Goal: Information Seeking & Learning: Learn about a topic

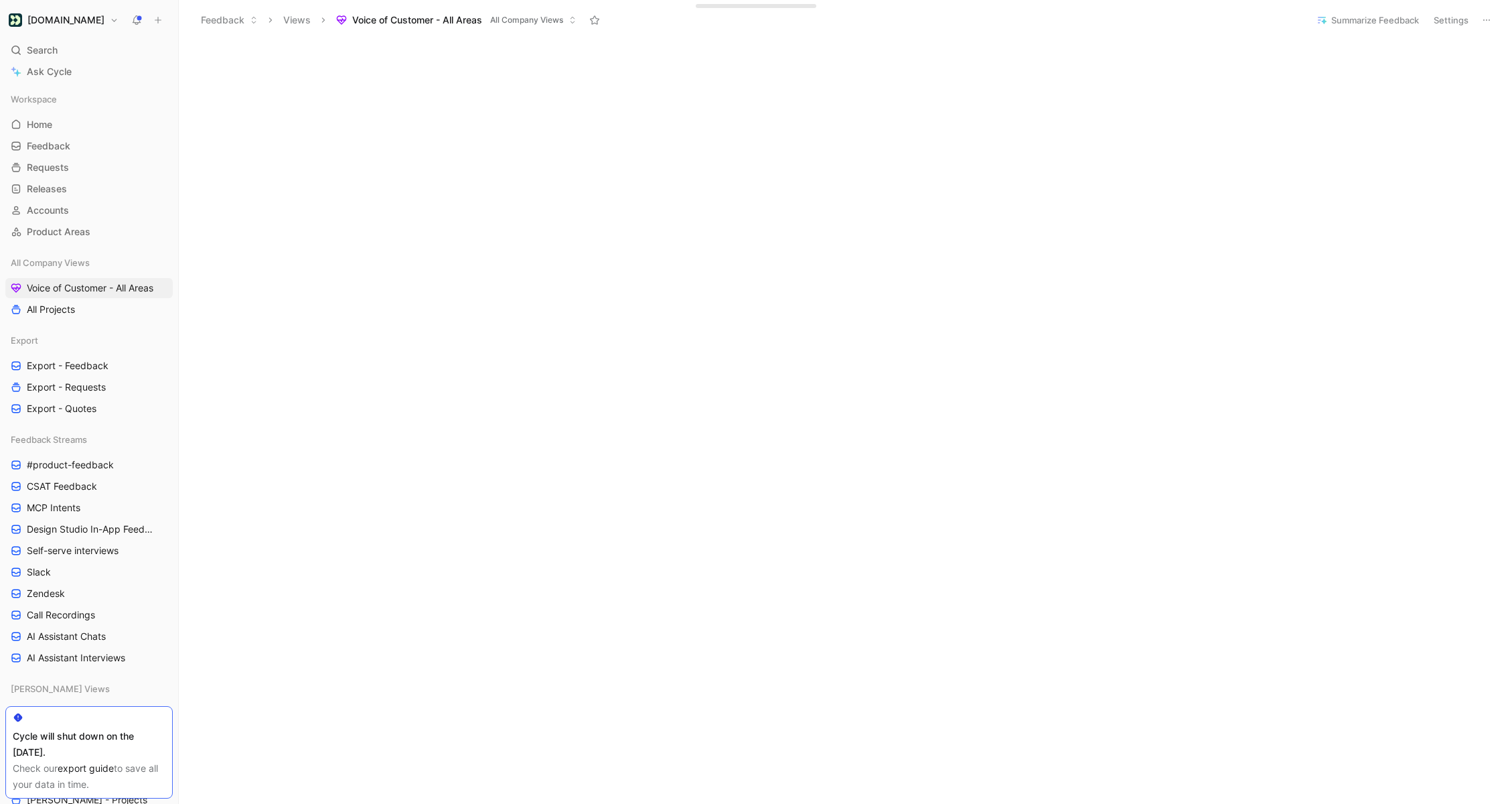
scroll to position [336, 0]
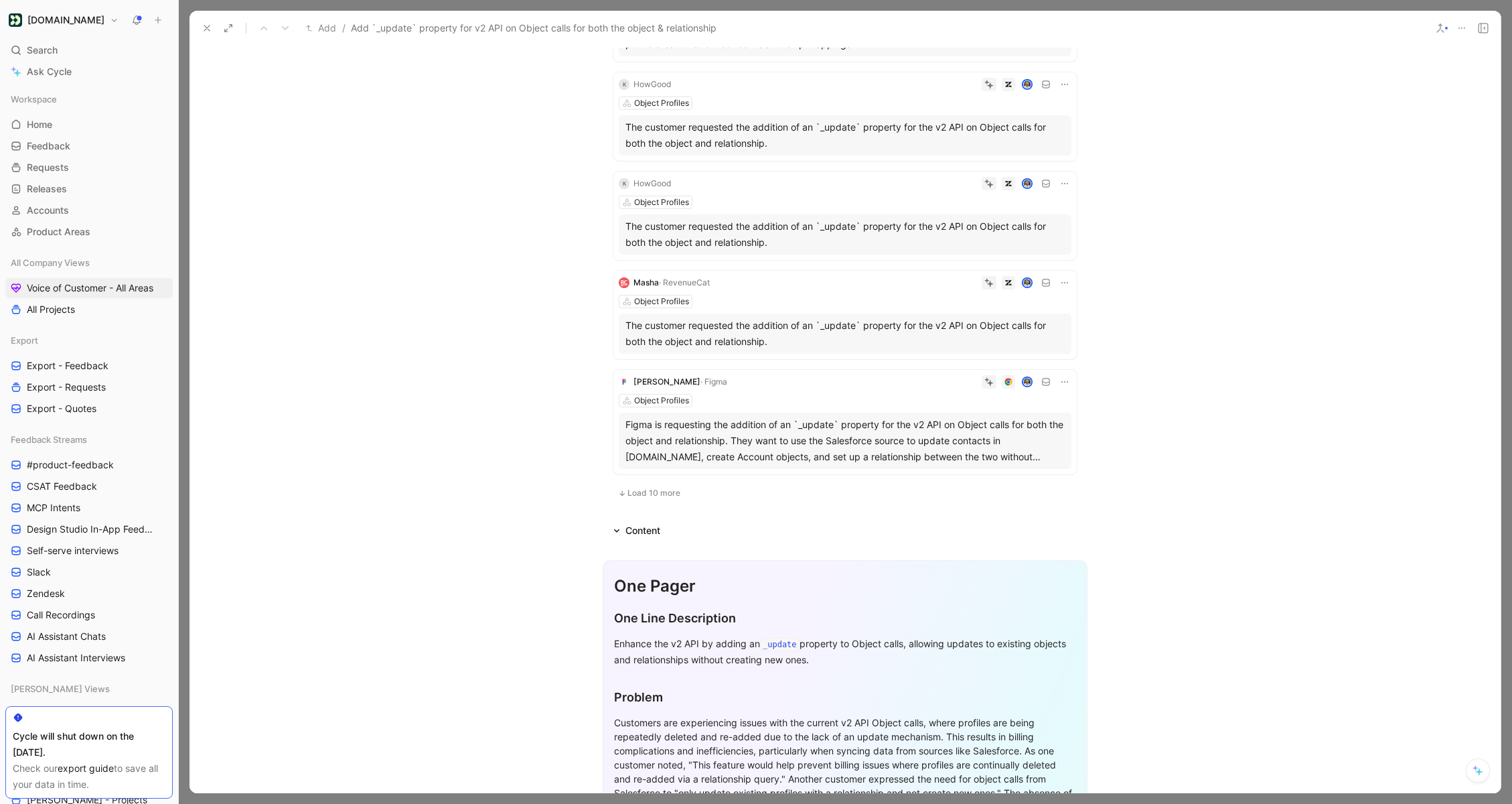
scroll to position [893, 0]
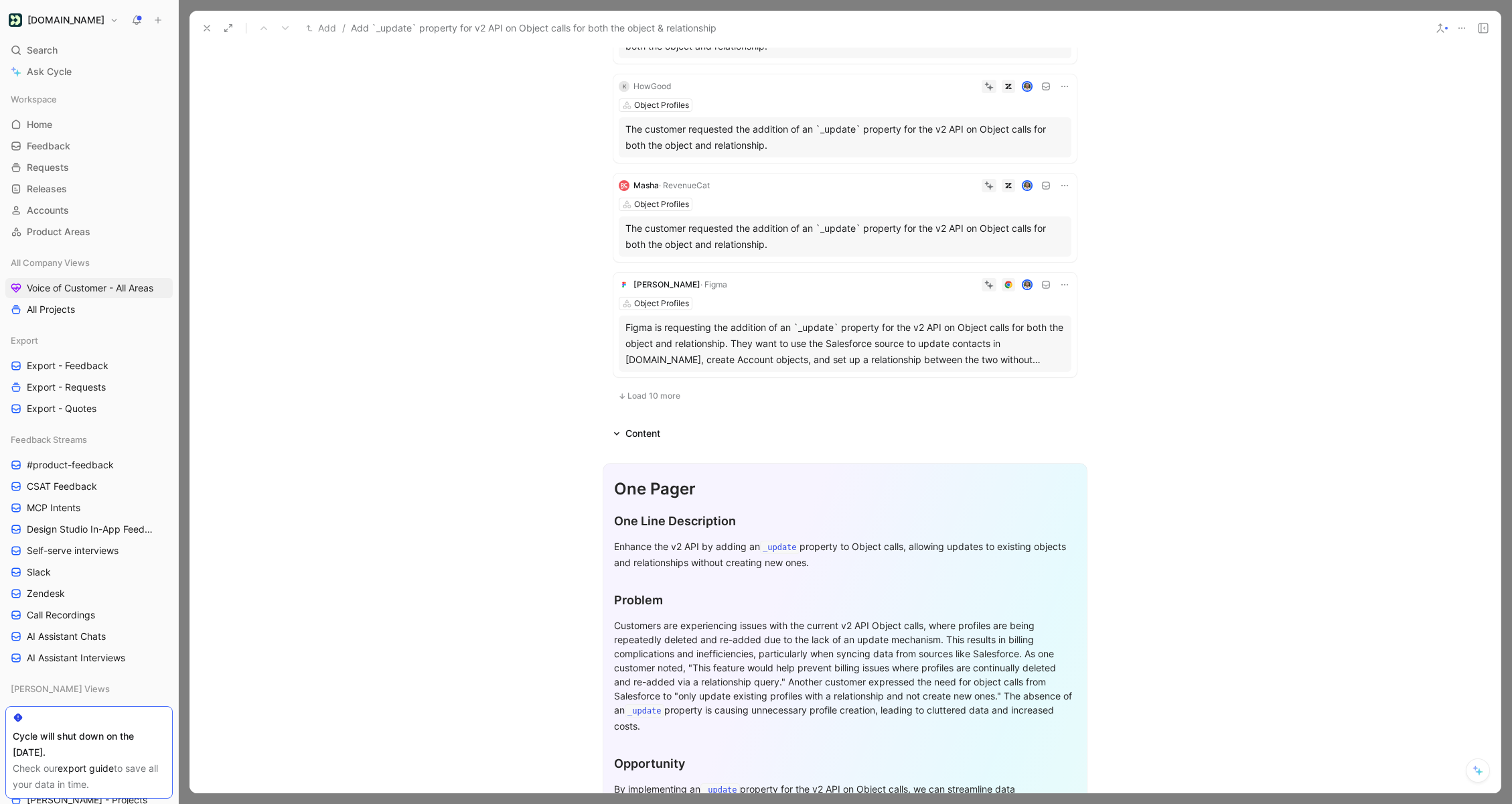
click at [655, 398] on span "Load 10 more" at bounding box center [653, 396] width 53 height 10
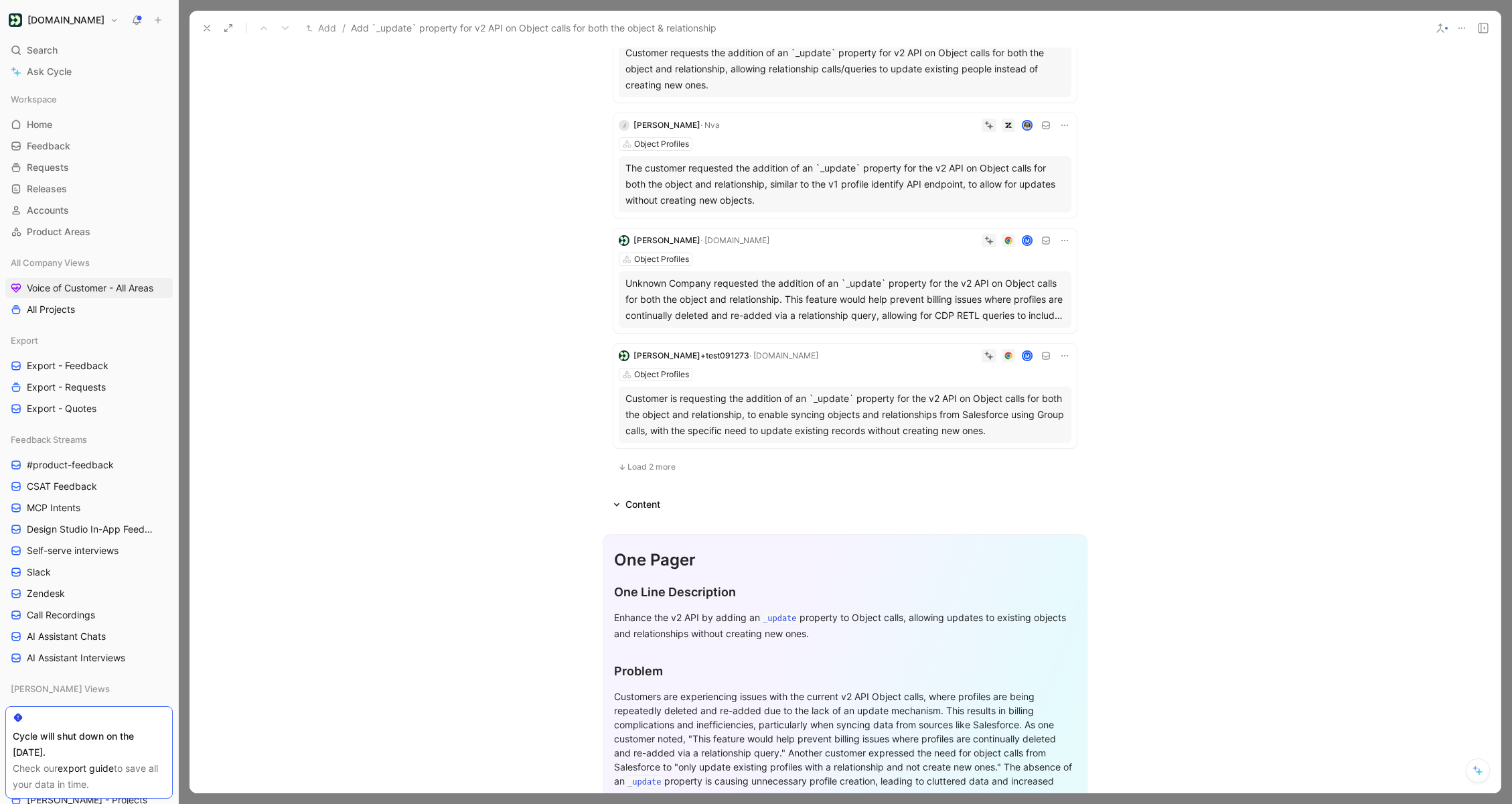
scroll to position [1931, 0]
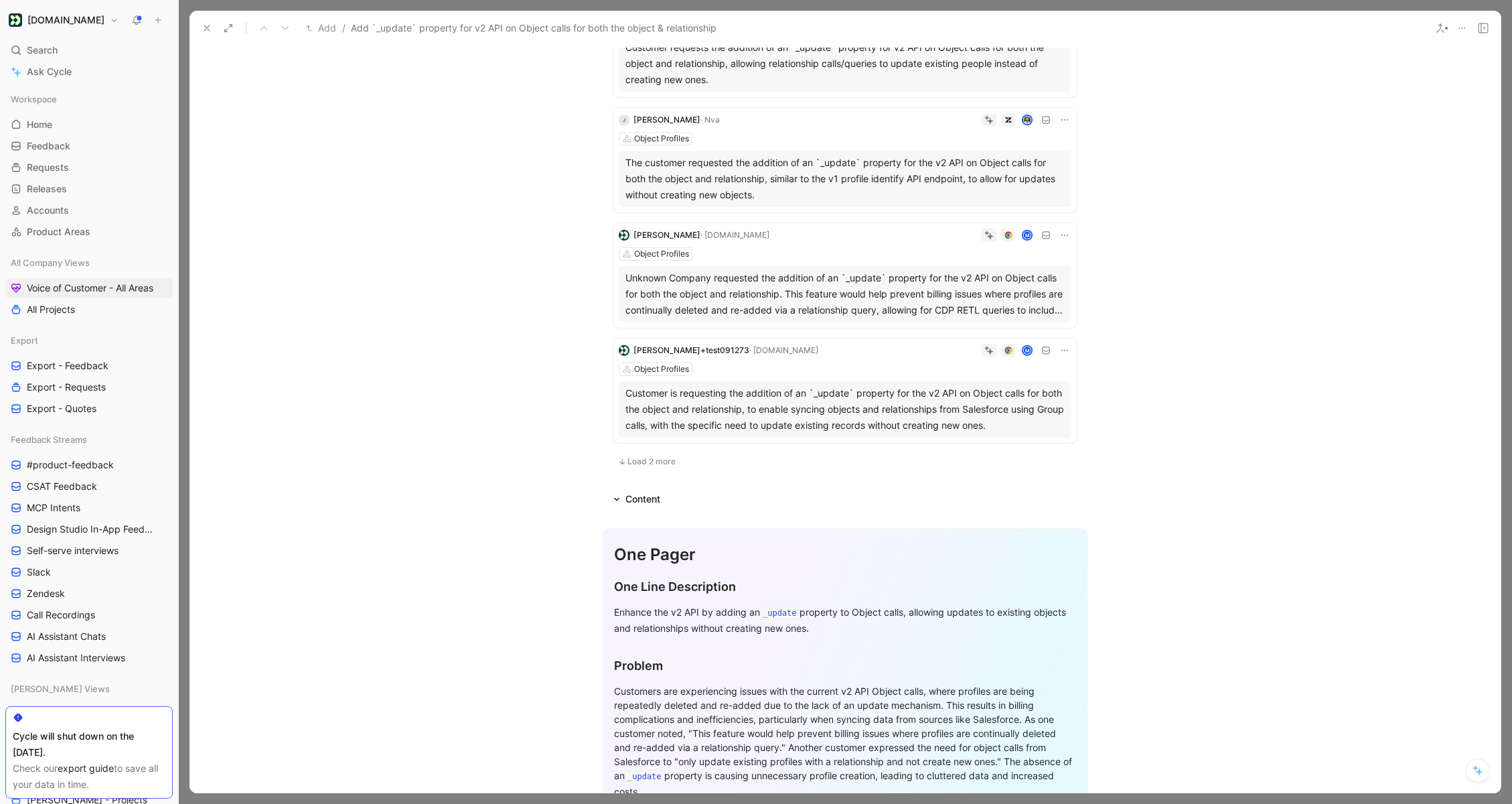
click at [653, 459] on span "Load 2 more" at bounding box center [651, 461] width 49 height 10
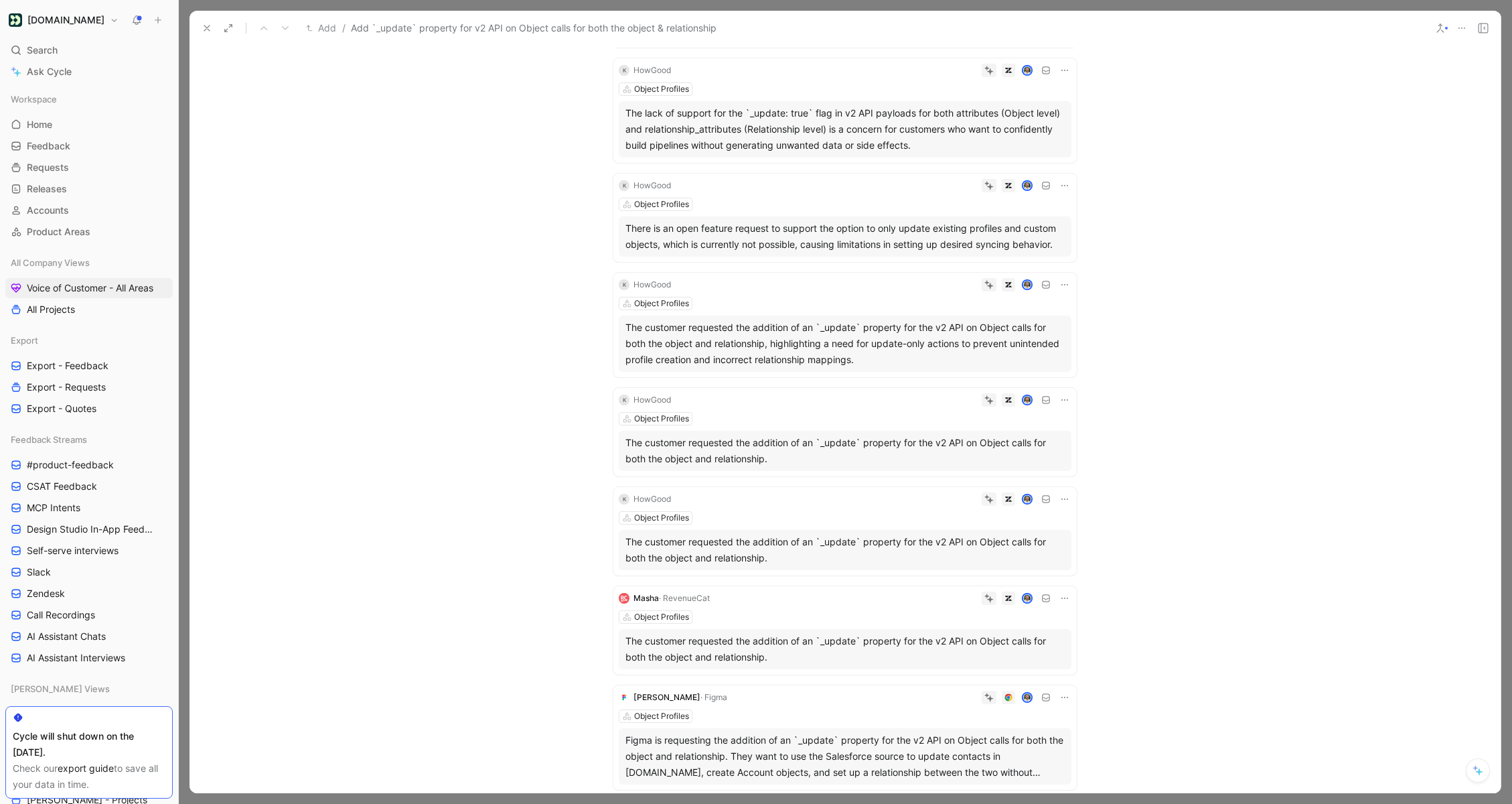
scroll to position [0, 0]
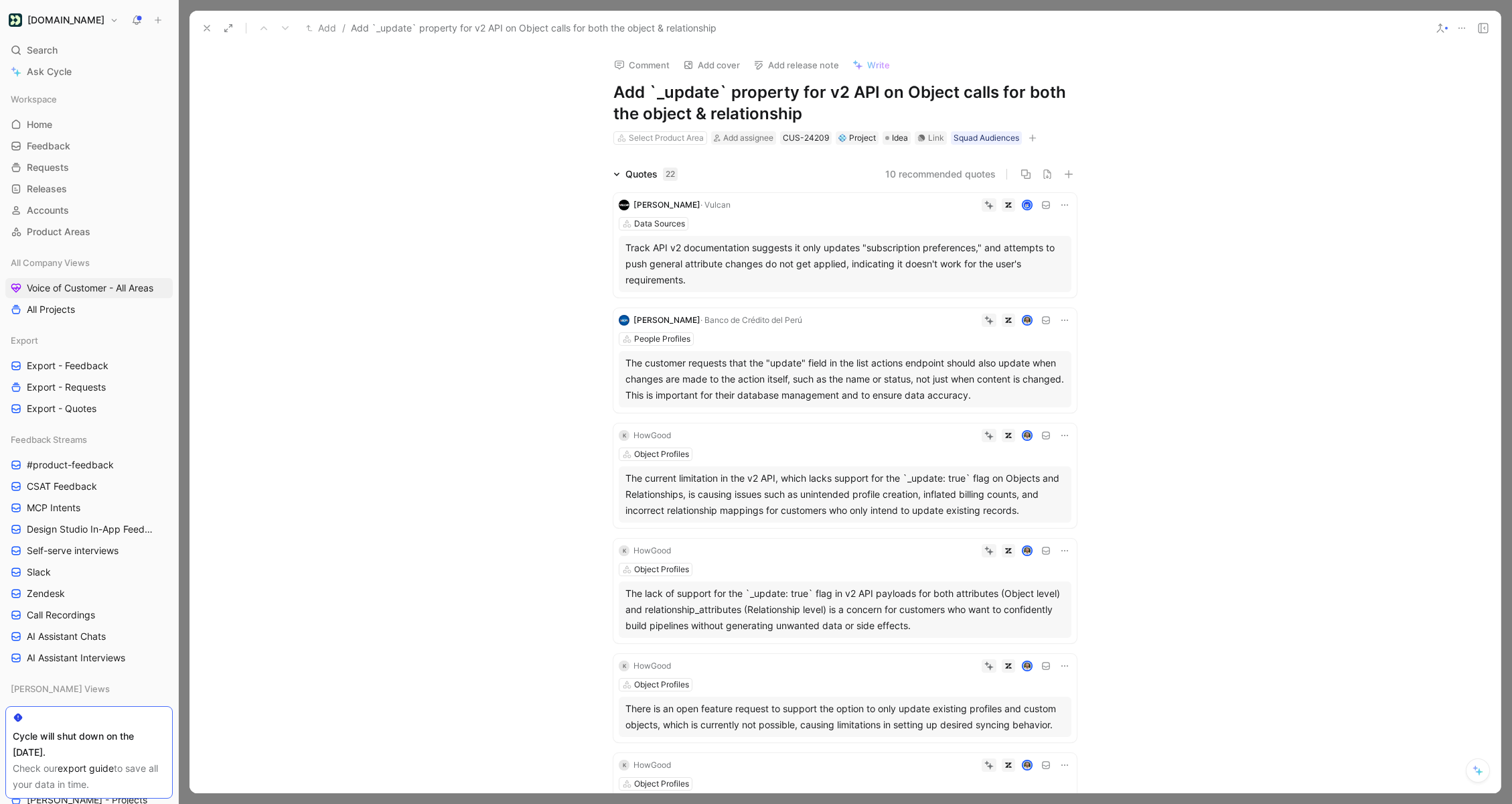
click at [205, 32] on icon at bounding box center [206, 28] width 10 height 10
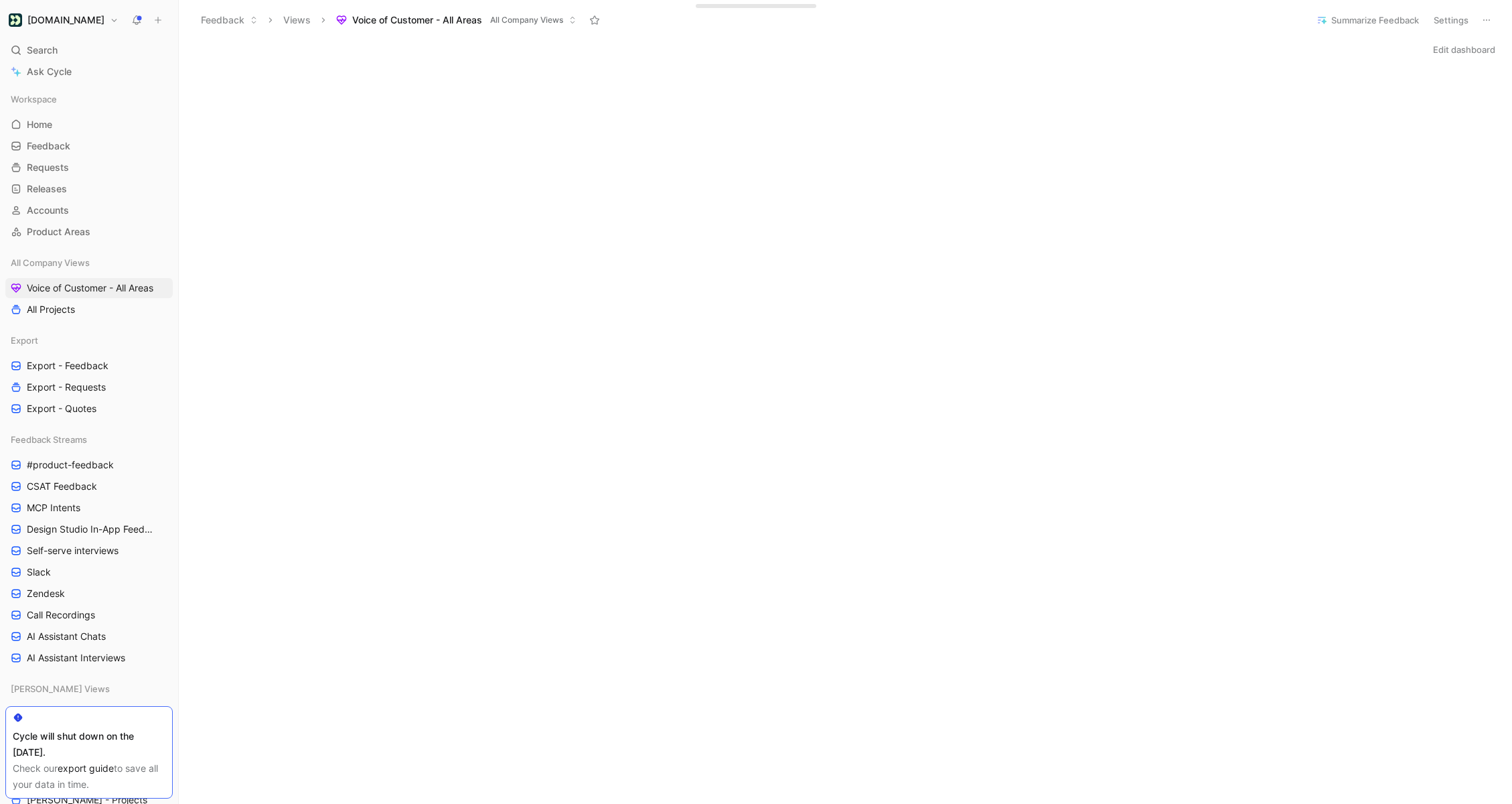
click at [1455, 46] on button "Edit dashboard" at bounding box center [1463, 49] width 74 height 19
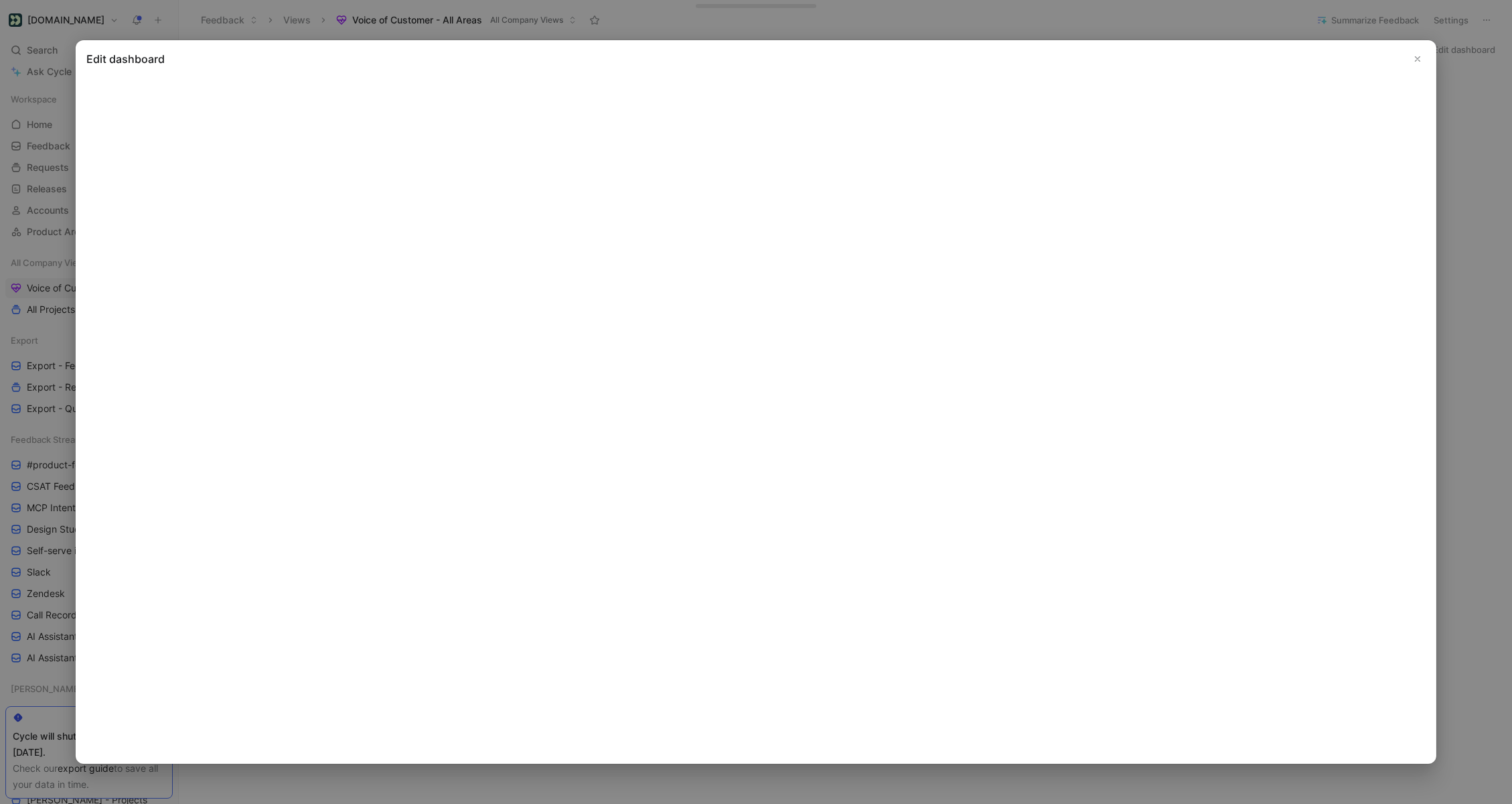
click at [1419, 51] on button "Close" at bounding box center [1417, 59] width 16 height 16
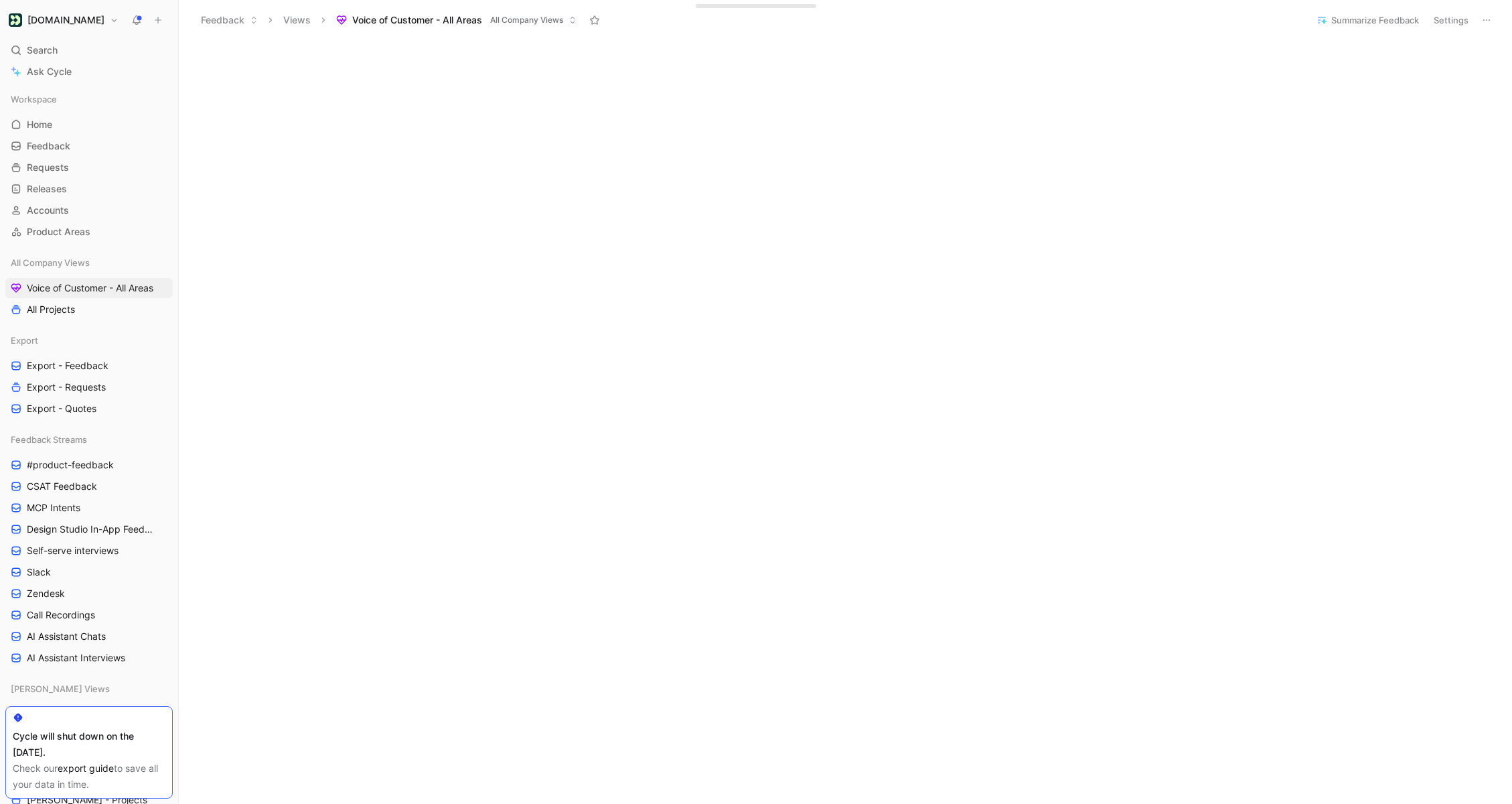
scroll to position [1777, 0]
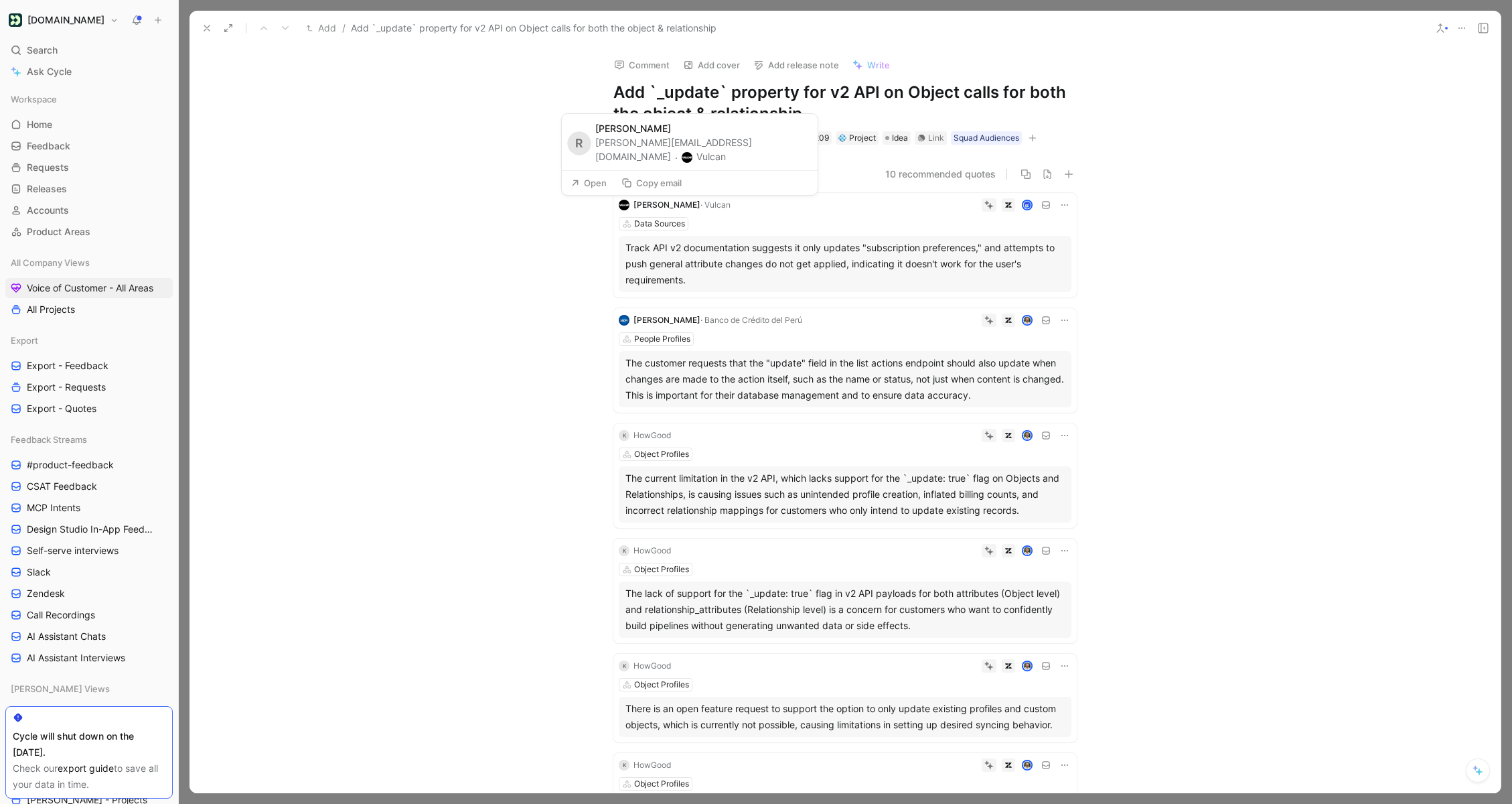
click at [726, 158] on button "Vulcan" at bounding box center [704, 157] width 45 height 16
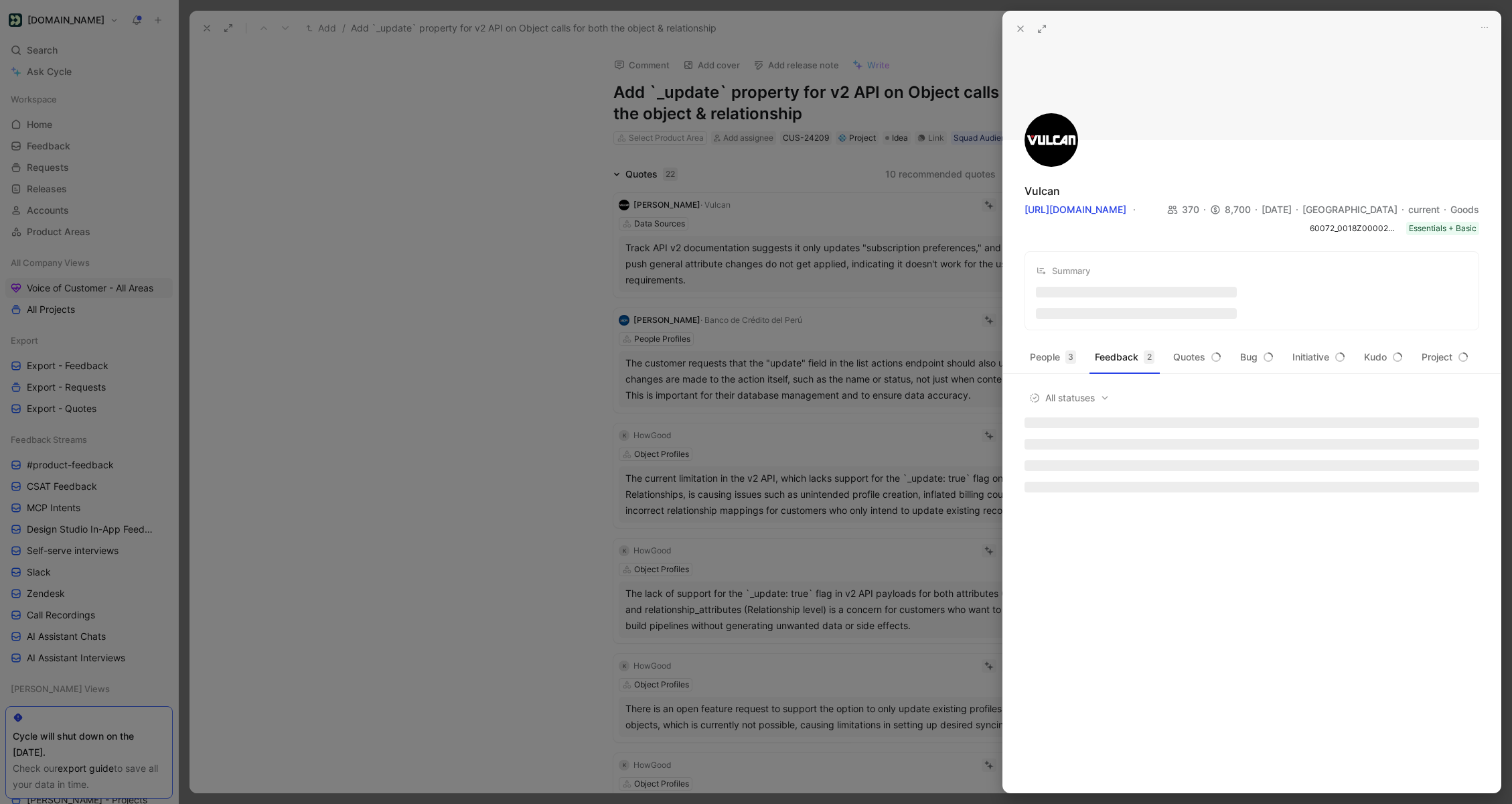
click at [738, 229] on div at bounding box center [756, 402] width 1512 height 804
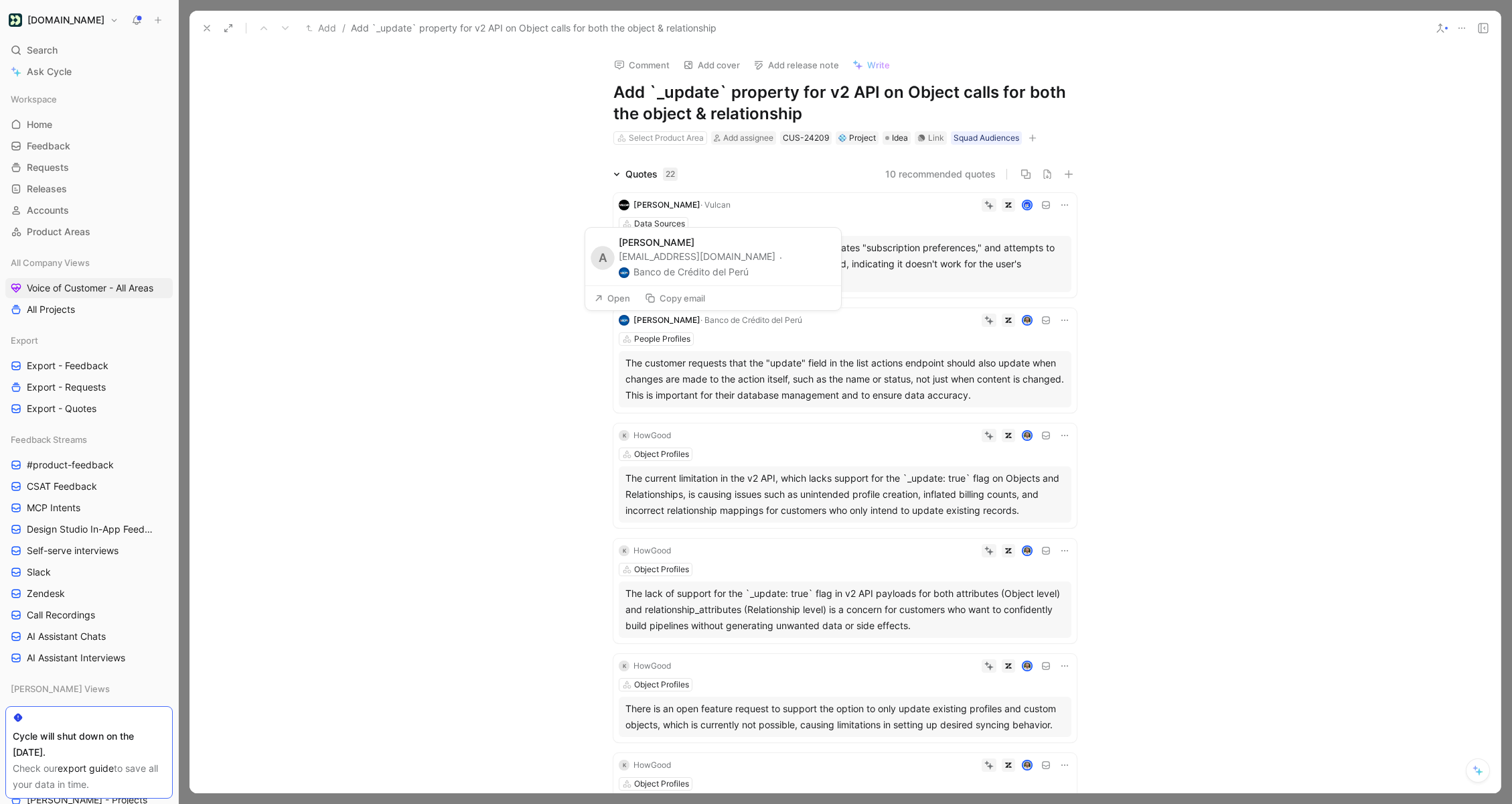
click at [742, 323] on span "· Banco de Crédito del Perú" at bounding box center [751, 319] width 102 height 10
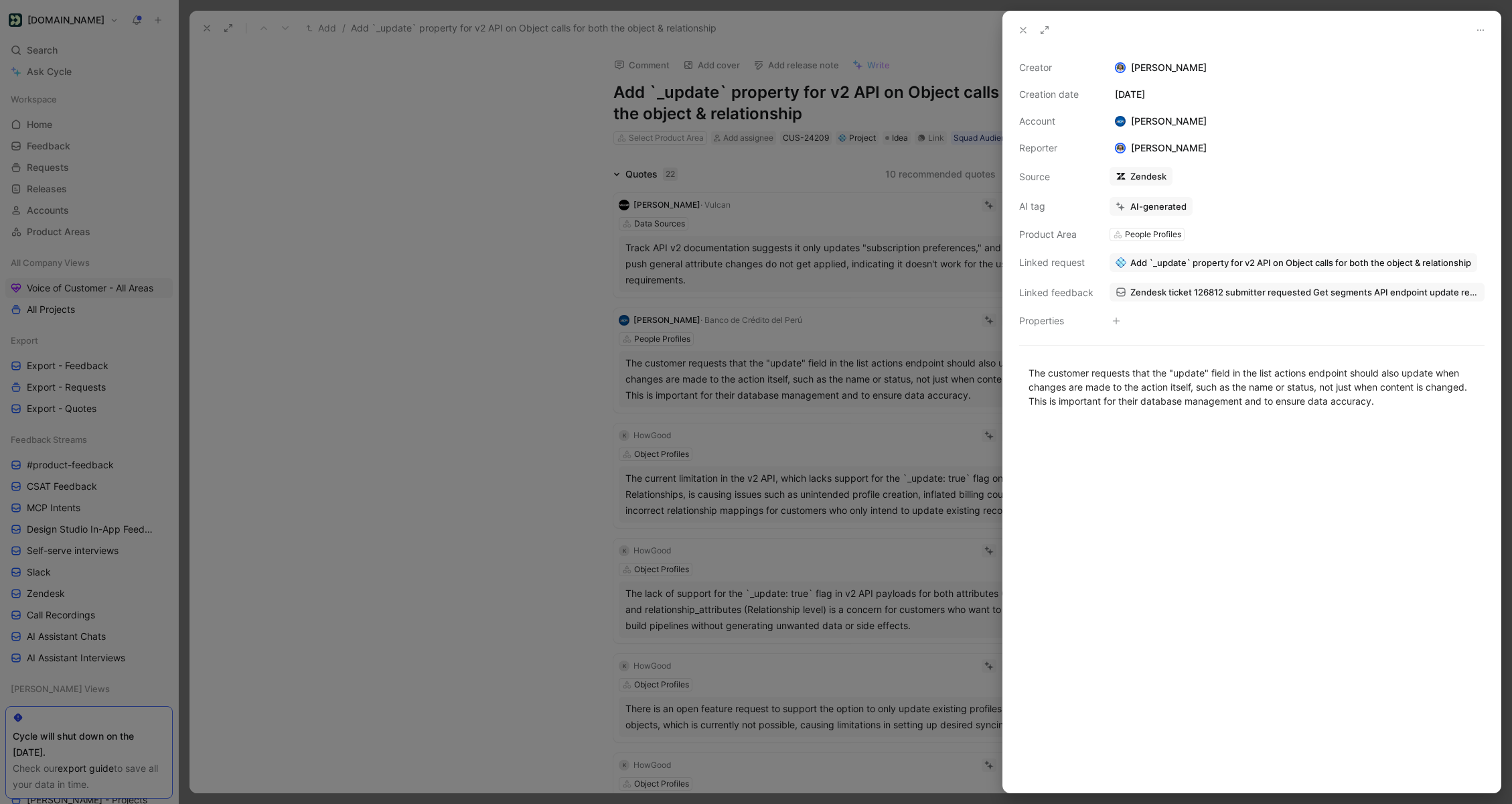
click at [887, 353] on div at bounding box center [756, 402] width 1512 height 804
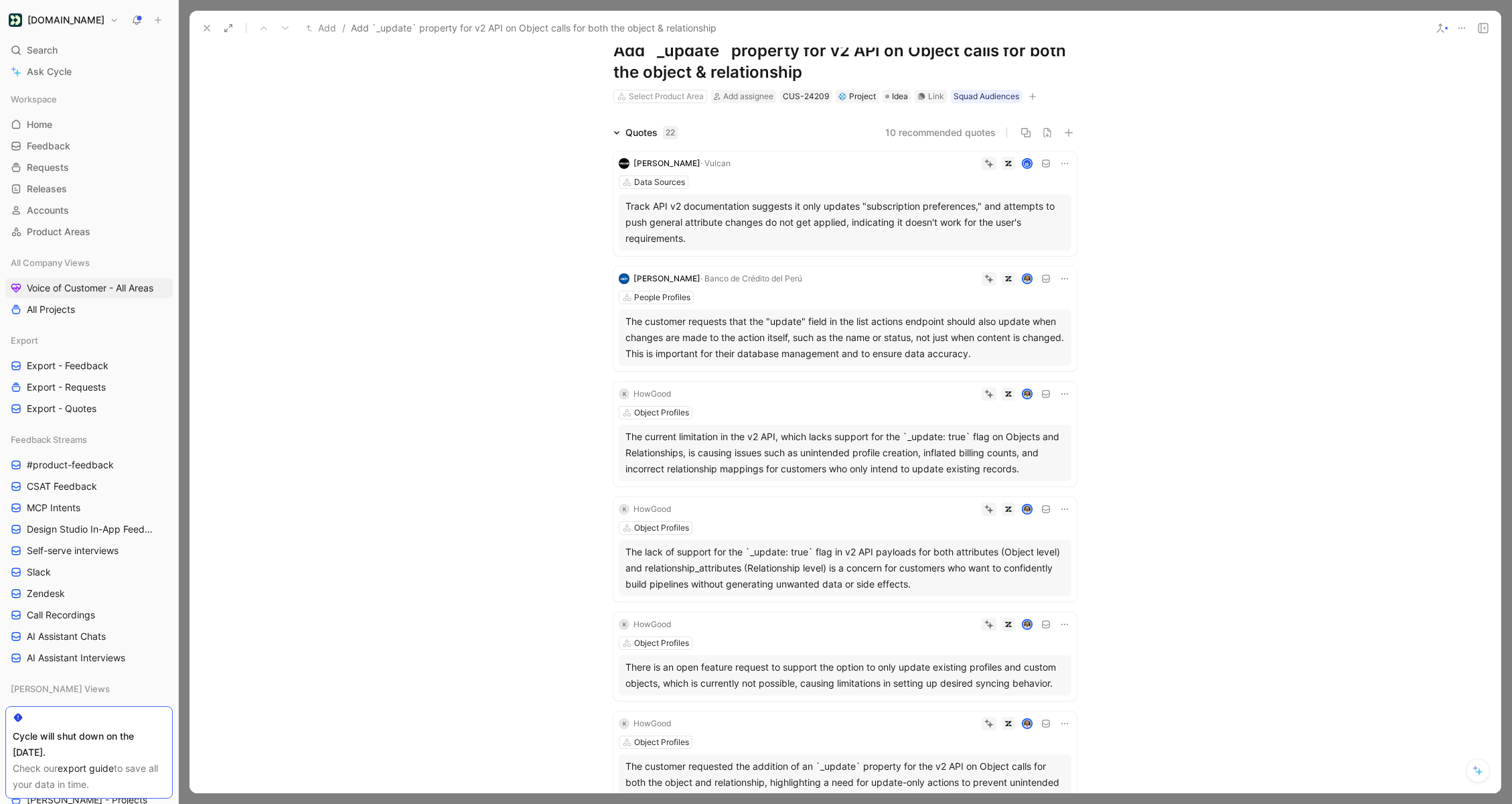
scroll to position [51, 0]
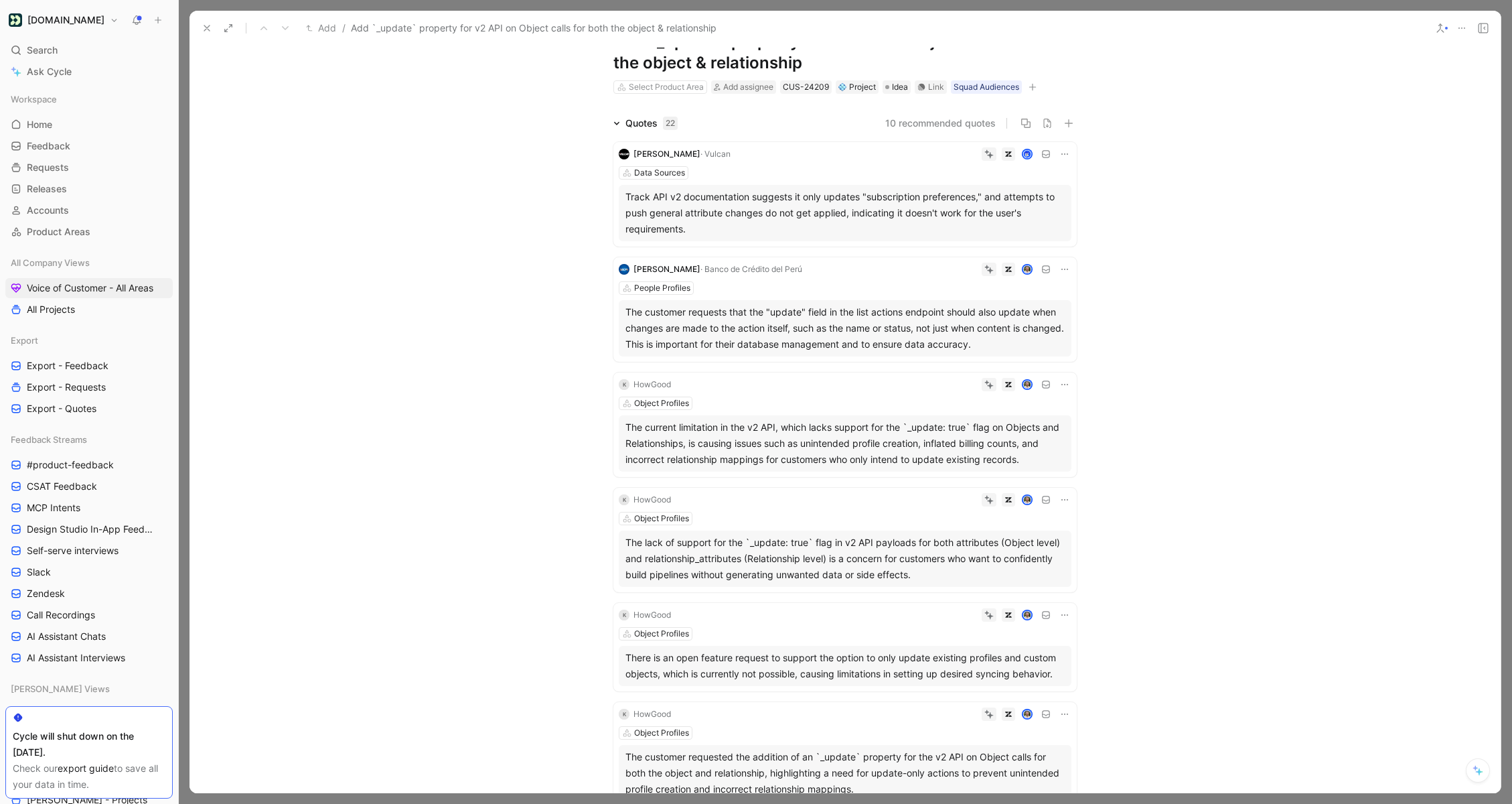
click at [1062, 271] on icon at bounding box center [1064, 269] width 10 height 10
click at [1014, 353] on span "Delete quote" at bounding box center [1023, 354] width 57 height 11
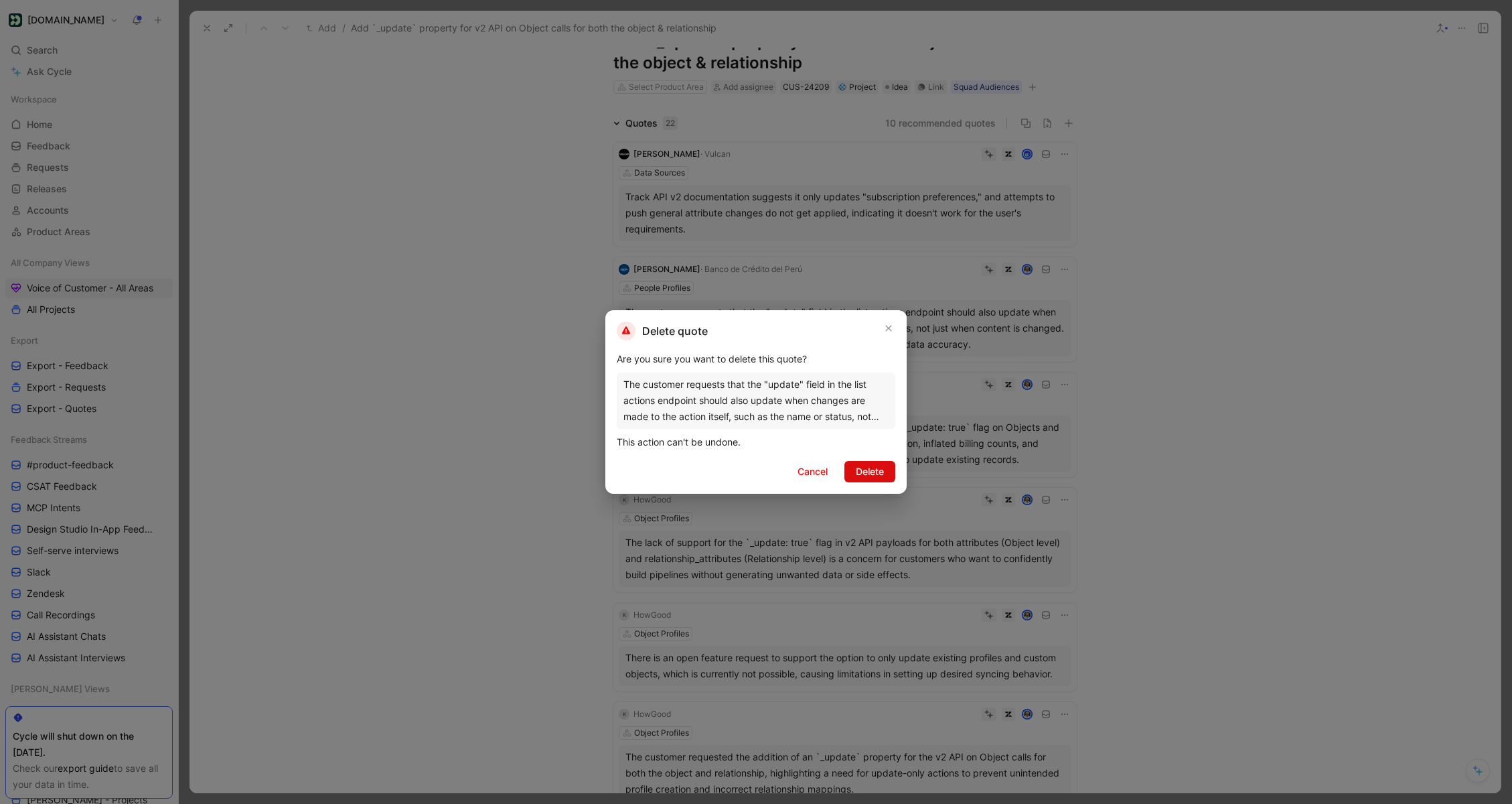
click at [863, 469] on span "Delete" at bounding box center [869, 471] width 28 height 16
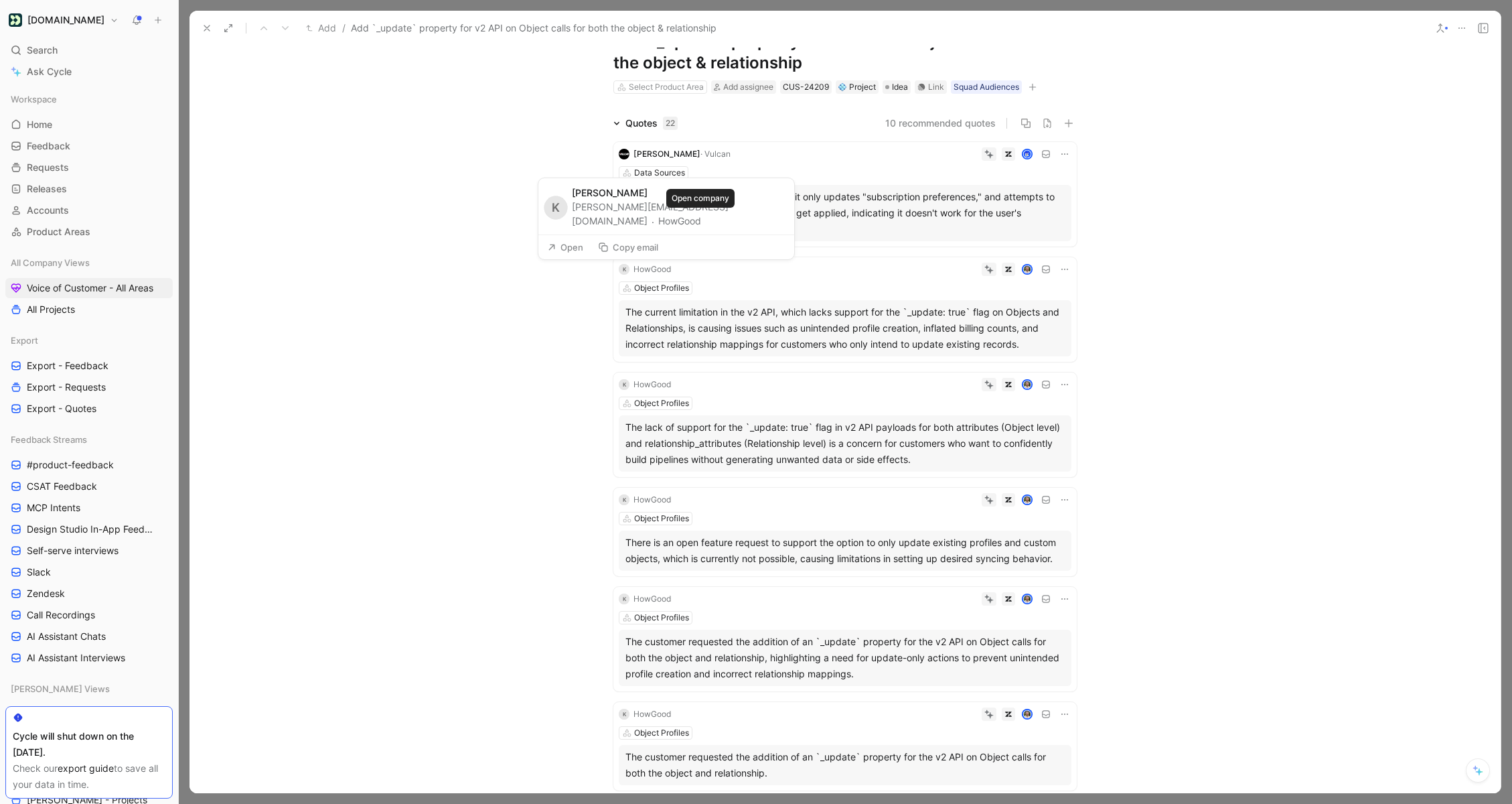
click at [693, 223] on button "HowGood" at bounding box center [680, 221] width 43 height 16
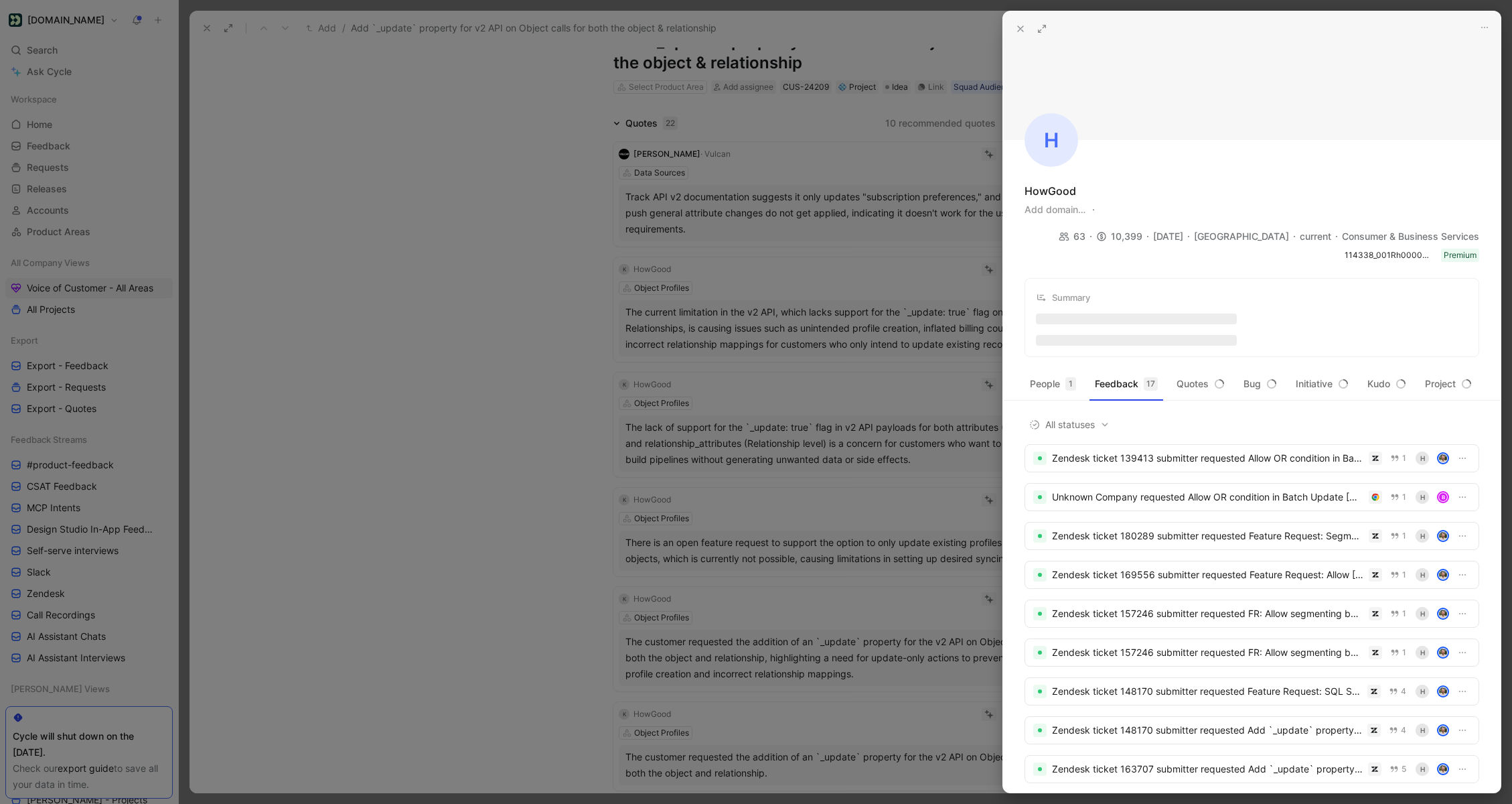
click at [819, 358] on div at bounding box center [756, 402] width 1512 height 804
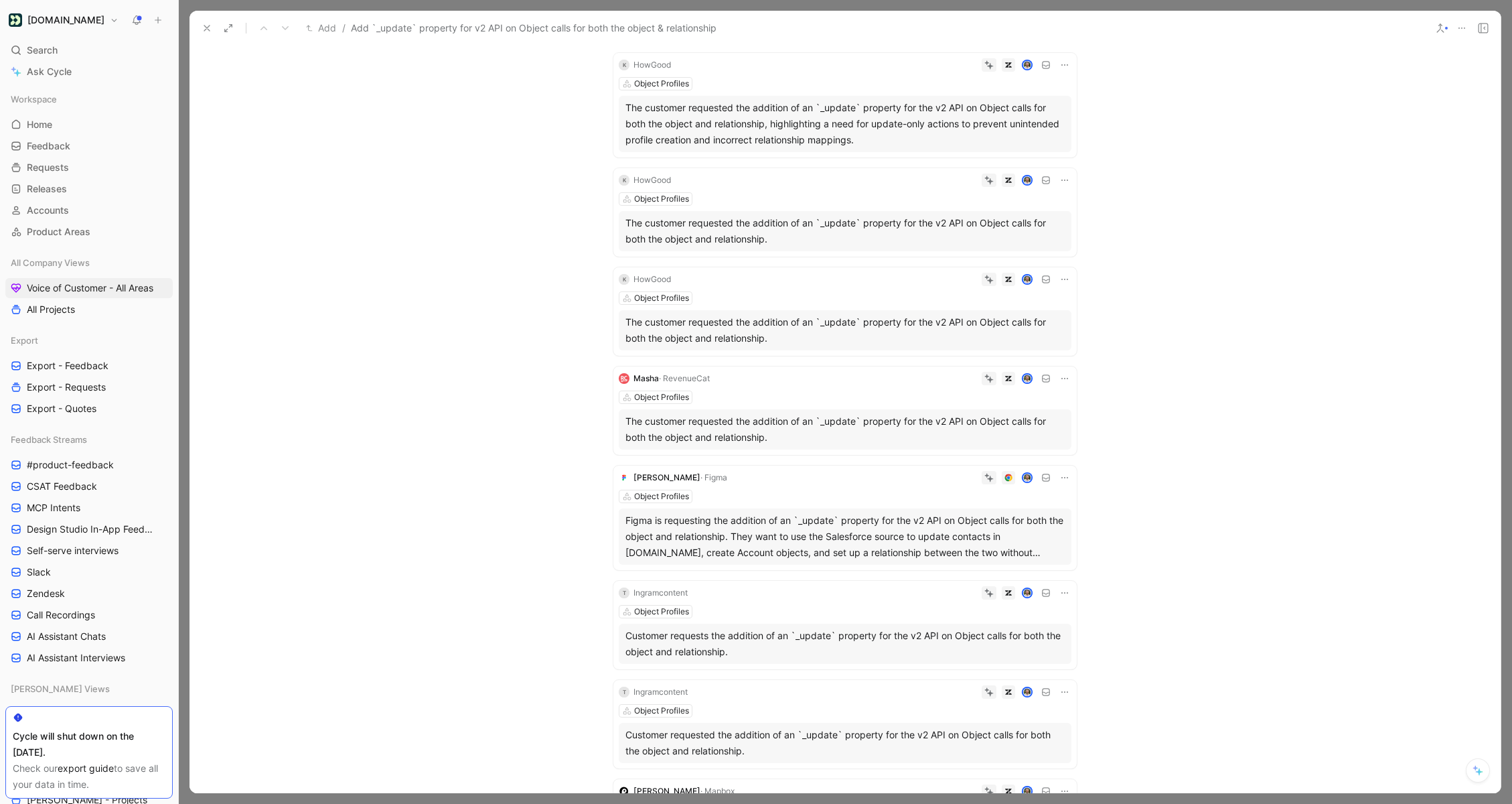
scroll to position [674, 0]
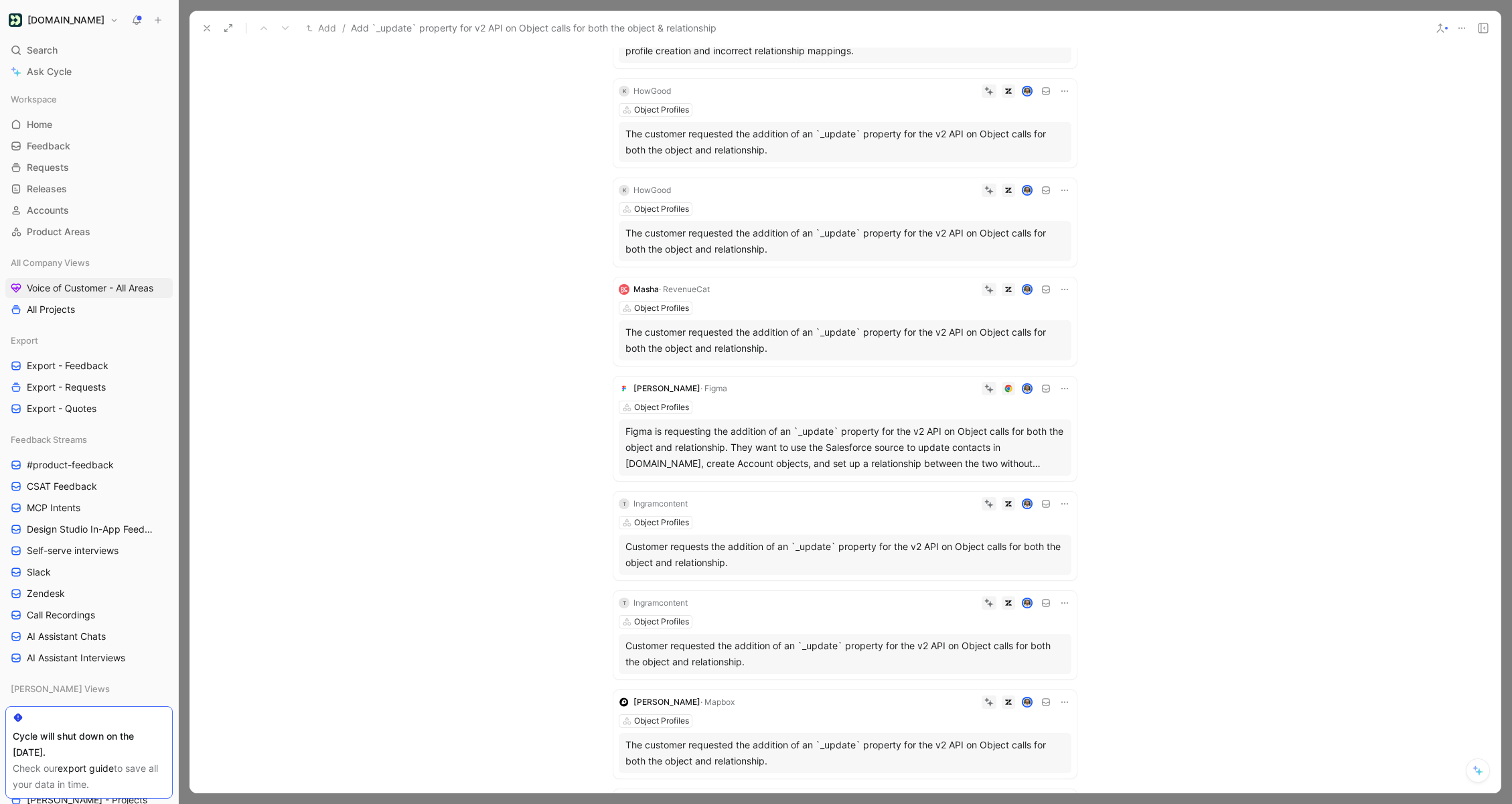
click at [1060, 388] on icon at bounding box center [1064, 388] width 10 height 10
click at [1014, 475] on span "Delete quote" at bounding box center [1023, 473] width 57 height 11
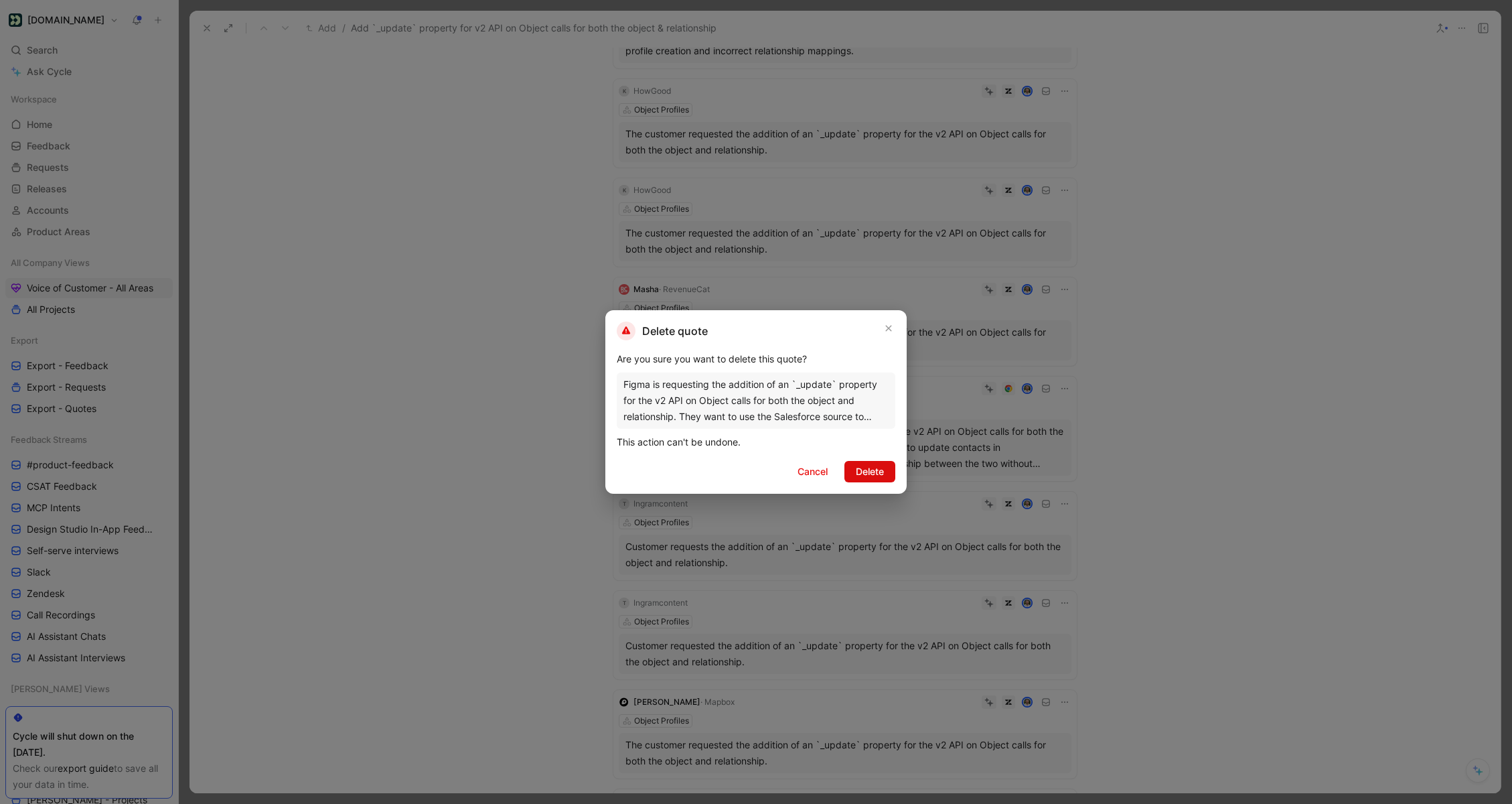
click at [871, 474] on span "Delete" at bounding box center [869, 471] width 28 height 16
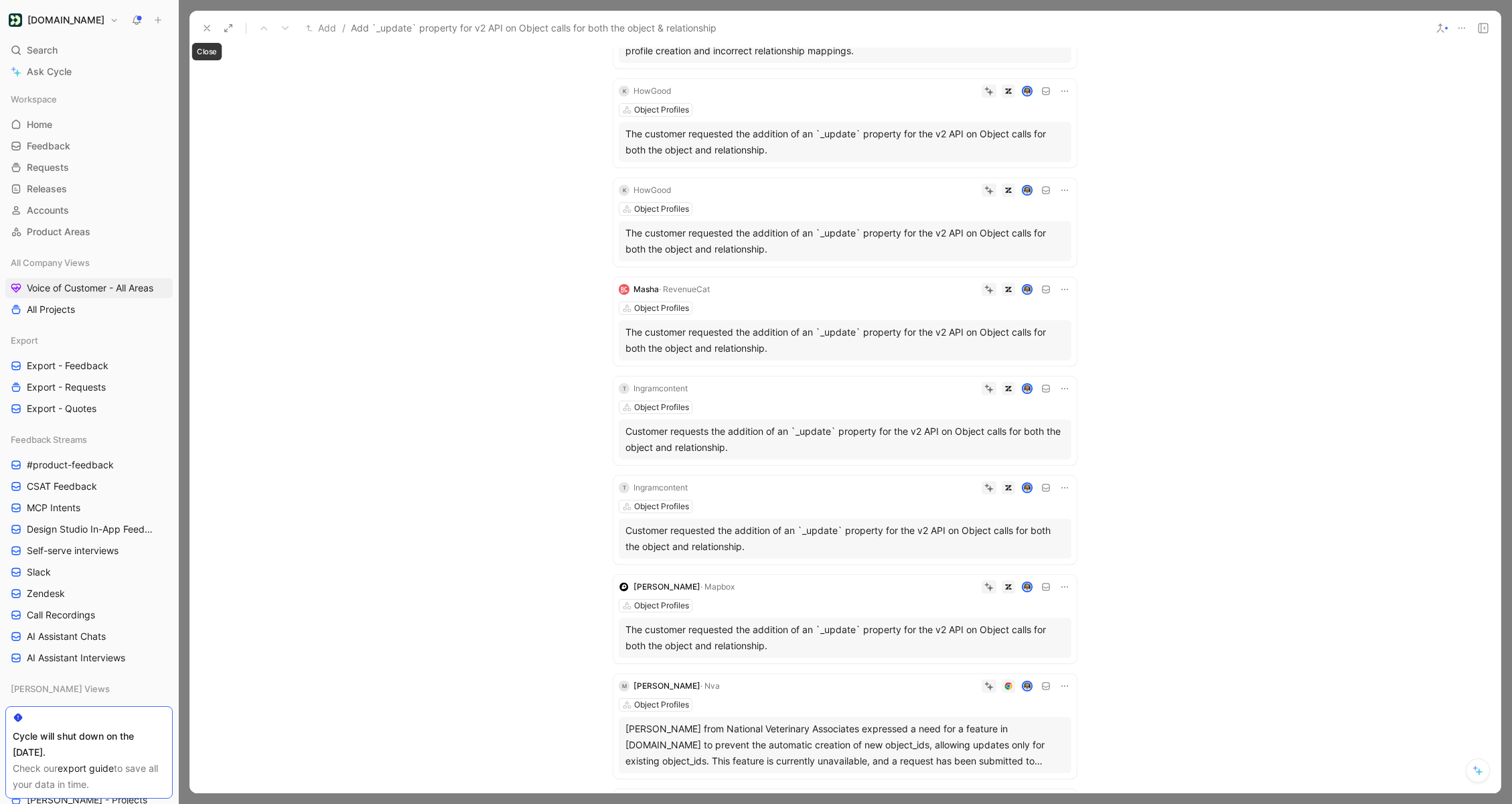
click at [205, 31] on icon at bounding box center [206, 28] width 10 height 10
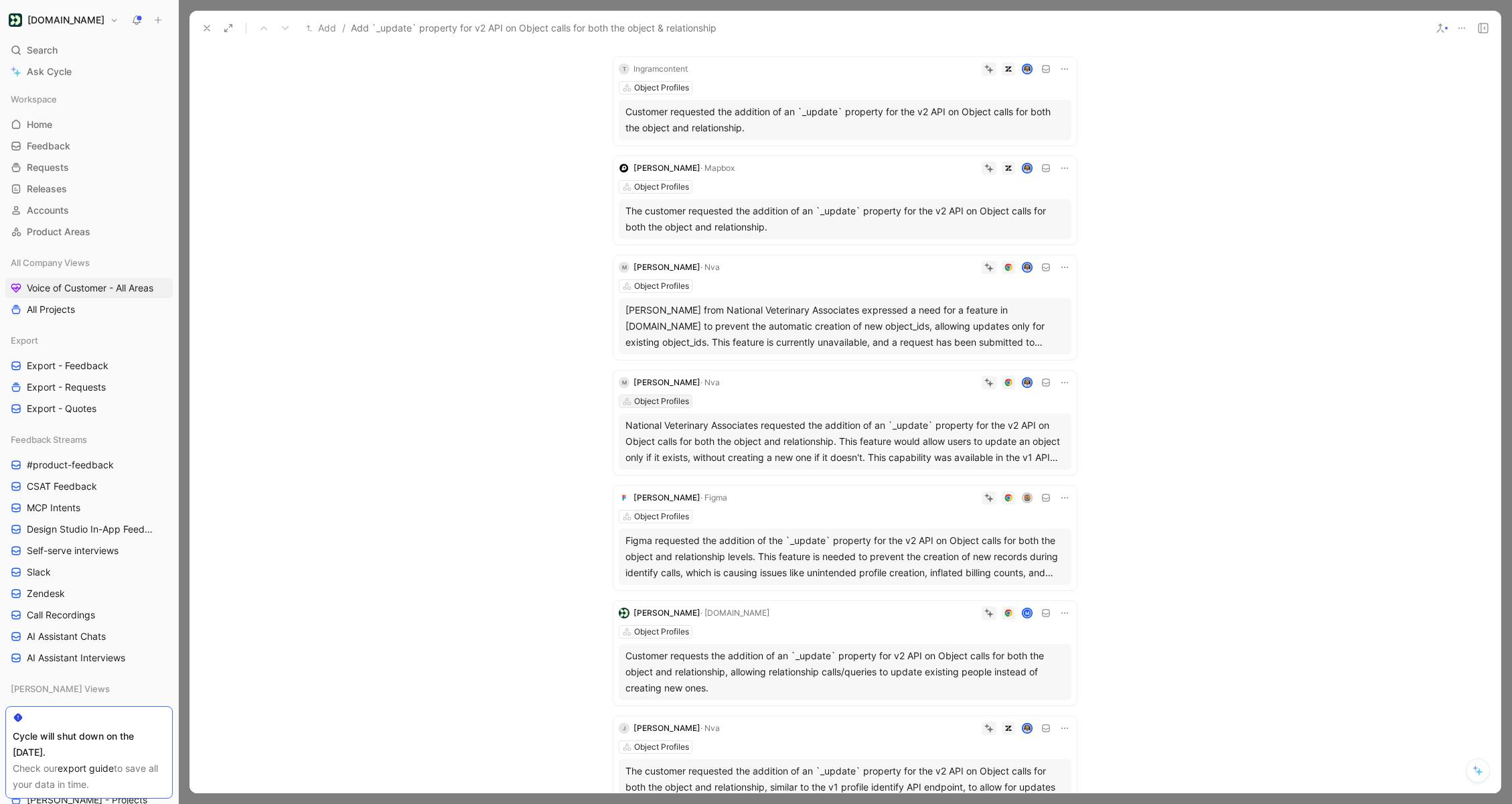
scroll to position [1130, 0]
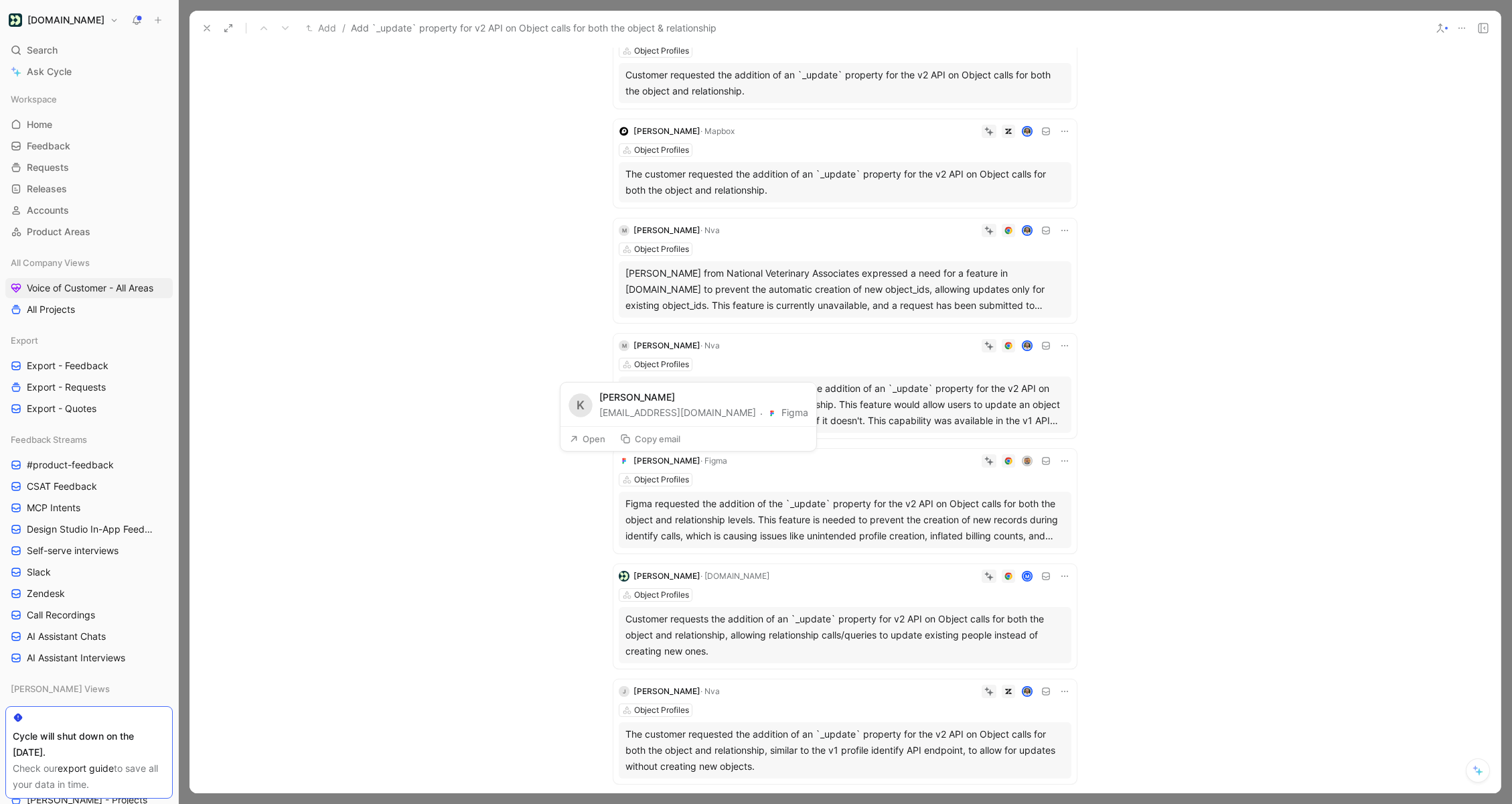
click at [707, 462] on span "· Figma" at bounding box center [714, 460] width 27 height 10
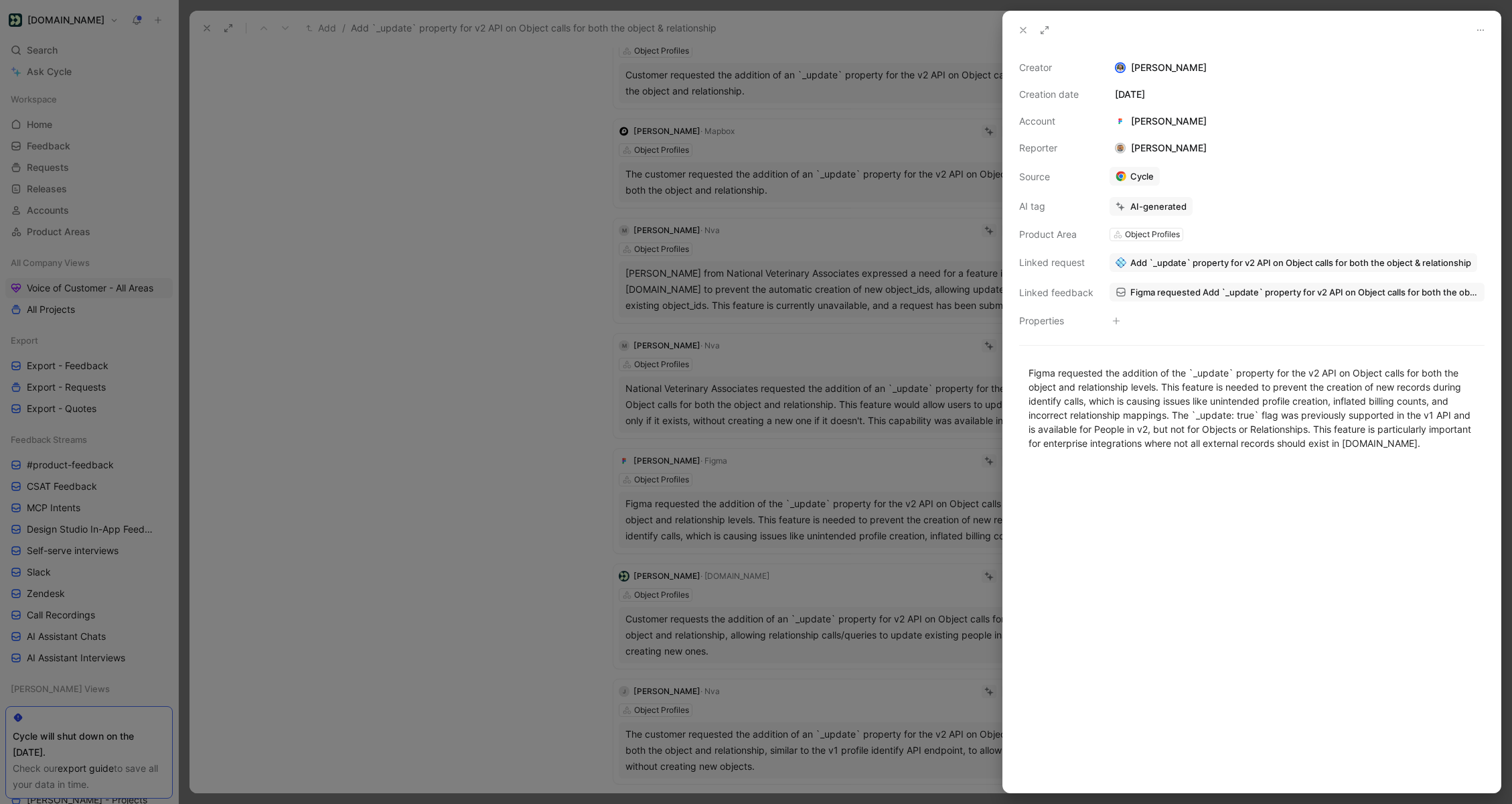
click at [822, 385] on div at bounding box center [756, 402] width 1512 height 804
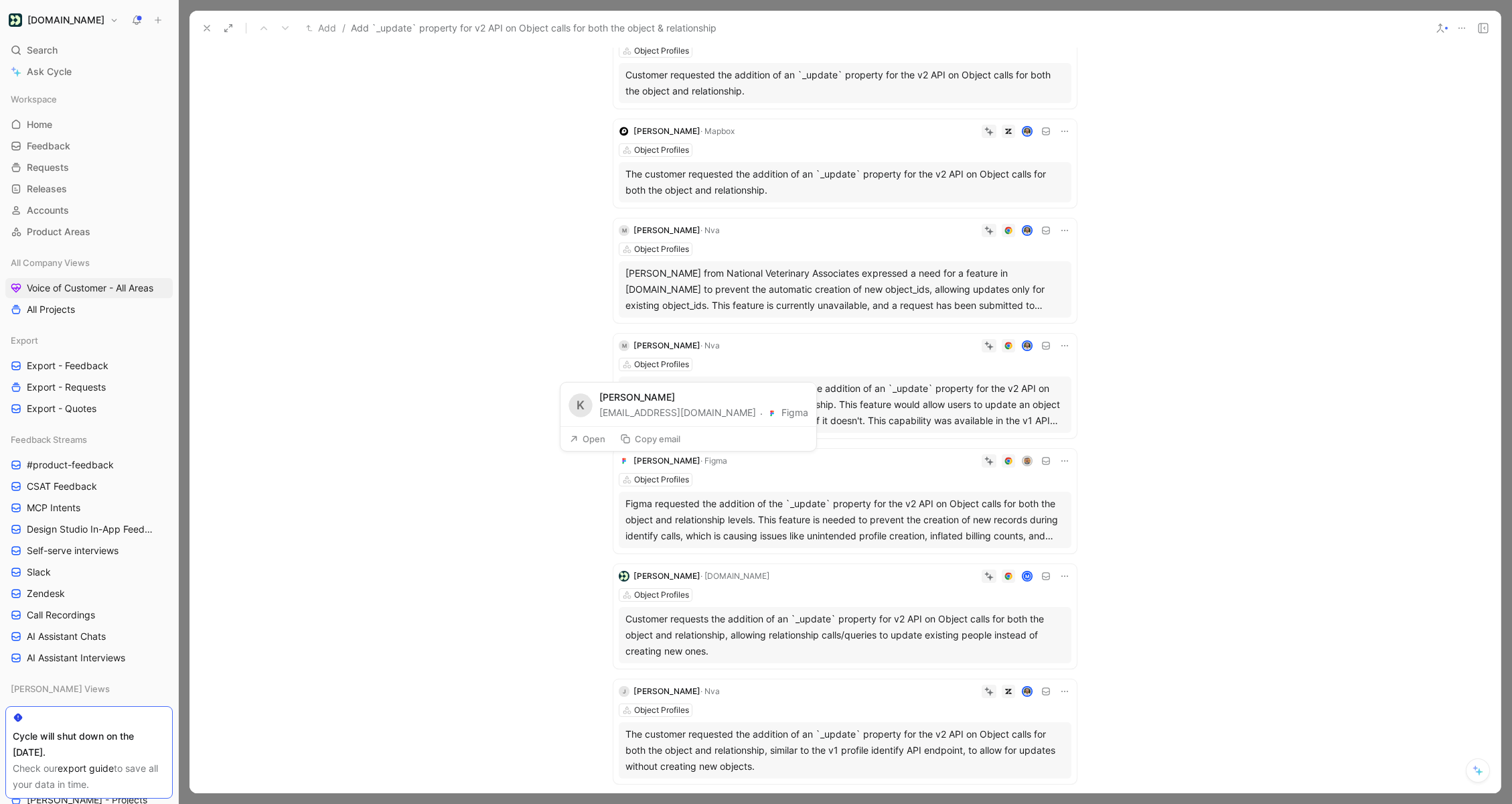
click at [766, 412] on button "Figma" at bounding box center [787, 412] width 41 height 16
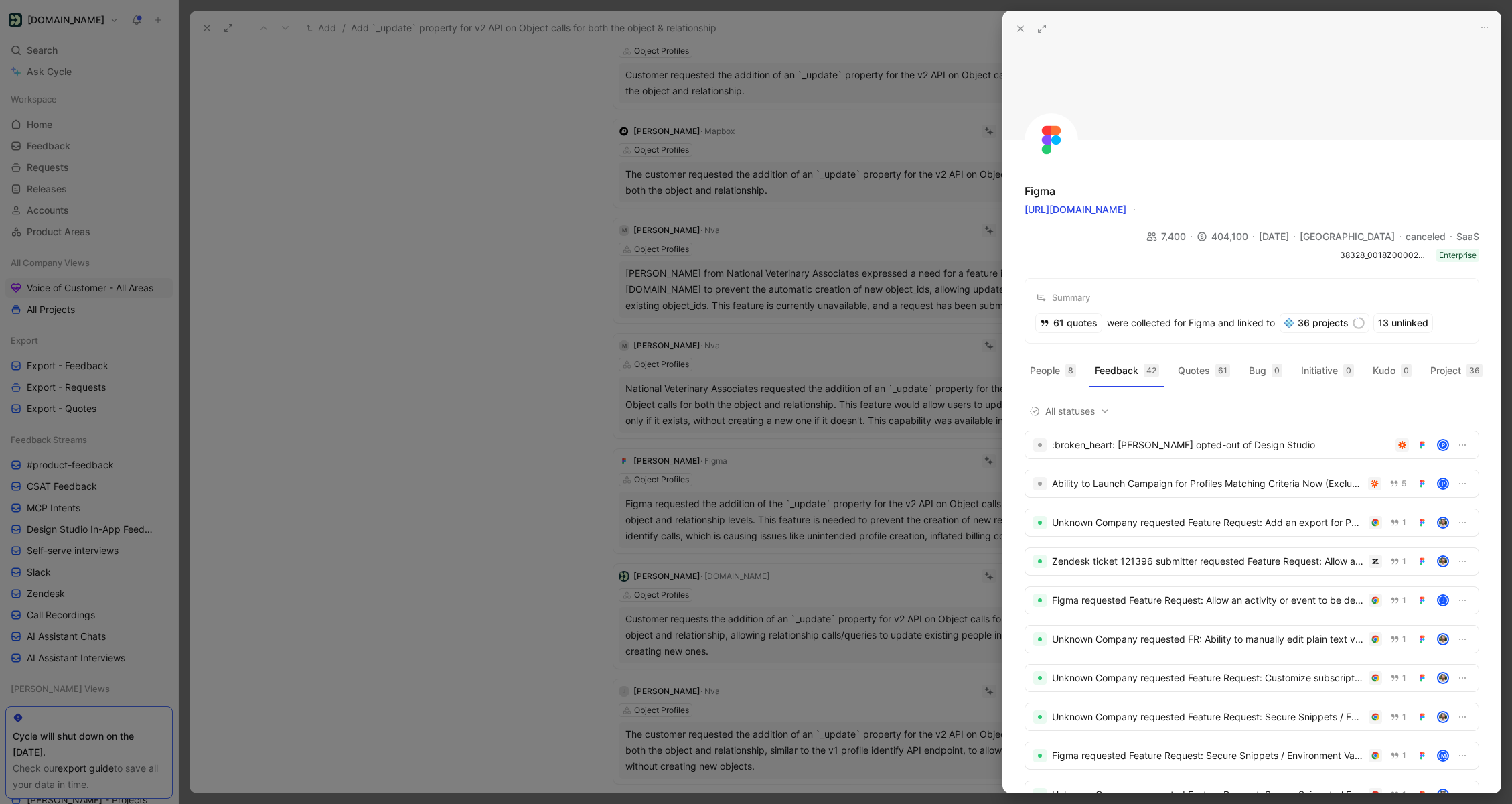
click at [1020, 33] on icon at bounding box center [1020, 28] width 10 height 10
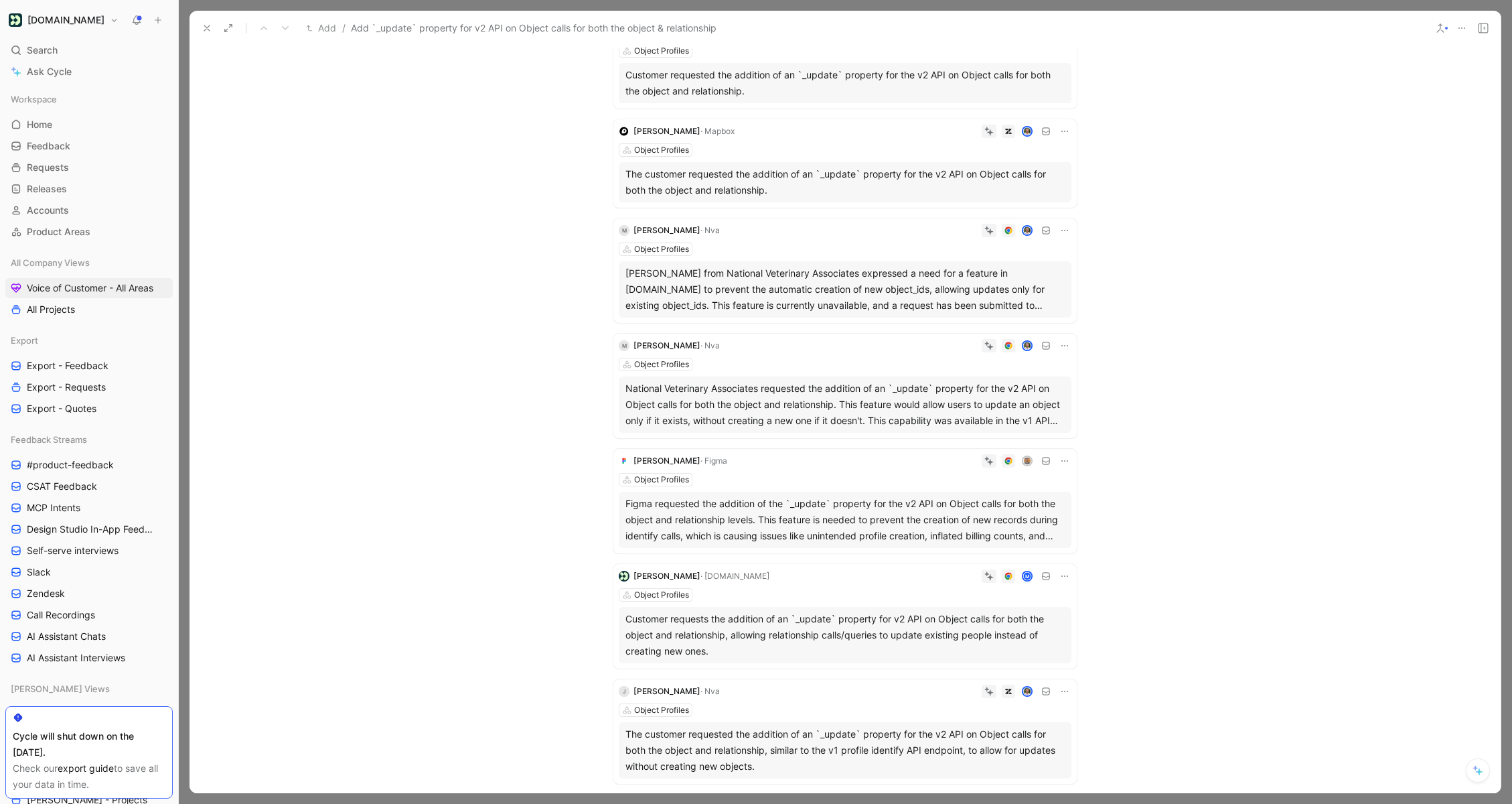
click at [1063, 462] on icon at bounding box center [1064, 460] width 10 height 10
click at [1020, 548] on span "Delete quote" at bounding box center [1023, 545] width 57 height 11
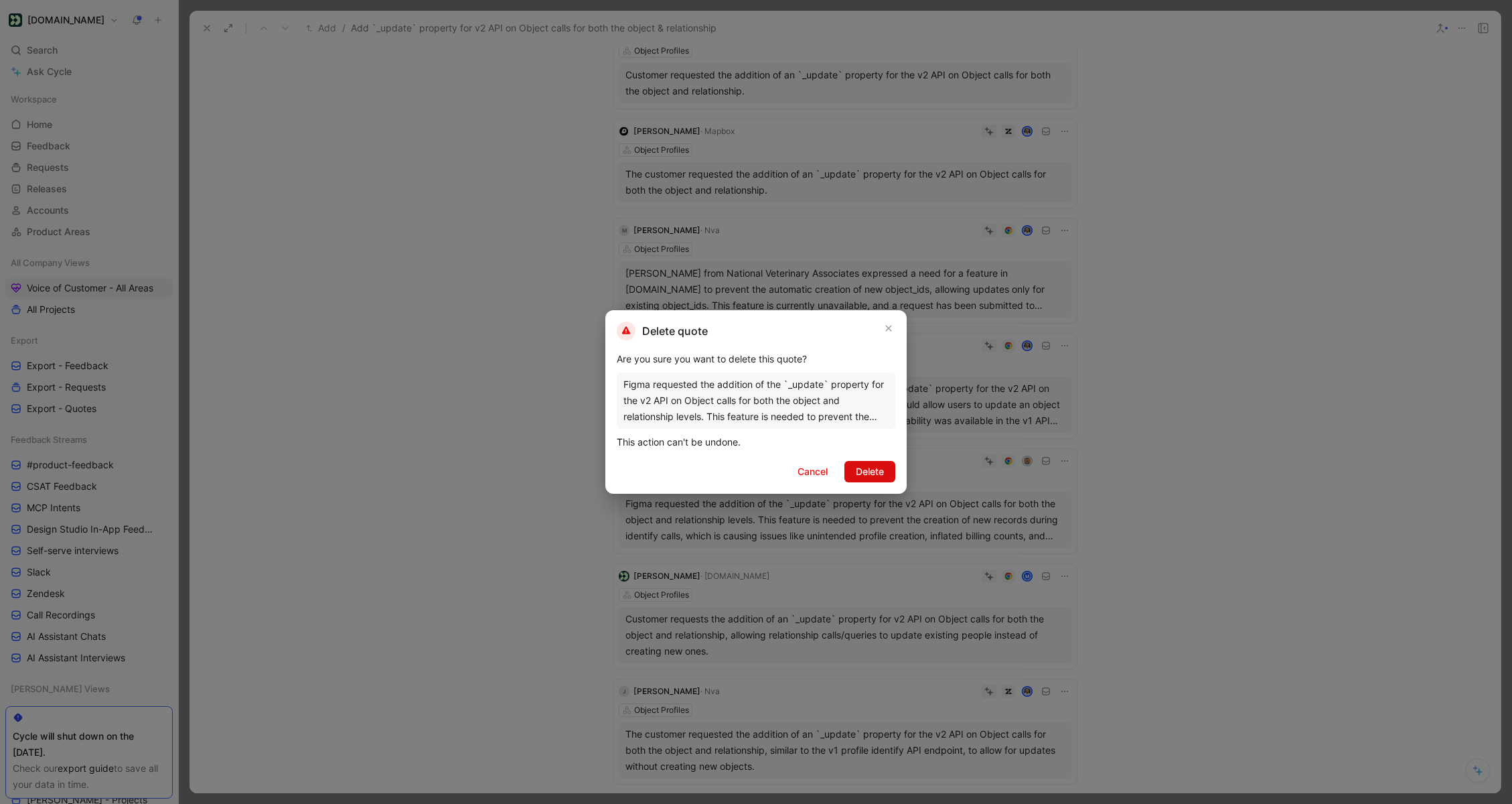
click at [871, 465] on span "Delete" at bounding box center [869, 471] width 28 height 16
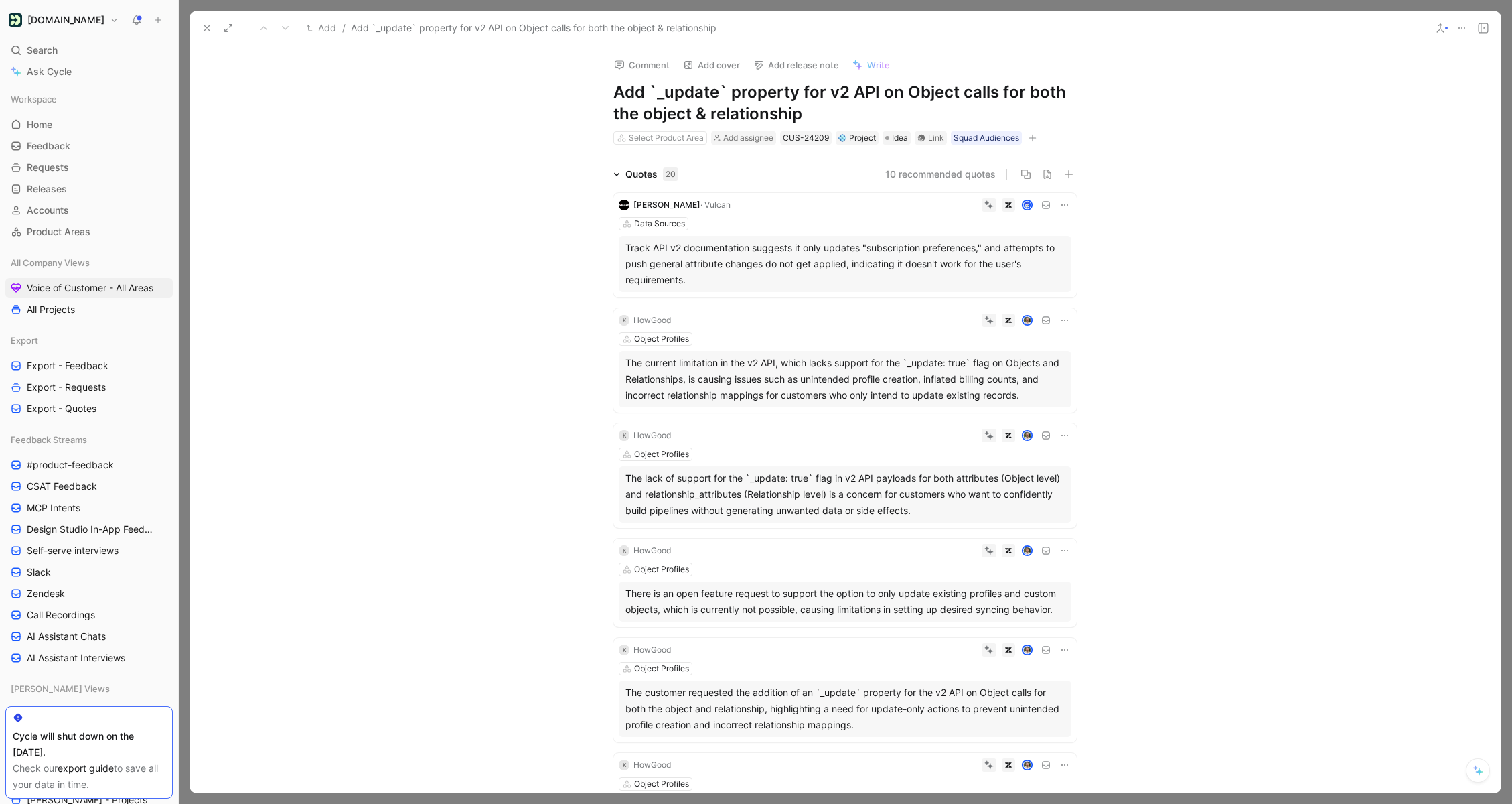
click at [204, 28] on icon at bounding box center [206, 28] width 10 height 10
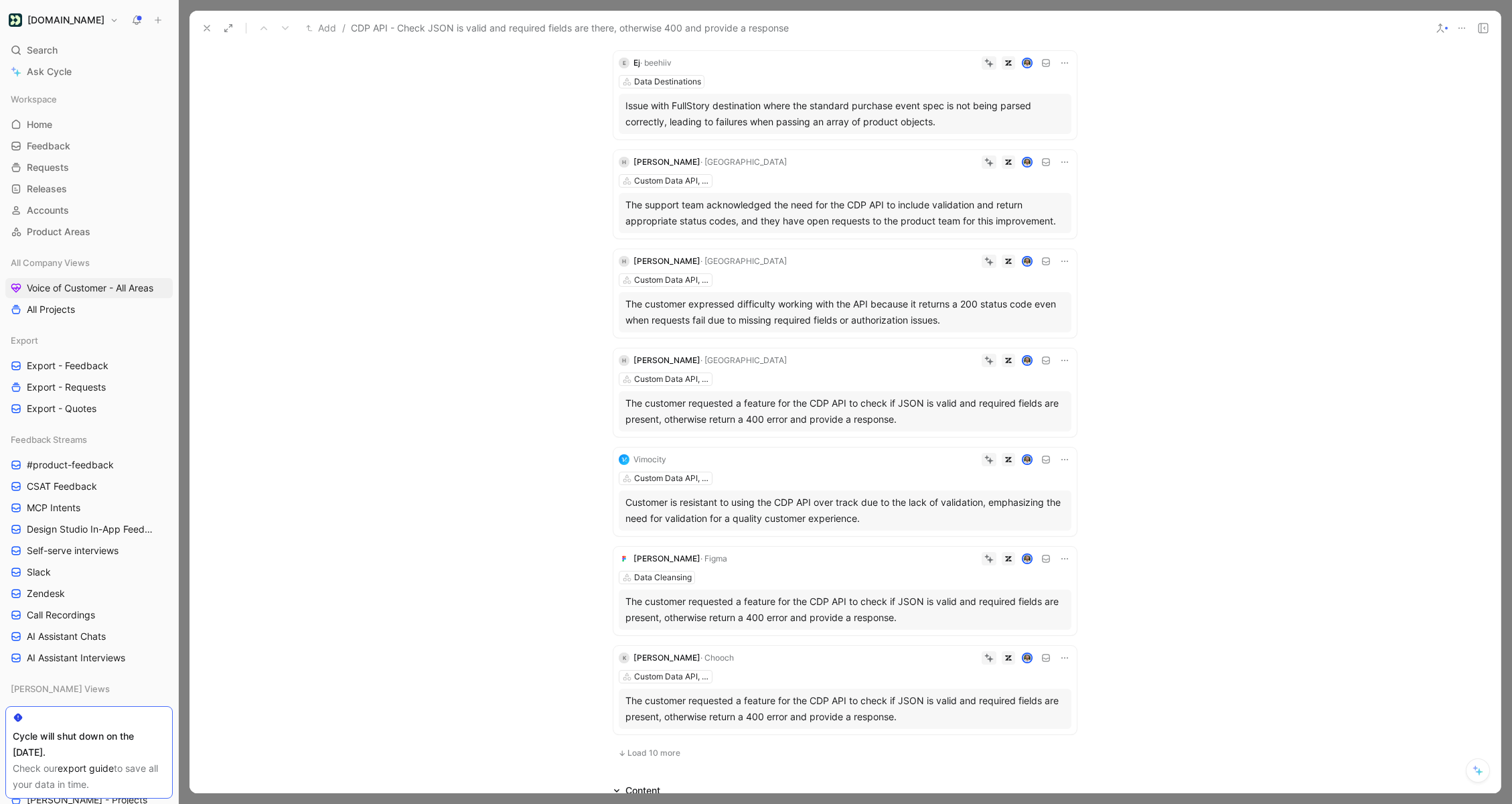
scroll to position [513, 0]
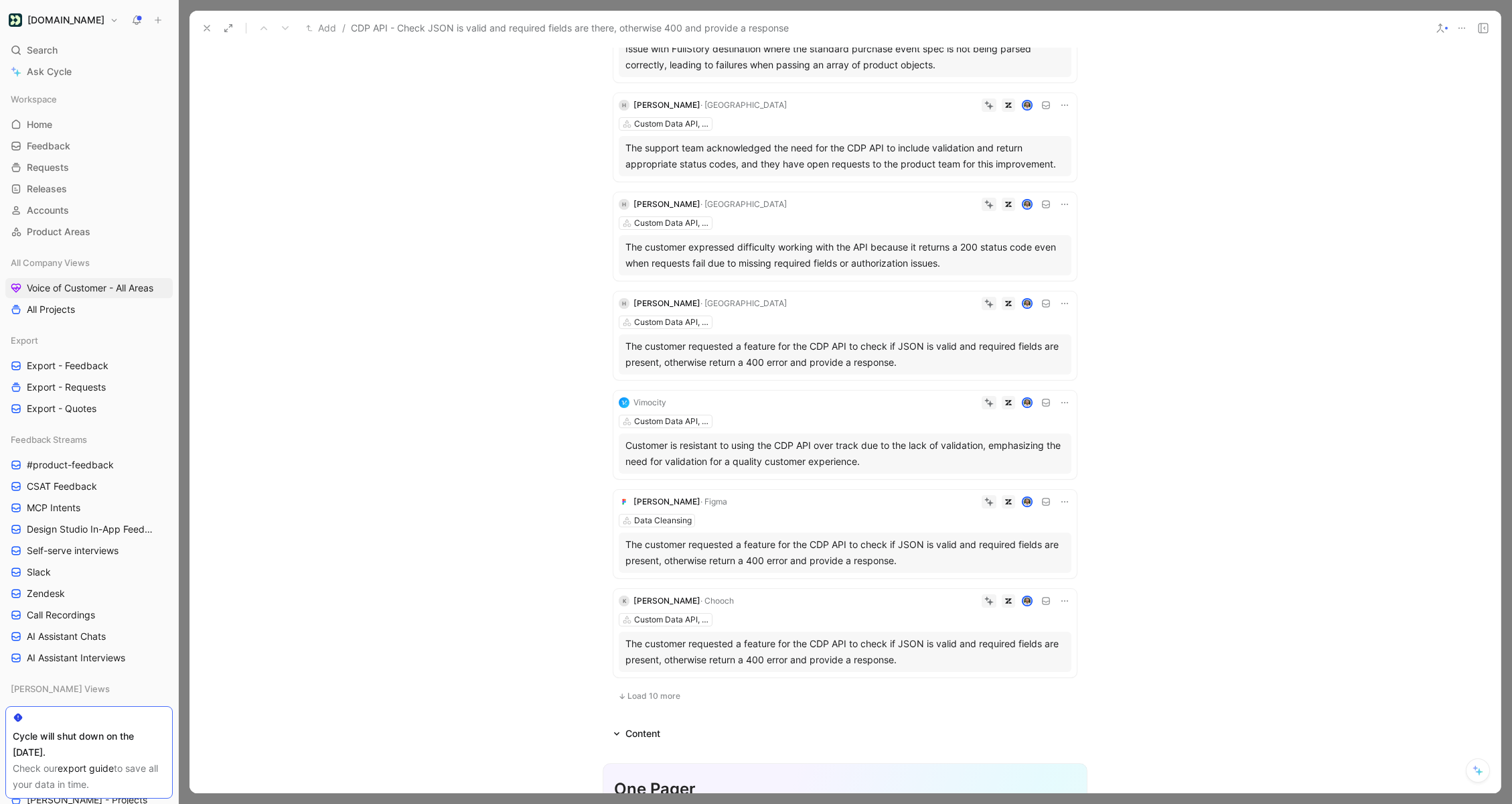
click at [1059, 498] on icon at bounding box center [1064, 502] width 10 height 10
click at [1002, 585] on span "Delete quote" at bounding box center [1023, 587] width 57 height 11
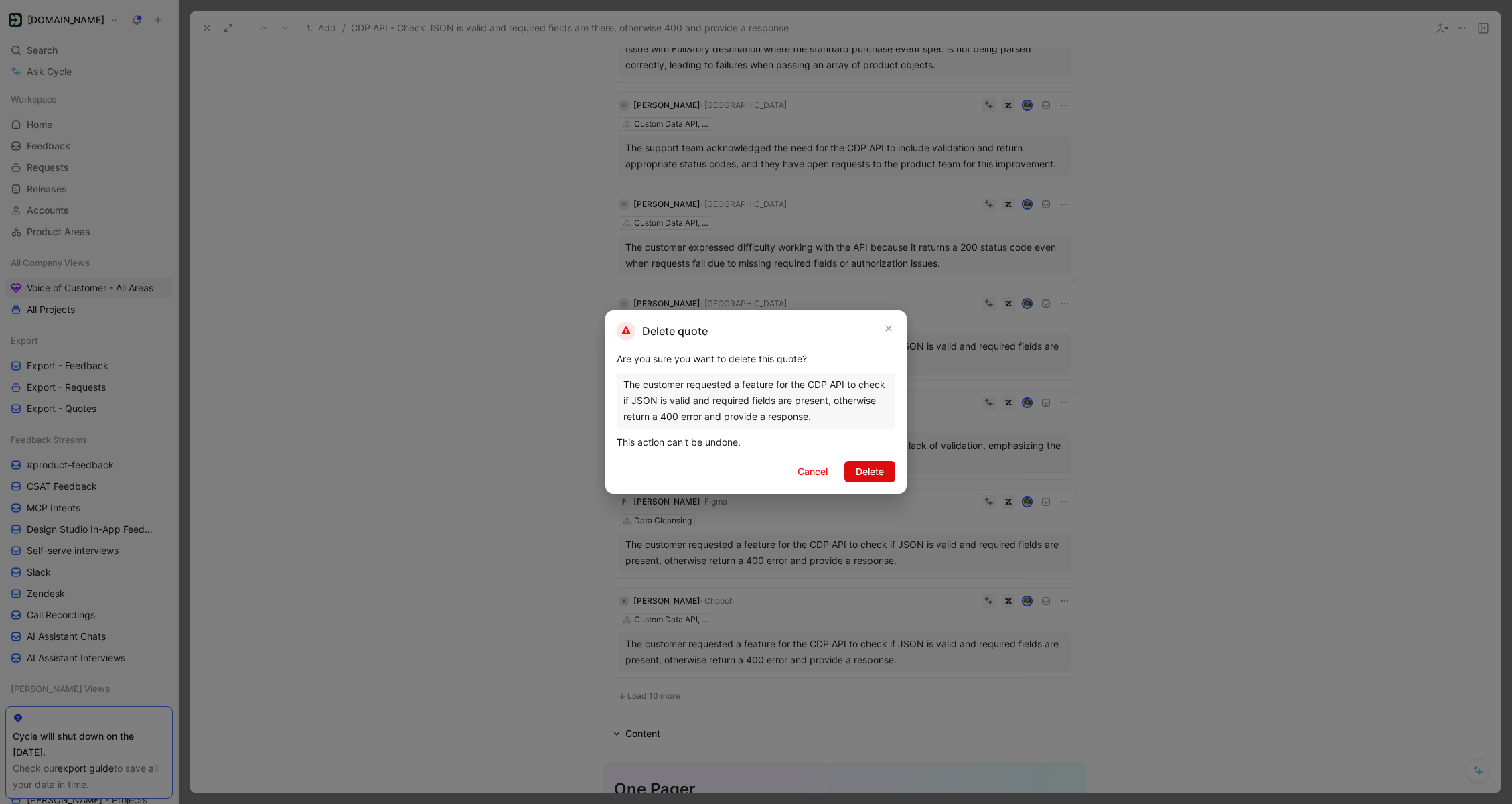
click at [868, 474] on span "Delete" at bounding box center [869, 471] width 28 height 16
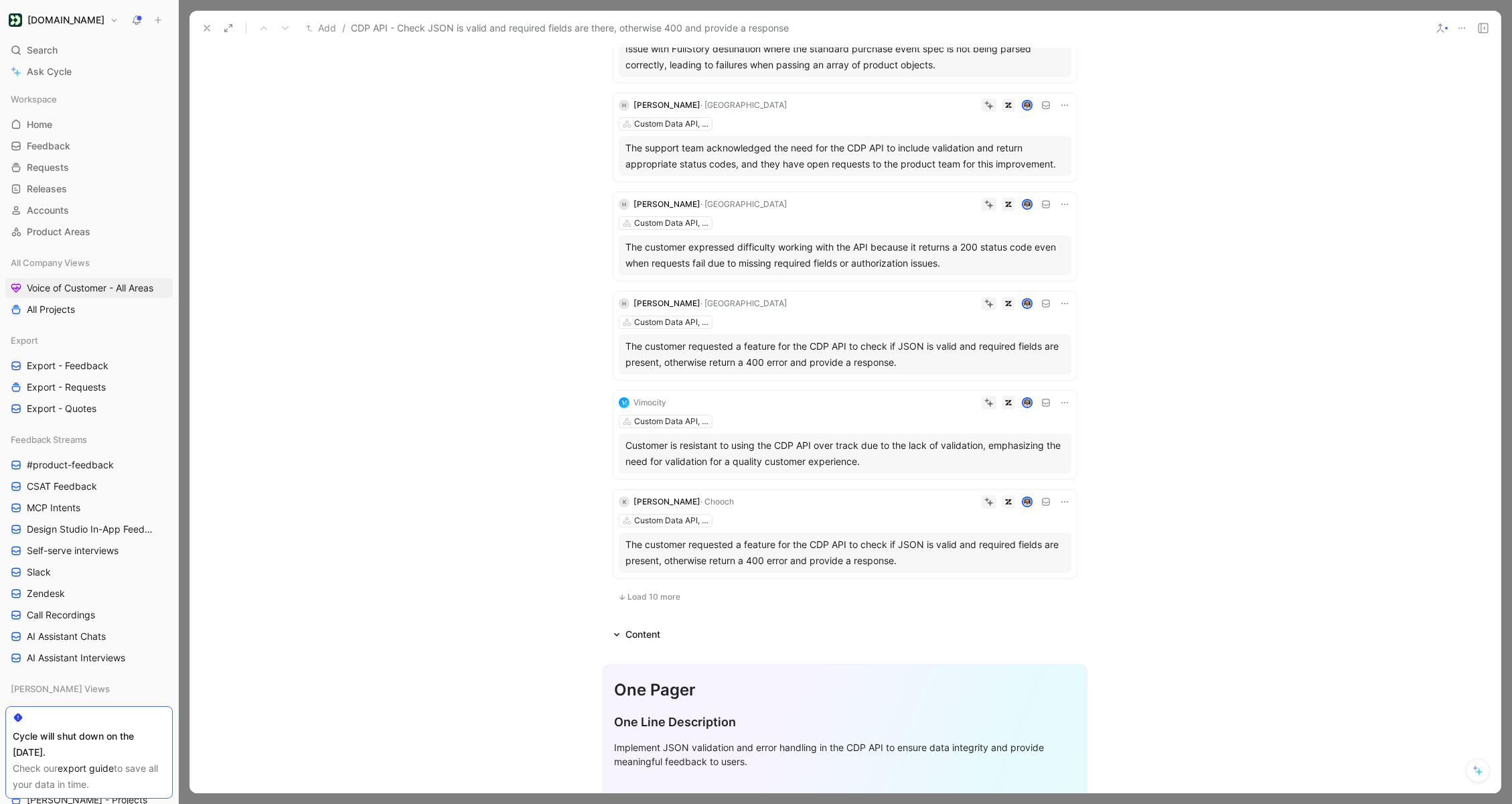
click at [656, 603] on button "Load 10 more" at bounding box center [649, 597] width 72 height 16
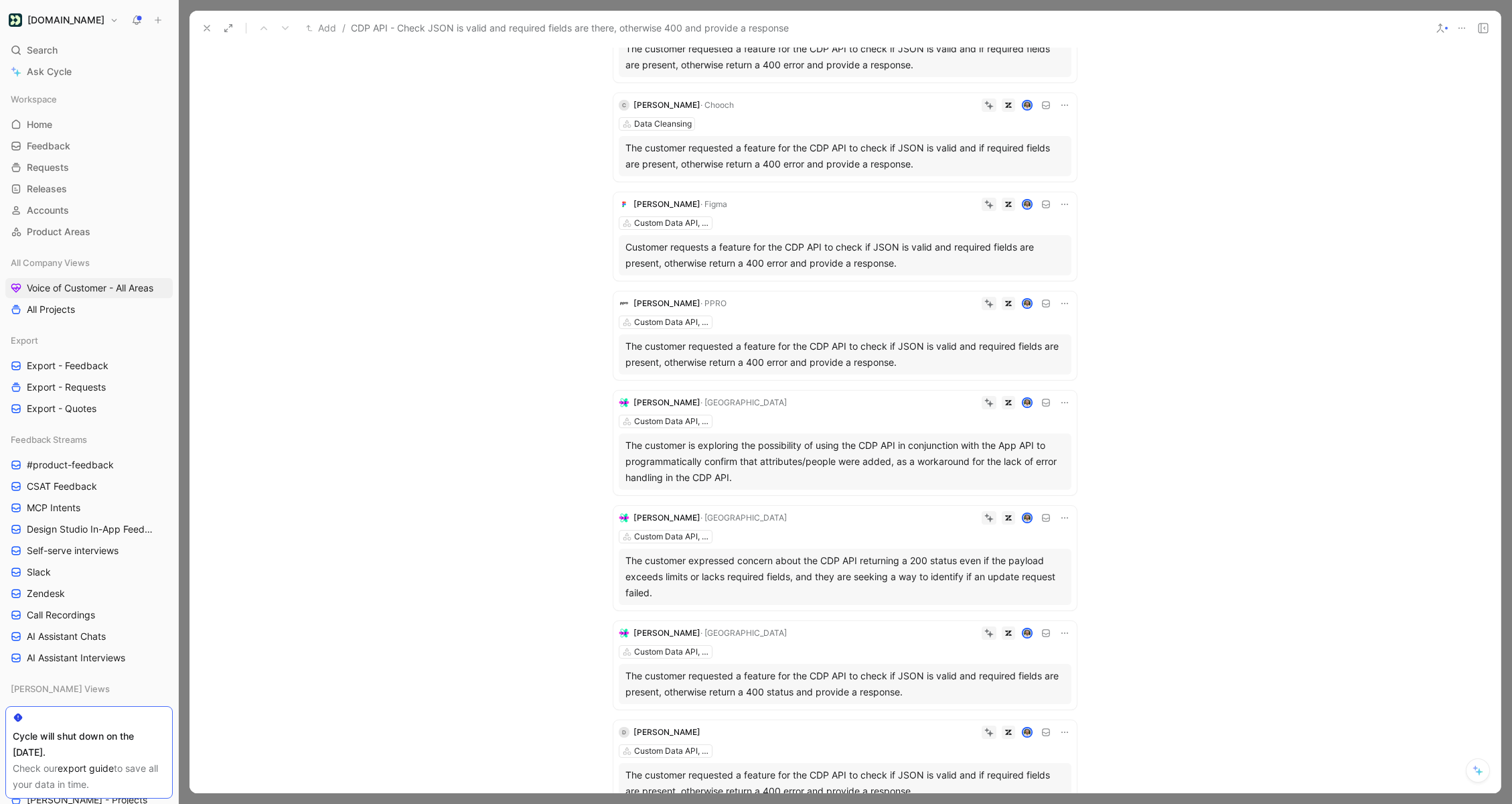
scroll to position [1329, 0]
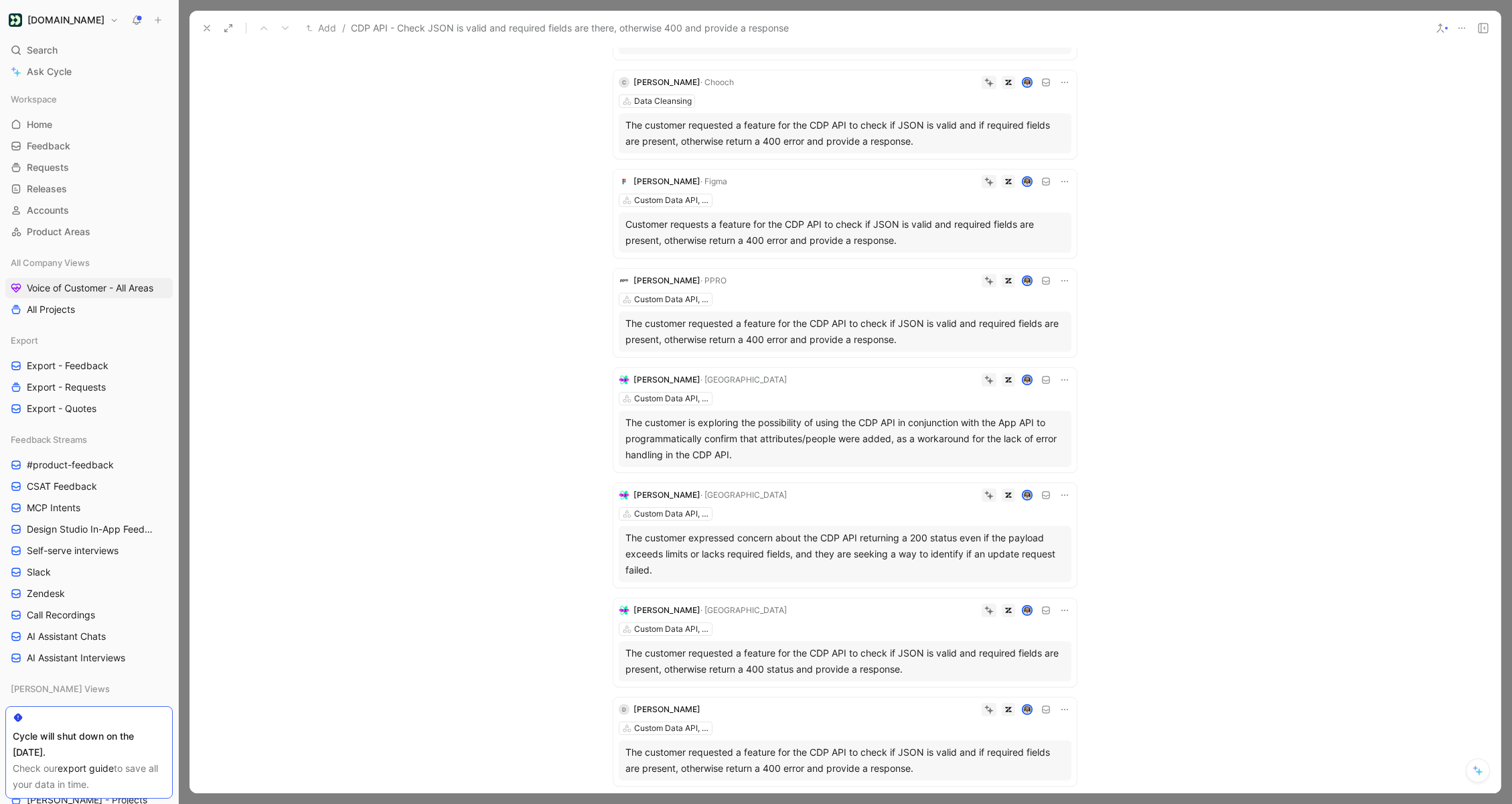
click at [1065, 180] on icon at bounding box center [1064, 181] width 10 height 10
click at [1007, 261] on span "Delete quote" at bounding box center [1023, 266] width 57 height 11
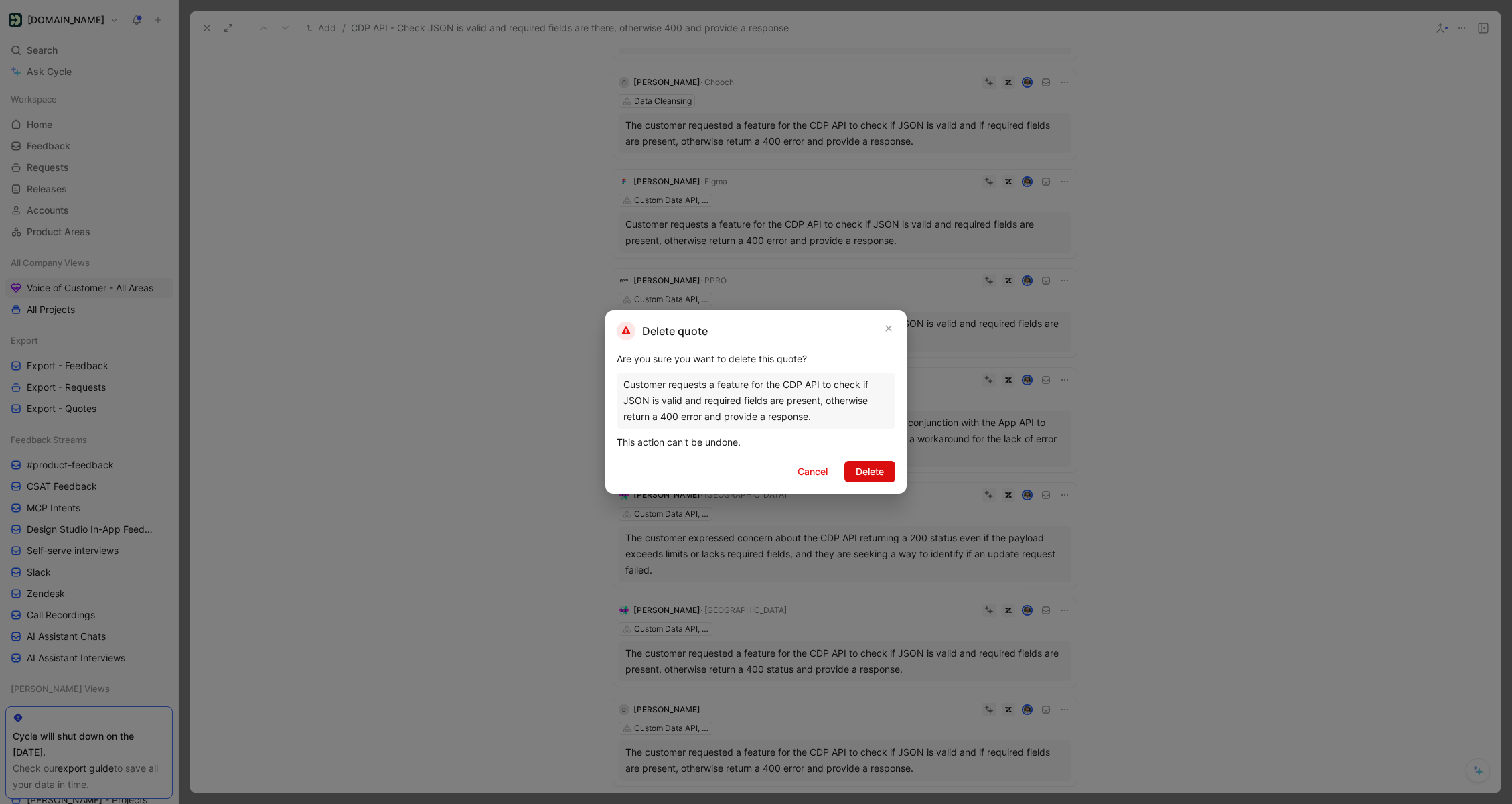
click at [877, 471] on span "Delete" at bounding box center [869, 471] width 28 height 16
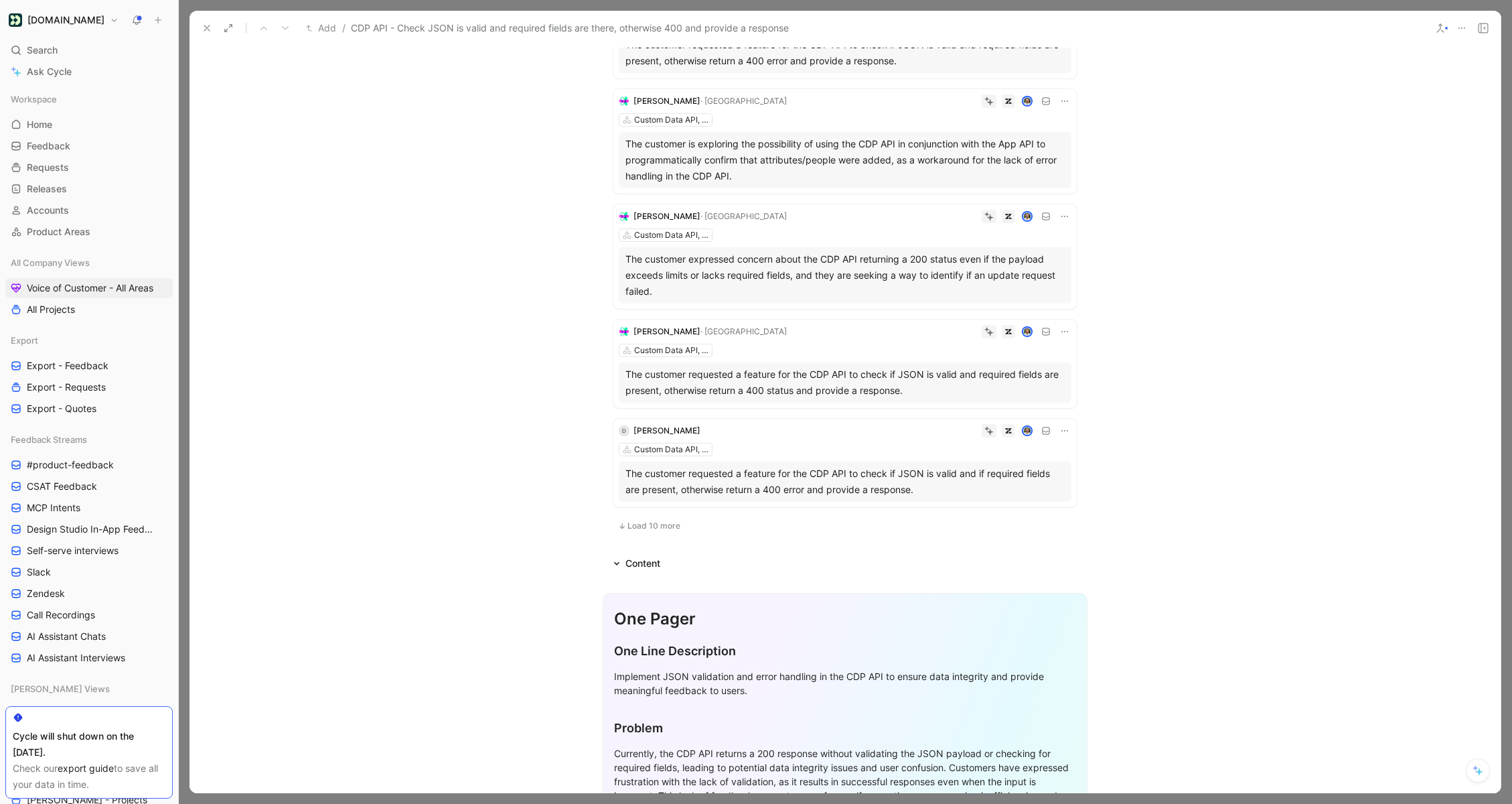
scroll to position [1552, 0]
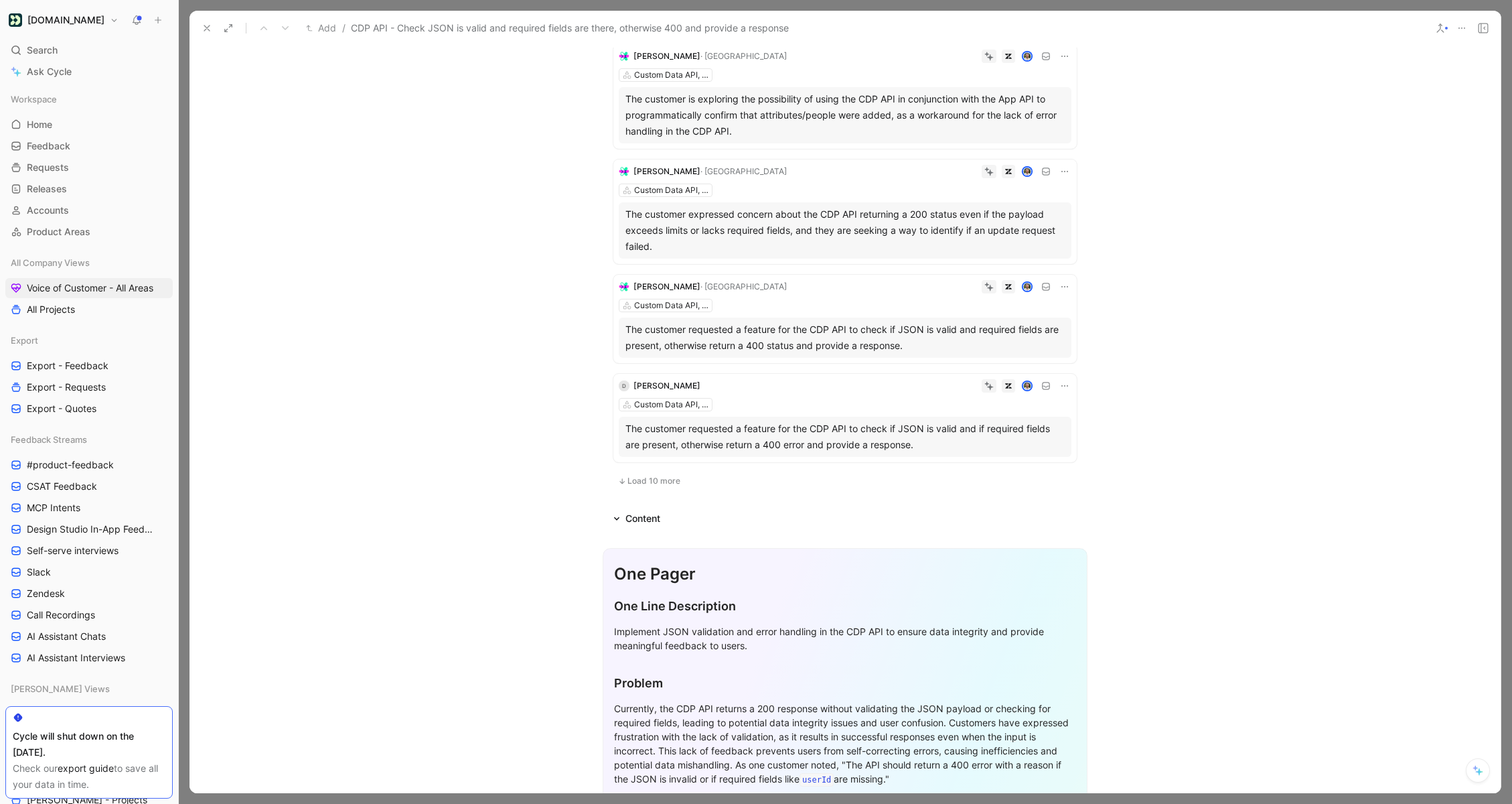
click at [663, 481] on span "Load 10 more" at bounding box center [653, 480] width 53 height 10
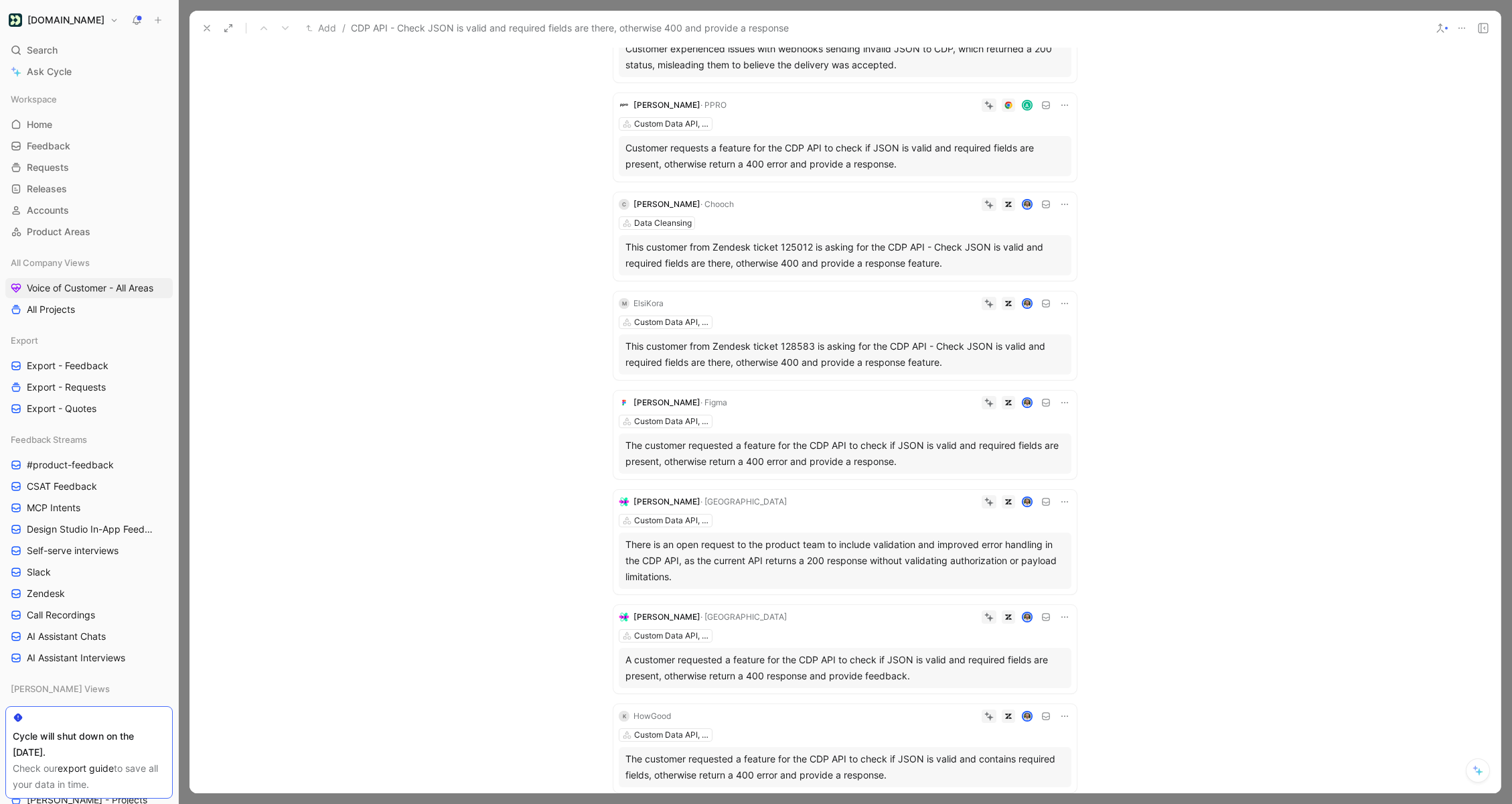
scroll to position [2133, 0]
click at [1063, 405] on button at bounding box center [1065, 400] width 14 height 14
click at [1010, 488] on span "Delete quote" at bounding box center [1023, 485] width 57 height 11
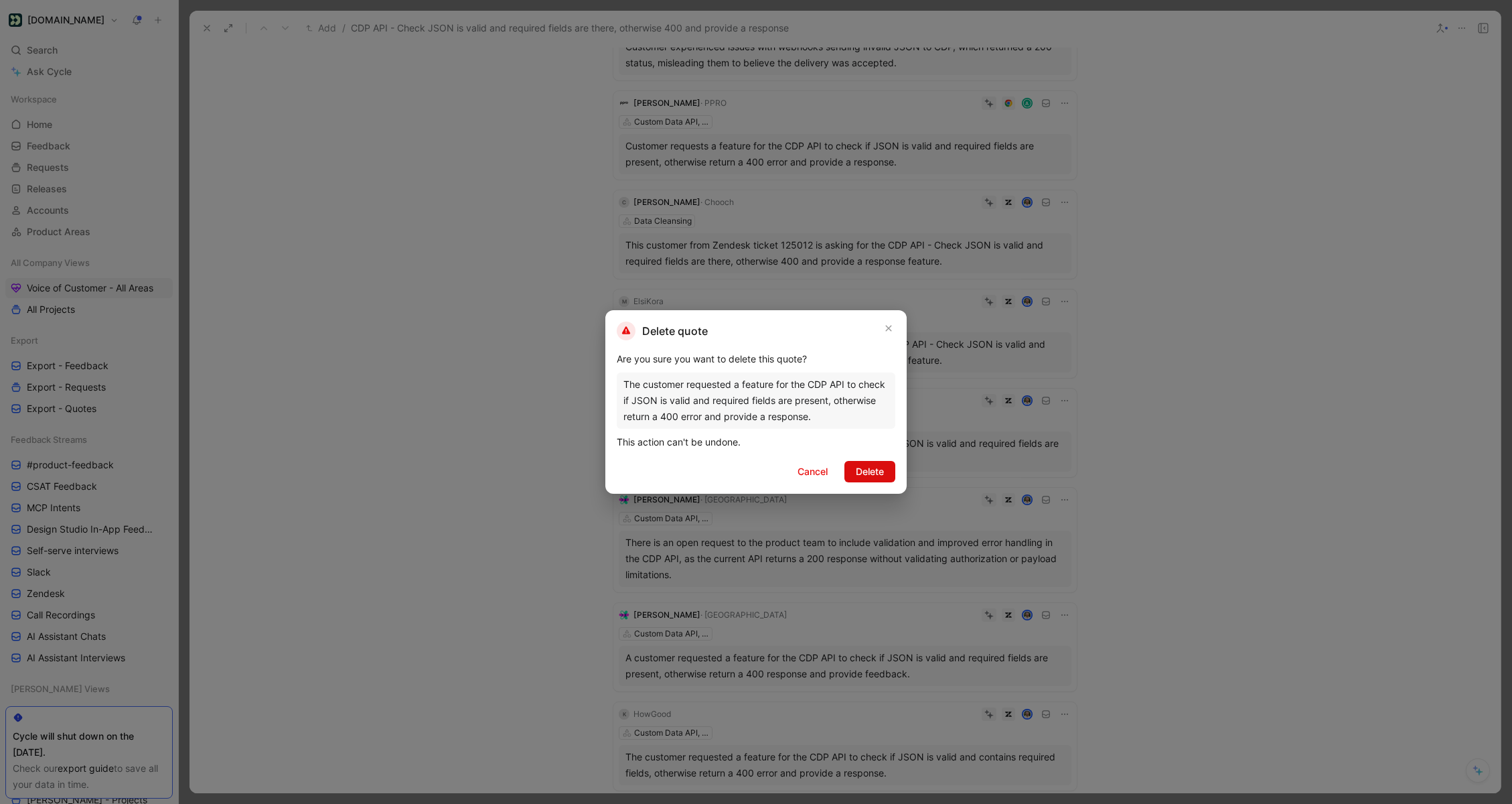
click at [847, 475] on button "Delete" at bounding box center [870, 471] width 51 height 21
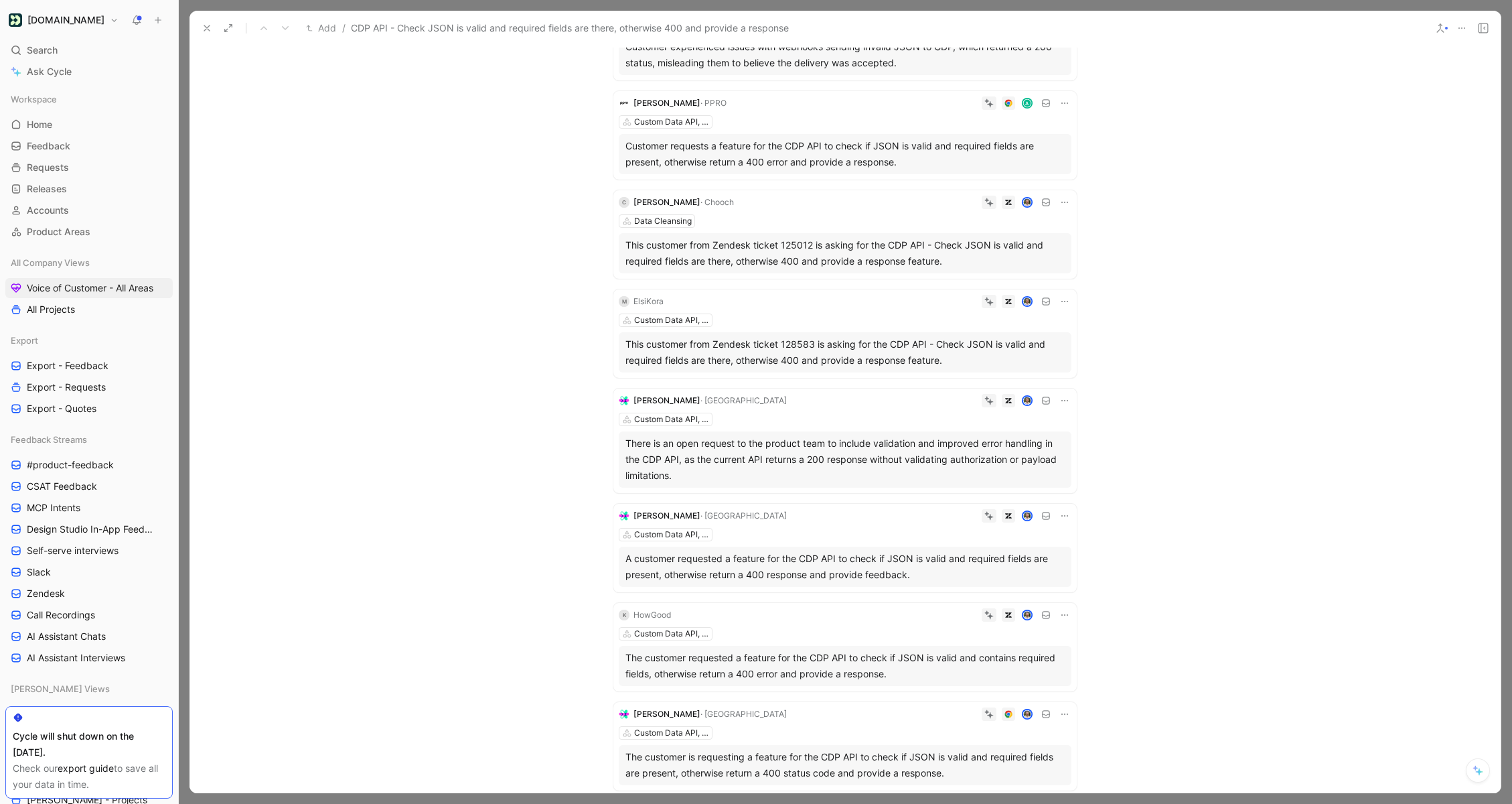
click at [198, 32] on button at bounding box center [207, 29] width 19 height 19
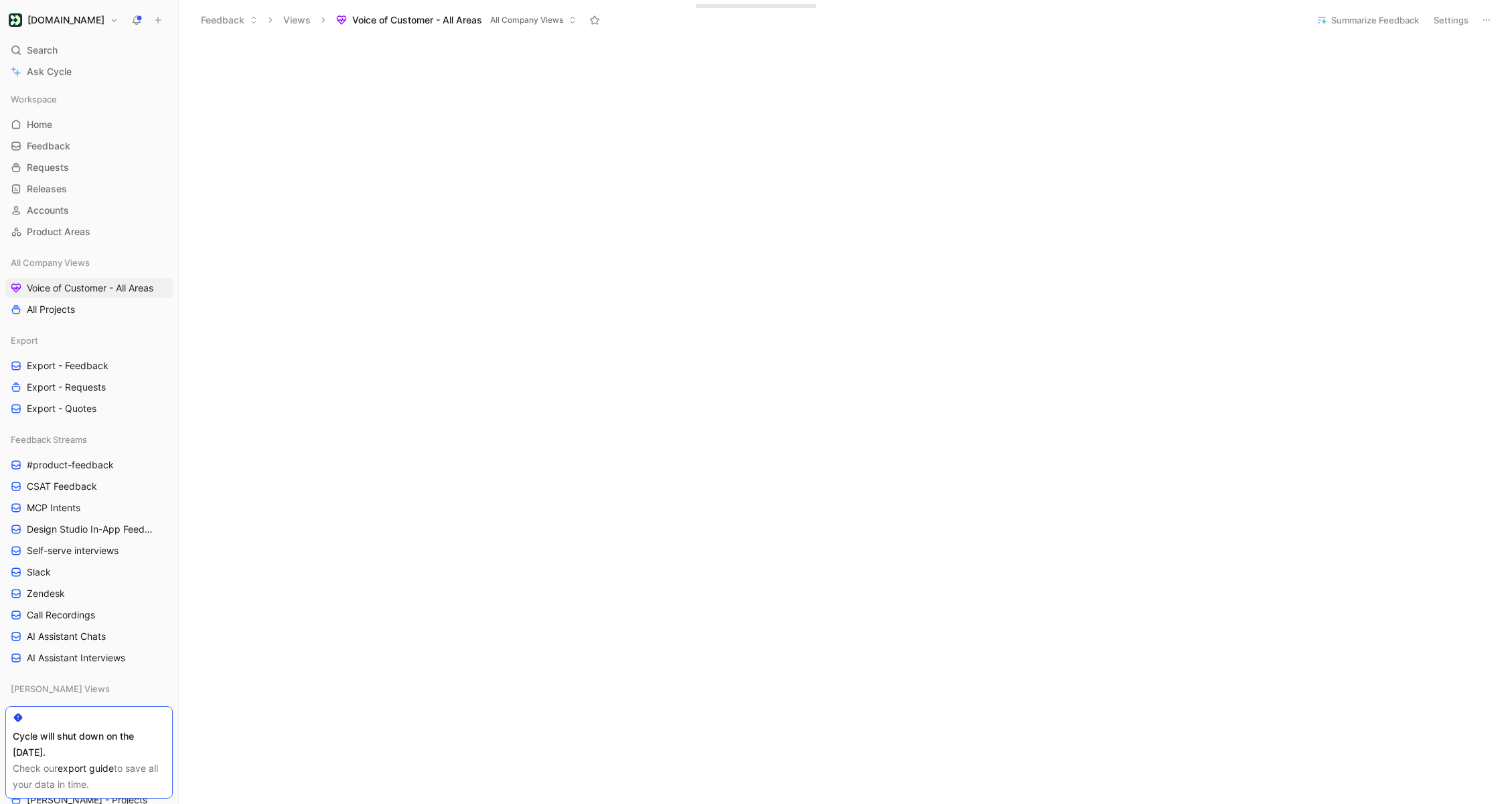
scroll to position [1740, 0]
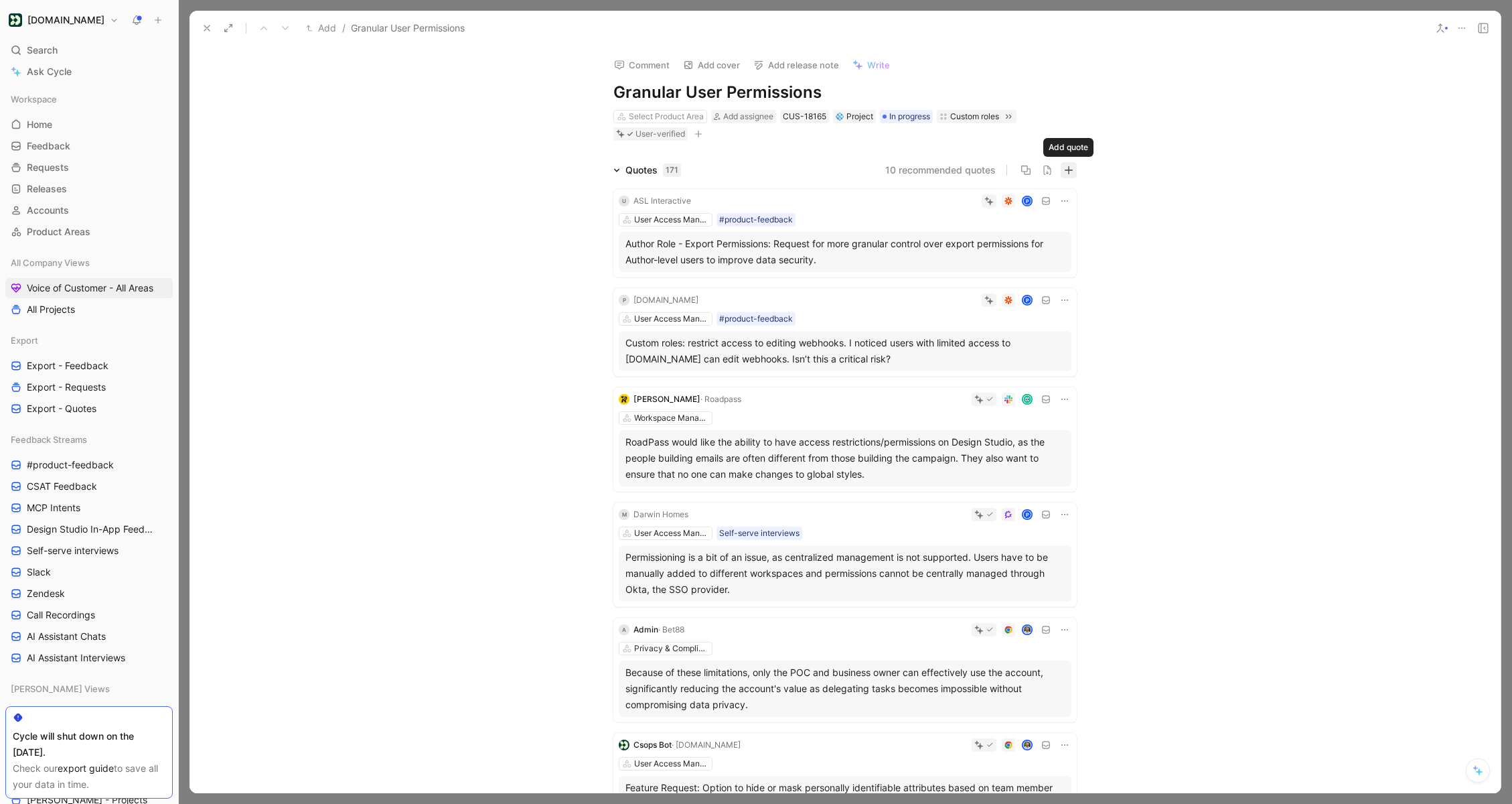
click at [1067, 171] on icon "button" at bounding box center [1069, 170] width 10 height 10
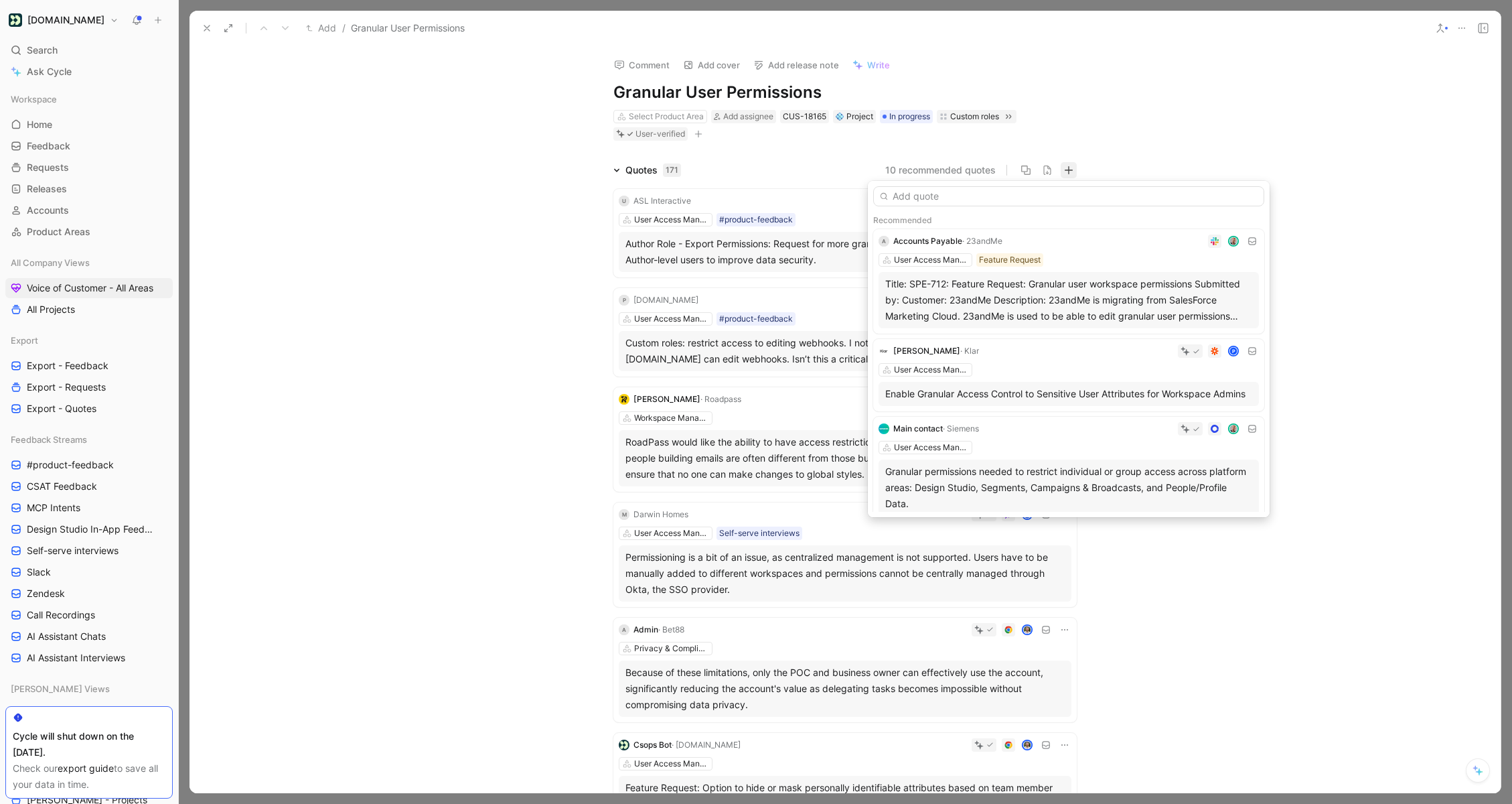
click at [933, 198] on input "text" at bounding box center [1068, 196] width 391 height 20
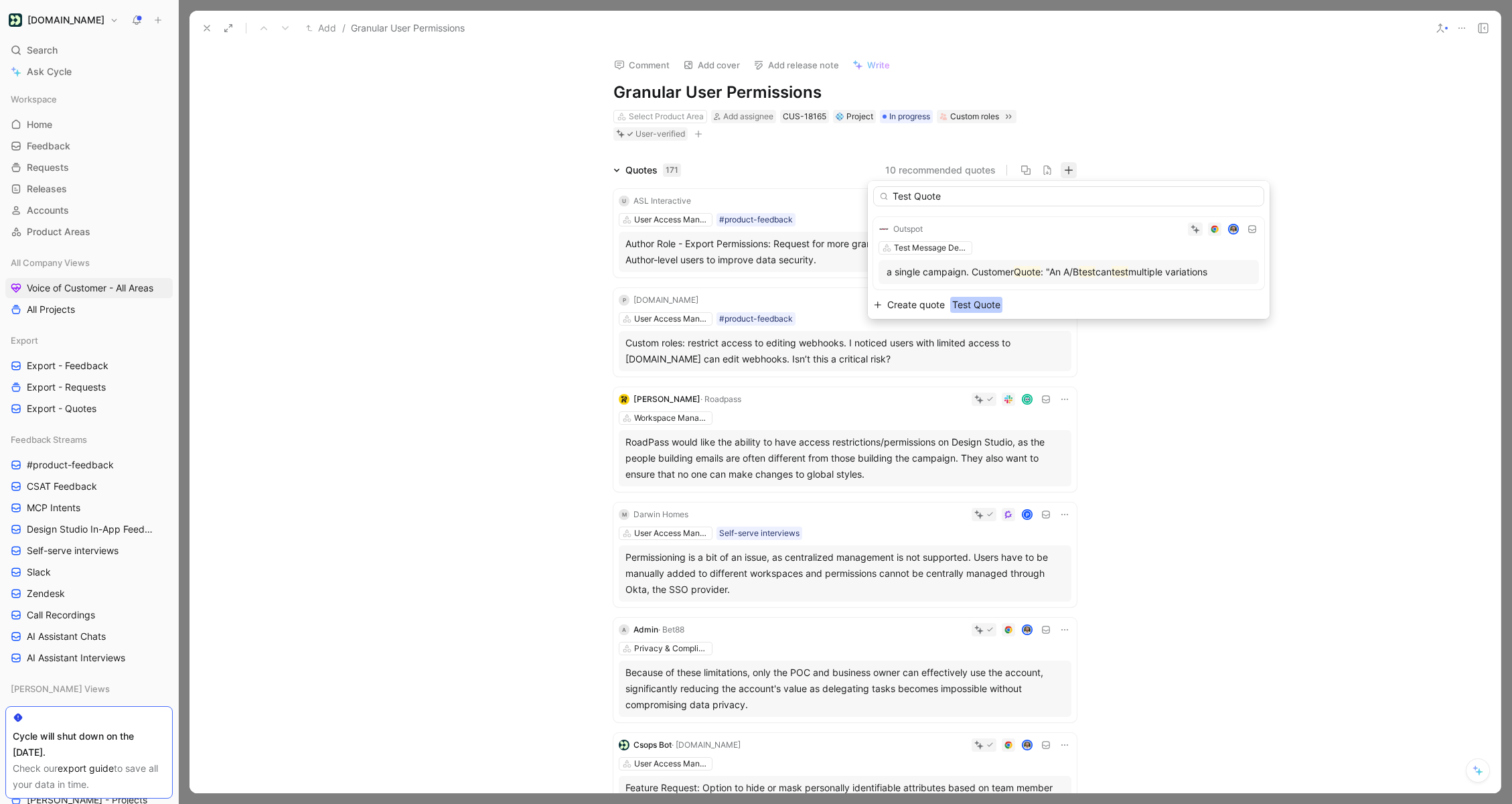
type input "Test Quote"
click at [922, 306] on span "Create quote" at bounding box center [916, 305] width 57 height 16
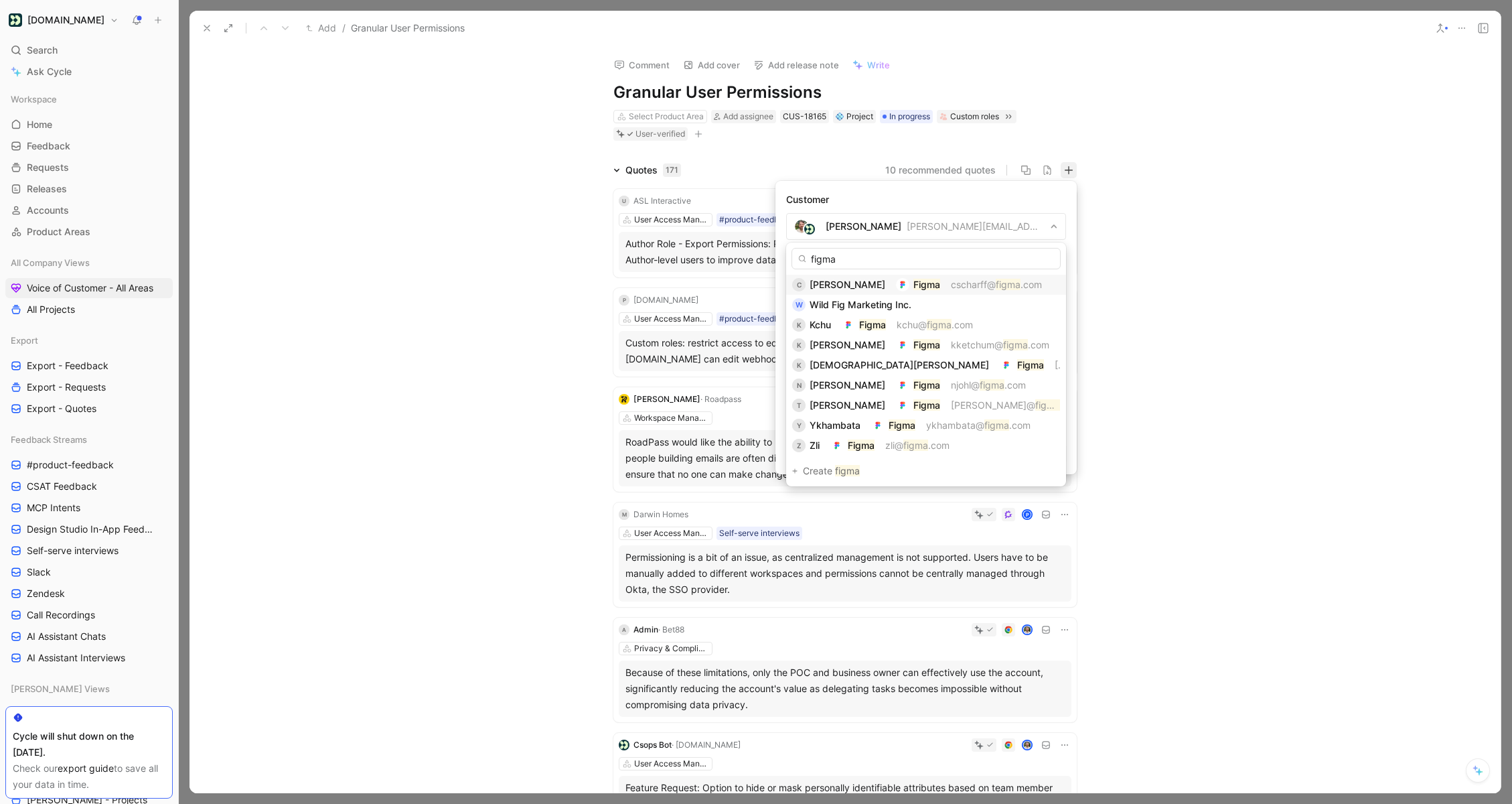
type input "figma"
click at [885, 285] on span "[PERSON_NAME]" at bounding box center [847, 284] width 76 height 11
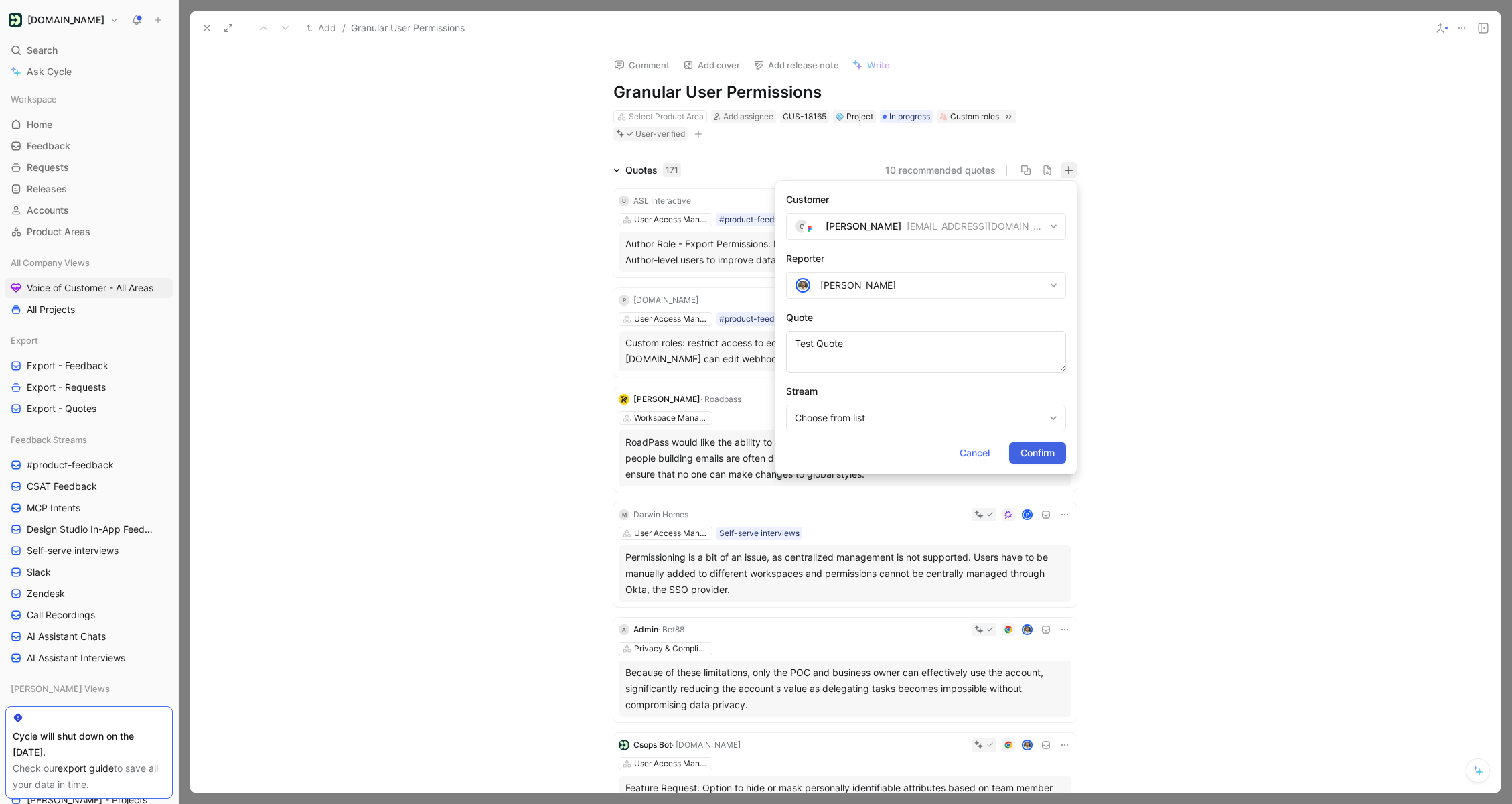
click at [1042, 451] on span "Confirm" at bounding box center [1037, 453] width 34 height 16
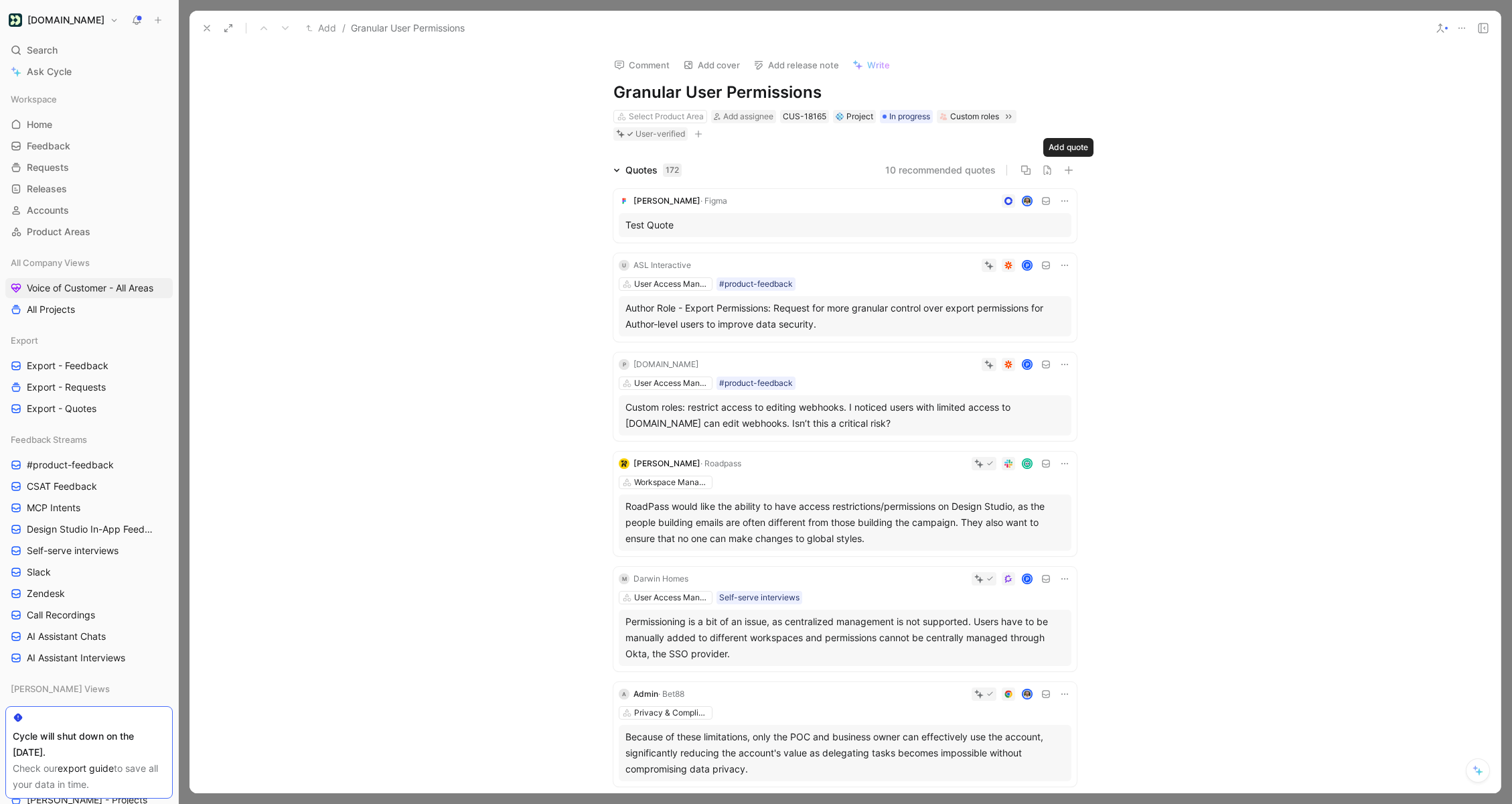
click at [1064, 171] on icon "button" at bounding box center [1069, 170] width 10 height 10
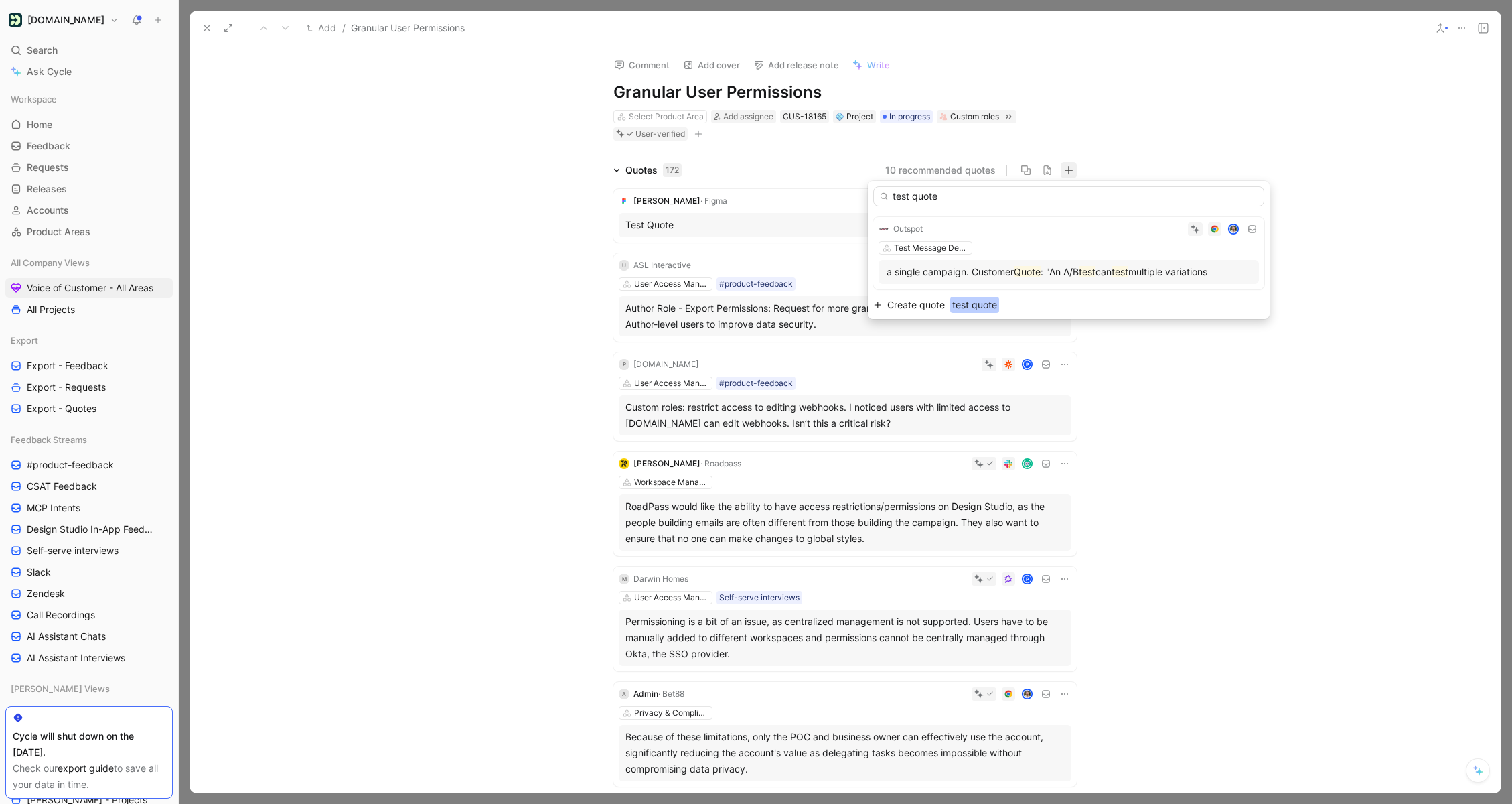
type input "test quote"
click at [929, 302] on span "Create quote" at bounding box center [916, 305] width 57 height 16
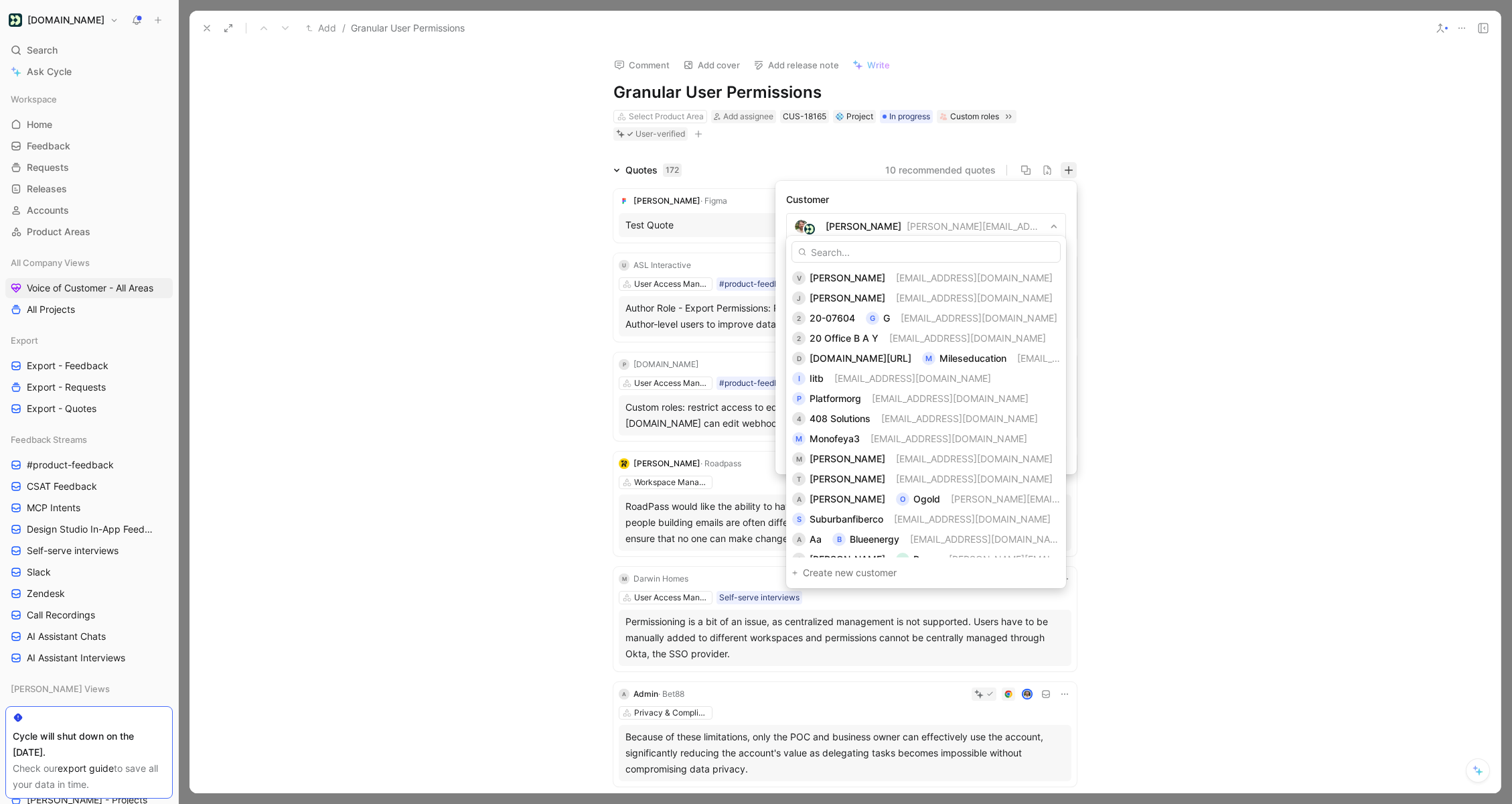
click at [875, 252] on input "text" at bounding box center [926, 252] width 269 height 21
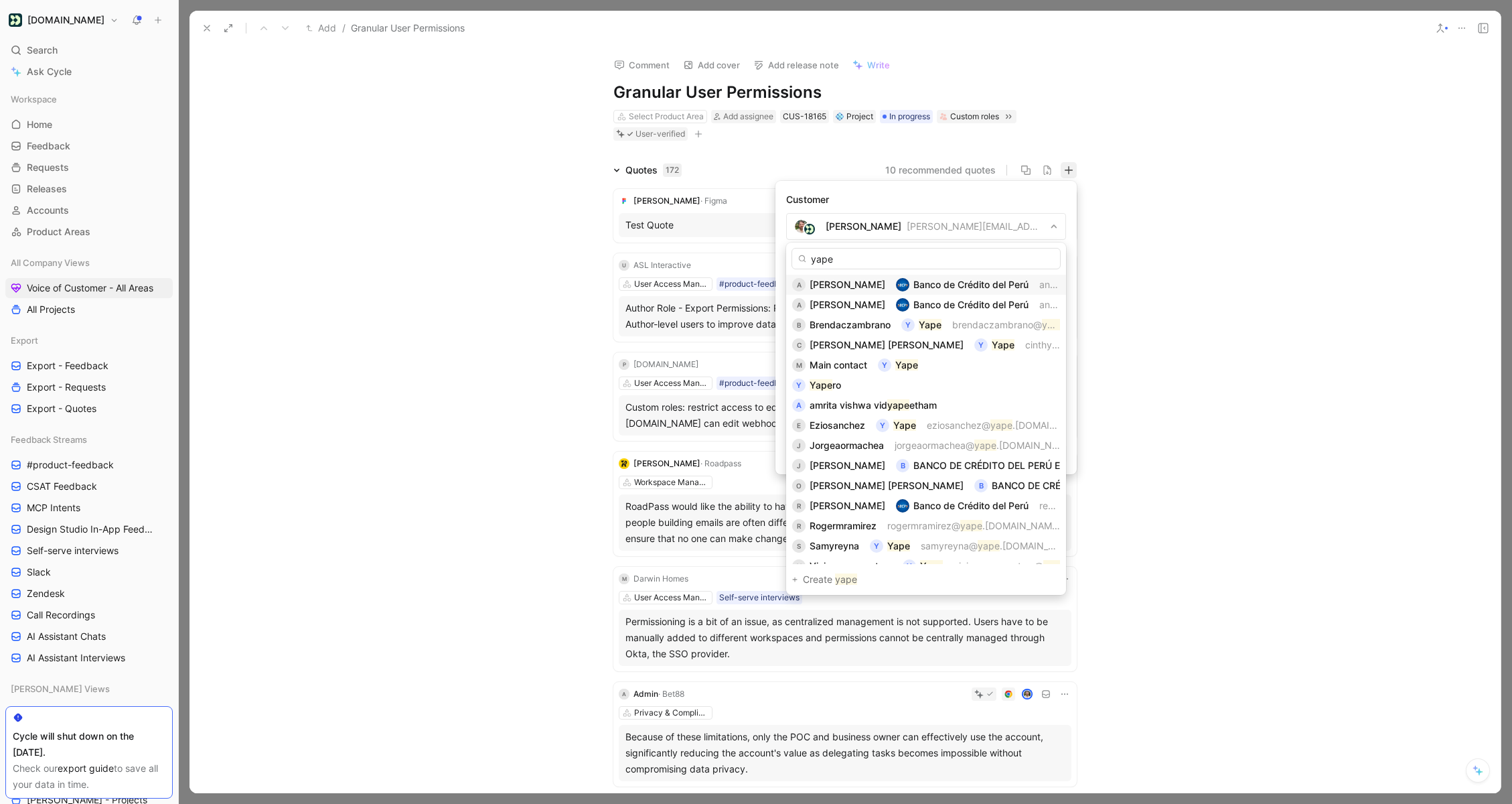
type input "yape"
click at [872, 287] on span "[PERSON_NAME]" at bounding box center [847, 284] width 76 height 11
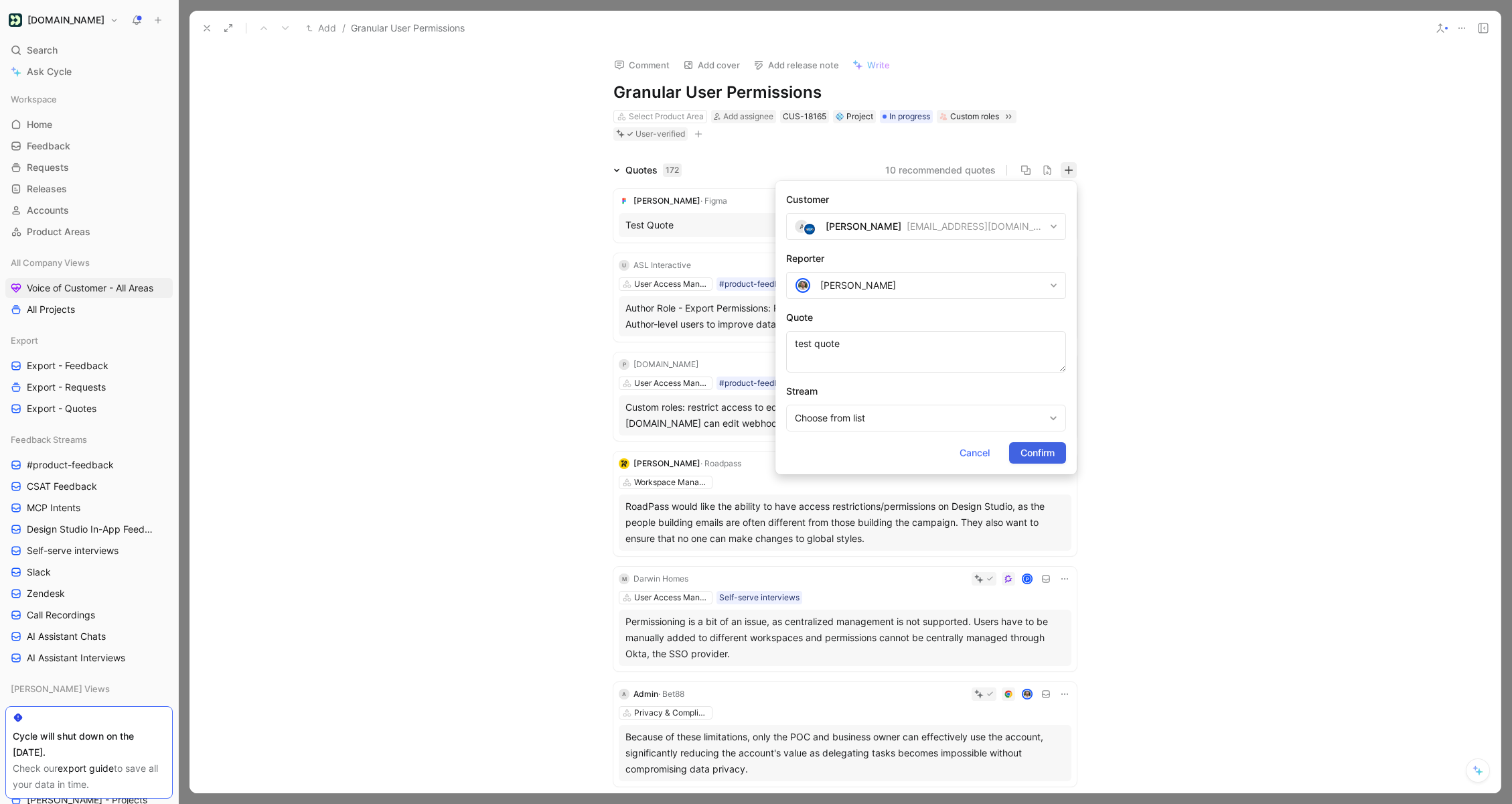
click at [1031, 460] on span "Confirm" at bounding box center [1037, 453] width 34 height 16
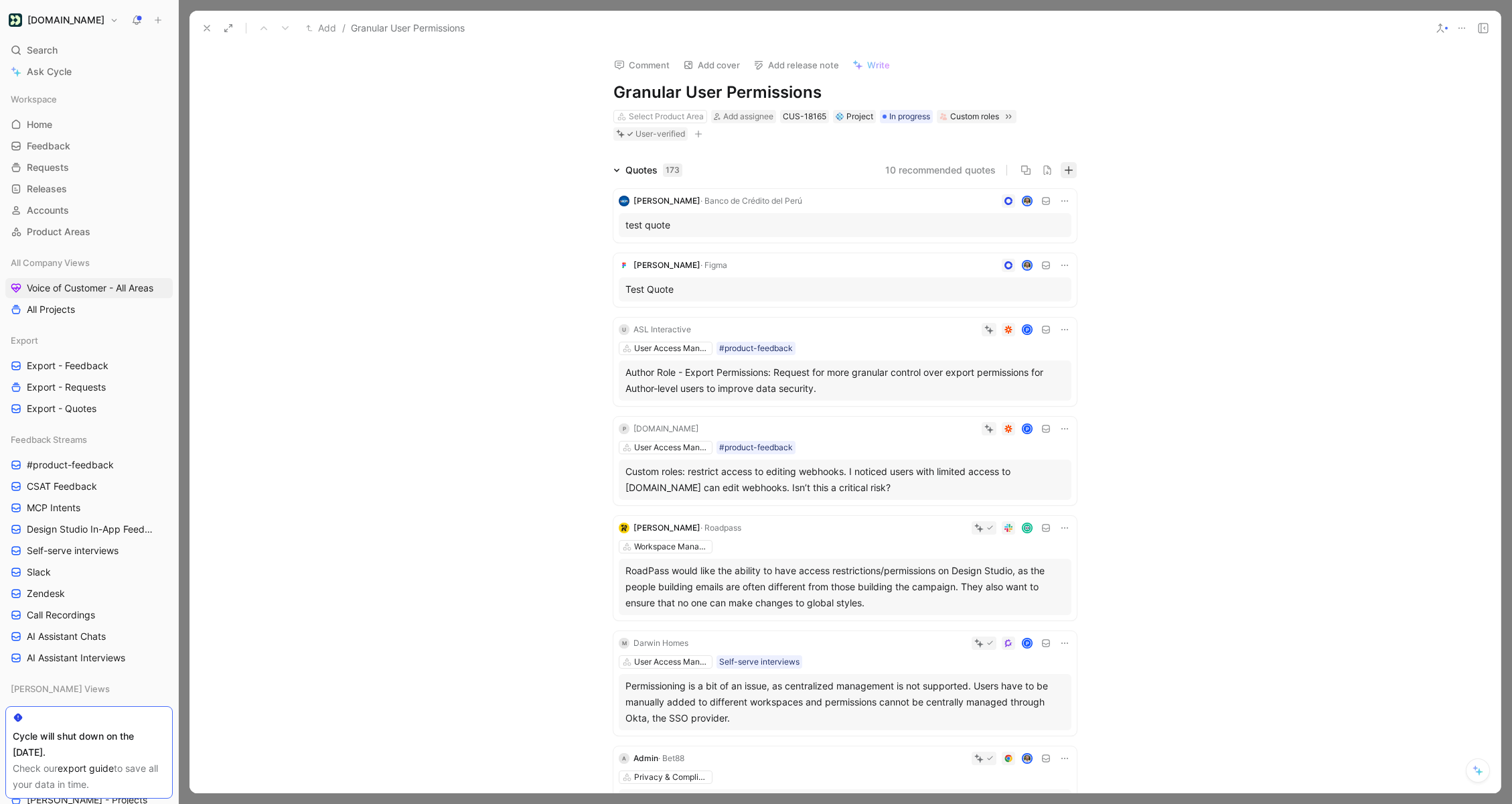
click at [1074, 174] on button "button" at bounding box center [1069, 170] width 16 height 16
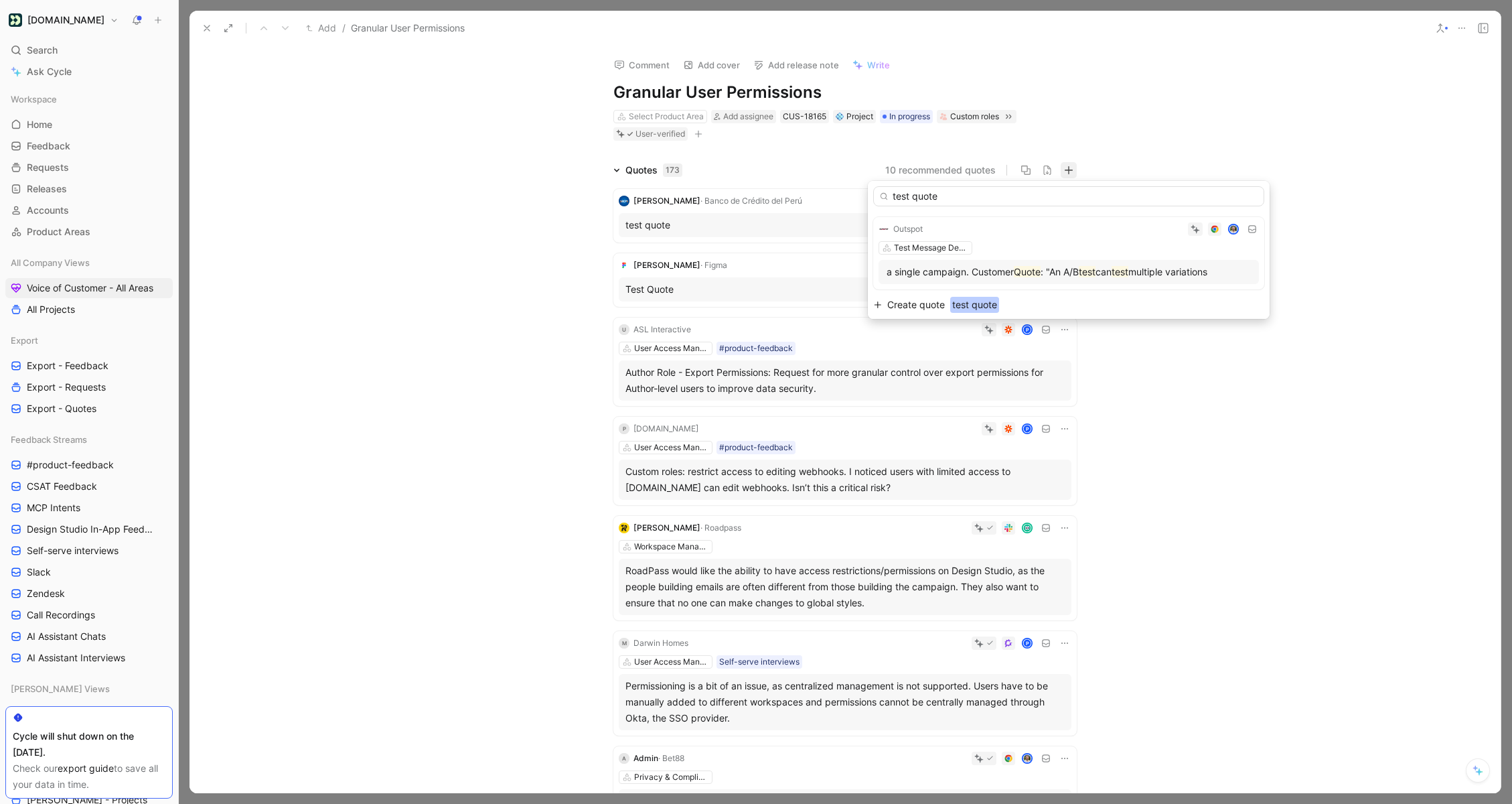
type input "test quote"
click at [927, 297] on span "Create quote" at bounding box center [916, 305] width 57 height 16
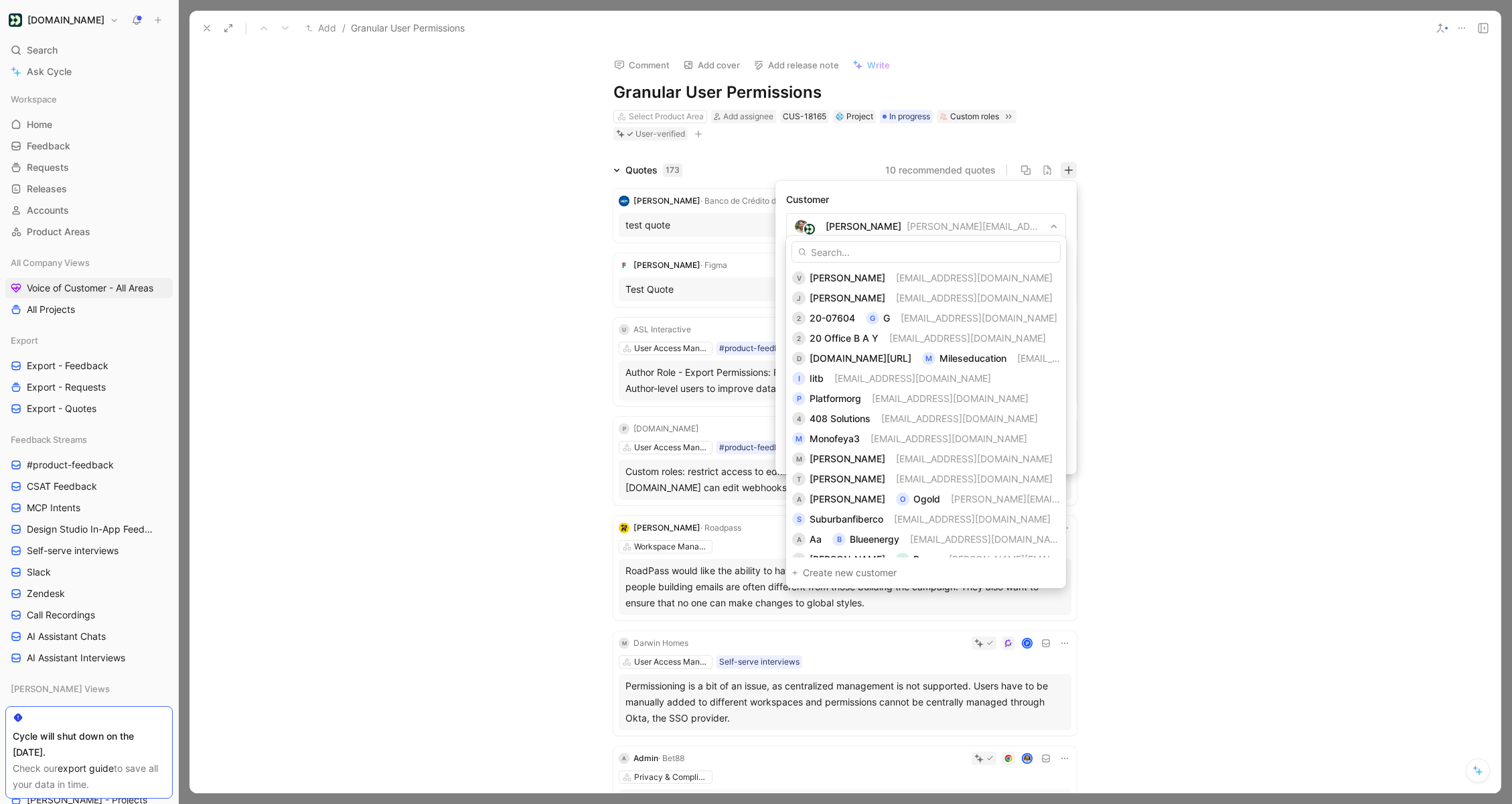
click at [855, 260] on input "text" at bounding box center [926, 252] width 269 height 21
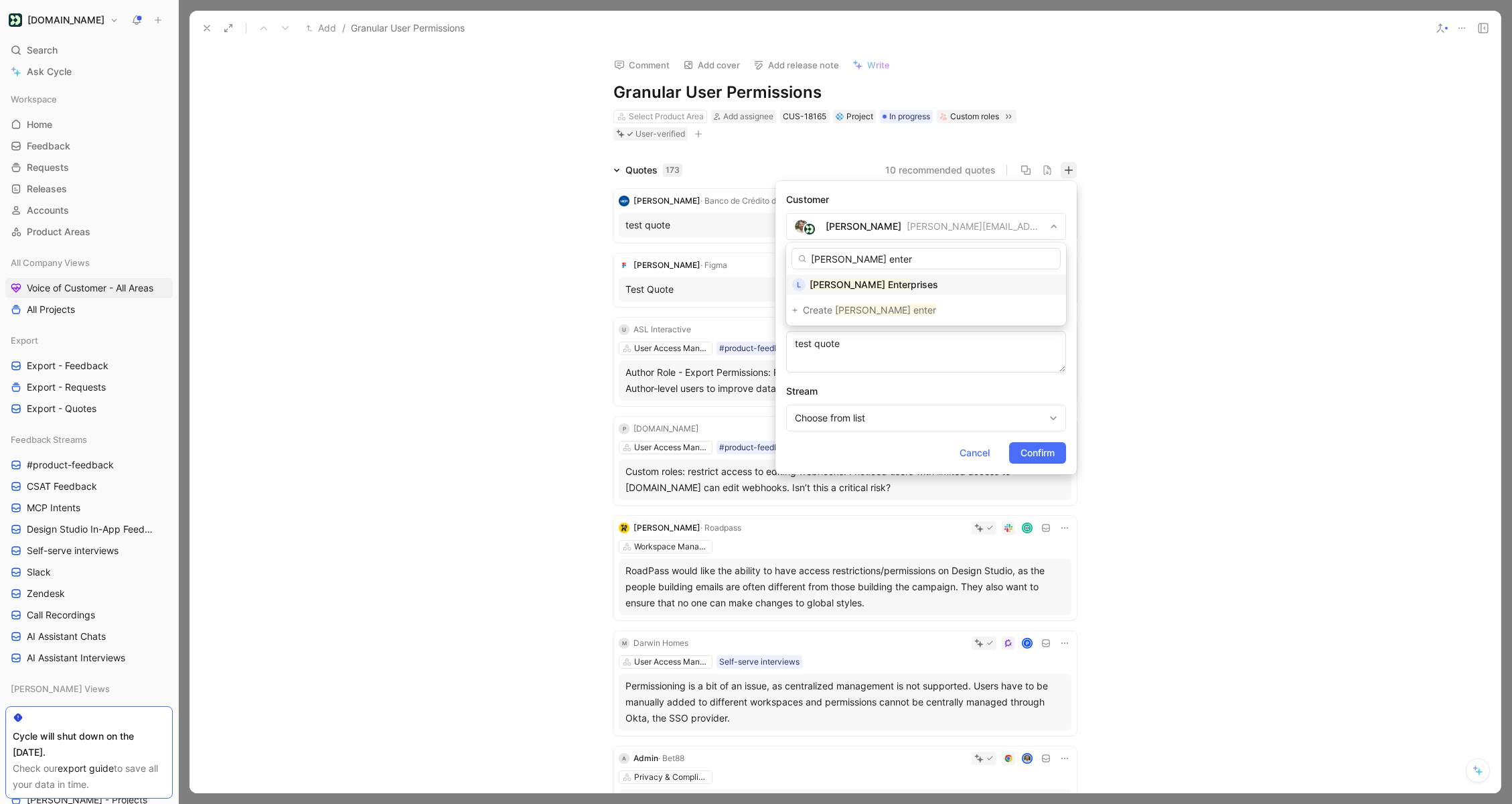
type input "[PERSON_NAME] enter"
click at [886, 282] on div "[PERSON_NAME] Enter prises" at bounding box center [926, 285] width 268 height 16
click at [1029, 445] on span "Confirm" at bounding box center [1037, 453] width 34 height 16
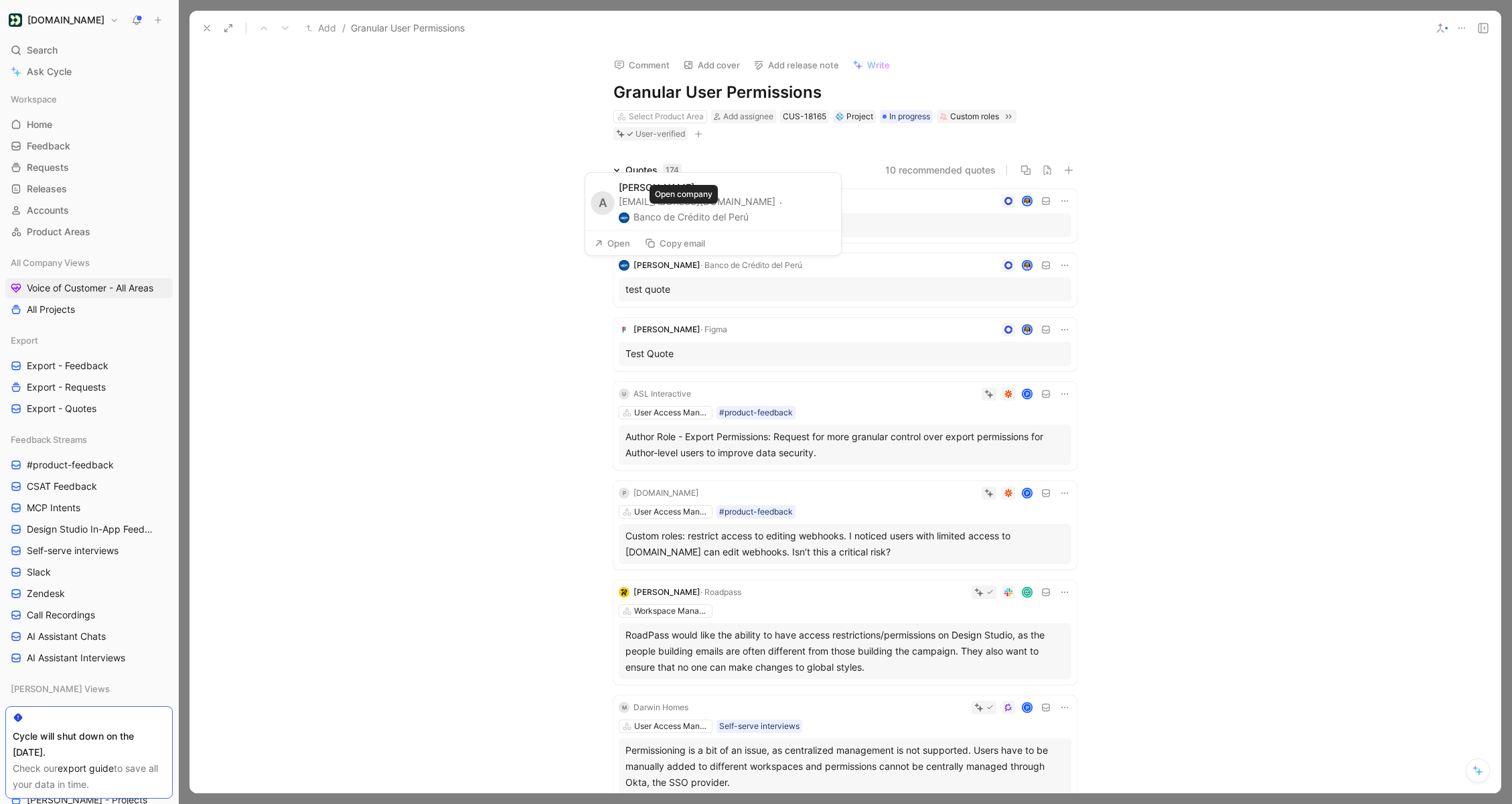
click at [698, 217] on button "Banco de Crédito del Perú" at bounding box center [684, 217] width 130 height 16
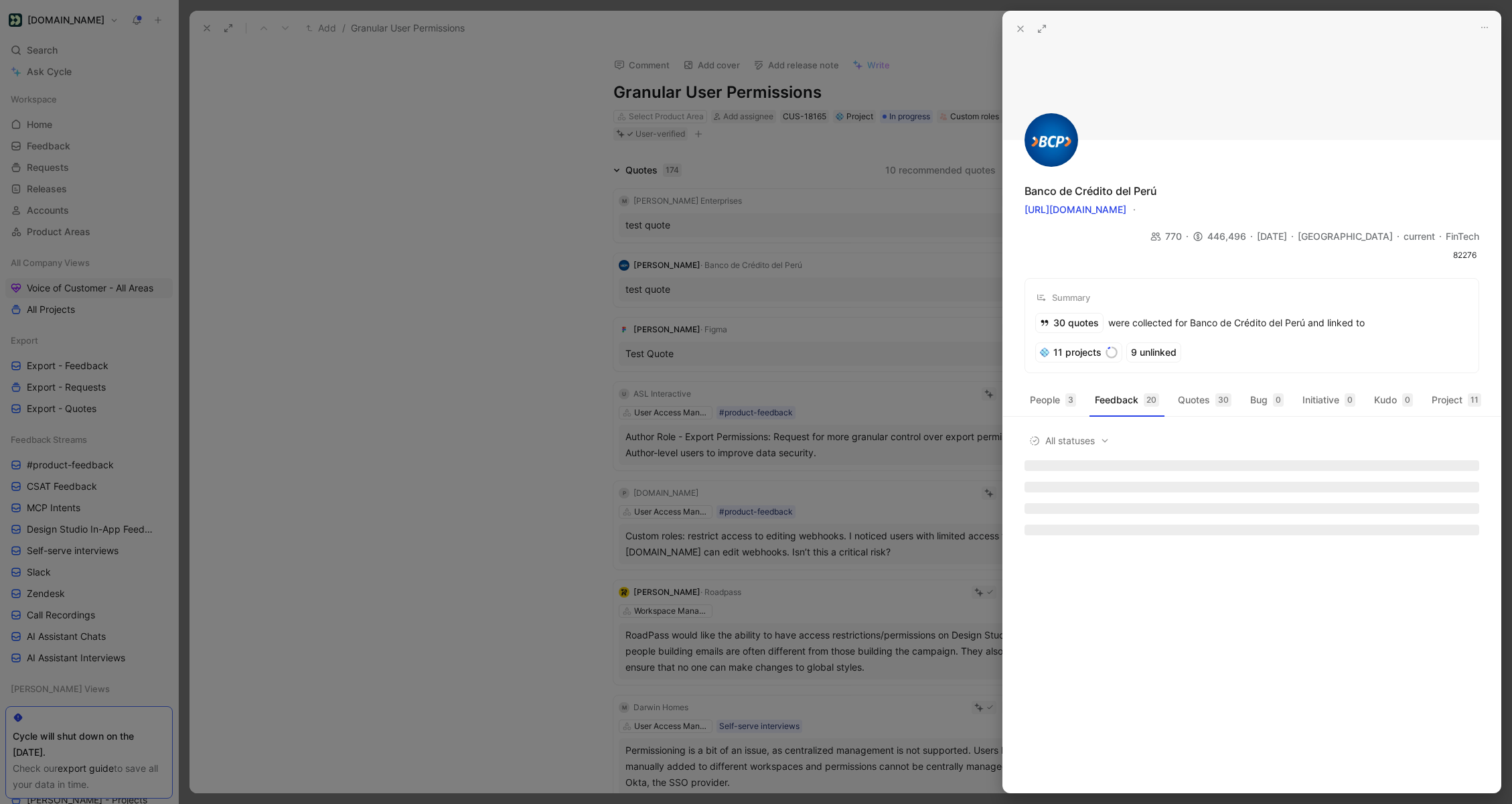
click at [906, 294] on div at bounding box center [756, 402] width 1512 height 804
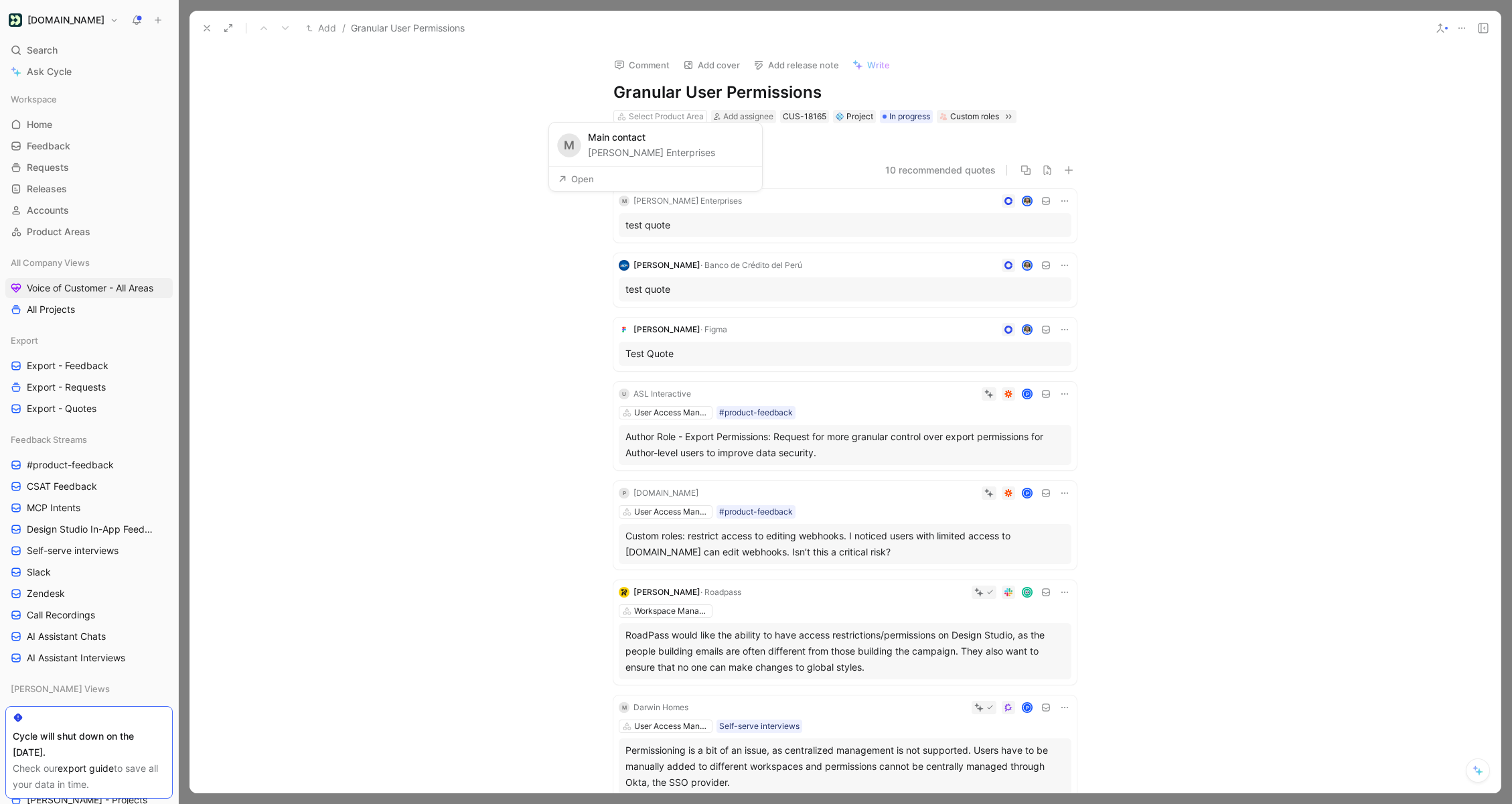
click at [610, 145] on button "[PERSON_NAME] Enterprises" at bounding box center [652, 153] width 127 height 16
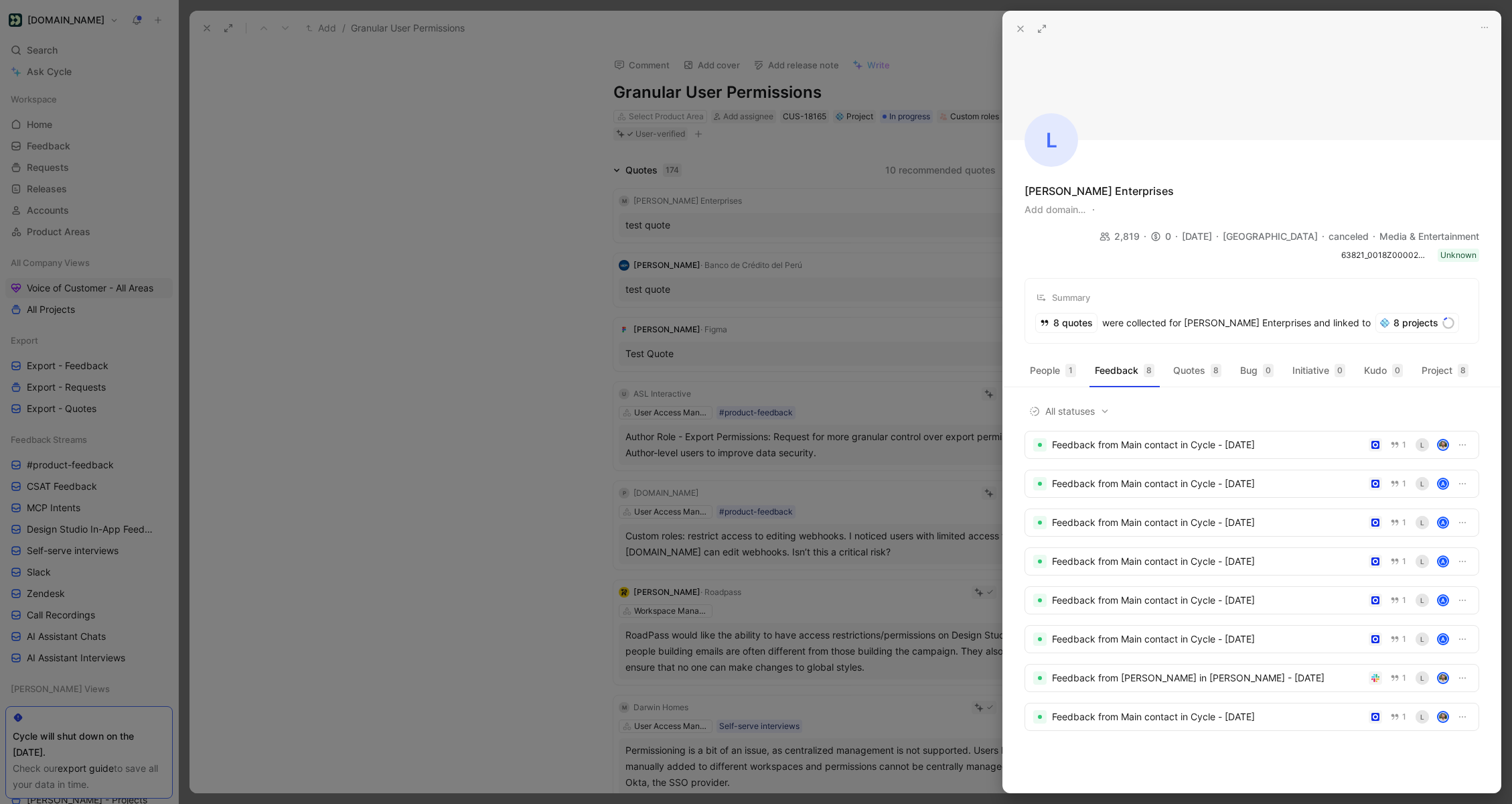
click at [813, 267] on div at bounding box center [756, 402] width 1512 height 804
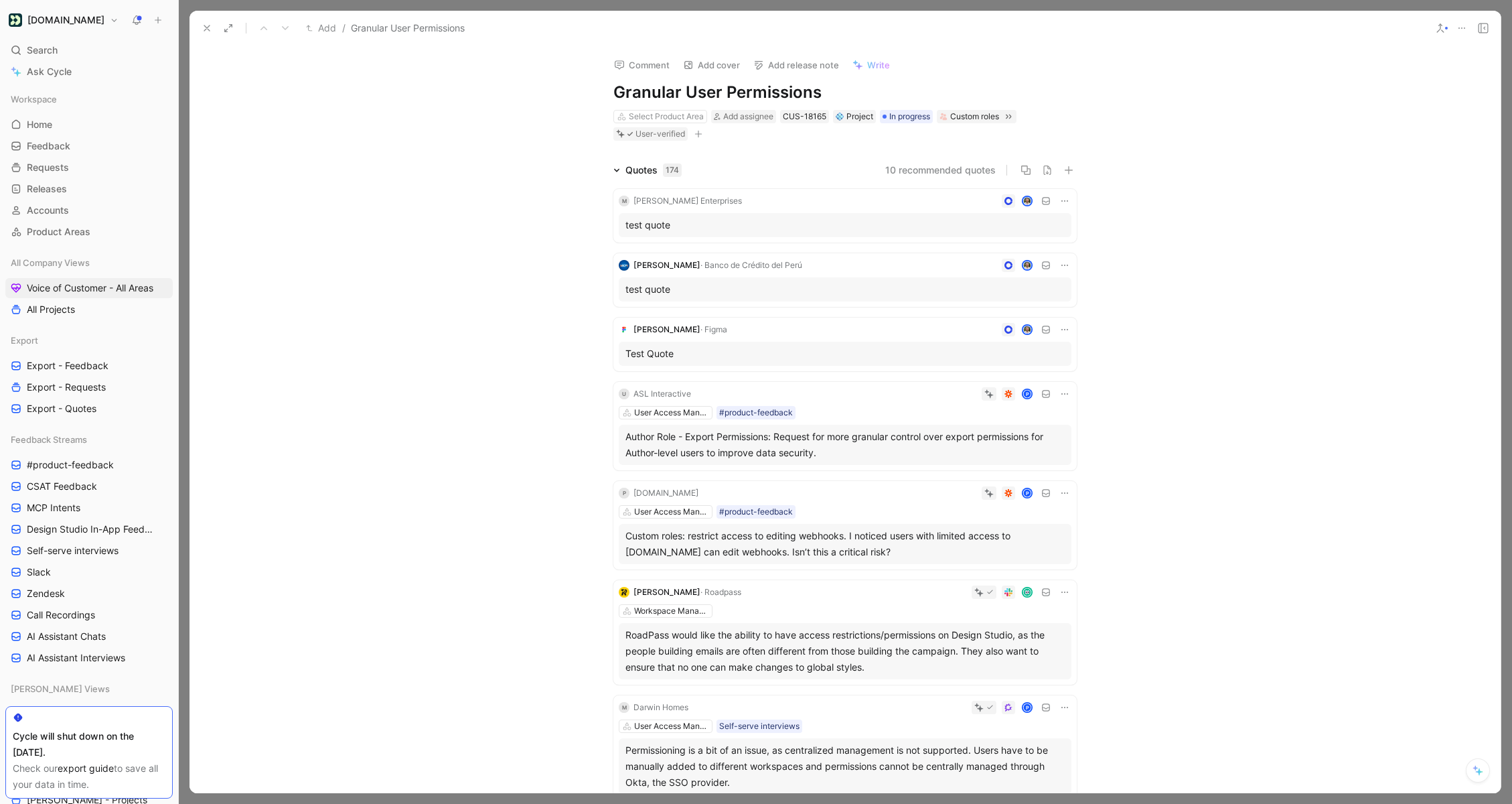
click at [750, 200] on div at bounding box center [909, 201] width 324 height 14
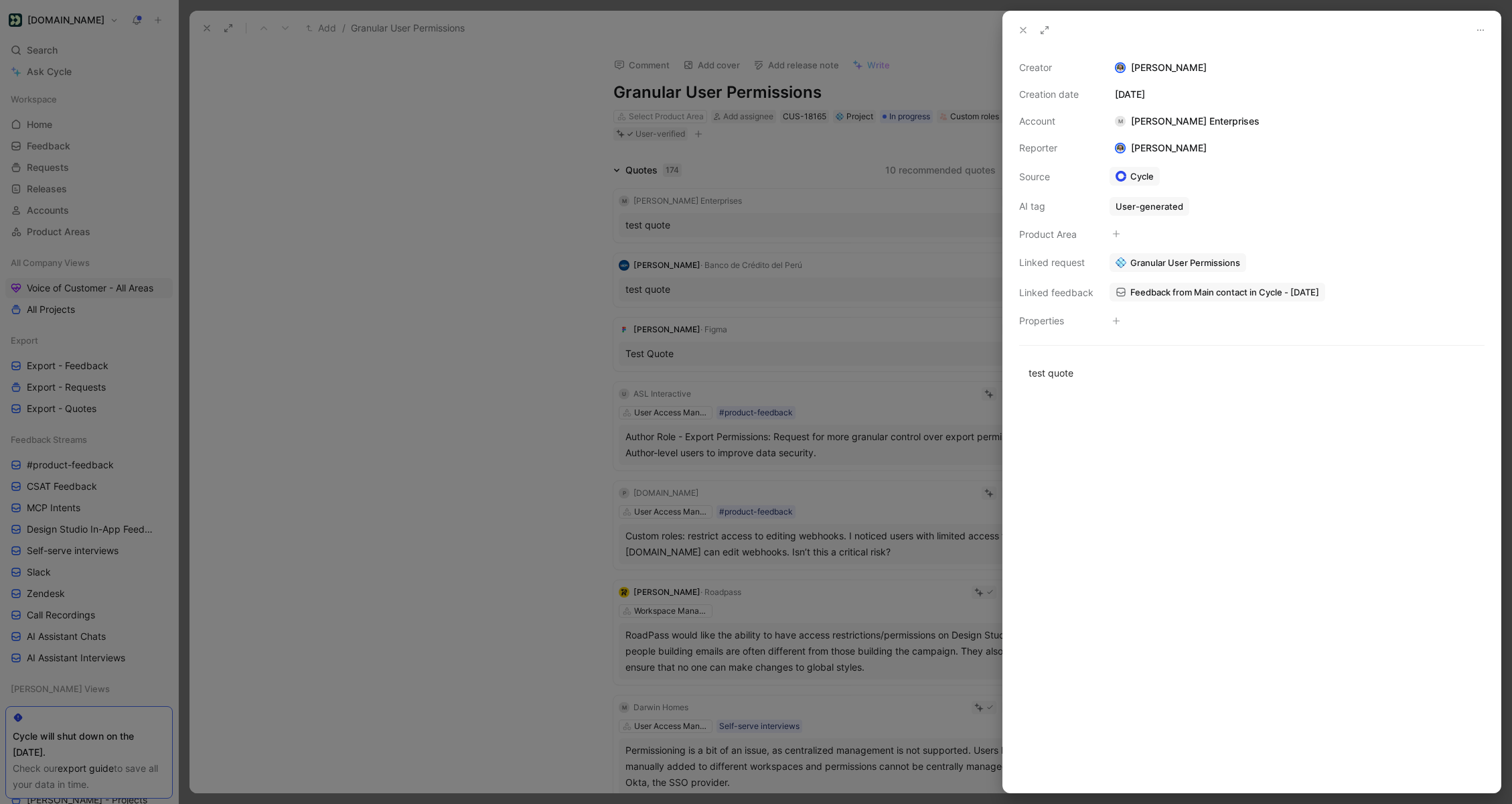
click at [1163, 202] on div "User-generated" at bounding box center [1149, 206] width 68 height 12
click at [1151, 120] on div "M [PERSON_NAME] Enterprises" at bounding box center [1187, 121] width 155 height 16
click at [1020, 32] on use at bounding box center [1023, 29] width 6 height 6
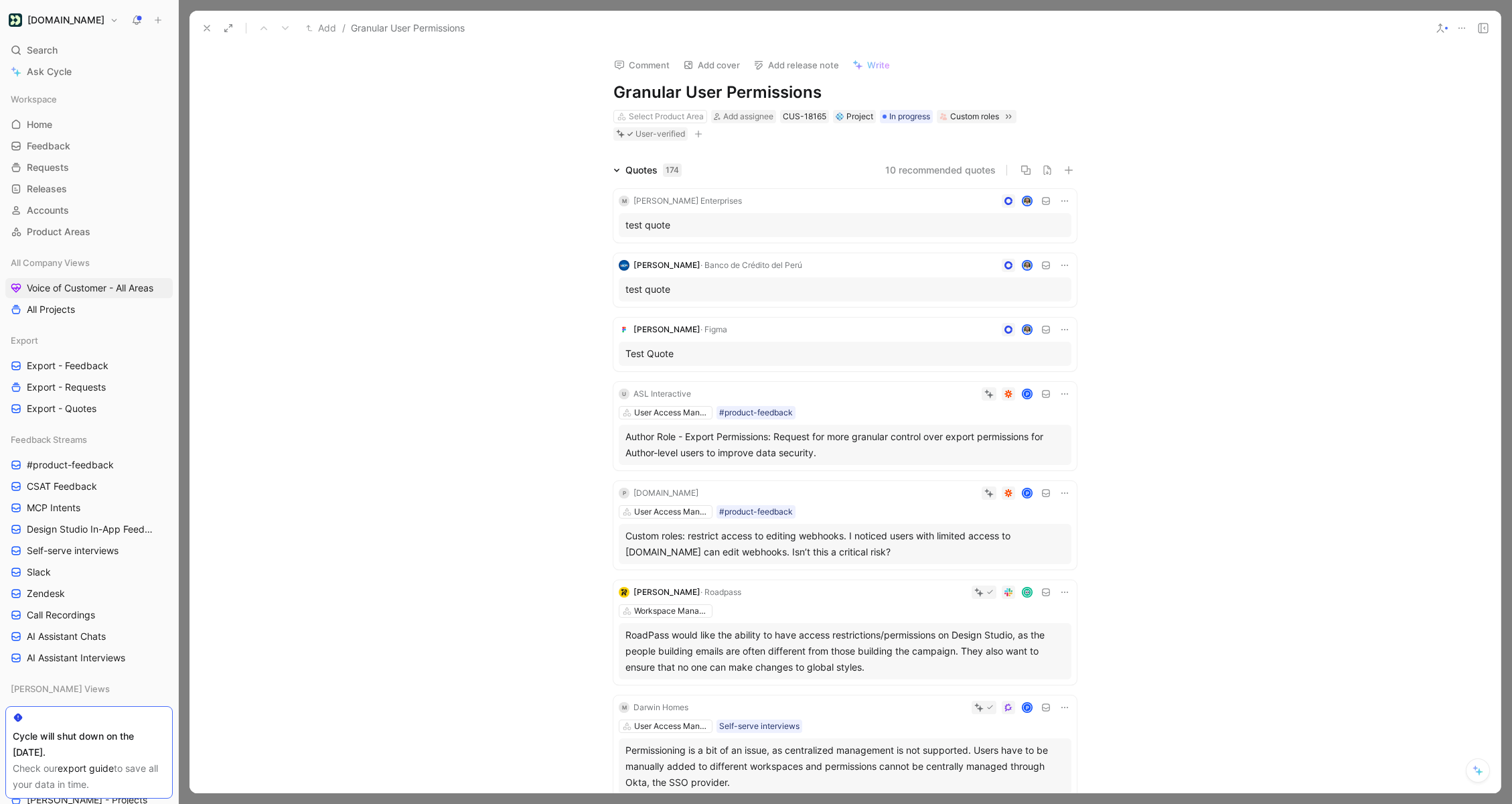
click at [704, 213] on div "test quote" at bounding box center [845, 225] width 453 height 24
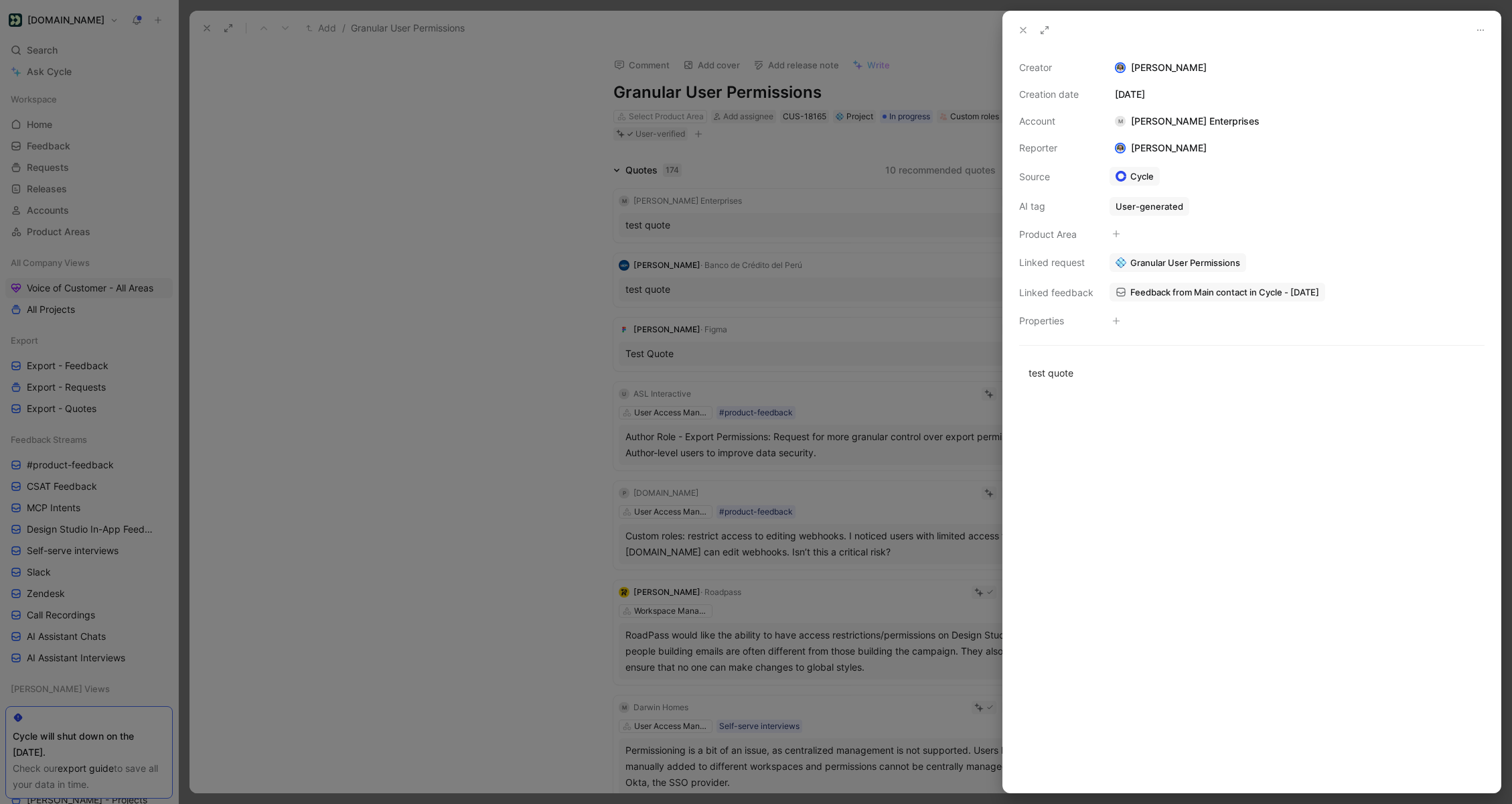
click at [1136, 126] on div "M [PERSON_NAME] Enterprises" at bounding box center [1187, 121] width 155 height 16
click at [915, 339] on div at bounding box center [756, 402] width 1512 height 804
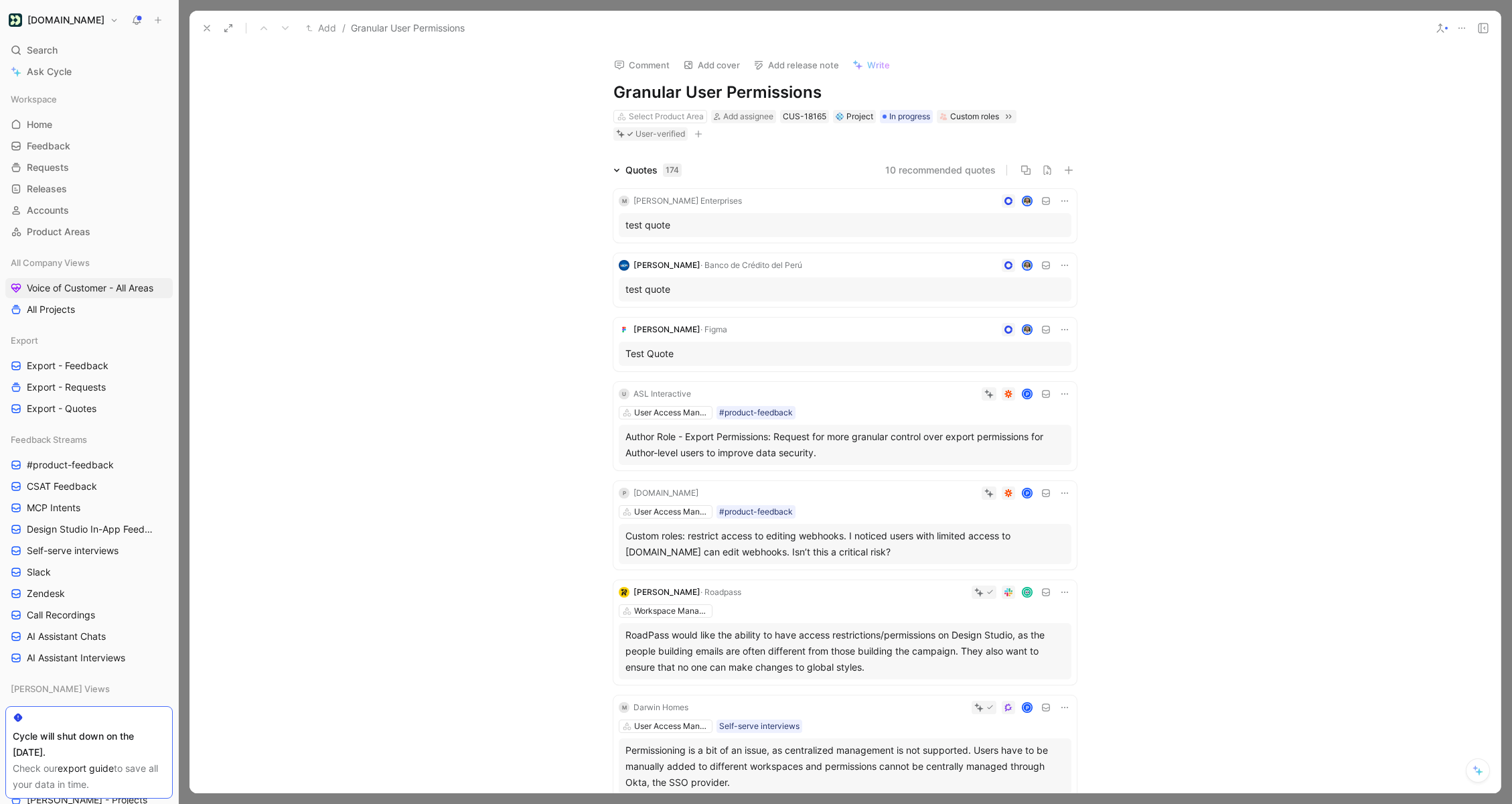
click at [1066, 201] on icon at bounding box center [1065, 201] width 6 height 2
click at [1035, 286] on span "Delete quote" at bounding box center [1023, 286] width 57 height 11
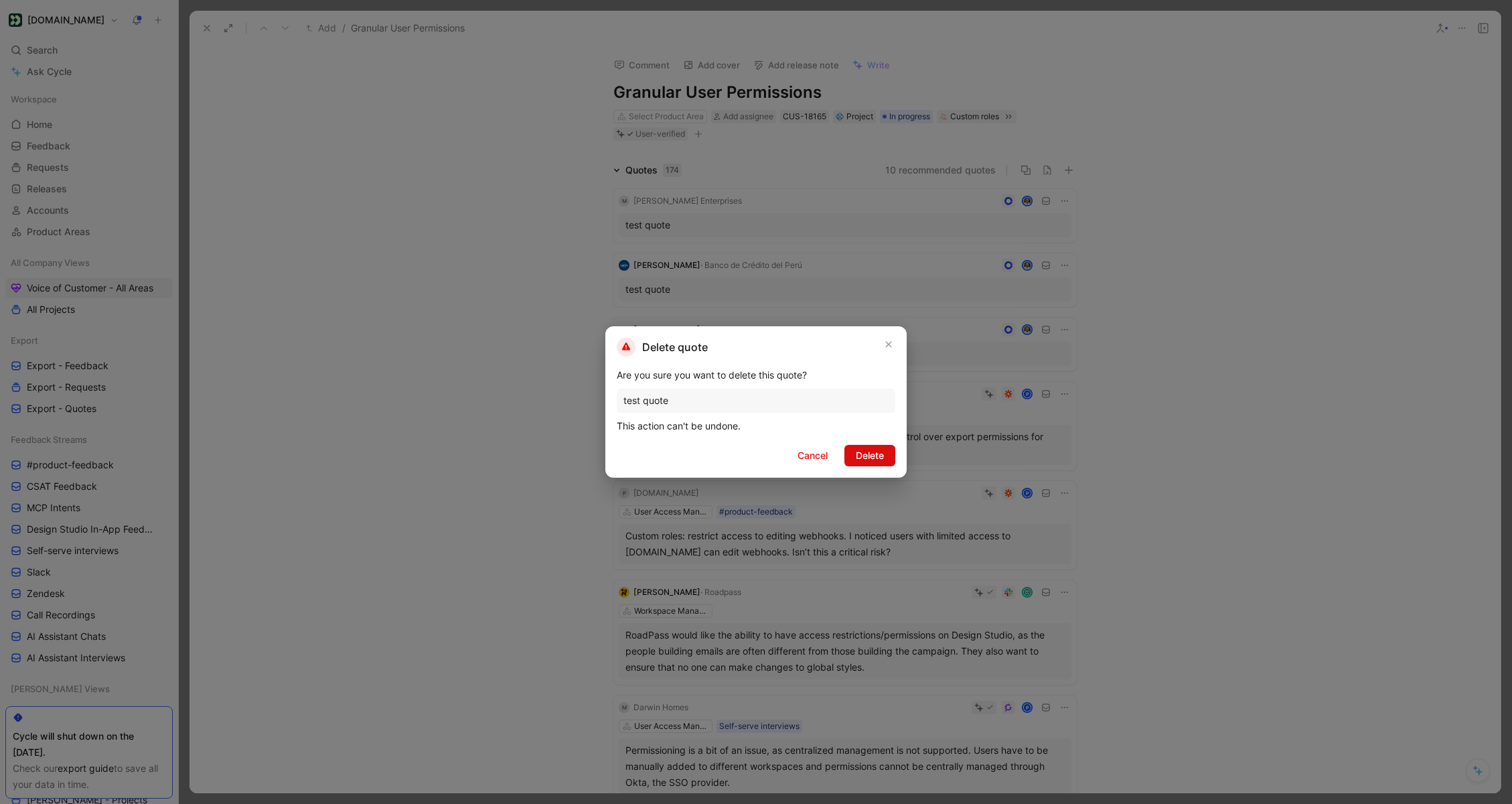
click at [854, 453] on button "Delete" at bounding box center [870, 455] width 51 height 21
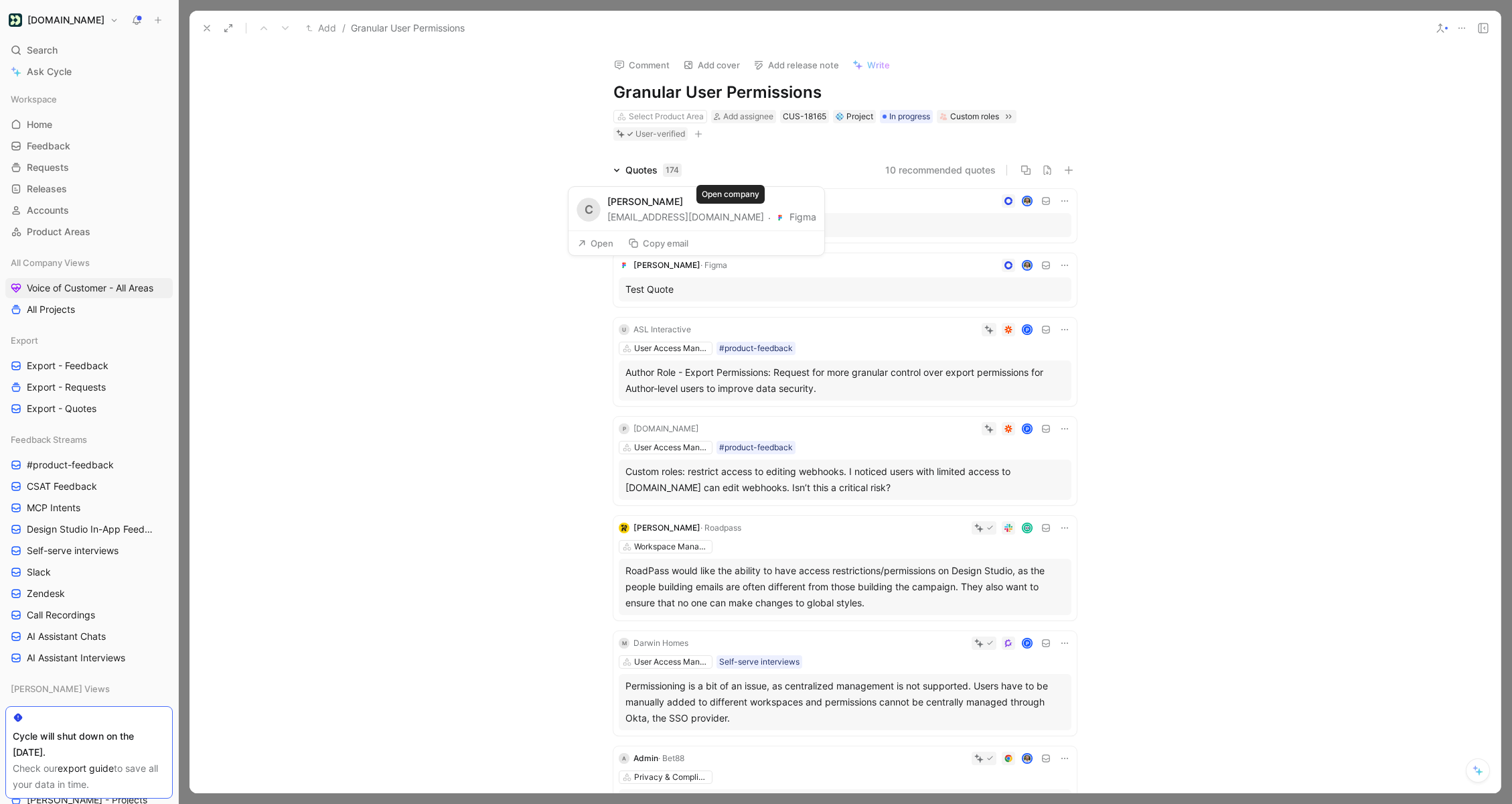
click at [775, 218] on button "Figma" at bounding box center [796, 217] width 41 height 16
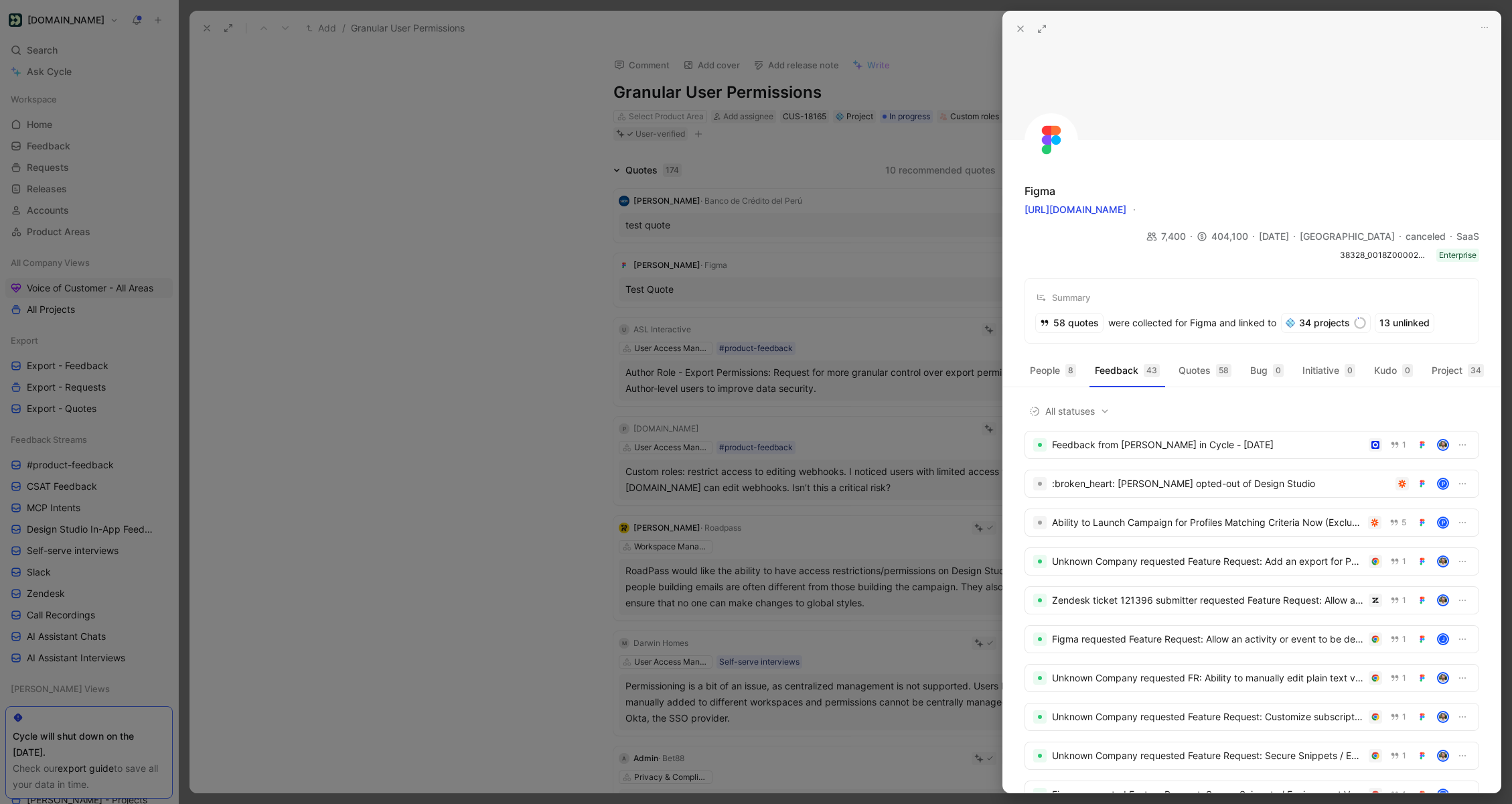
click at [1018, 27] on icon at bounding box center [1020, 28] width 10 height 10
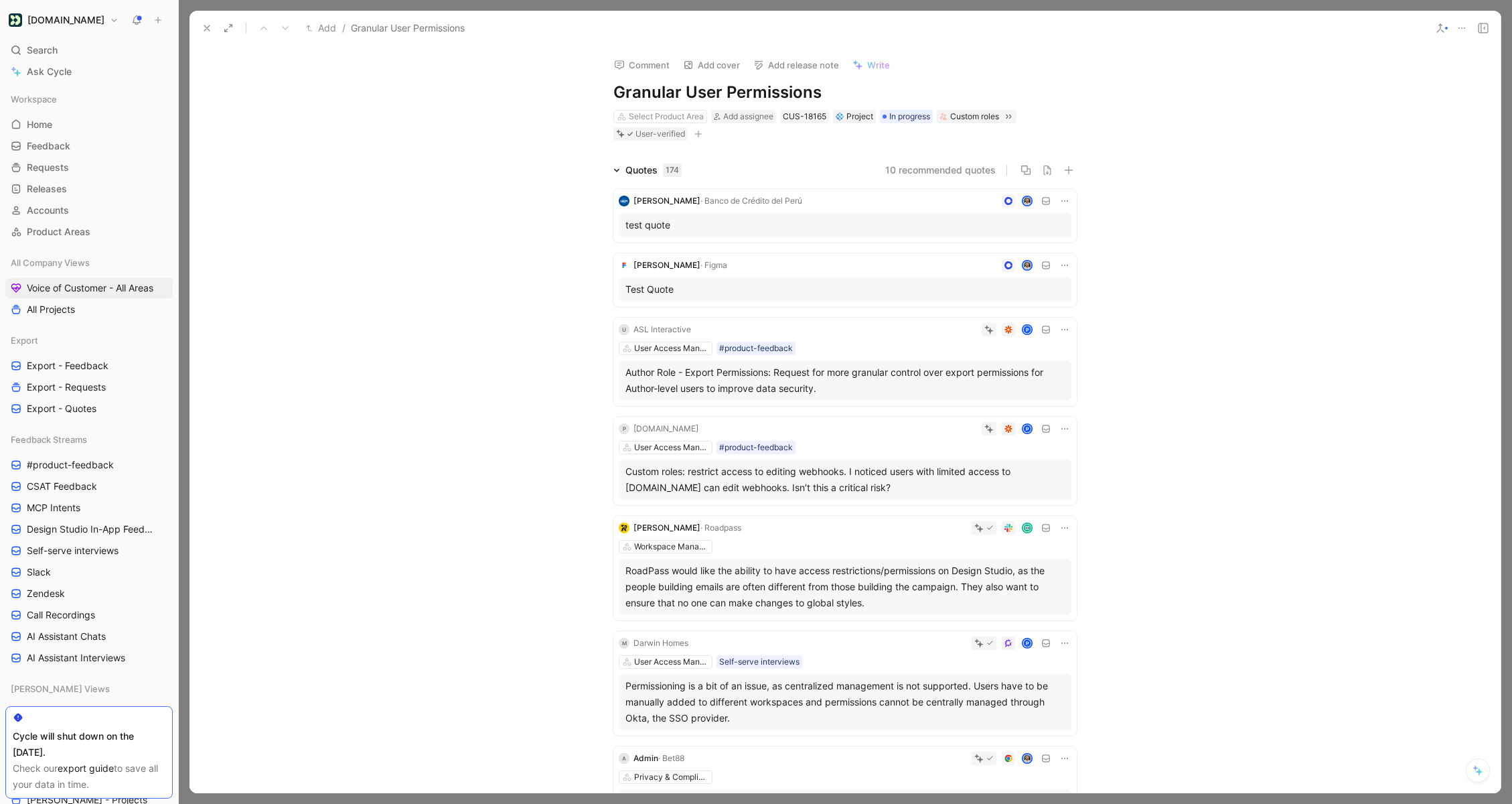
click at [203, 26] on icon at bounding box center [206, 28] width 10 height 10
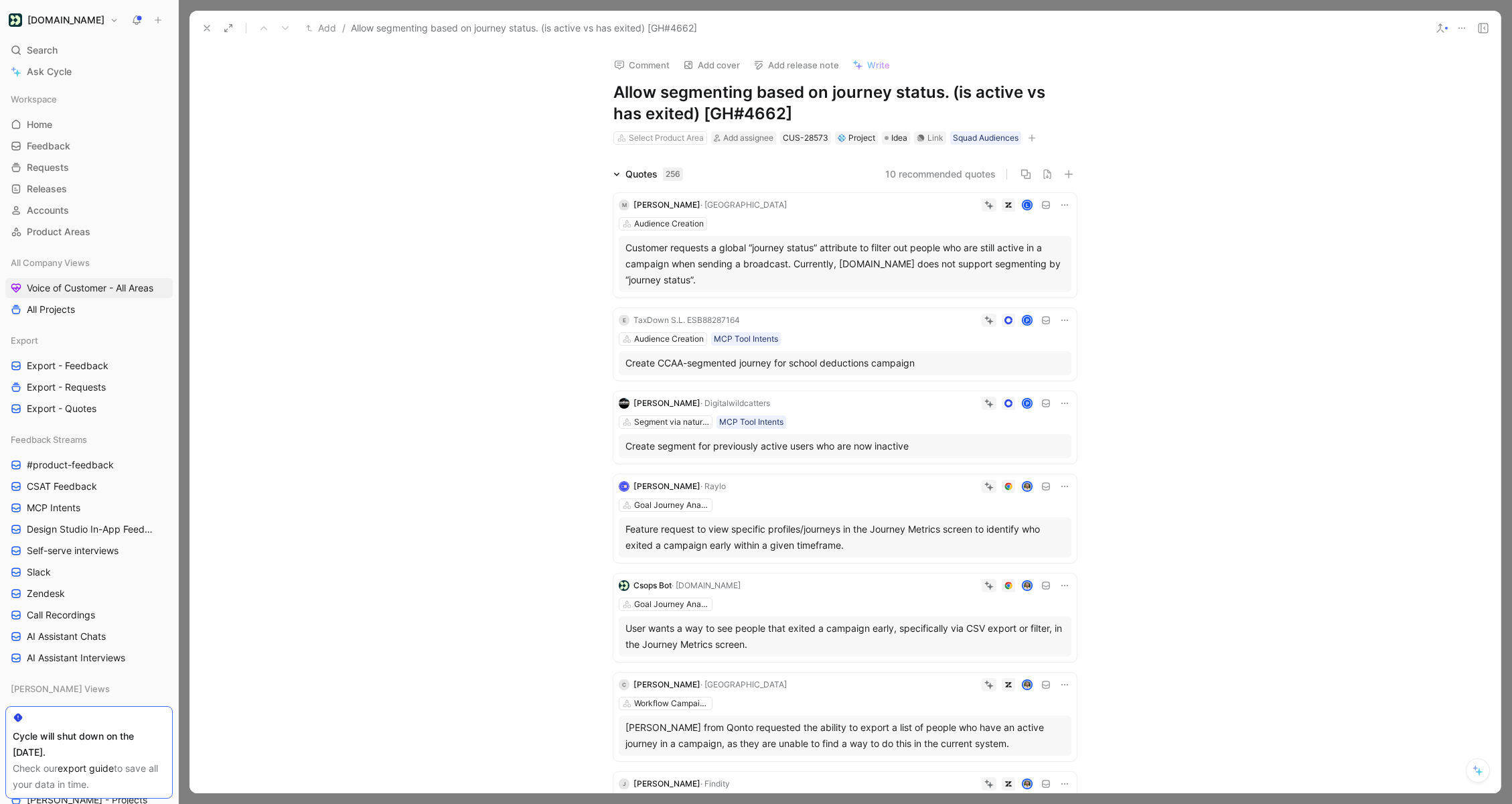
drag, startPoint x: 785, startPoint y: 111, endPoint x: 669, endPoint y: 116, distance: 116.1
click at [669, 116] on h1 "Allow segmenting based on journey status. (is active vs has exited) [GH#4662]" at bounding box center [845, 103] width 463 height 43
click at [949, 96] on h1 "Allow segmenting based on journey status. (is active vs has exited)" at bounding box center [845, 103] width 463 height 43
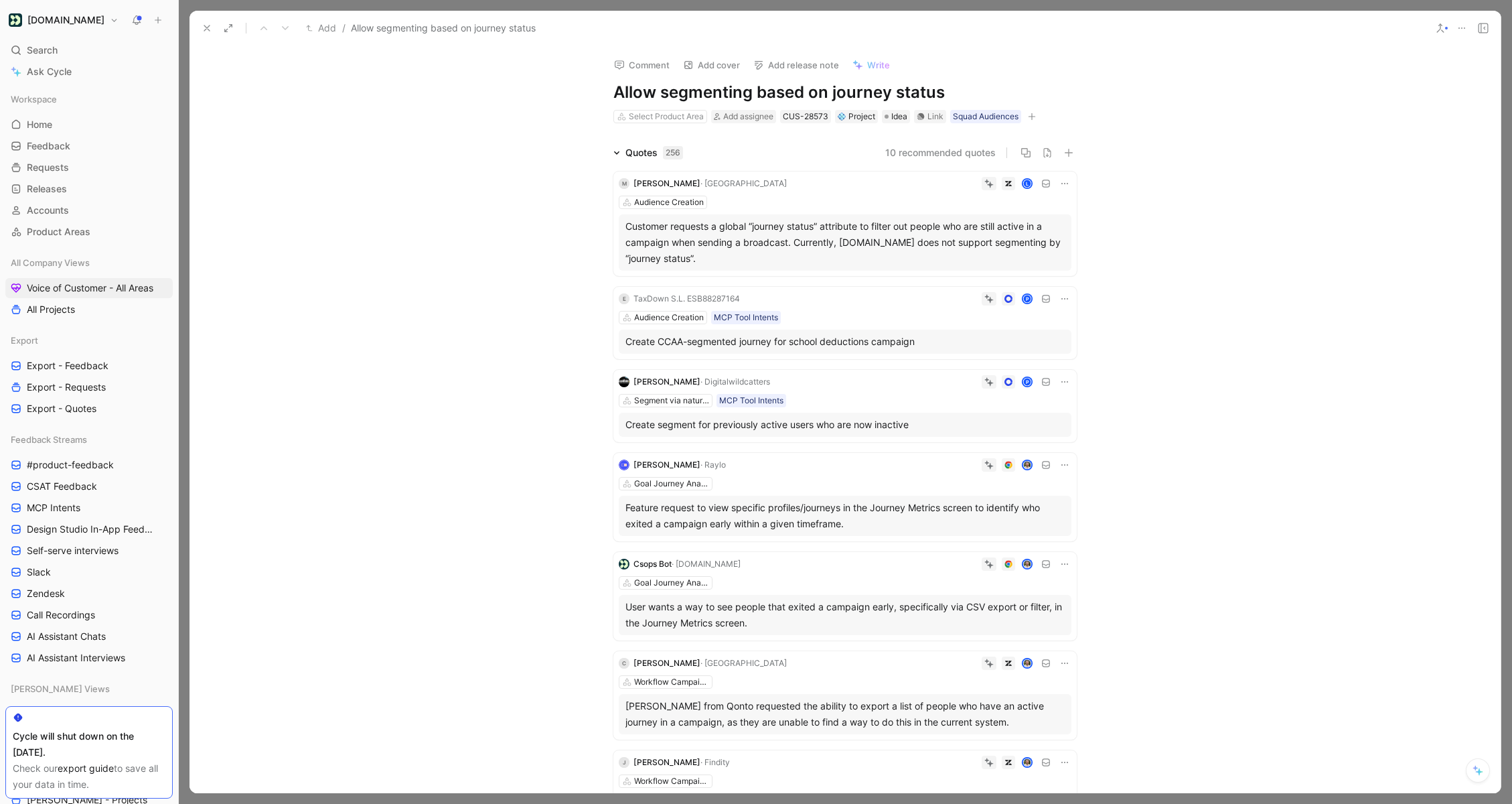
click at [199, 25] on button at bounding box center [207, 29] width 19 height 19
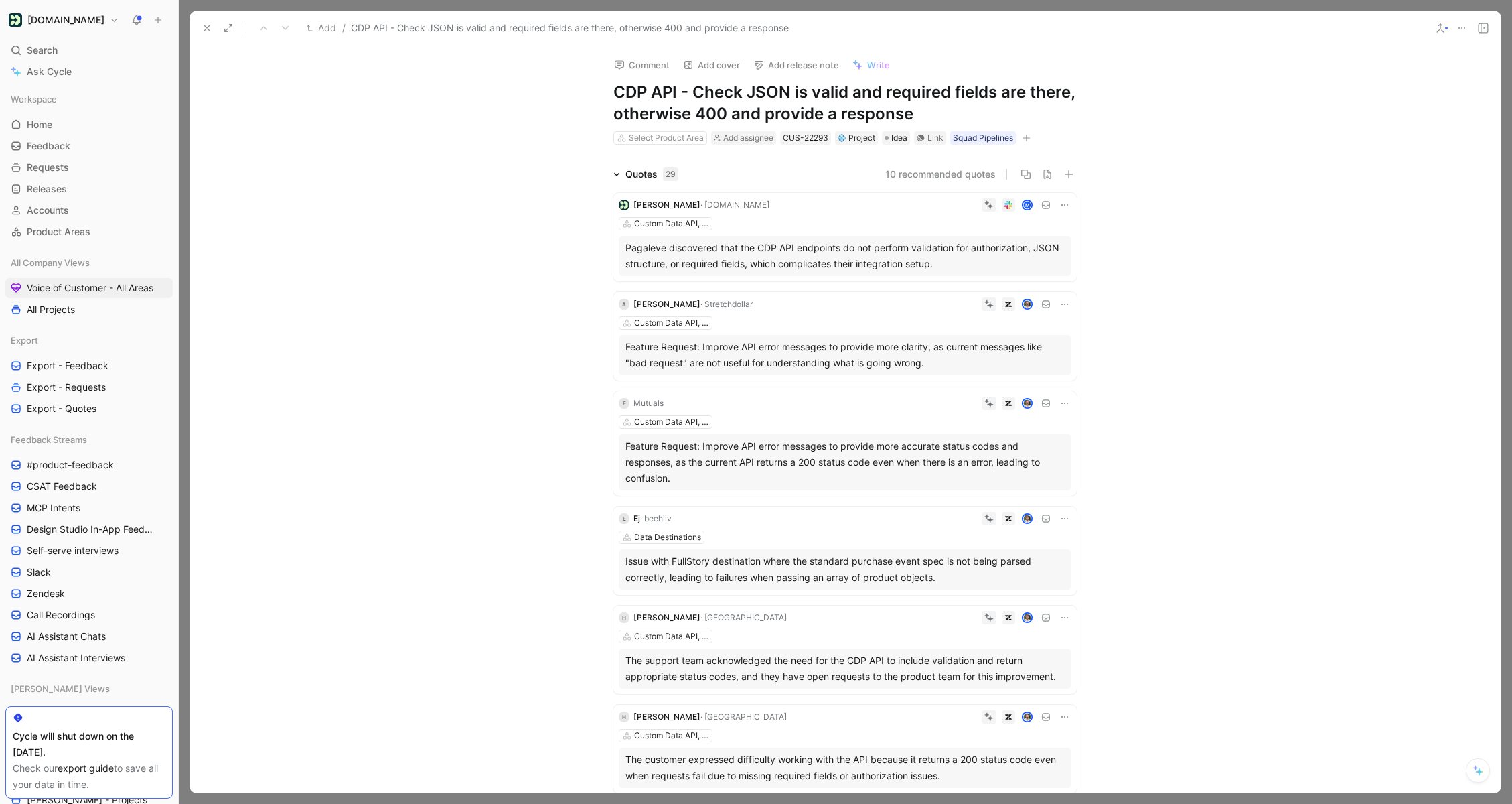
drag, startPoint x: 694, startPoint y: 90, endPoint x: 563, endPoint y: 90, distance: 131.0
click at [568, 90] on div "Comment Add cover Add release note Write CDP API - Check JSON is valid and requ…" at bounding box center [845, 420] width 1311 height 747
click at [965, 116] on h1 "Check JSON is valid and required fields are there, otherwise 400 and provide a …" at bounding box center [845, 103] width 463 height 43
click at [208, 27] on use at bounding box center [207, 28] width 6 height 6
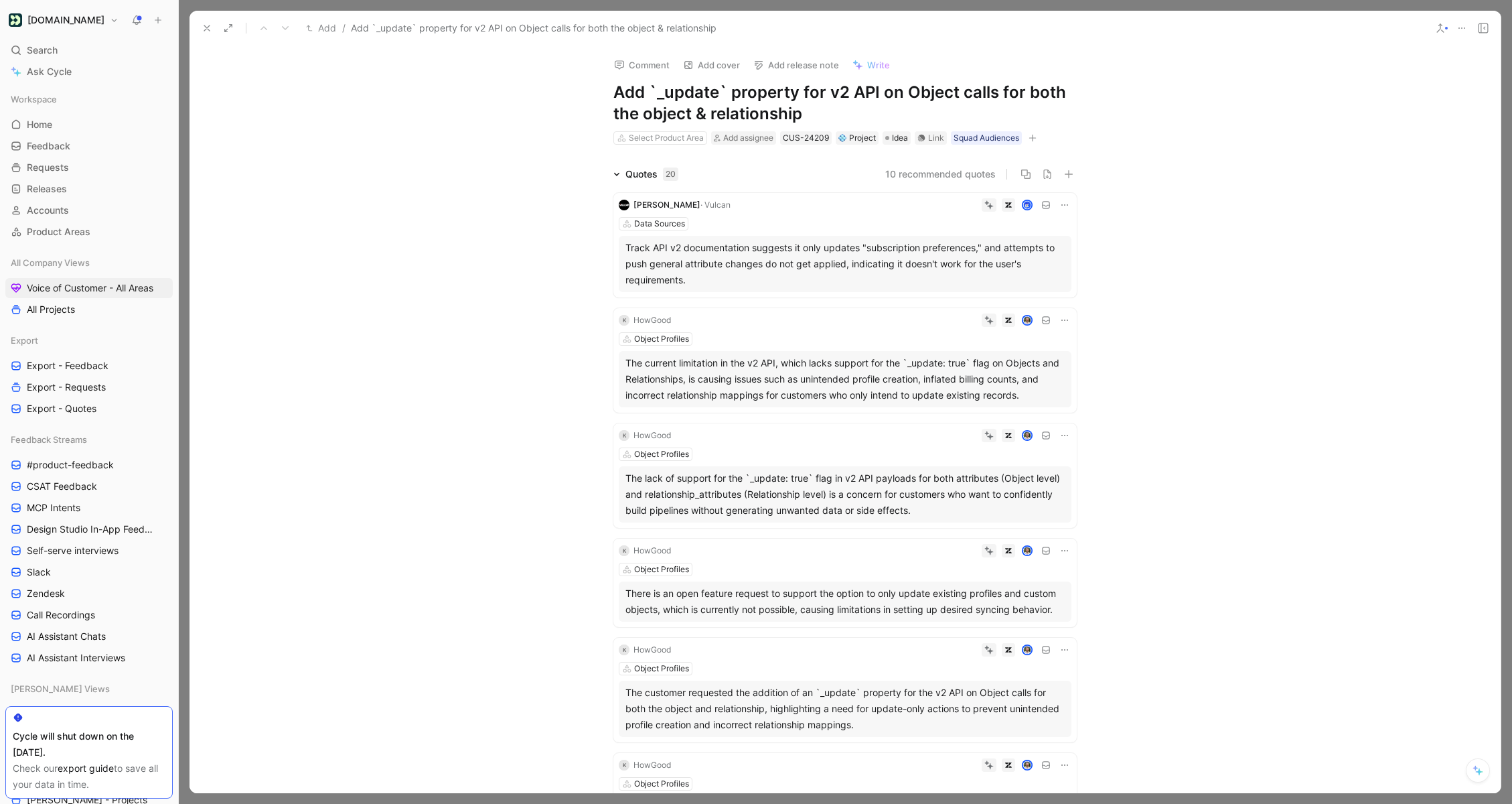
click at [850, 108] on h1 "Add `_update` property for v2 API on Object calls for both the object & relatio…" at bounding box center [845, 103] width 463 height 43
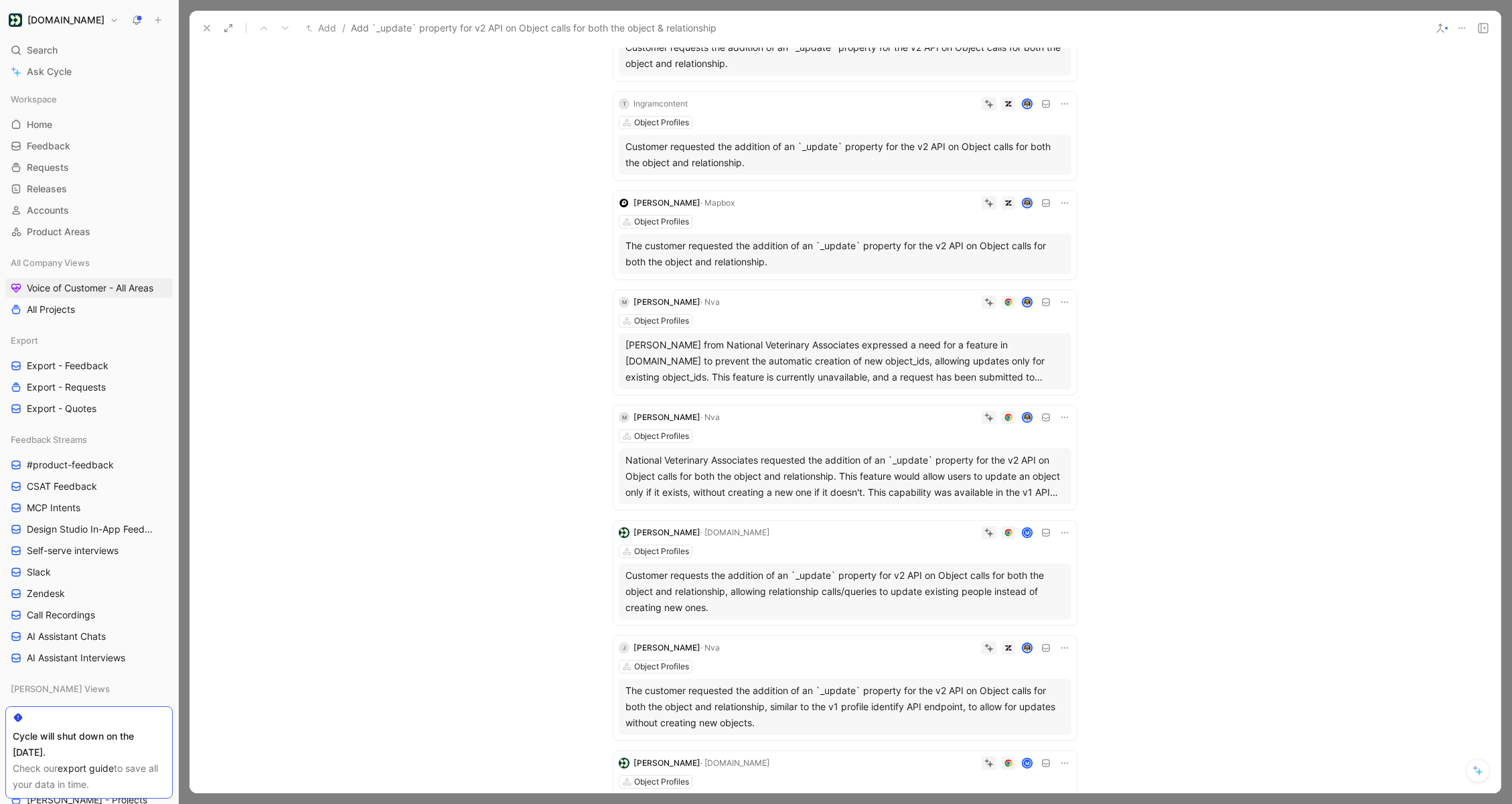
scroll to position [1081, 0]
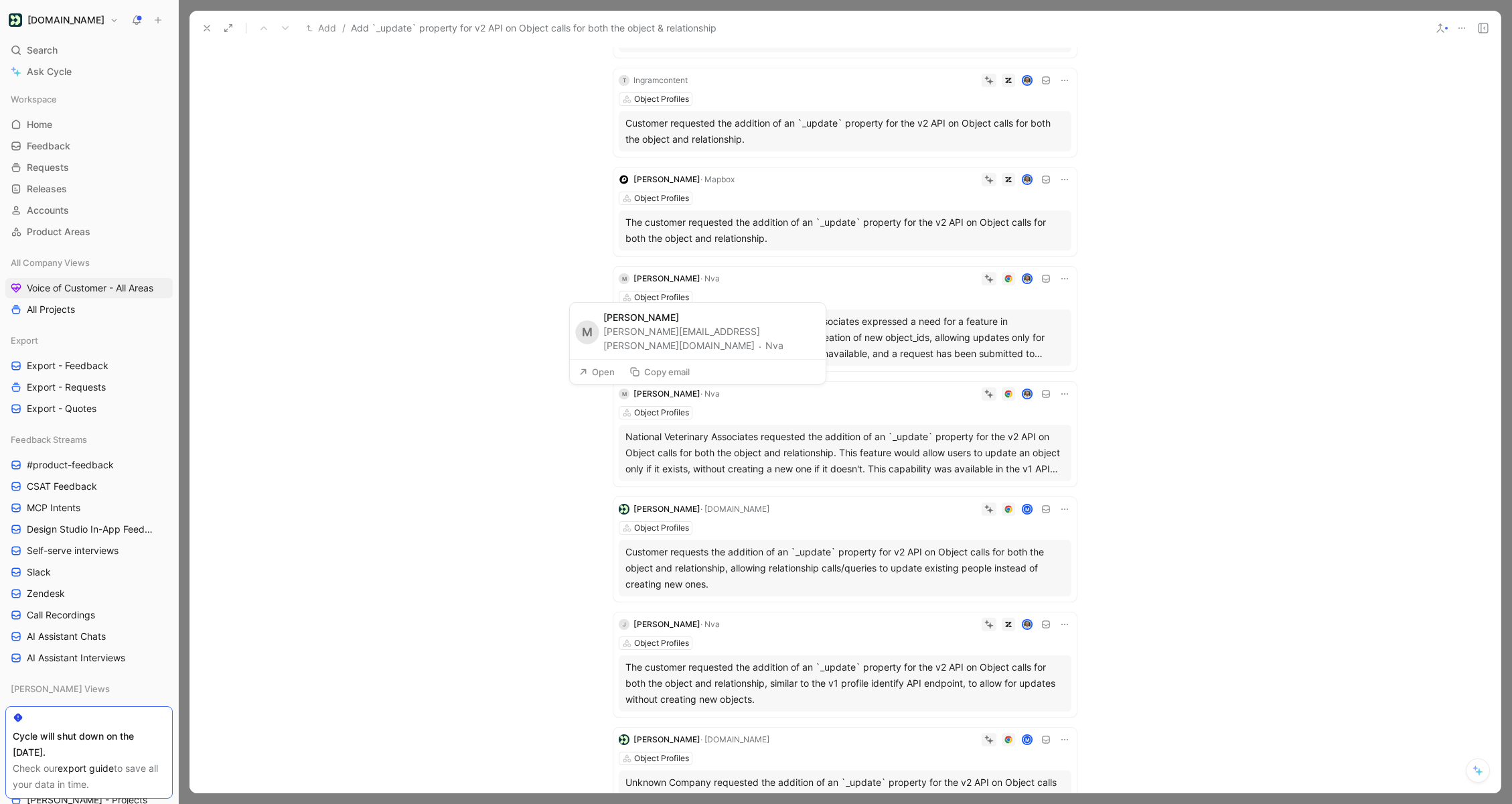
click at [766, 346] on button "Nva" at bounding box center [774, 345] width 18 height 16
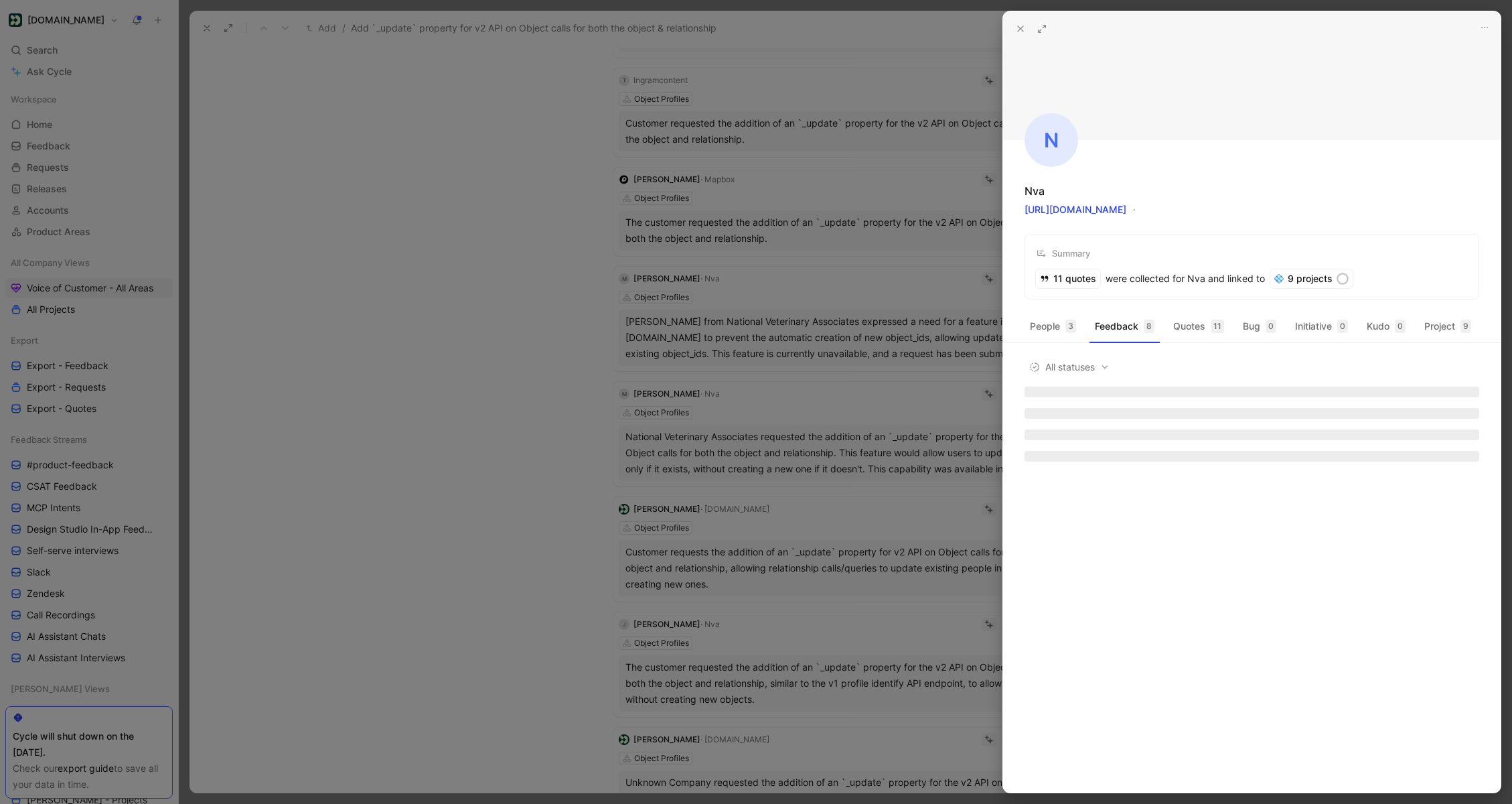
click at [259, 102] on div at bounding box center [756, 402] width 1512 height 804
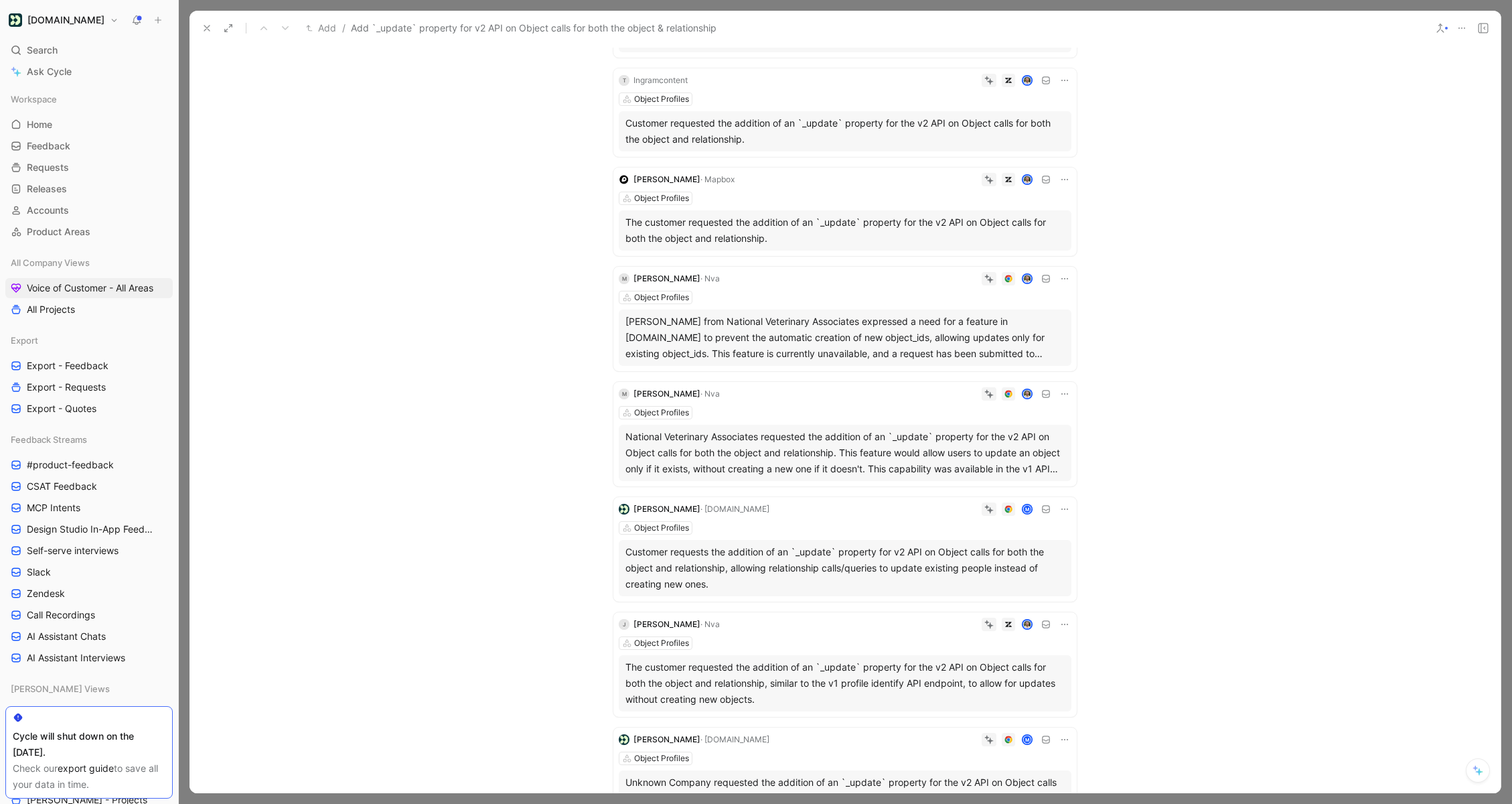
click at [207, 41] on div "Add / Add `_update` property for v2 API on Object calls for both the object & r…" at bounding box center [845, 28] width 1311 height 36
click at [207, 31] on icon at bounding box center [206, 28] width 10 height 10
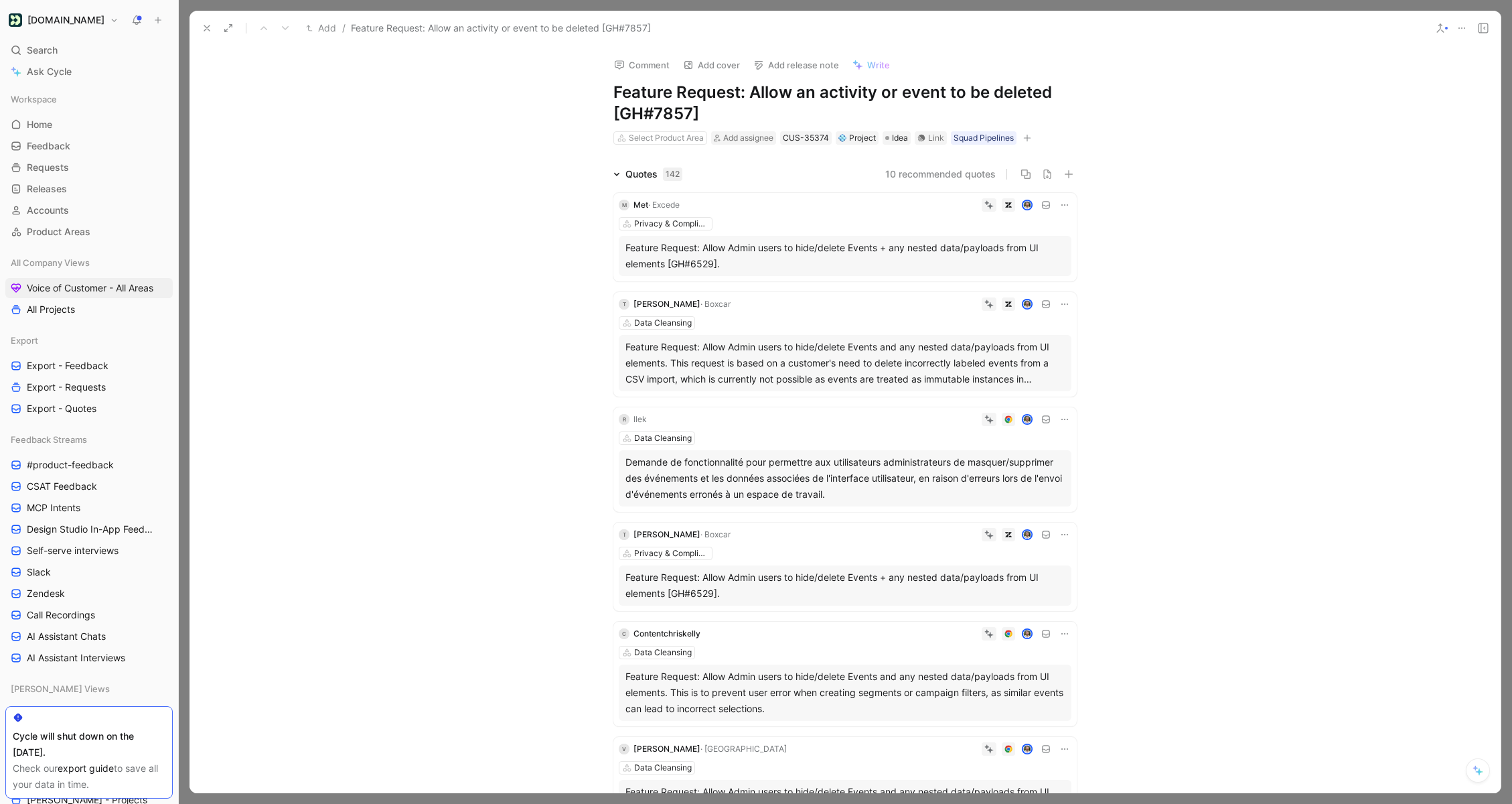
drag, startPoint x: 724, startPoint y: 121, endPoint x: 731, endPoint y: 120, distance: 7.1
click at [725, 121] on h1 "Feature Request: Allow an activity or event to be deleted [GH#7857]" at bounding box center [845, 103] width 463 height 43
drag, startPoint x: 731, startPoint y: 120, endPoint x: 614, endPoint y: 120, distance: 117.0
click at [614, 120] on h1 "Feature Request: Allow an activity or event to be deleted [GH#7857]" at bounding box center [845, 103] width 463 height 43
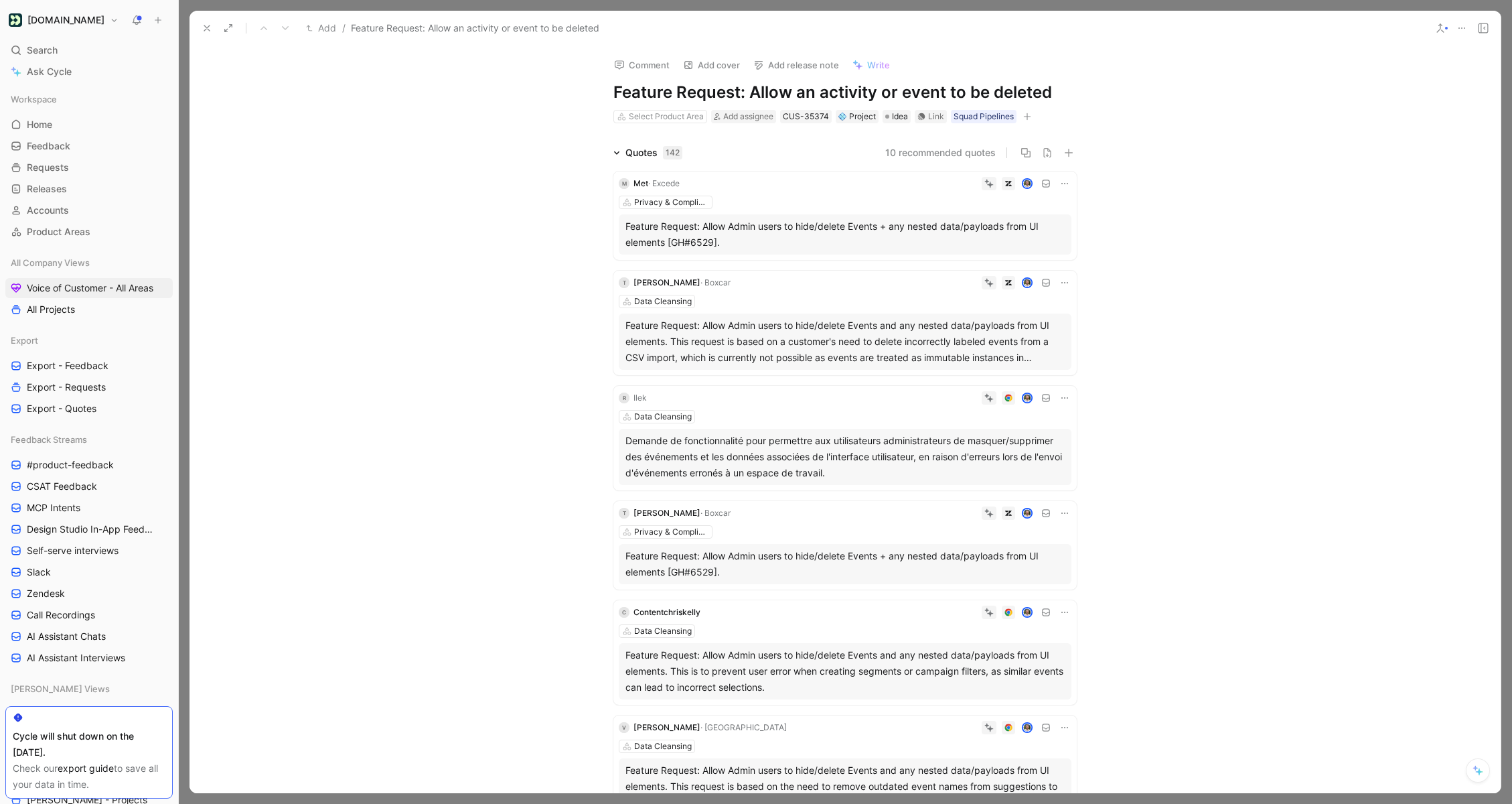
click at [753, 90] on h1 "Feature Request: Allow an activity or event to be deleted" at bounding box center [845, 92] width 463 height 21
drag, startPoint x: 753, startPoint y: 90, endPoint x: 513, endPoint y: 90, distance: 240.0
click at [513, 90] on div "Comment Add cover Add release note Write Feature Request: Allow an activity or …" at bounding box center [845, 420] width 1311 height 747
click at [214, 27] on button at bounding box center [207, 29] width 19 height 19
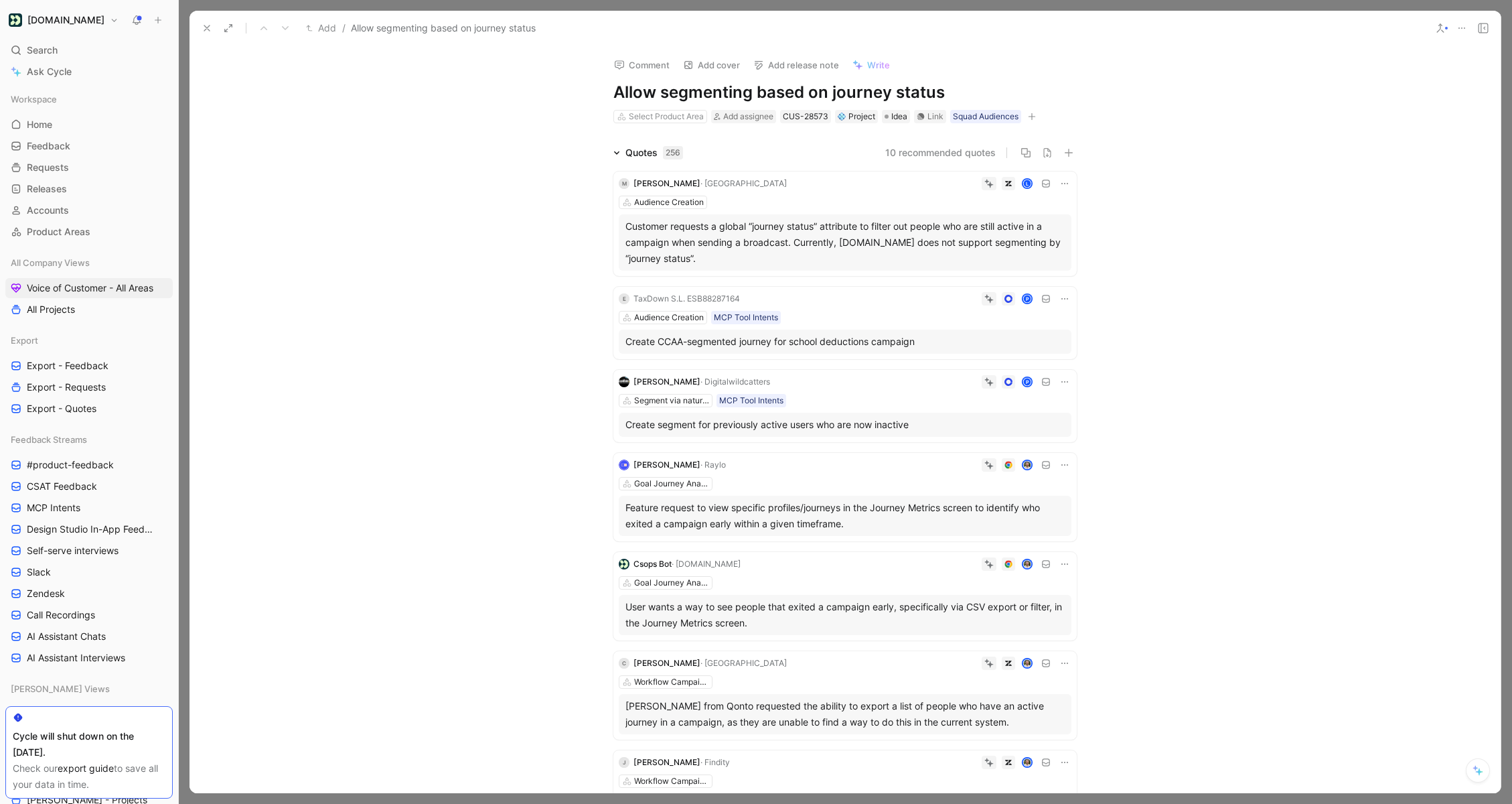
click at [212, 29] on button at bounding box center [207, 29] width 19 height 19
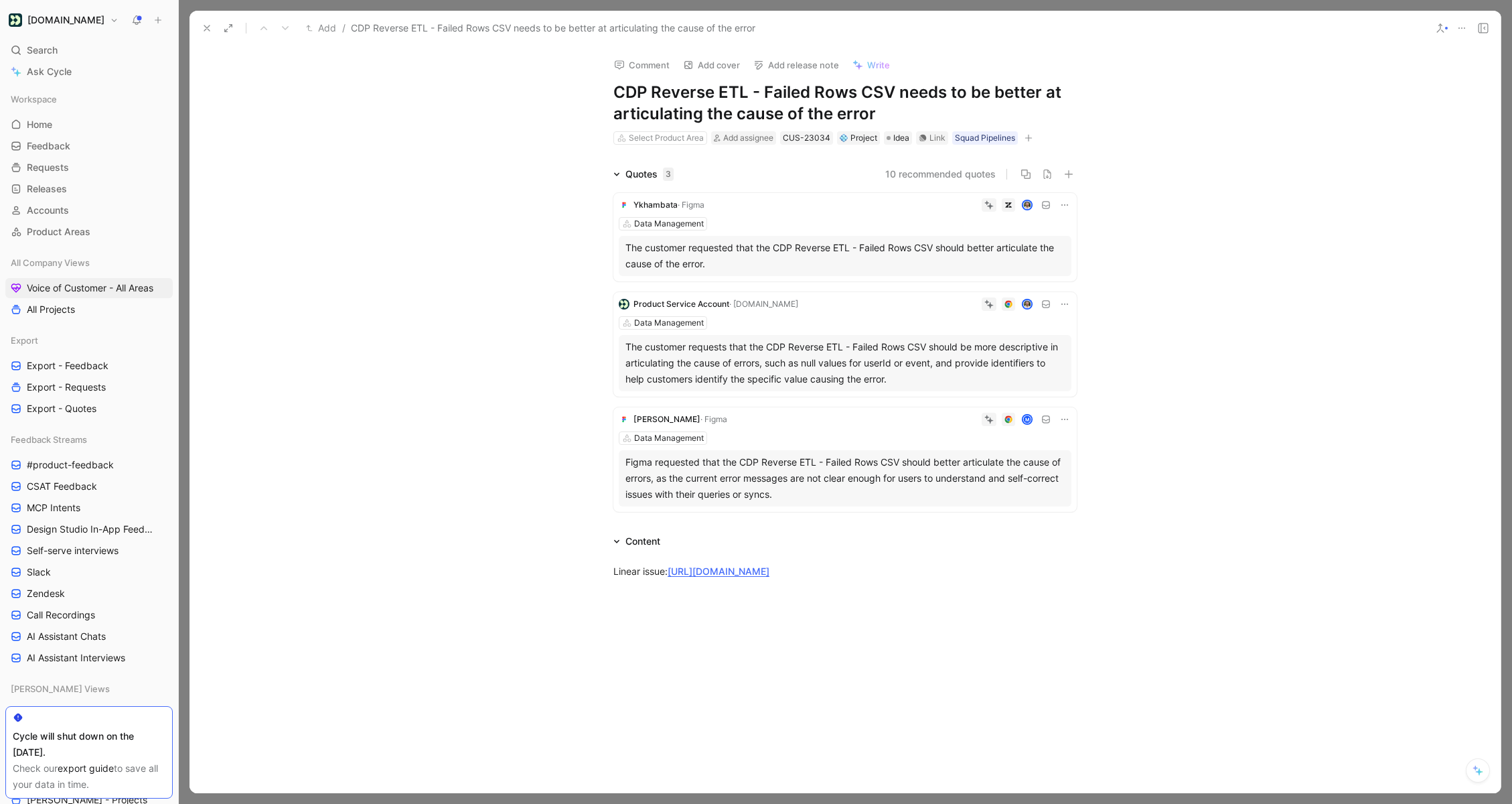
click at [212, 25] on icon at bounding box center [206, 28] width 10 height 10
click at [1062, 206] on icon at bounding box center [1064, 205] width 10 height 10
click at [1025, 287] on span "Delete quote" at bounding box center [1023, 290] width 57 height 11
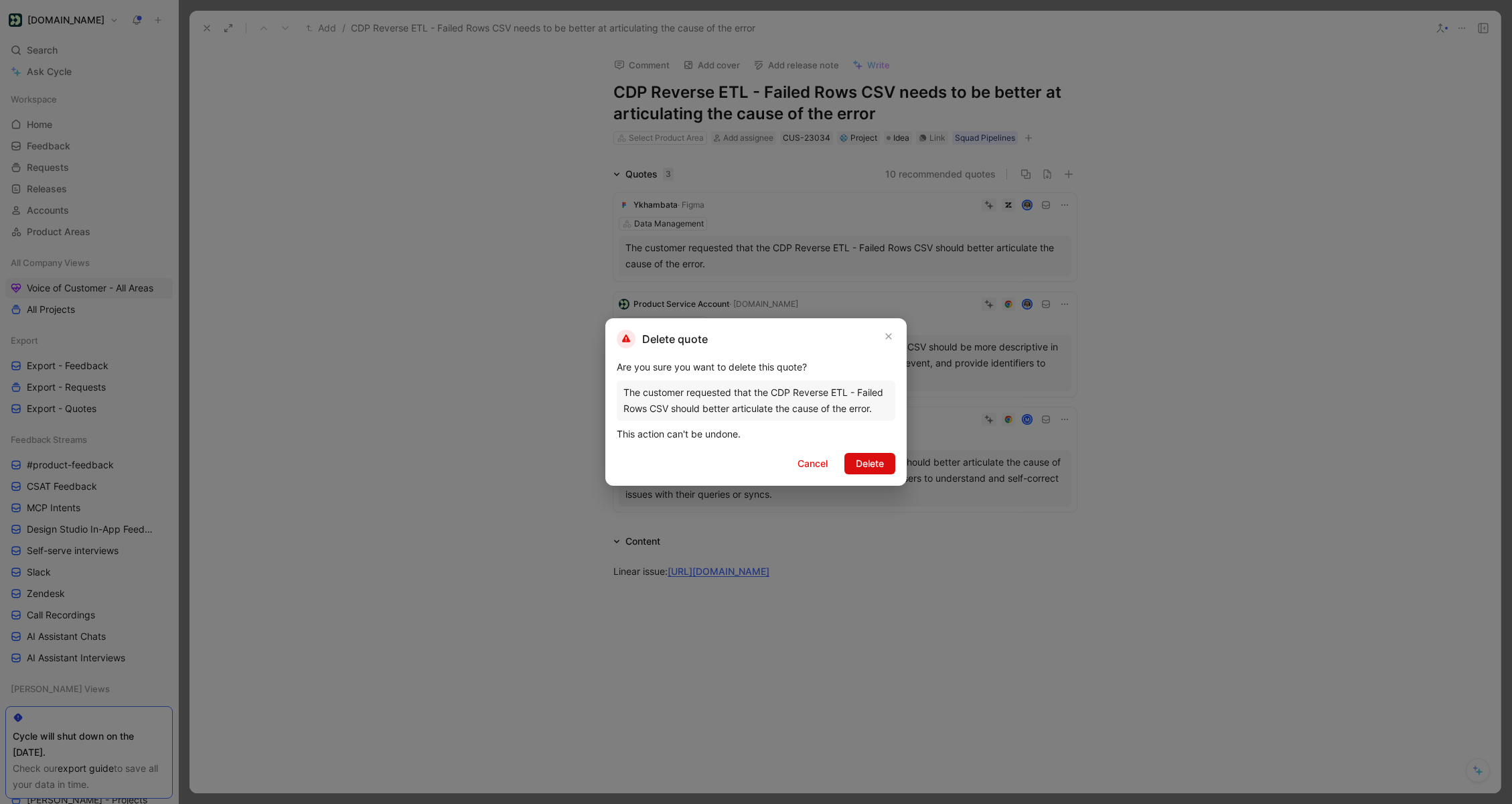
click at [874, 459] on span "Delete" at bounding box center [869, 463] width 28 height 16
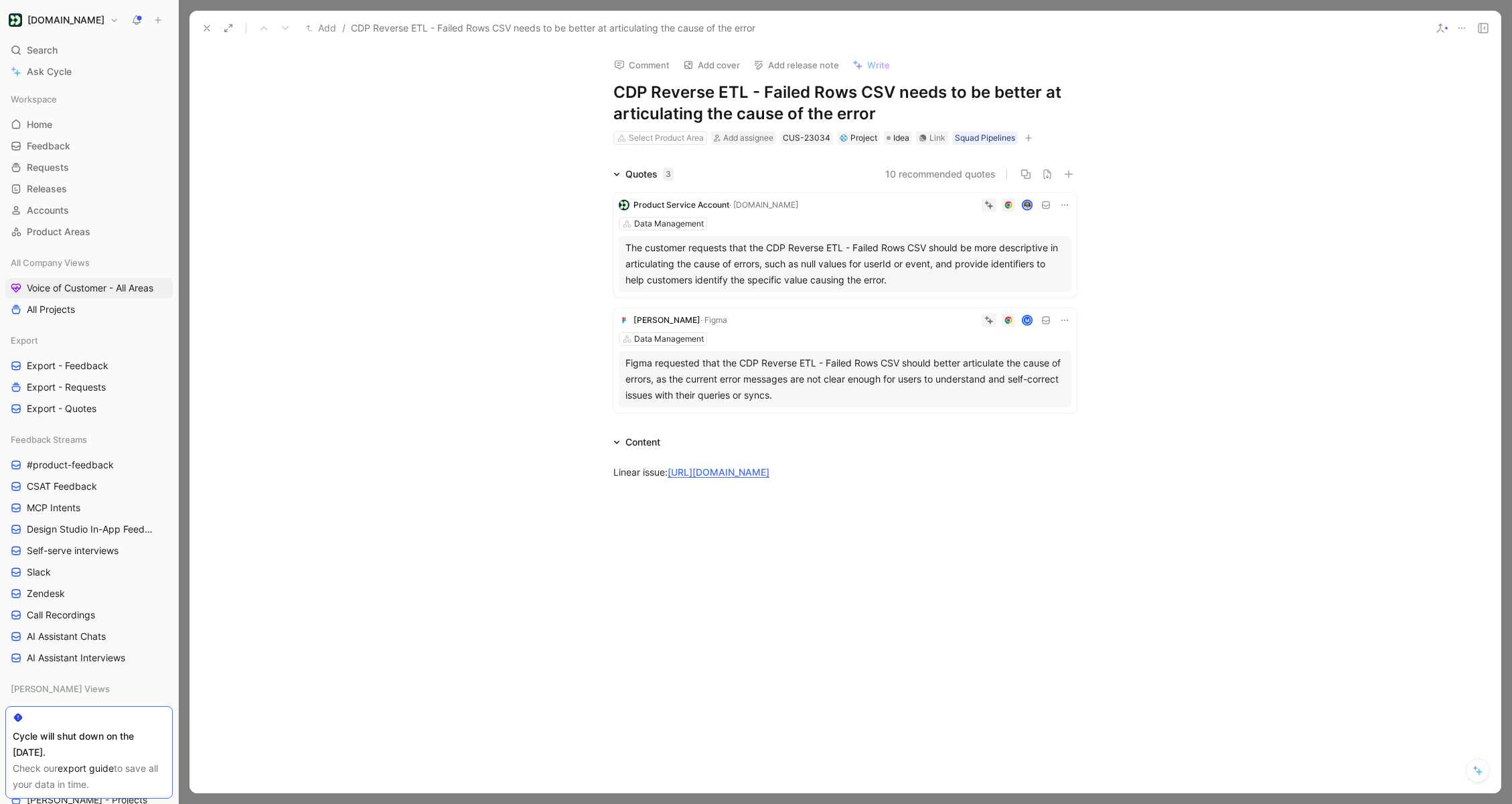
click at [1063, 319] on icon at bounding box center [1064, 319] width 10 height 10
click at [1009, 407] on span "Delete quote" at bounding box center [1023, 405] width 57 height 11
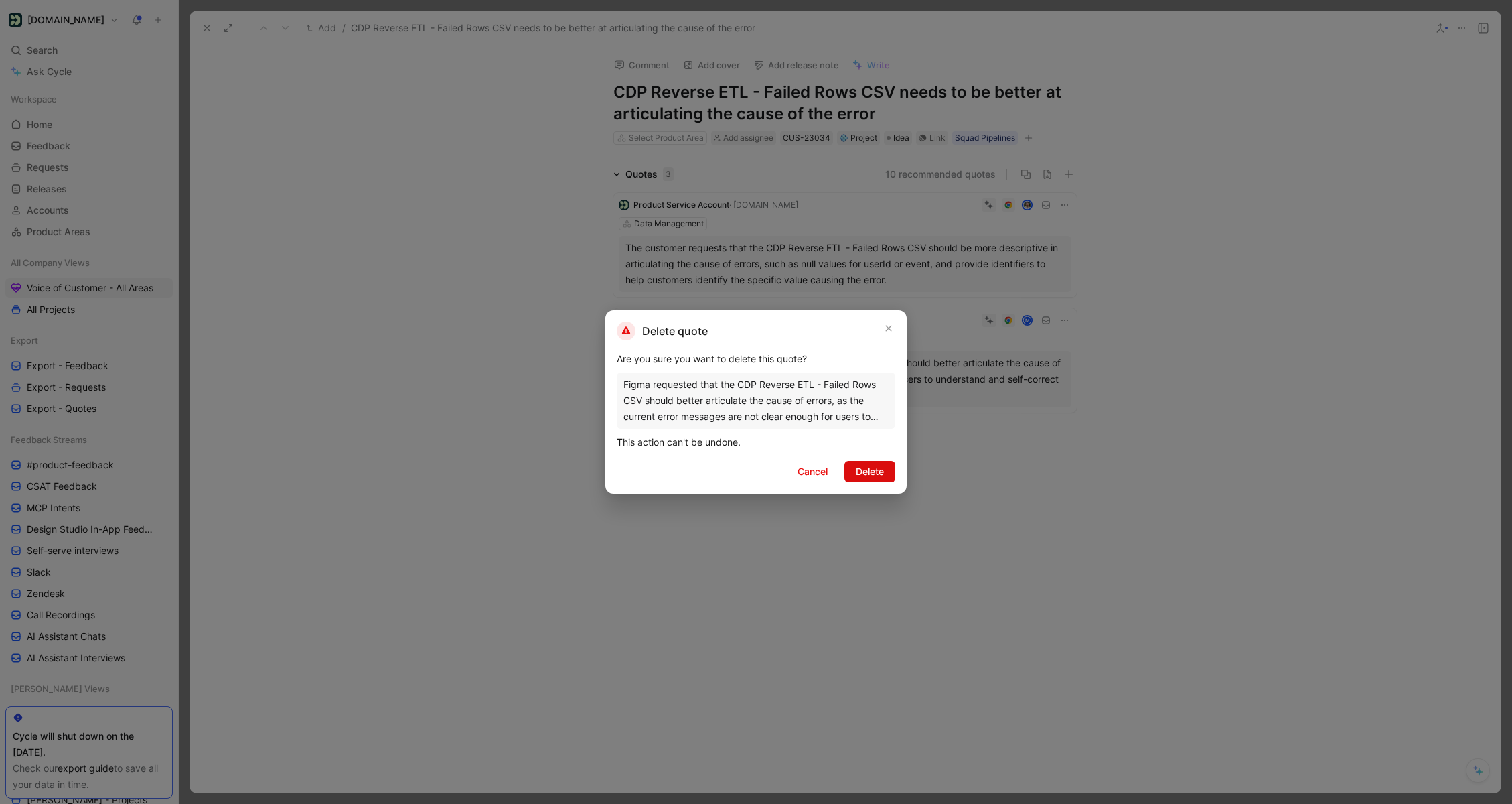
click at [876, 475] on span "Delete" at bounding box center [869, 471] width 28 height 16
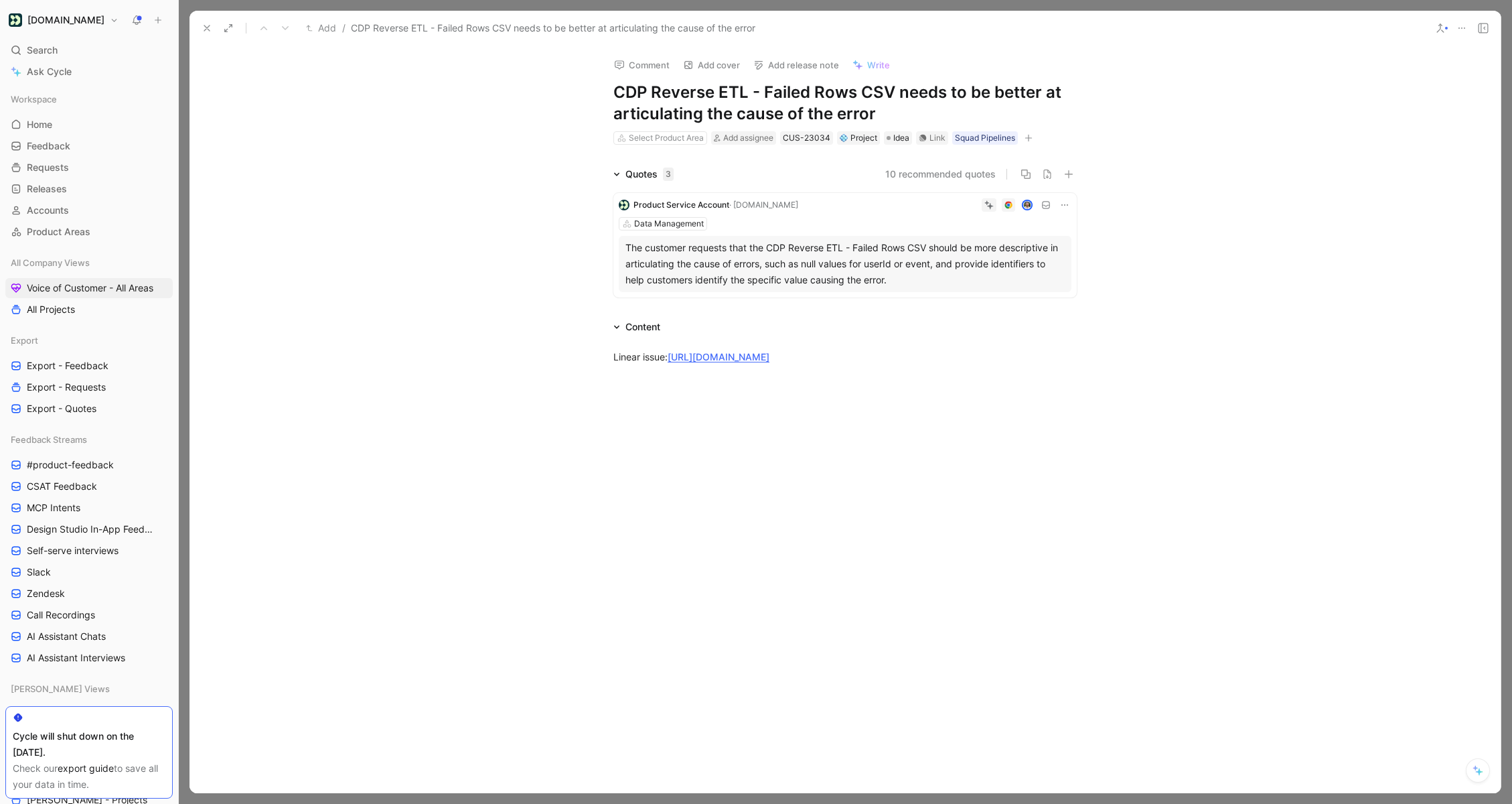
click at [438, 174] on div "Quotes 3 10 recommended quotes Product Service Account · [DOMAIN_NAME] Data Man…" at bounding box center [845, 235] width 1311 height 137
click at [207, 32] on icon at bounding box center [206, 28] width 10 height 10
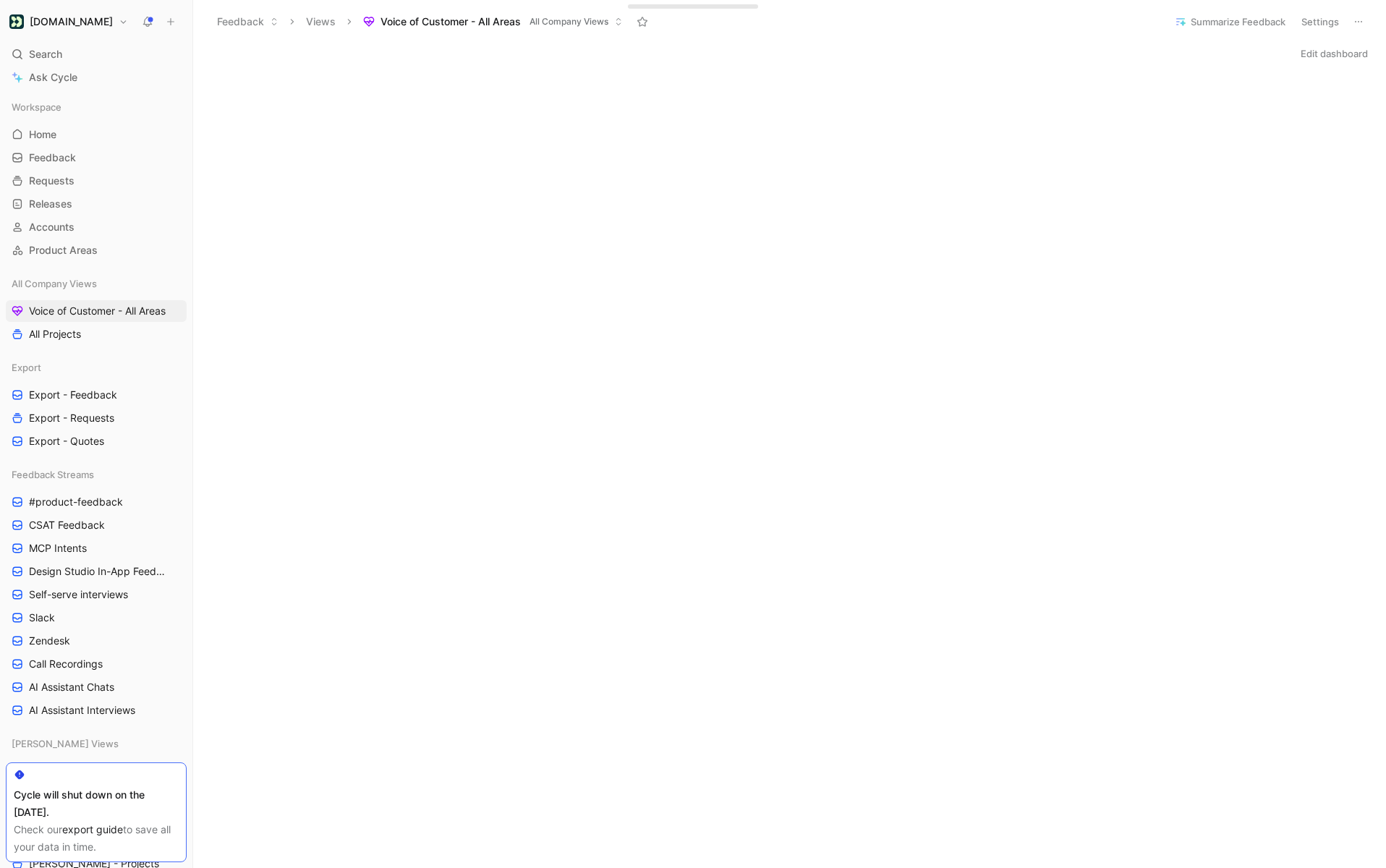
click at [1322, 60] on button "Edit dashboard" at bounding box center [1334, 53] width 80 height 21
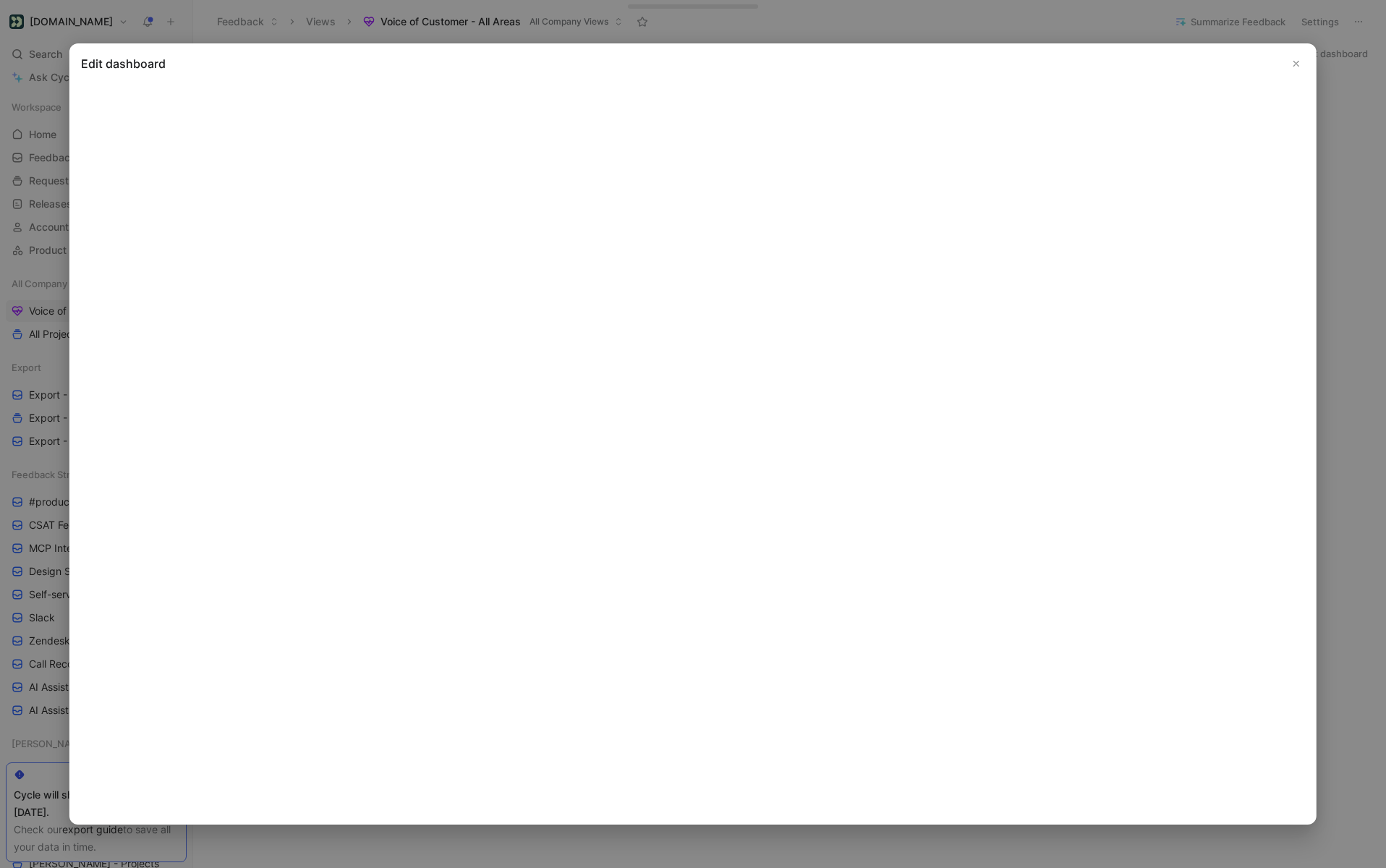
click at [1294, 65] on use "Close" at bounding box center [1297, 64] width 5 height 5
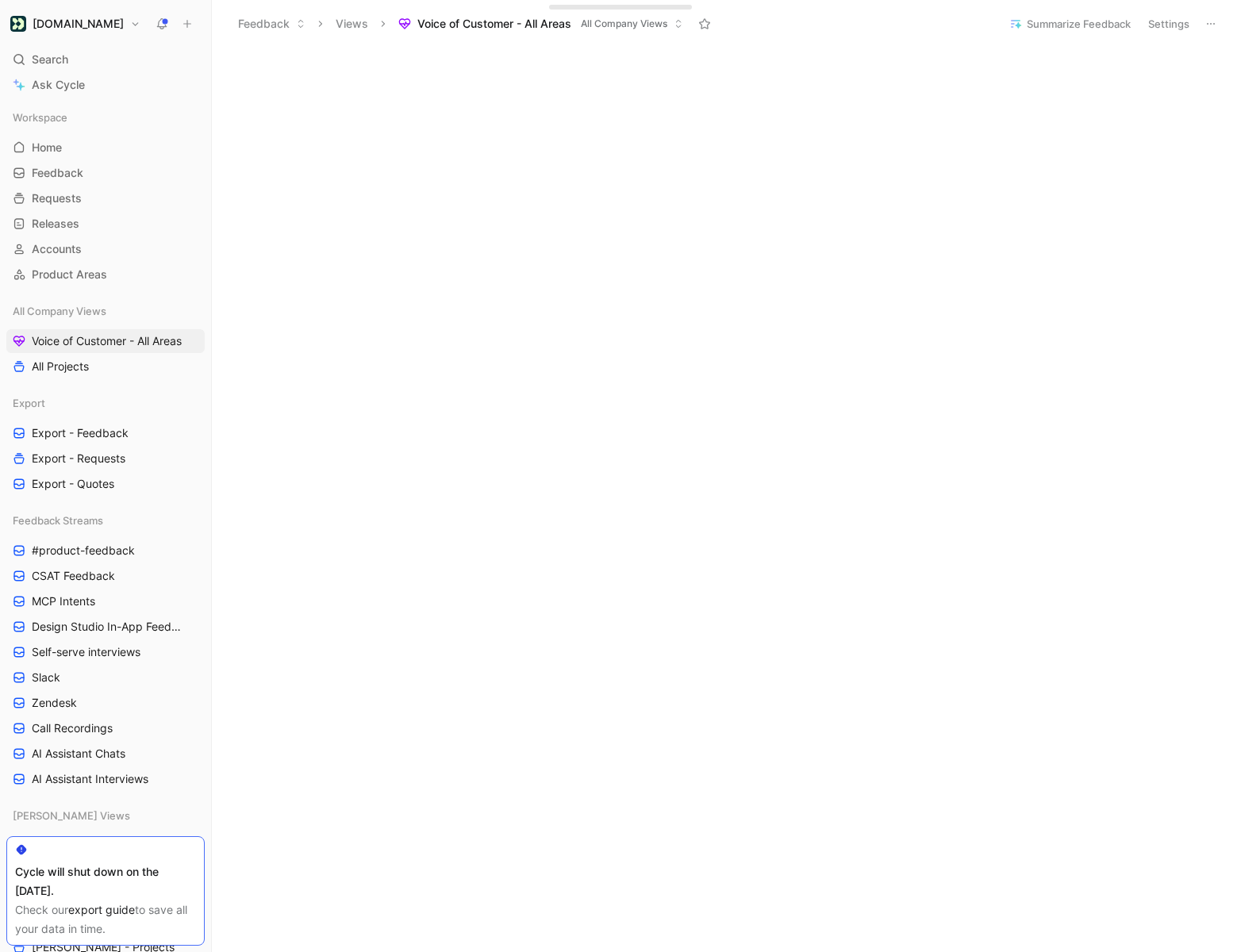
scroll to position [1606, 0]
click at [1174, 20] on button "Settings" at bounding box center [1168, 24] width 56 height 23
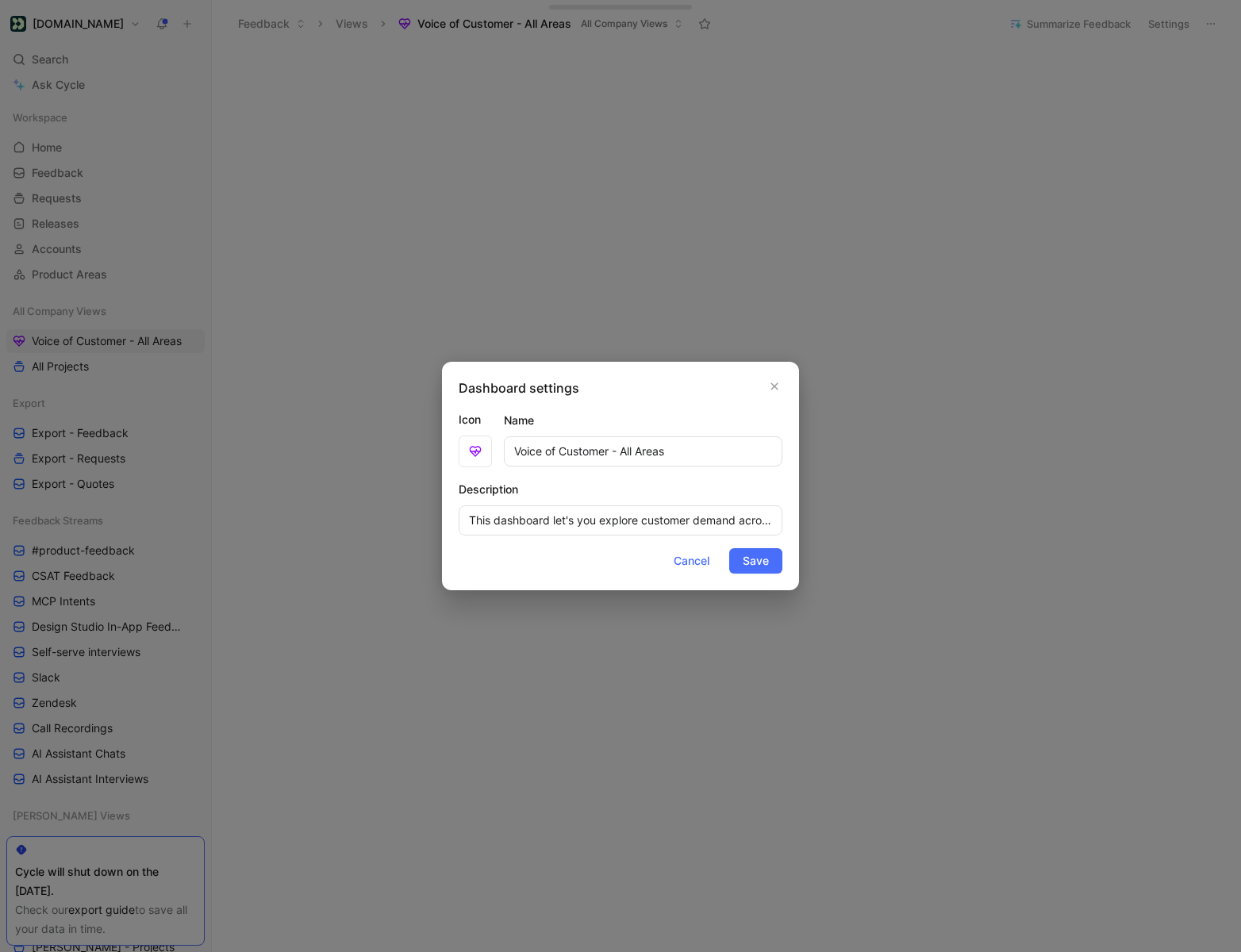
click at [773, 398] on div "Dashboard settings Icon Name Voice of Customer - All Areas Description This das…" at bounding box center [620, 476] width 357 height 228
click at [773, 384] on icon "button" at bounding box center [774, 386] width 9 height 12
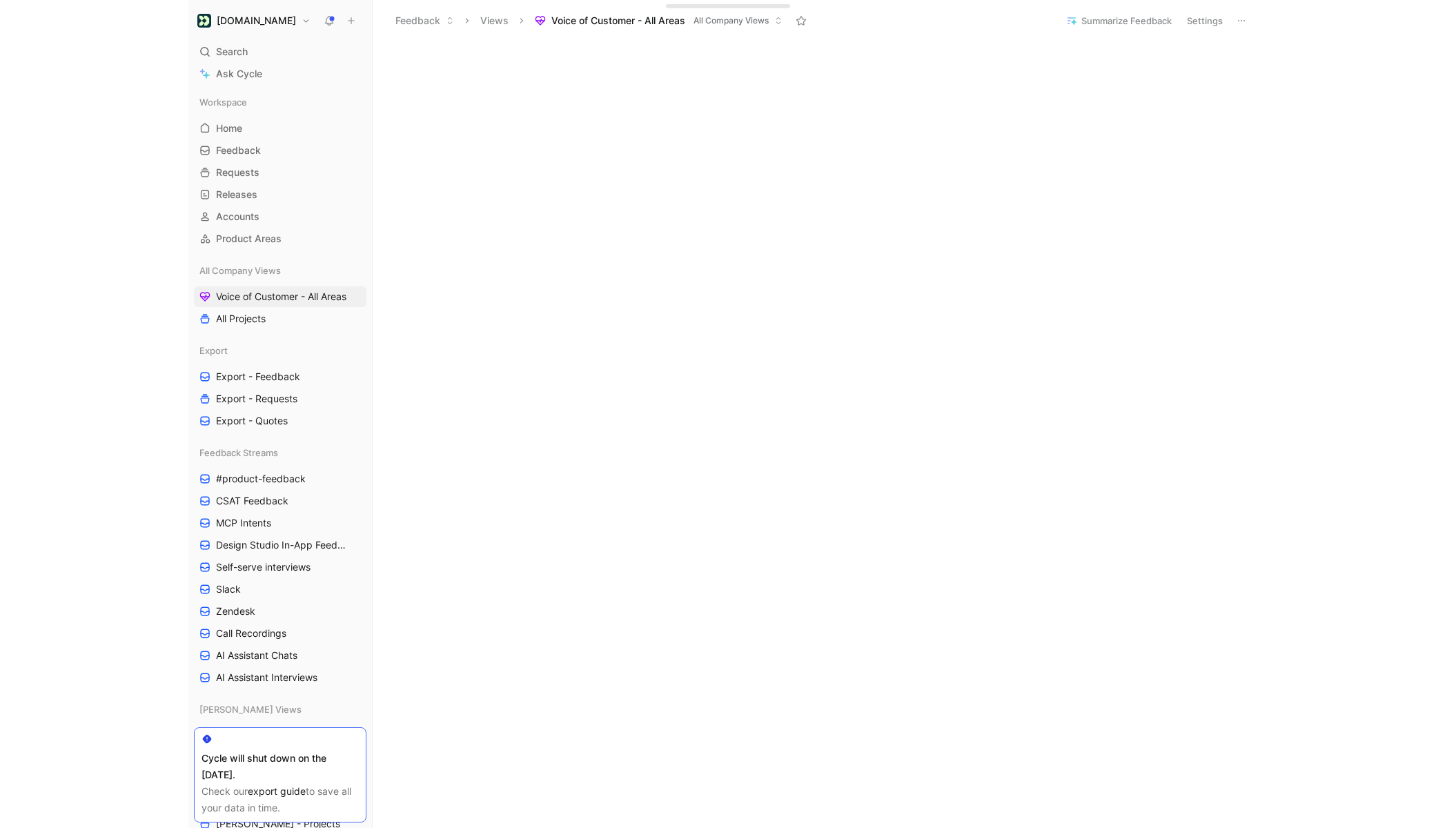
scroll to position [0, 0]
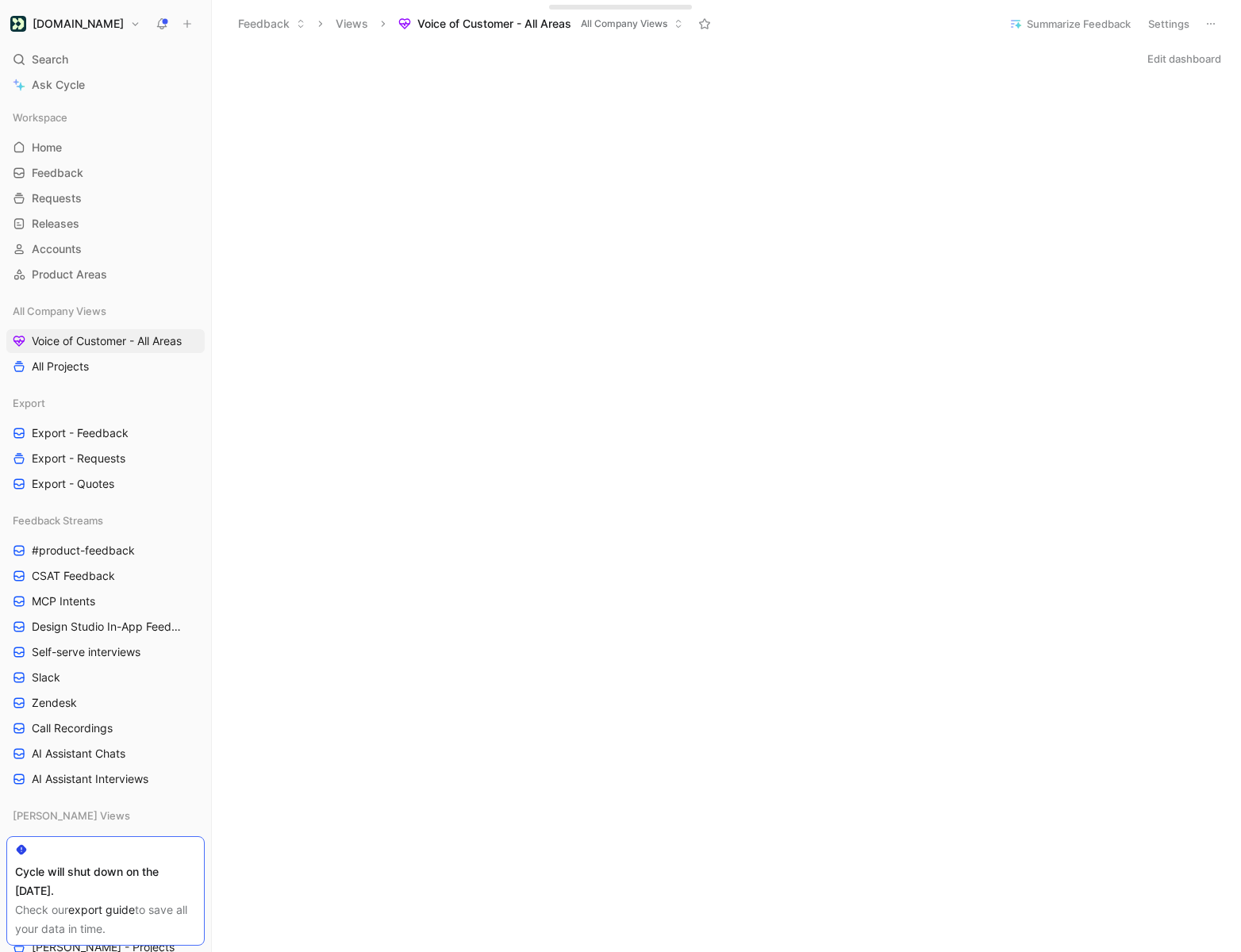
click at [1199, 60] on button "Edit dashboard" at bounding box center [1183, 58] width 88 height 23
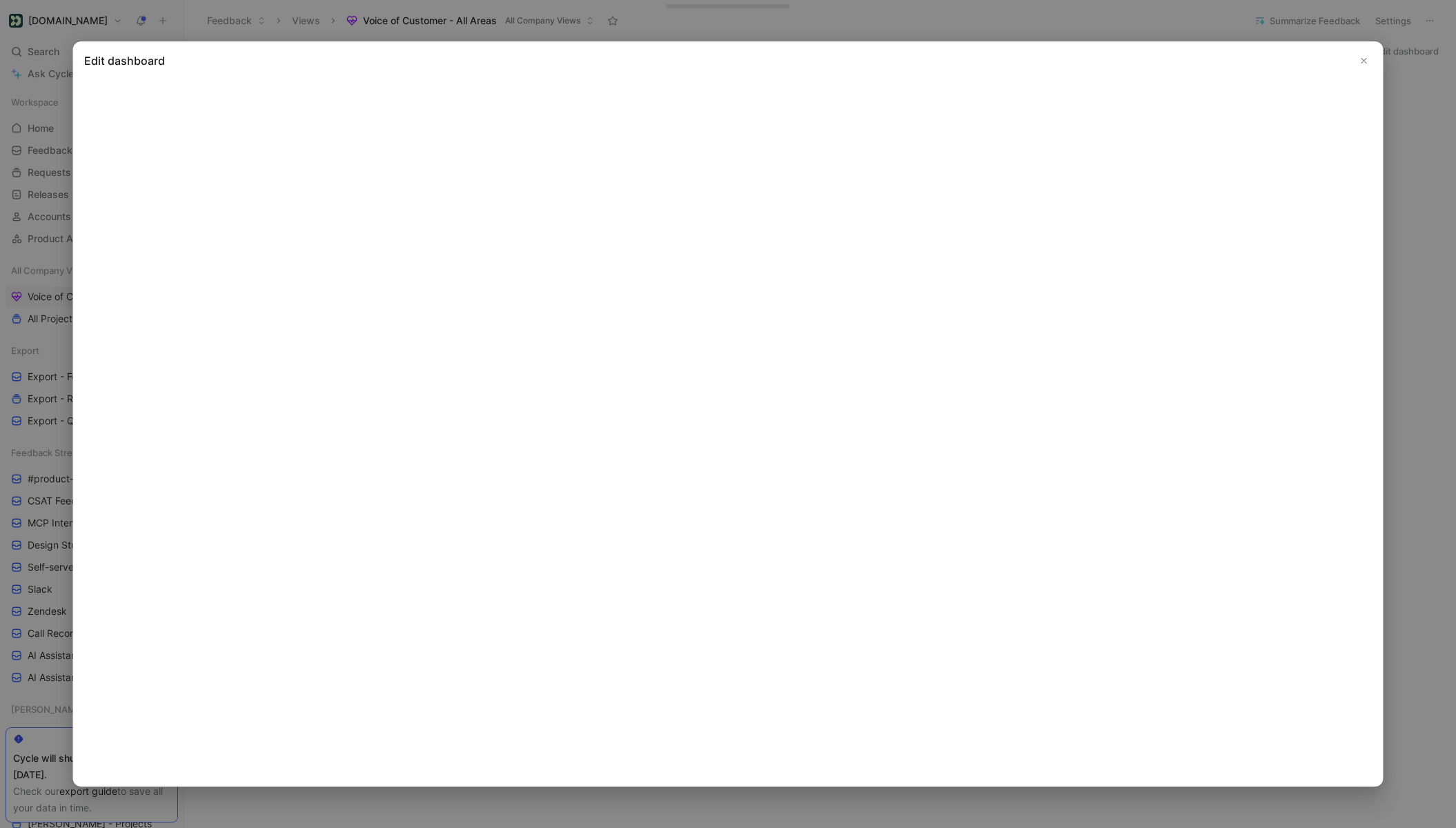
click at [1366, 61] on icon "Close" at bounding box center [1365, 61] width 10 height 10
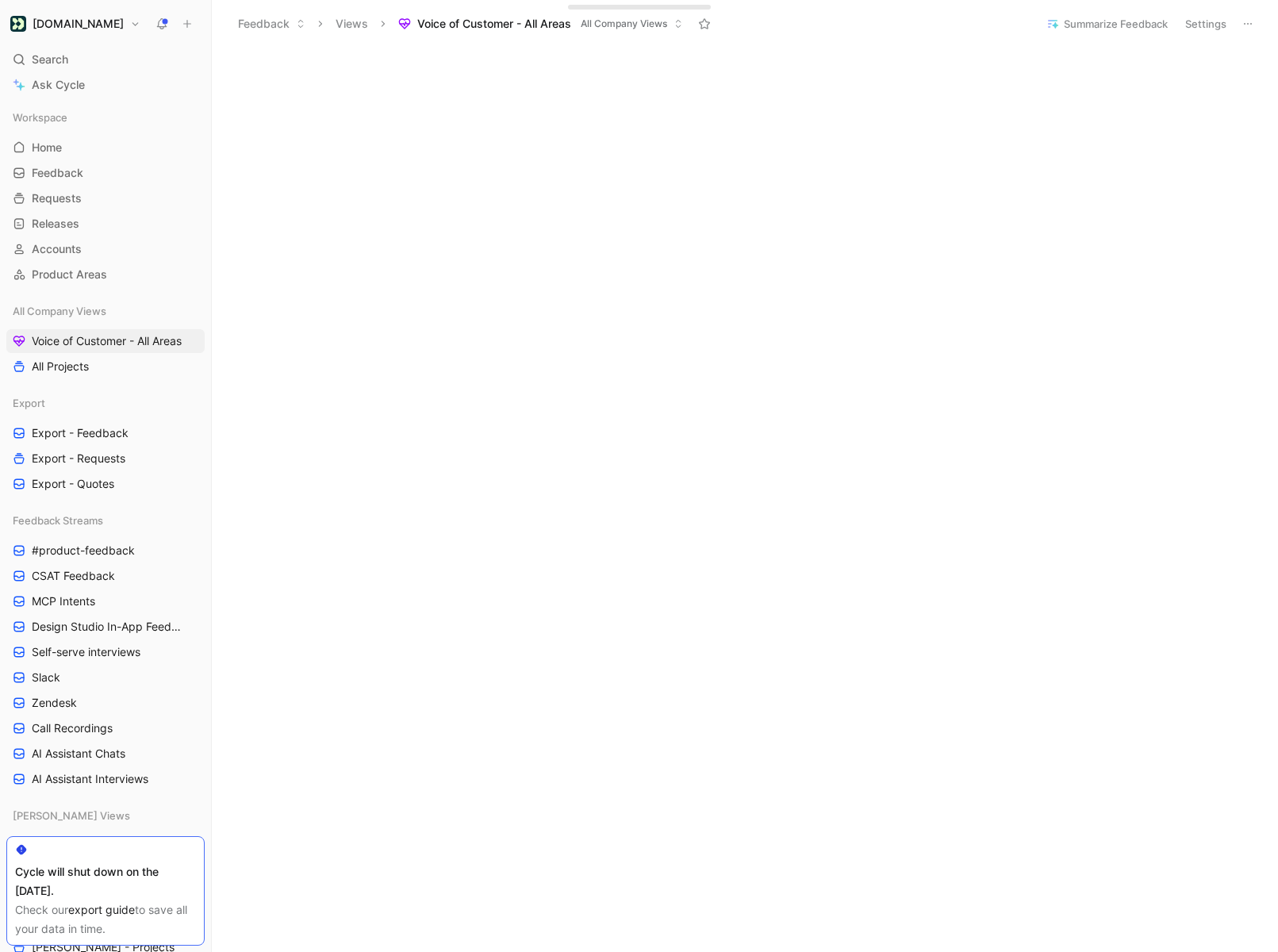
scroll to position [1963, 0]
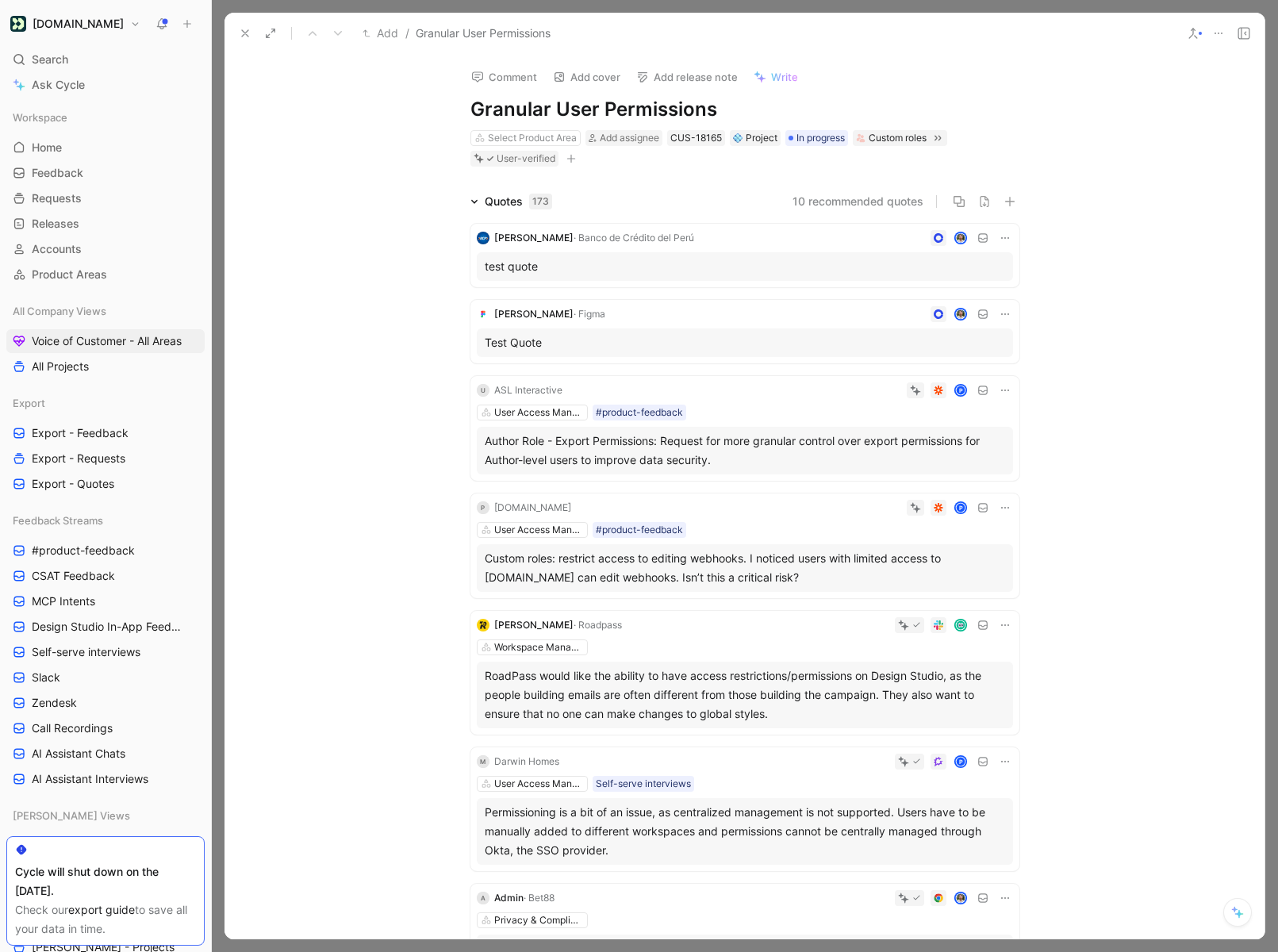
click at [243, 30] on icon at bounding box center [244, 33] width 12 height 12
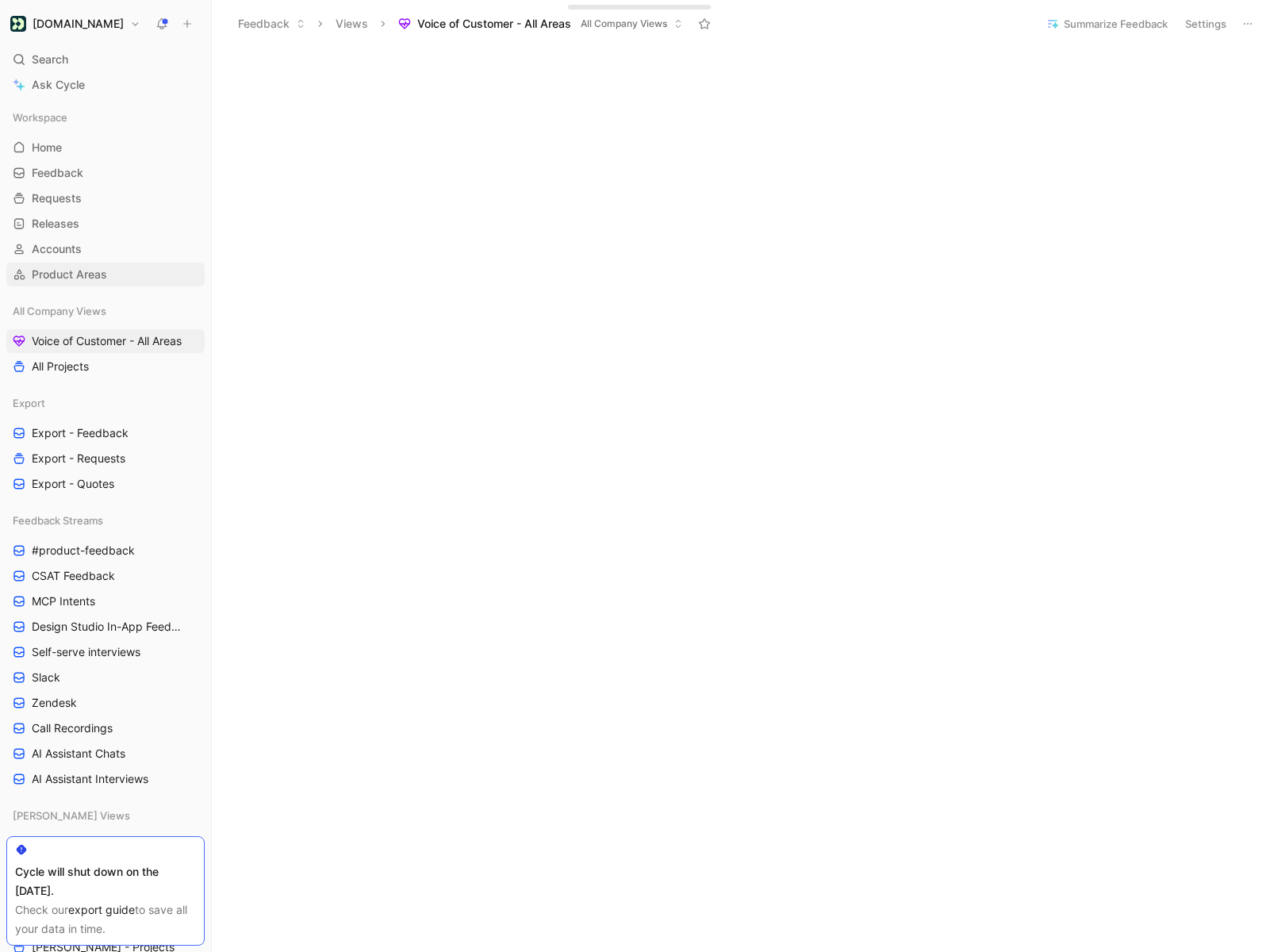
click at [65, 280] on span "Product Areas" at bounding box center [70, 274] width 75 height 16
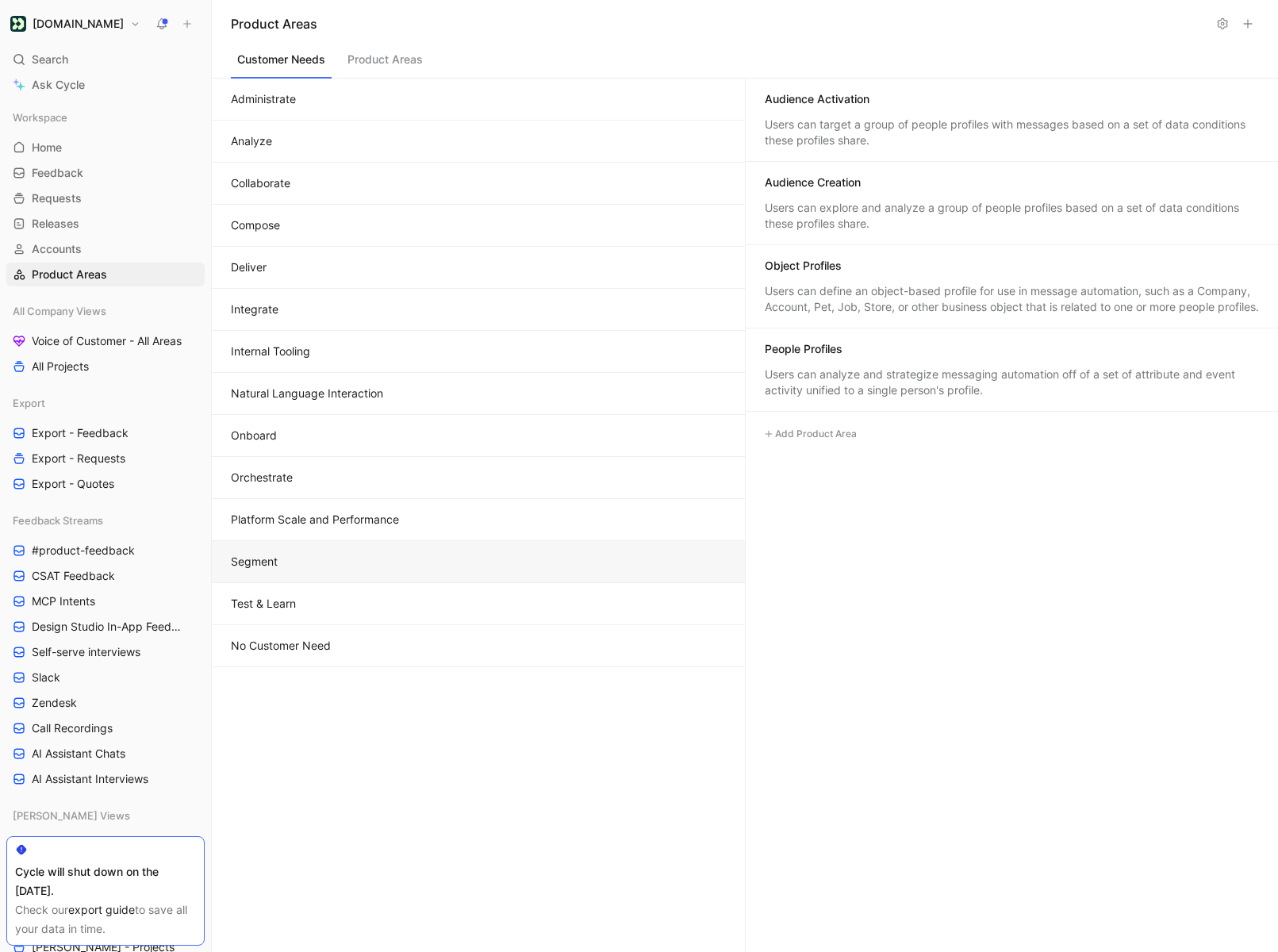
click at [328, 557] on button "Segment" at bounding box center [478, 562] width 532 height 42
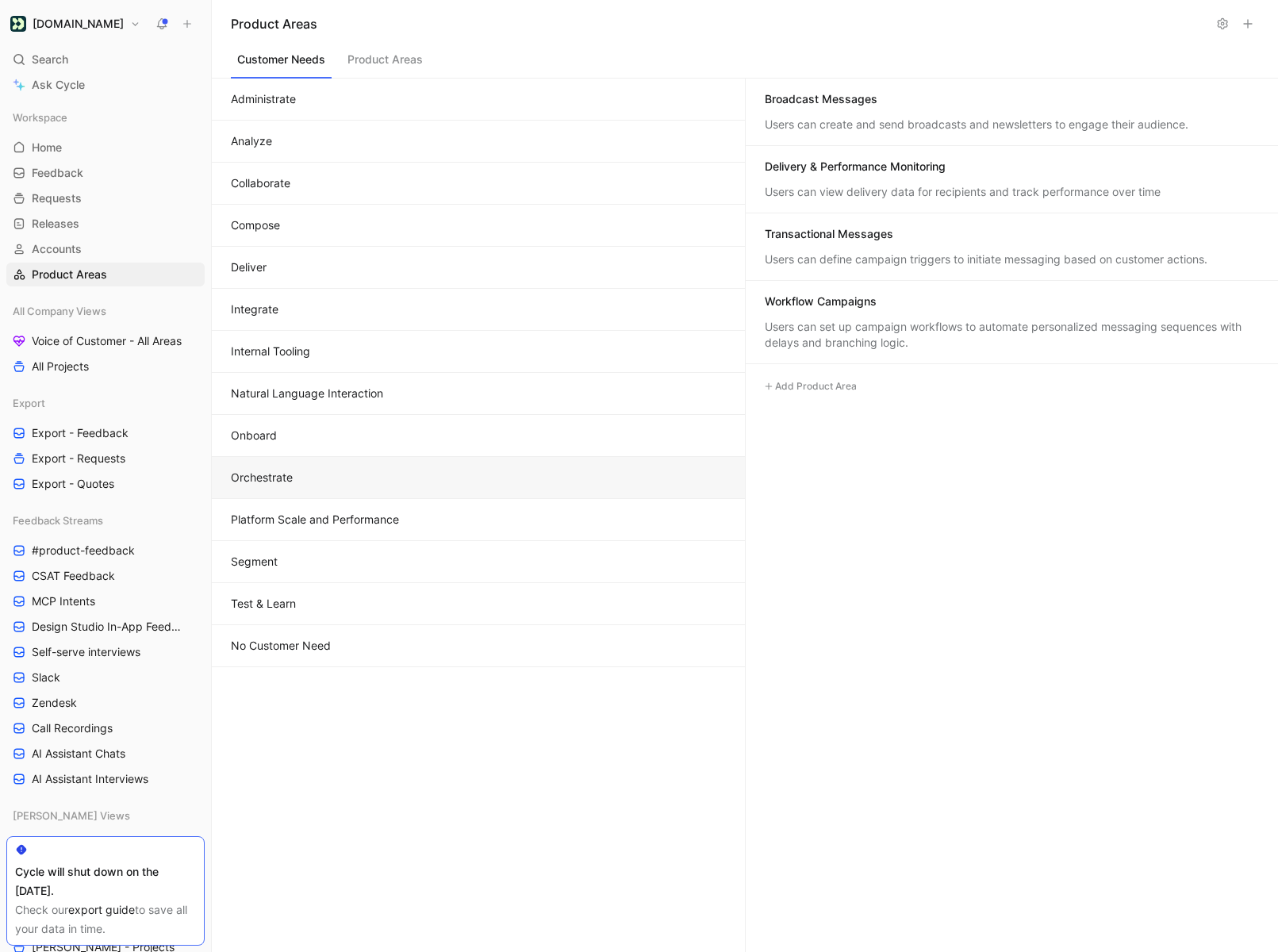
click at [336, 465] on button "Orchestrate" at bounding box center [478, 478] width 532 height 42
click at [47, 87] on span "Ask Cycle" at bounding box center [58, 85] width 53 height 19
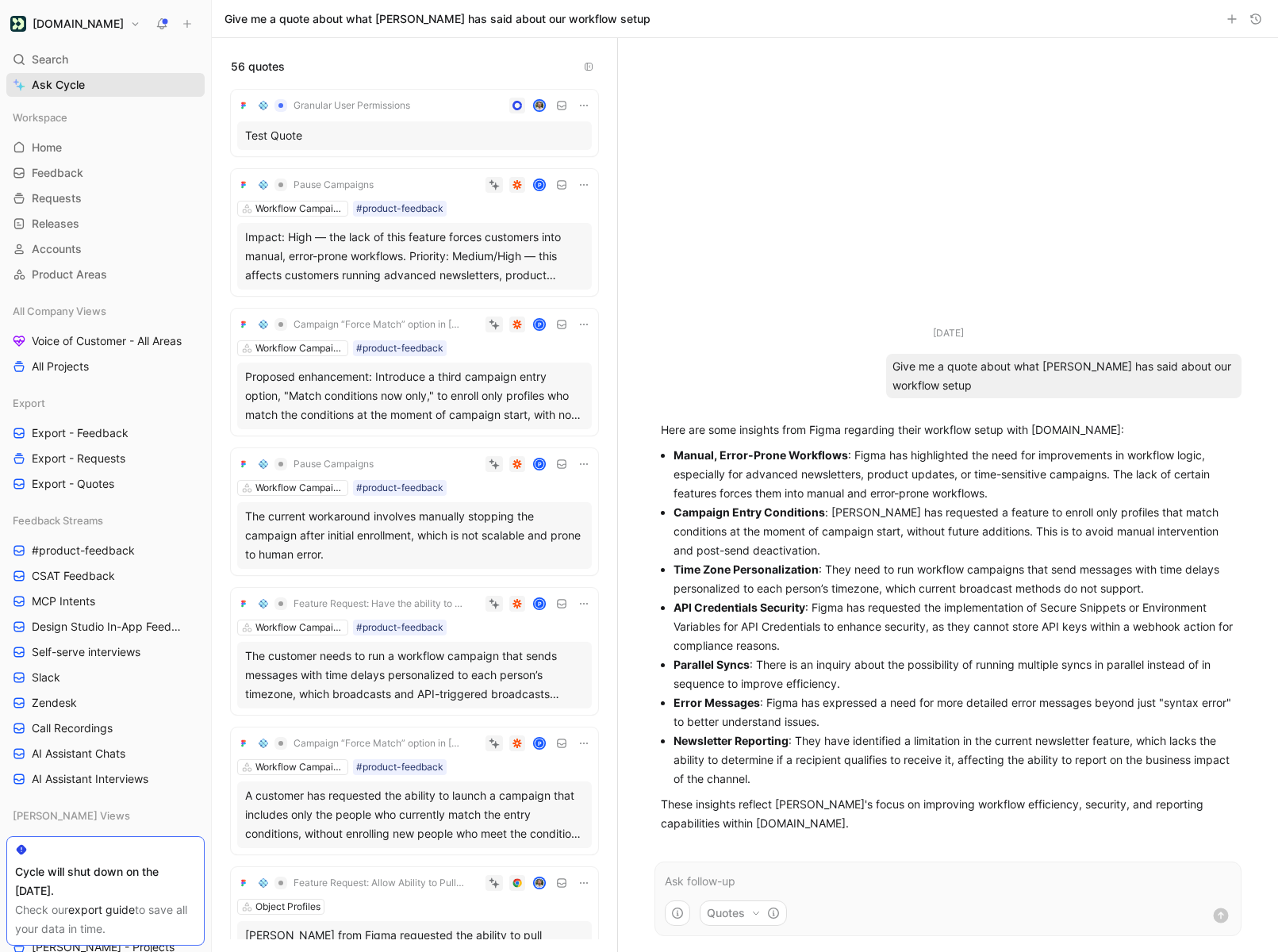
click at [66, 91] on span "Ask Cycle" at bounding box center [58, 85] width 53 height 19
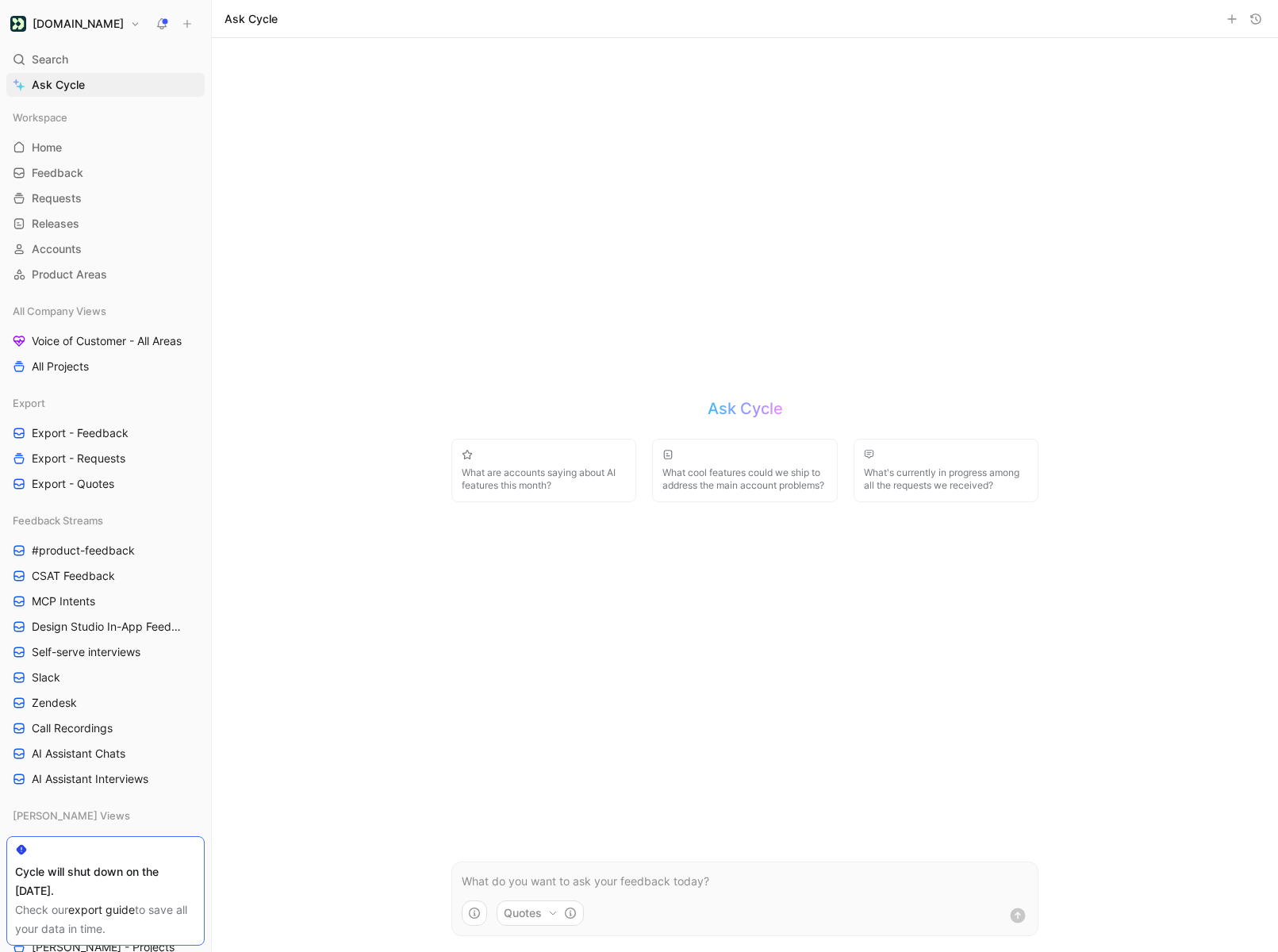
click at [1264, 14] on button "button" at bounding box center [1255, 19] width 19 height 19
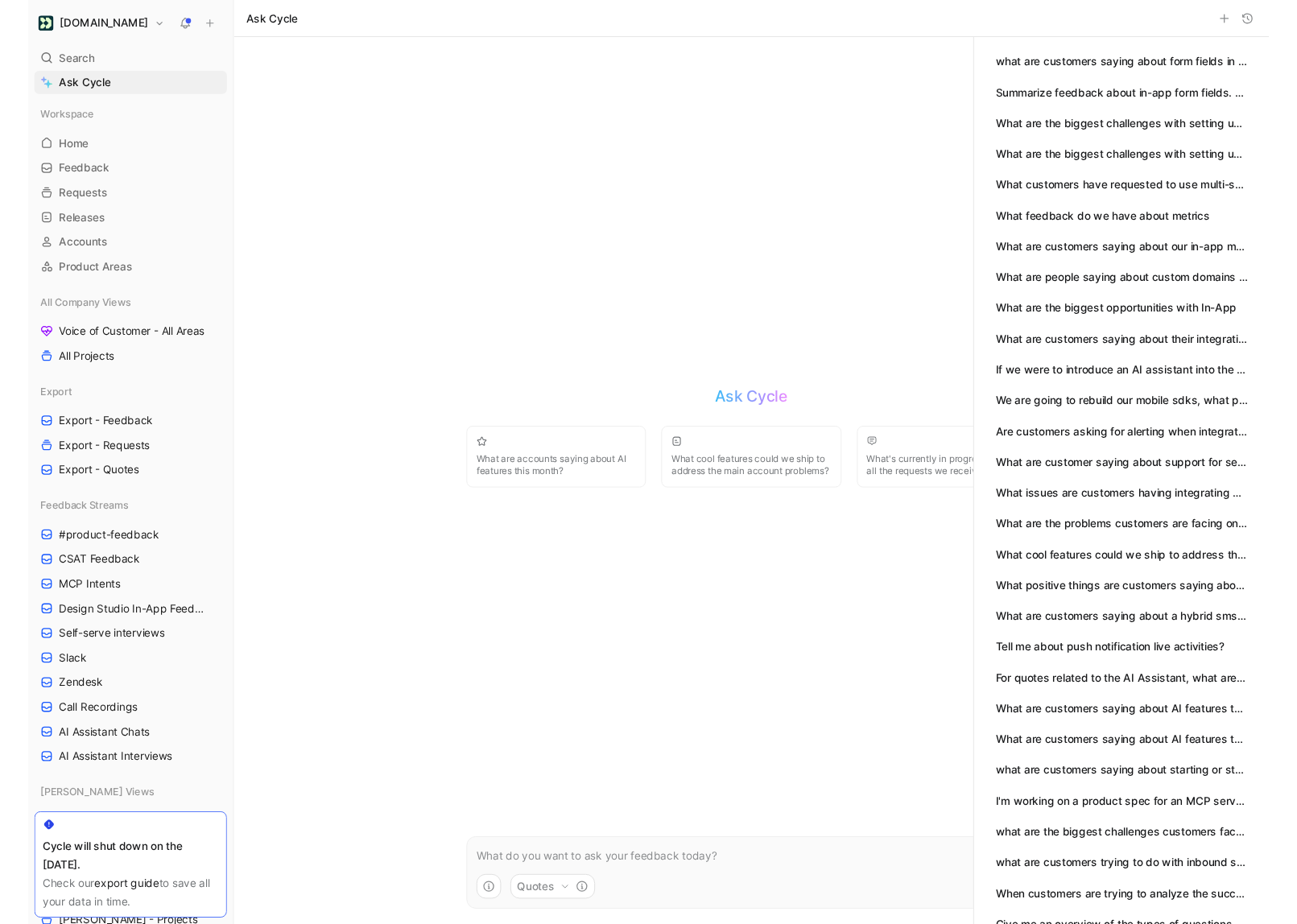
scroll to position [412, 0]
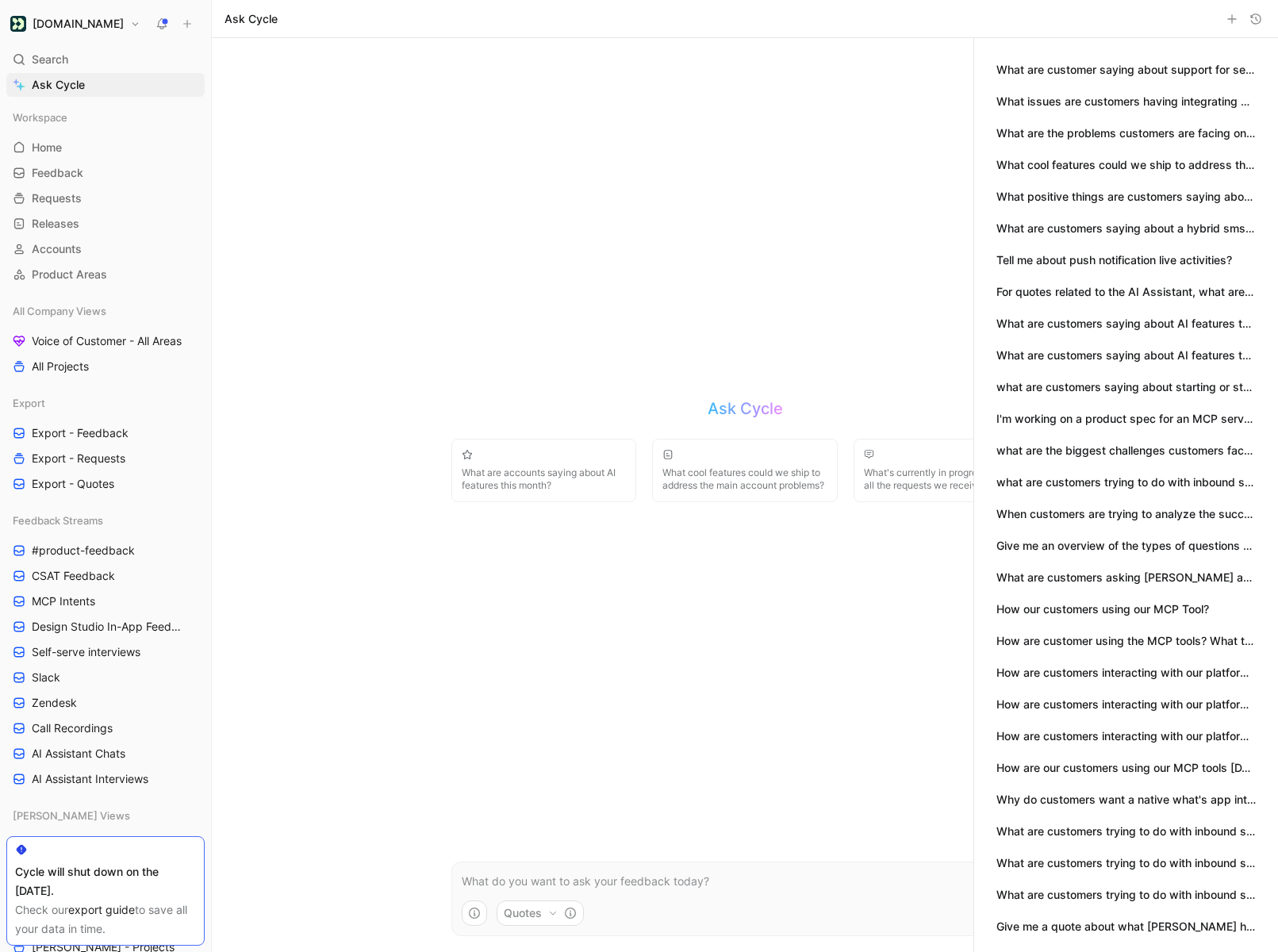
click at [1025, 922] on button "Give me a quote about what [PERSON_NAME] has said about our workflow setup" at bounding box center [1125, 927] width 259 height 18
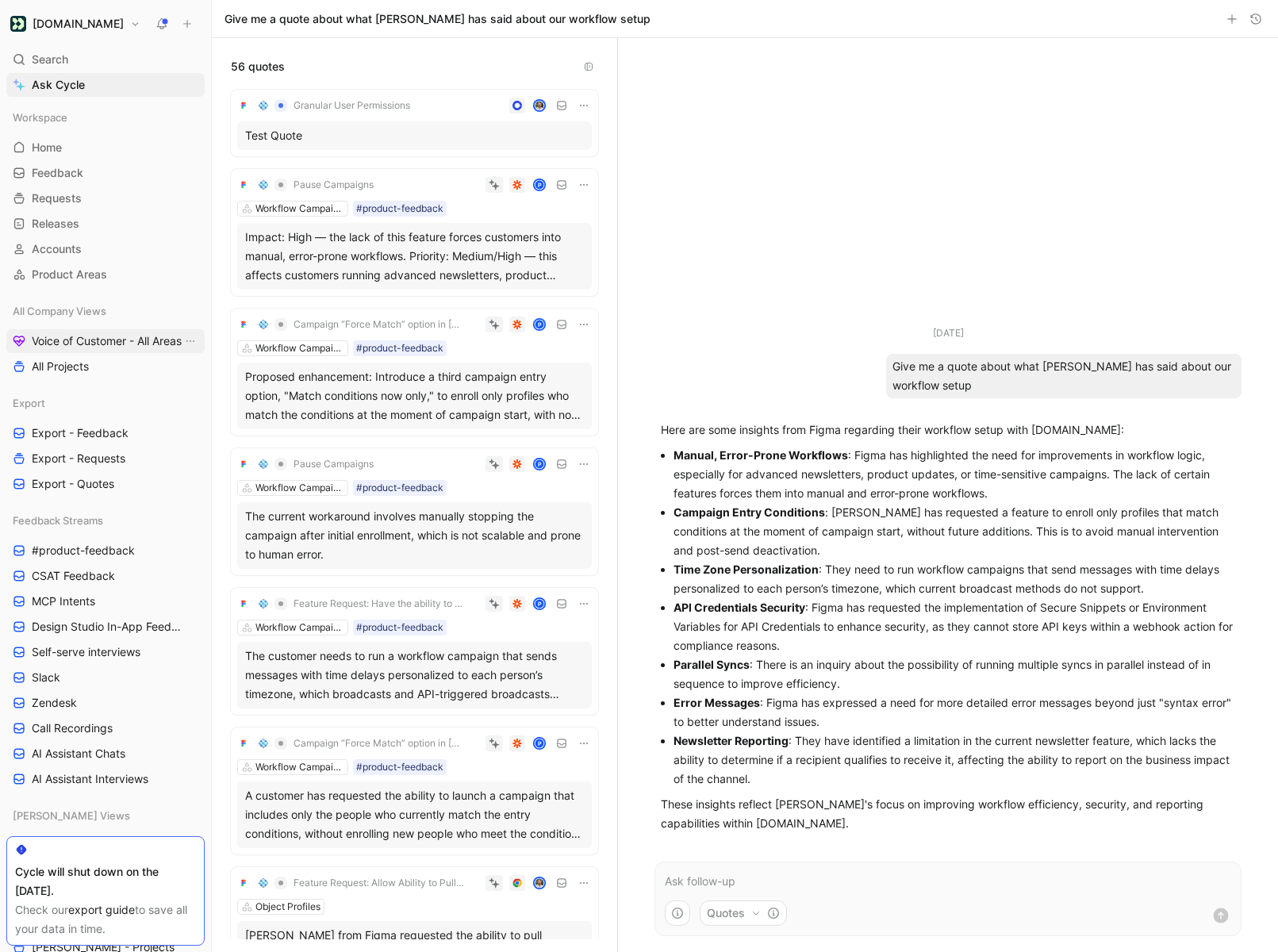
click at [76, 340] on span "Voice of Customer - All Areas" at bounding box center [106, 340] width 150 height 16
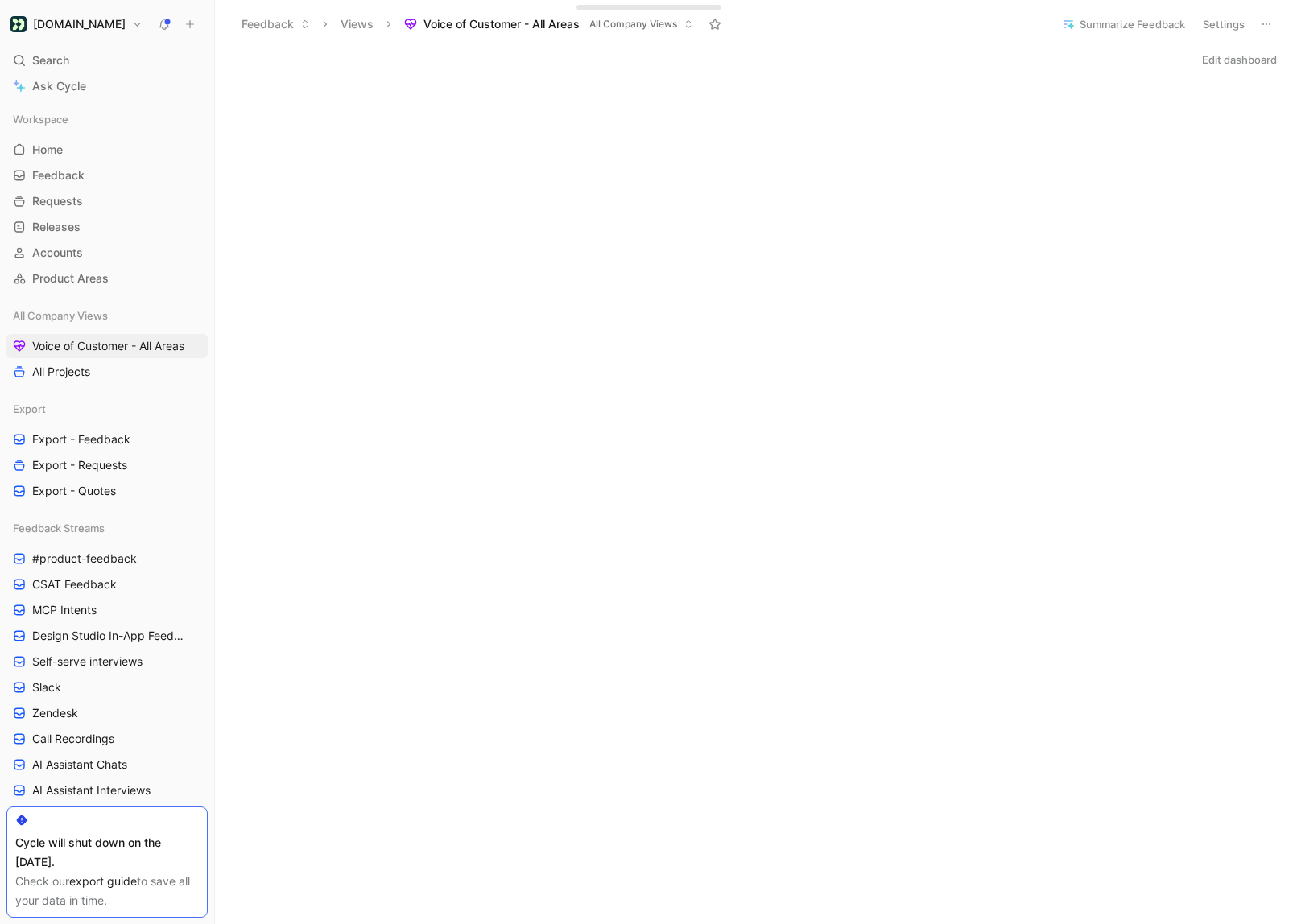
click at [1114, 34] on button "Summarize Feedback" at bounding box center [1123, 24] width 138 height 23
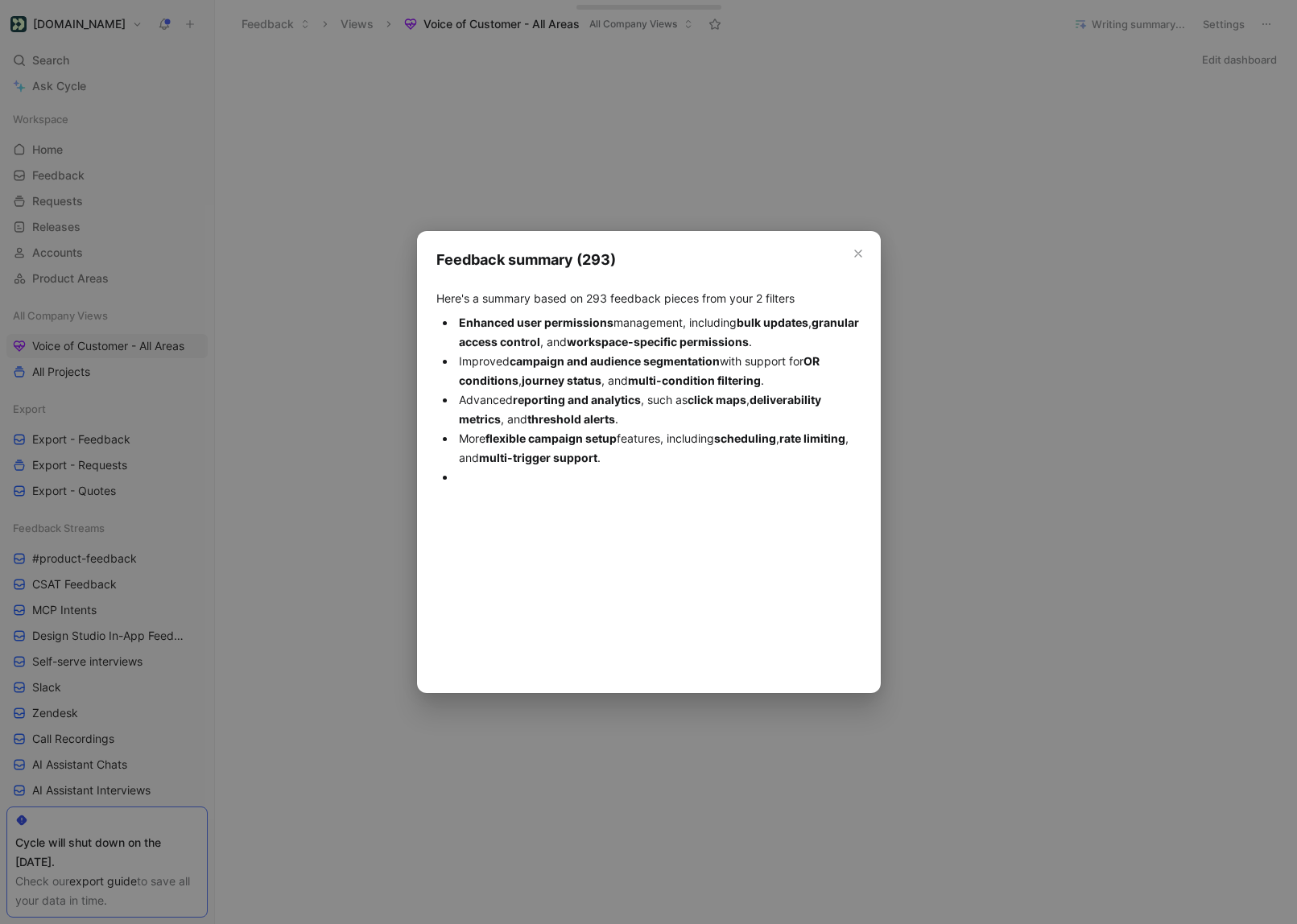
drag, startPoint x: 436, startPoint y: 299, endPoint x: 731, endPoint y: 522, distance: 369.8
click at [729, 522] on div "Feedback summary Feedback summary (293) Here's a summary based on 293 feedback …" at bounding box center [648, 461] width 464 height 462
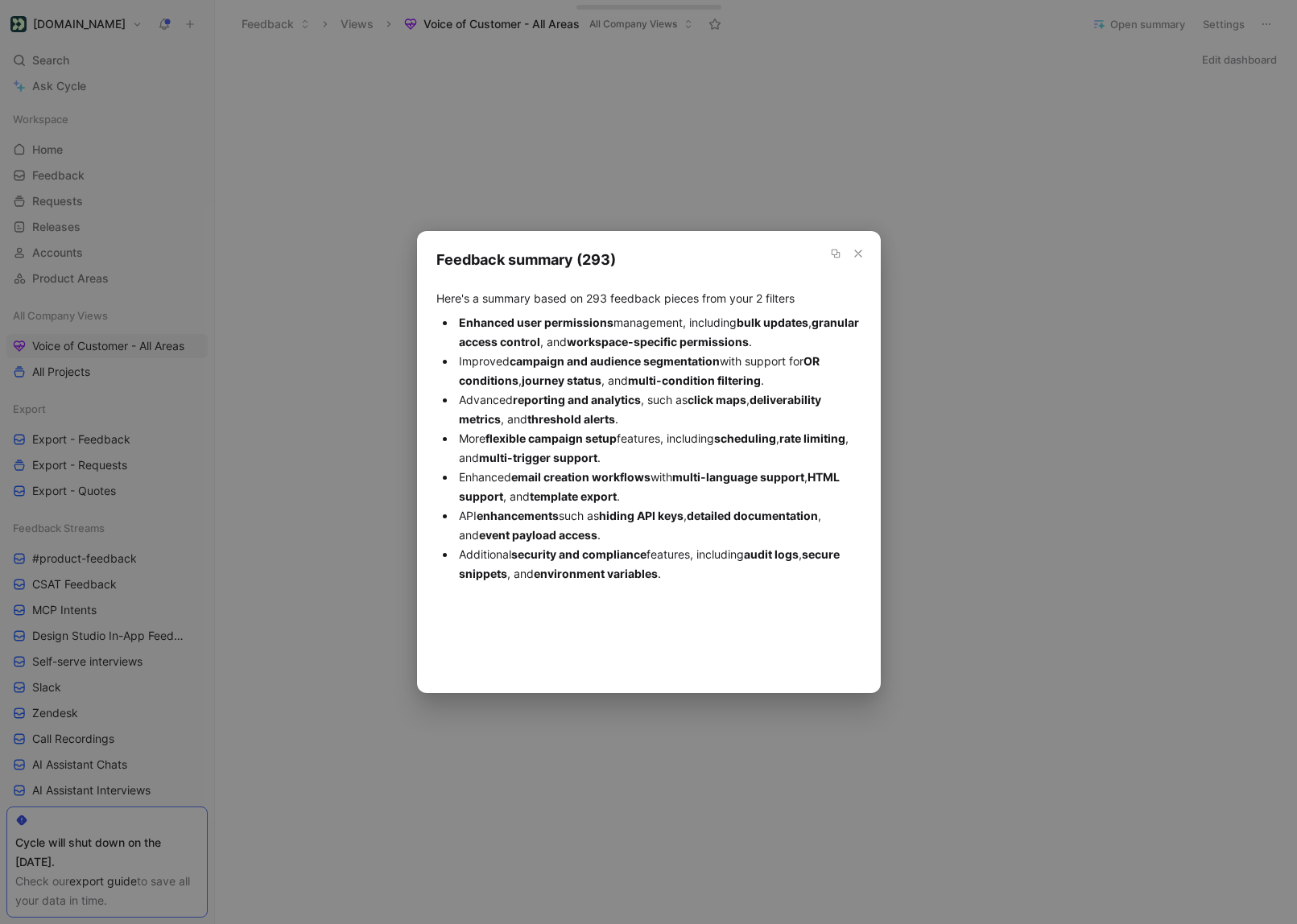
drag, startPoint x: 678, startPoint y: 573, endPoint x: 424, endPoint y: 297, distance: 375.1
click at [423, 297] on div "Feedback summary Feedback summary (293) Here's a summary based on 293 feedback …" at bounding box center [648, 461] width 464 height 462
click at [482, 302] on div "Feedback summary (293) Here's a summary based on 293 feedback pieces from your …" at bounding box center [648, 419] width 425 height 338
click at [865, 248] on button "button" at bounding box center [858, 253] width 19 height 19
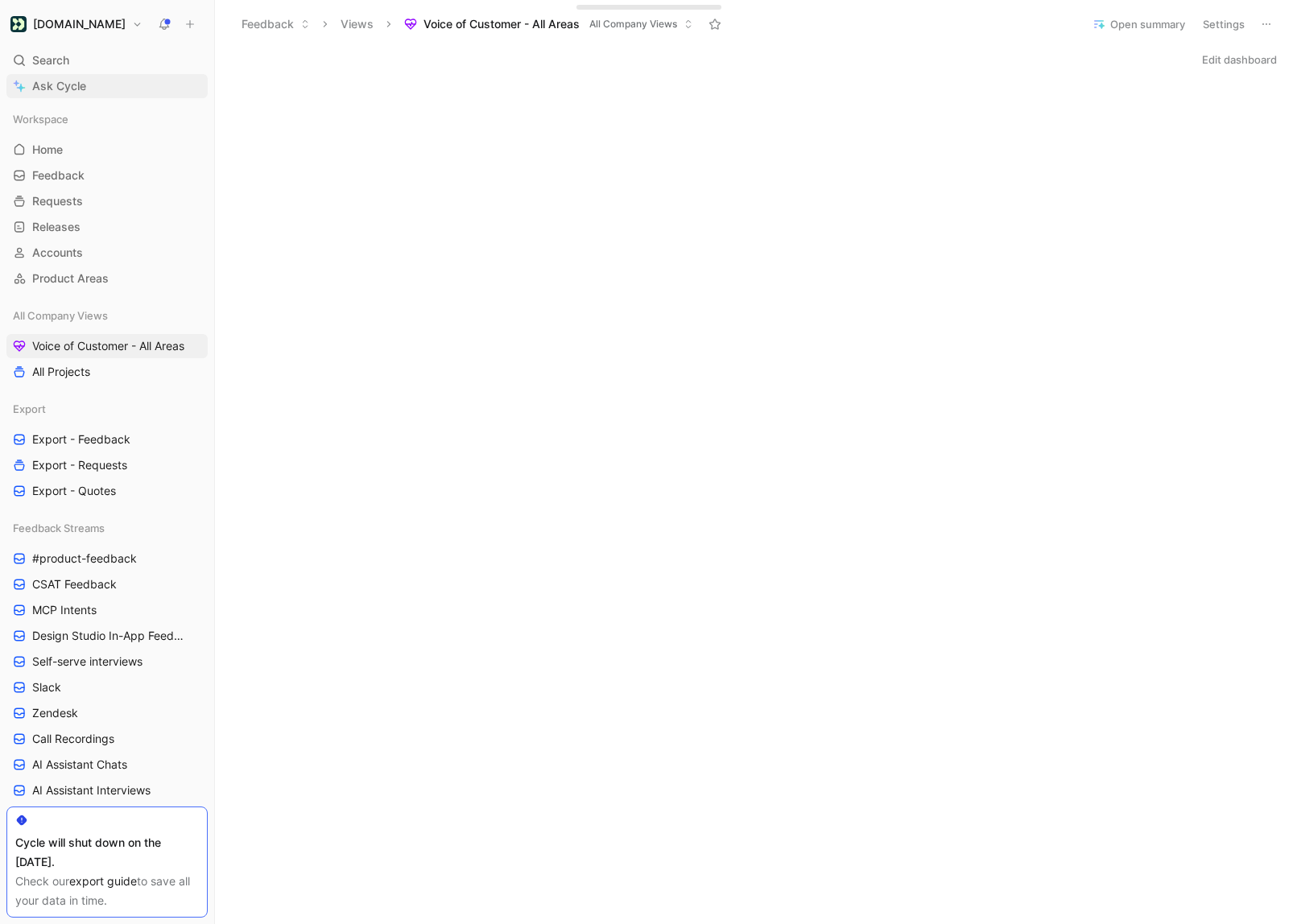
click at [80, 78] on span "Ask Cycle" at bounding box center [59, 86] width 54 height 19
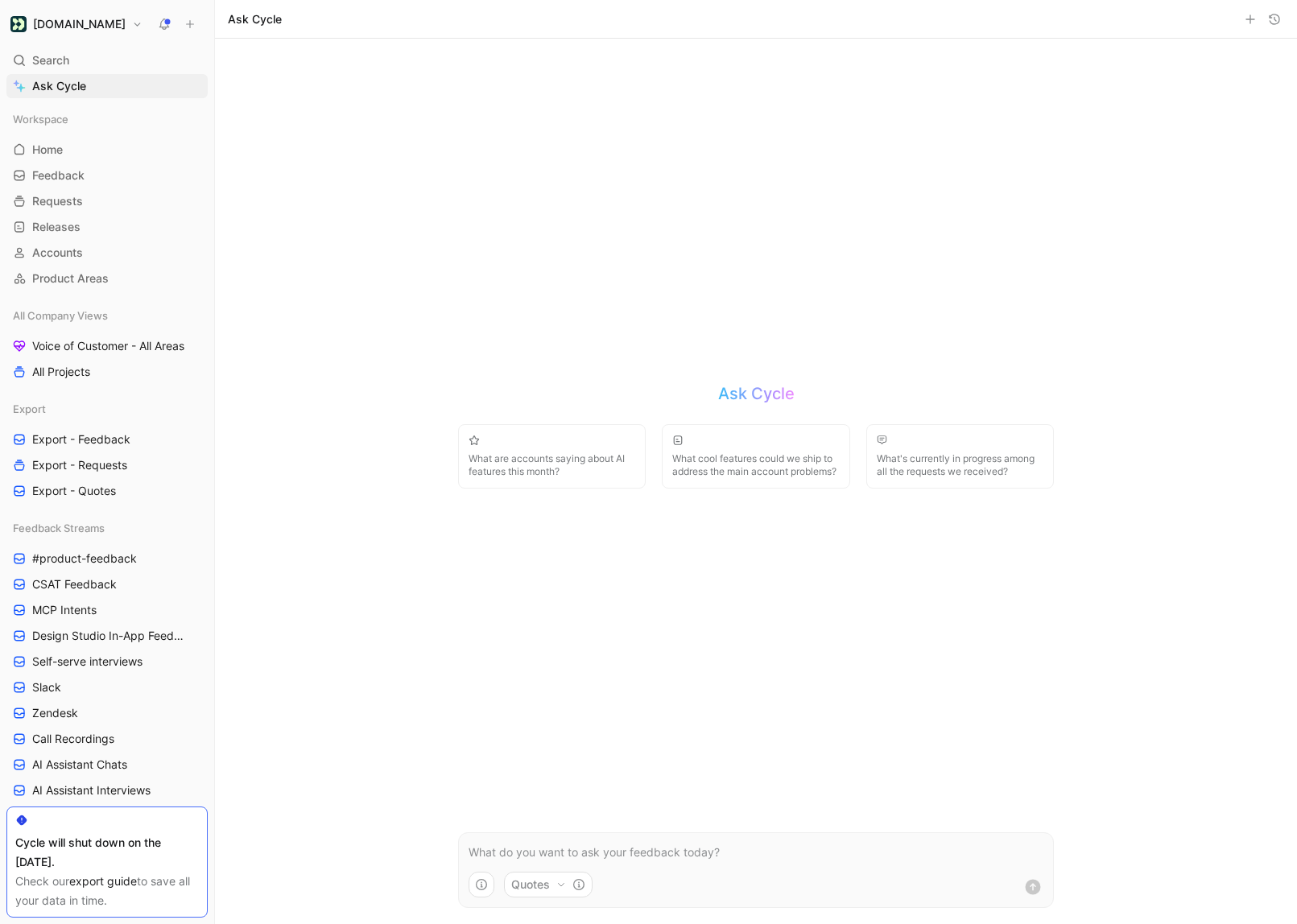
click at [1266, 17] on button "button" at bounding box center [1274, 19] width 19 height 19
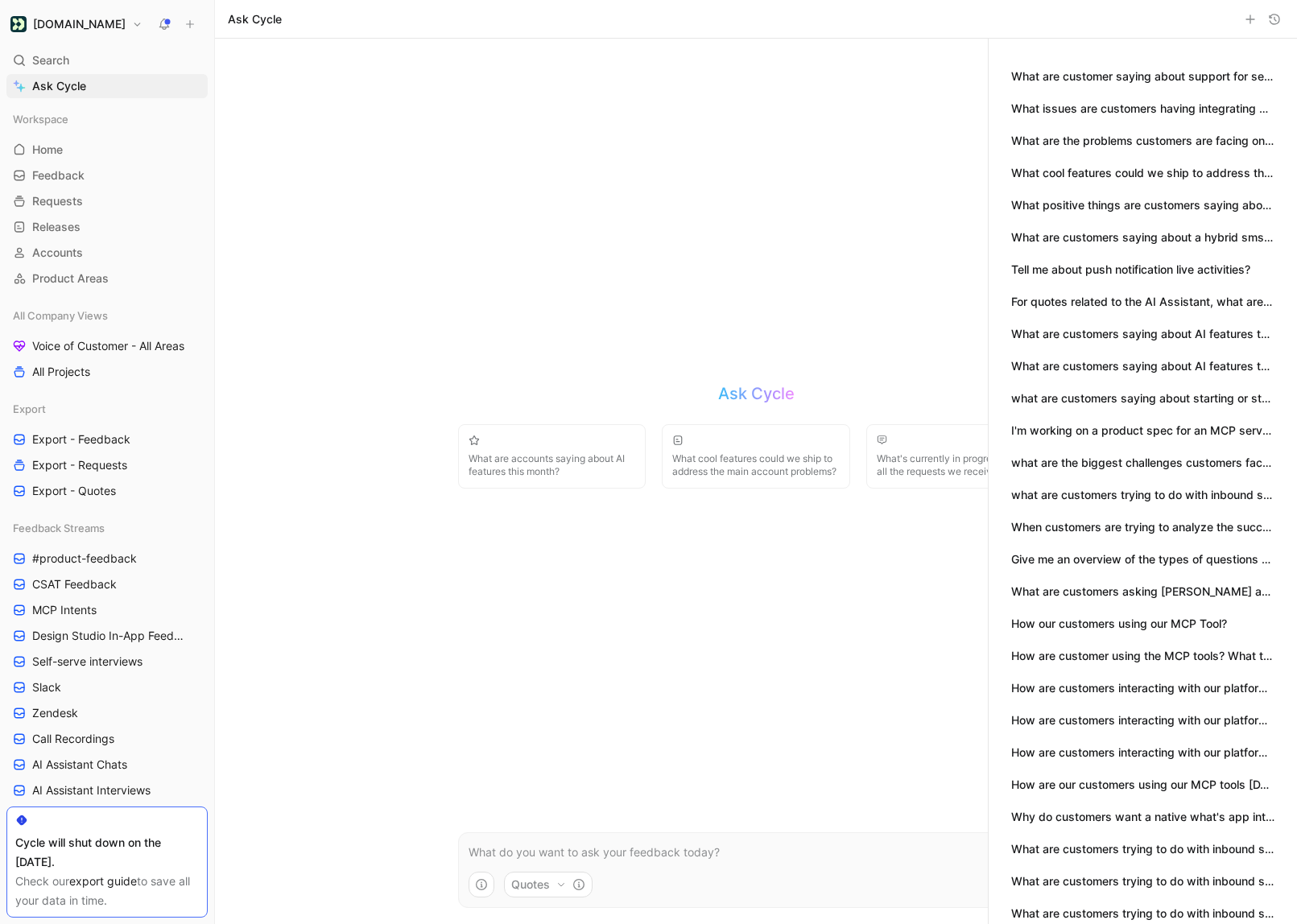
scroll to position [454, 0]
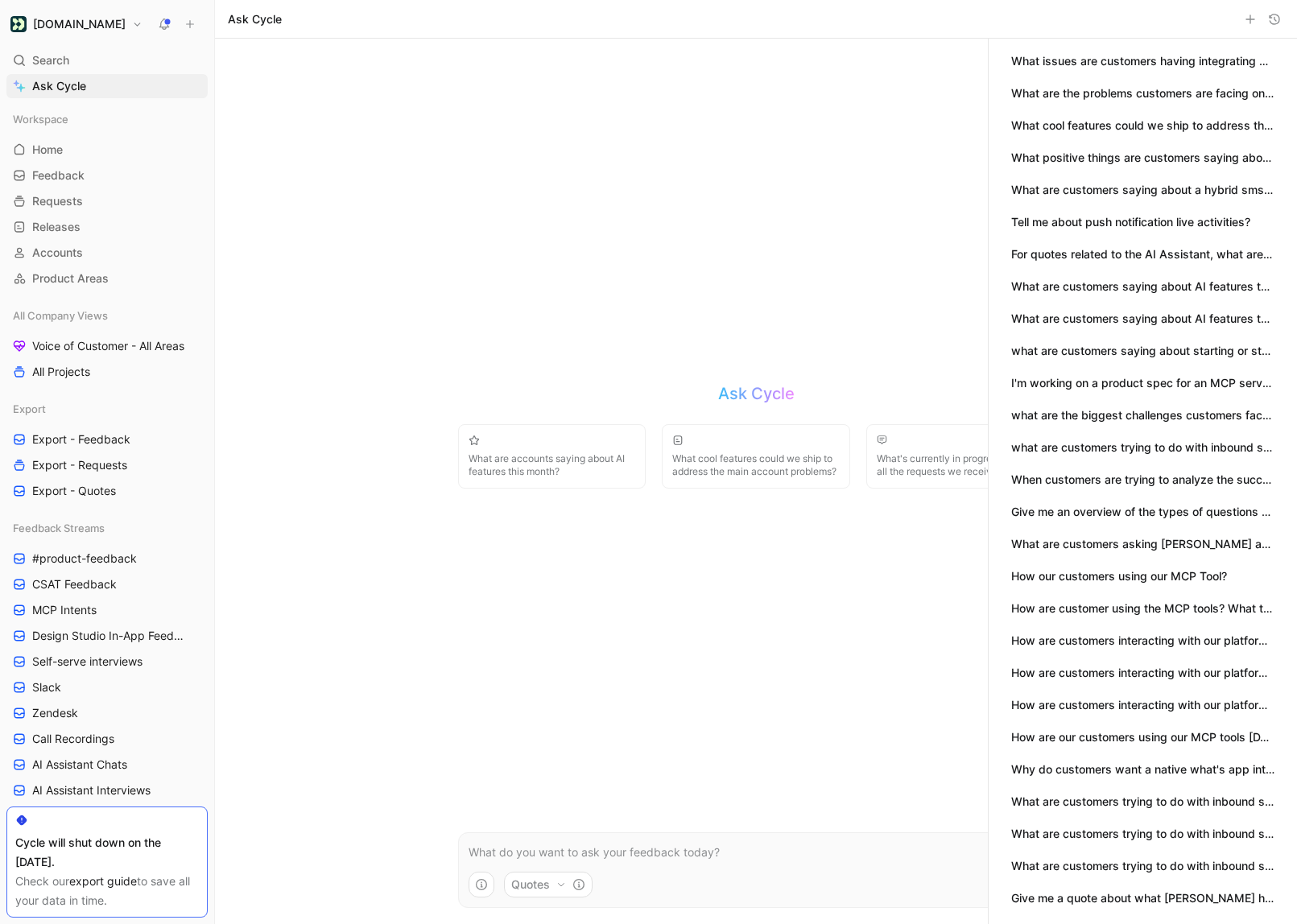
click at [1070, 896] on button "Give me a quote about what [PERSON_NAME] has said about our workflow setup" at bounding box center [1142, 898] width 263 height 18
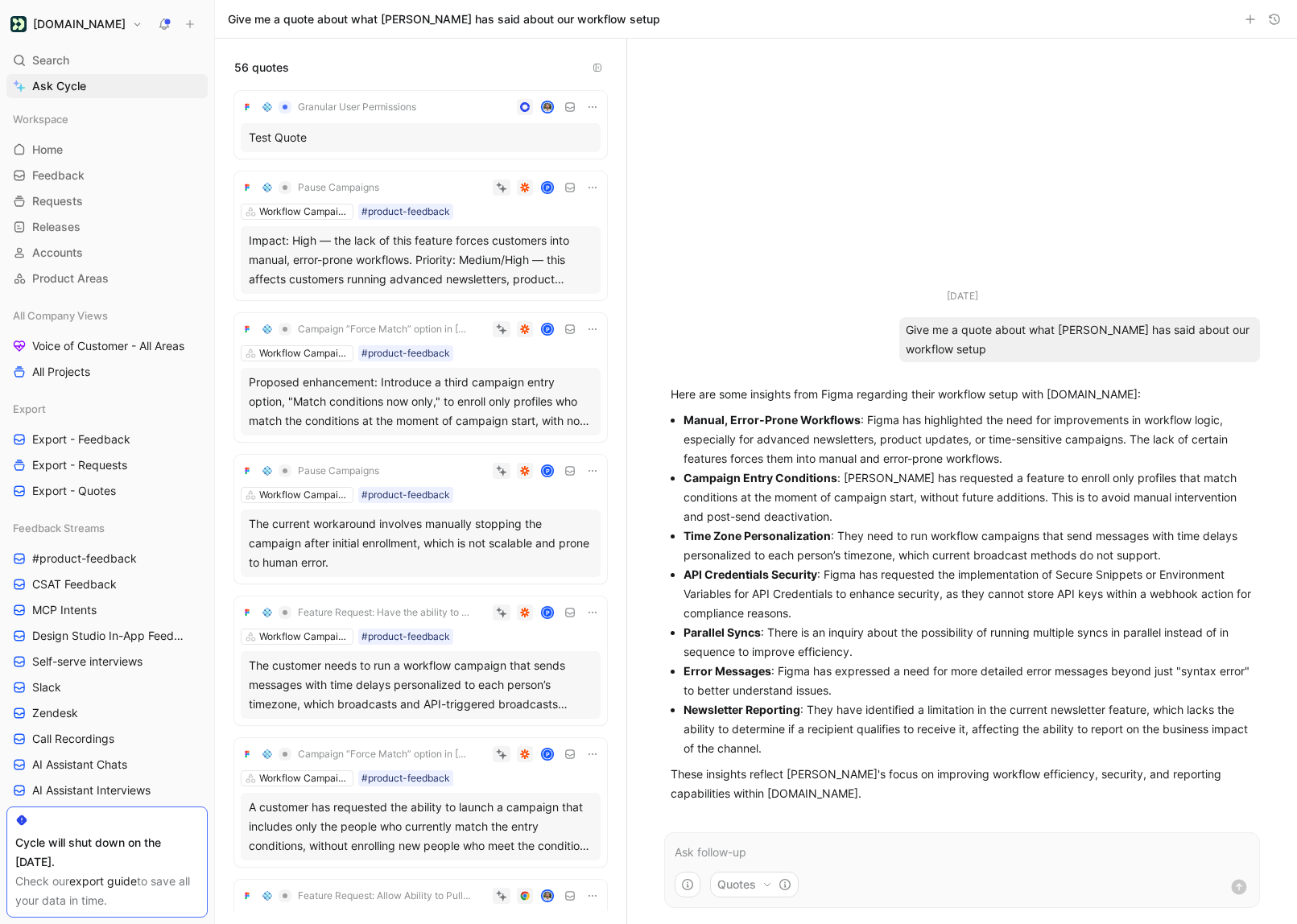
click at [1267, 23] on icon "button" at bounding box center [1273, 18] width 12 height 12
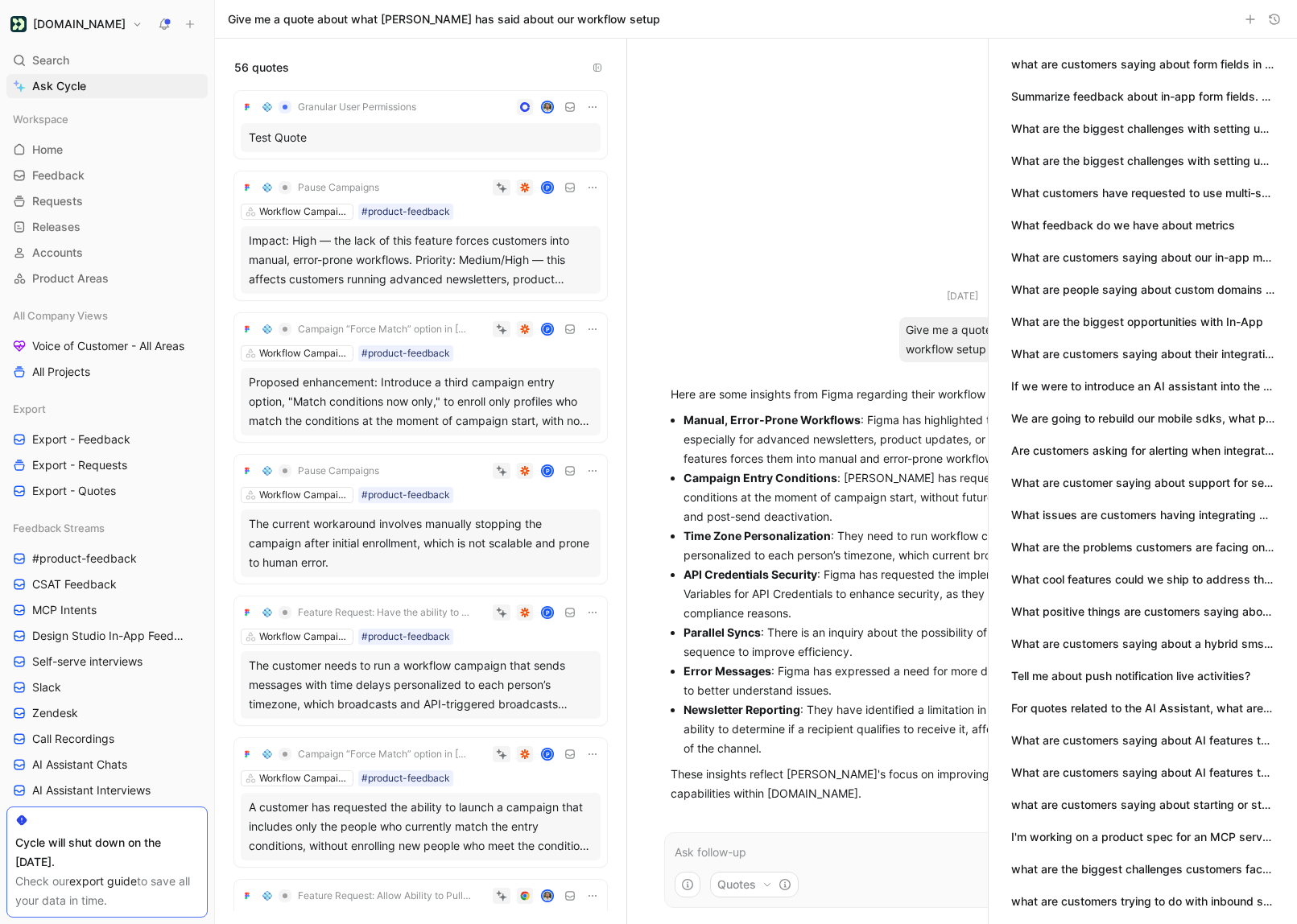
scroll to position [454, 0]
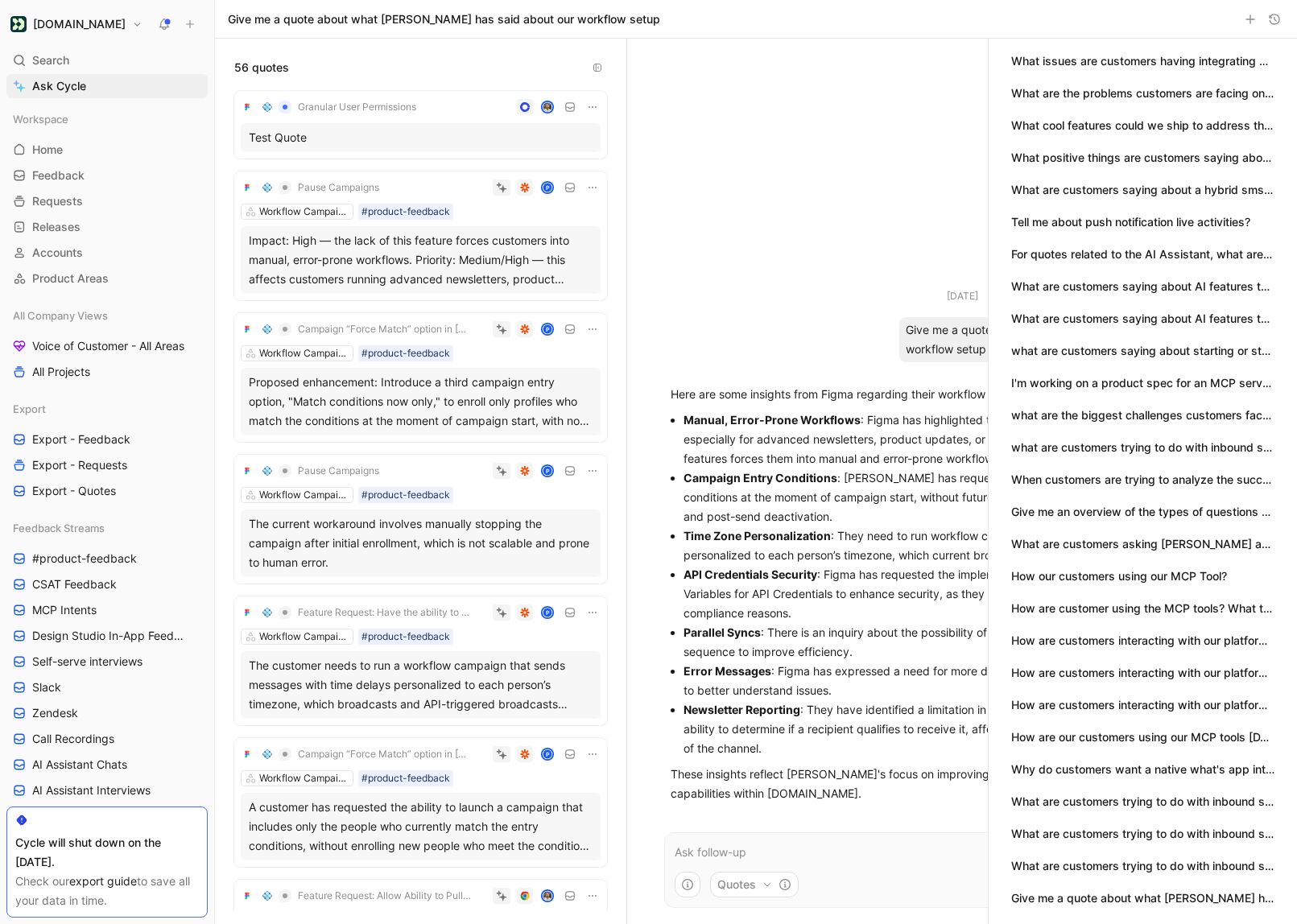
click at [1158, 857] on button "What are customers trying to do with inbound sms or being able to capture repli…" at bounding box center [1142, 866] width 263 height 18
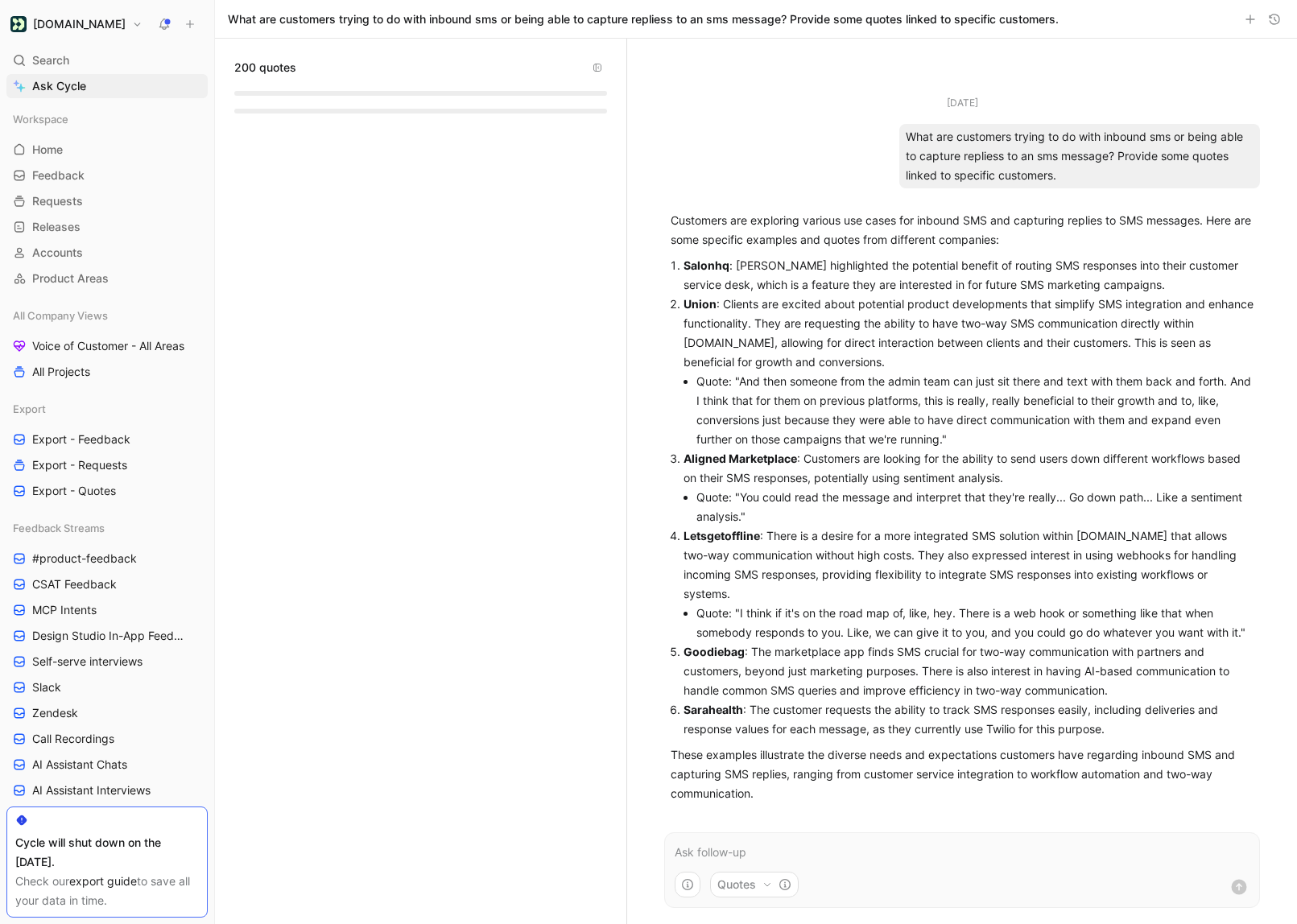
drag, startPoint x: 906, startPoint y: 134, endPoint x: 1114, endPoint y: 164, distance: 210.2
click at [1114, 164] on div "What are customers trying to do with inbound sms or being able to capture repli…" at bounding box center [1079, 156] width 361 height 64
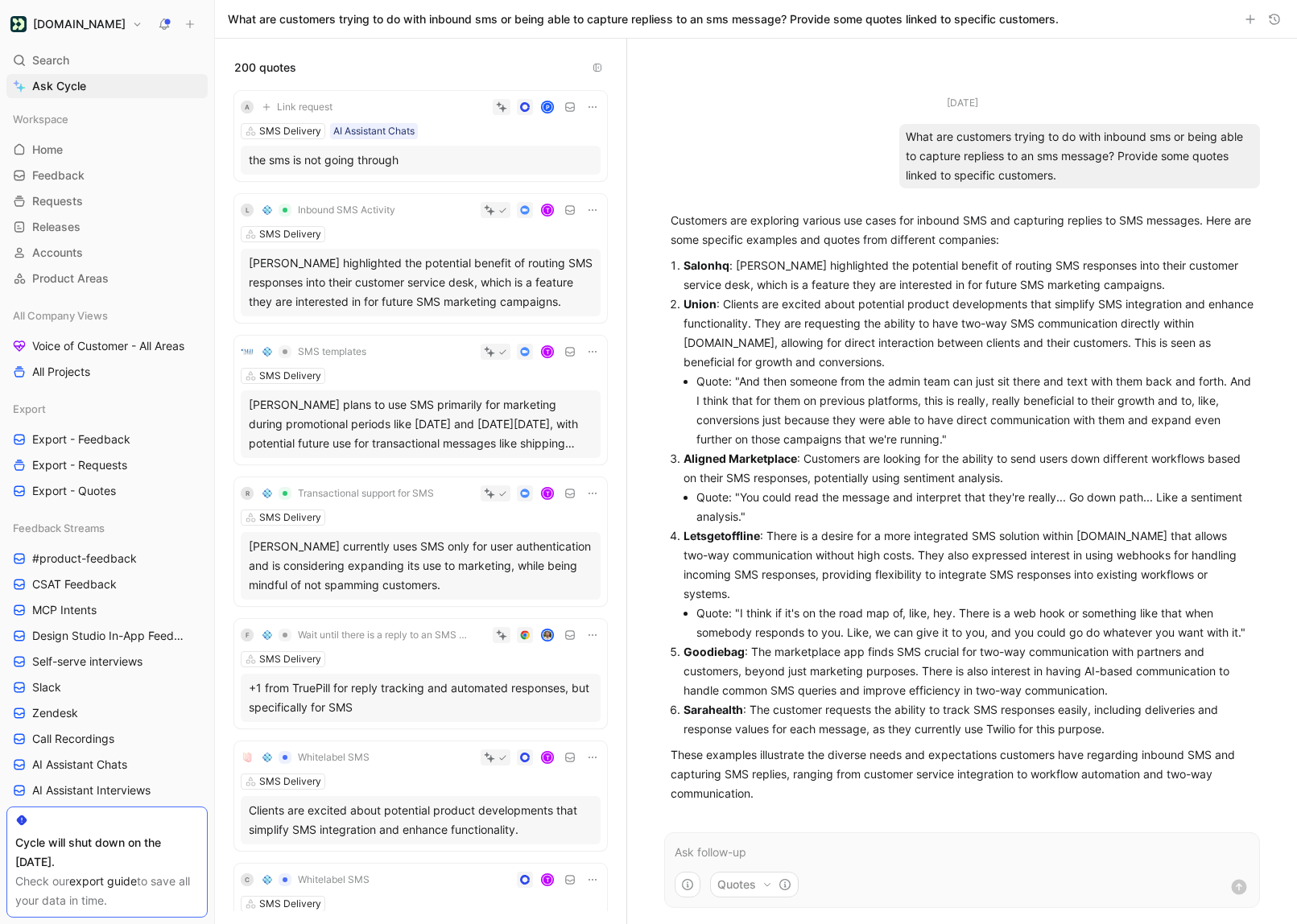
click at [1075, 172] on div "What are customers trying to do with inbound sms or being able to capture repli…" at bounding box center [1079, 156] width 361 height 64
drag, startPoint x: 1130, startPoint y: 179, endPoint x: 968, endPoint y: 175, distance: 162.0
click at [968, 175] on div "What are customers trying to do with inbound sms or being able to capture repli…" at bounding box center [1079, 156] width 361 height 64
drag, startPoint x: 677, startPoint y: 237, endPoint x: 779, endPoint y: 345, distance: 148.6
click at [779, 345] on div "Customers are exploring various use cases for inbound SMS and capturing replies…" at bounding box center [961, 506] width 583 height 592
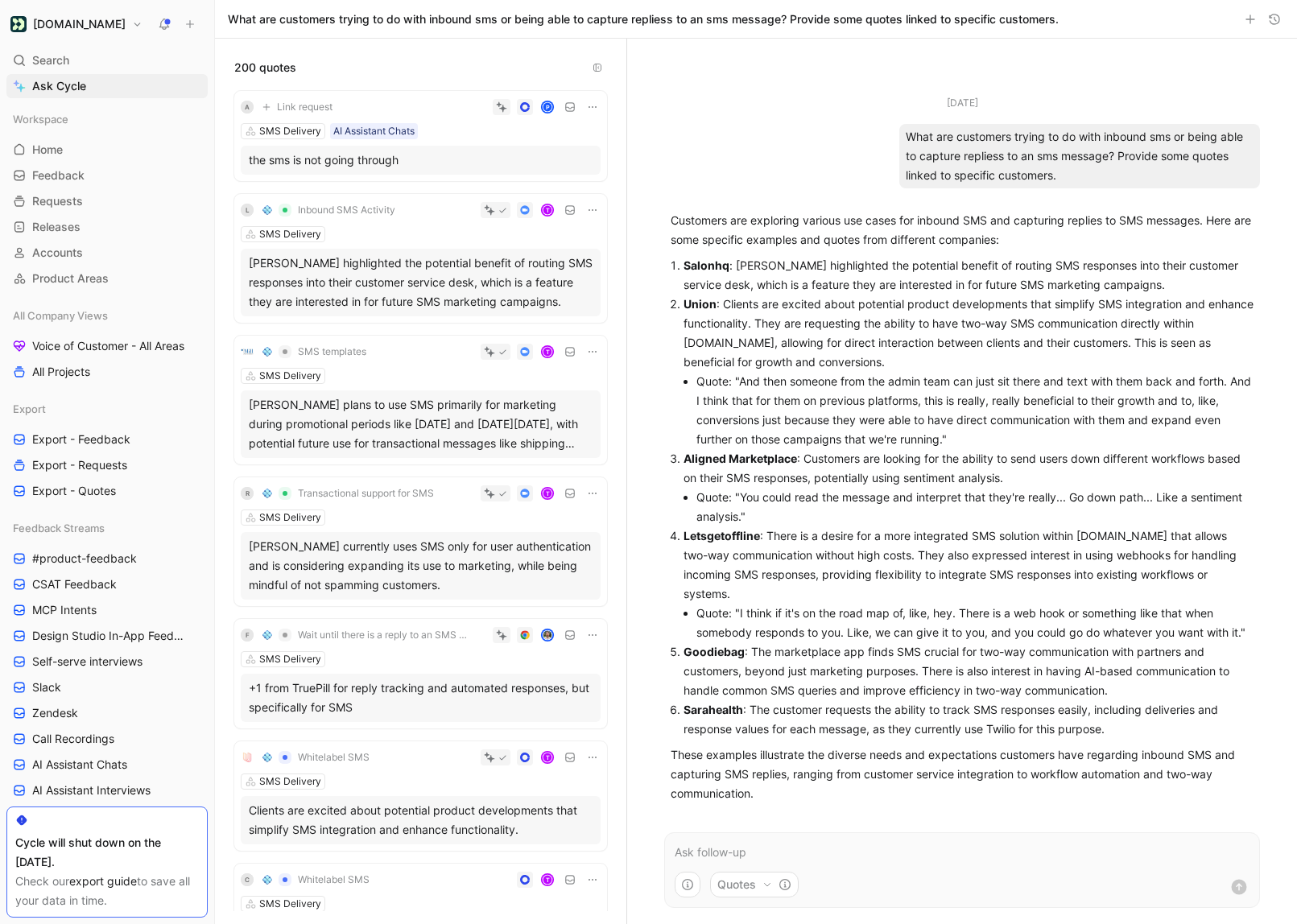
click at [692, 269] on strong "Salonhq" at bounding box center [706, 265] width 46 height 13
click at [1111, 253] on div "Customers are exploring various use cases for inbound SMS and capturing replies…" at bounding box center [961, 506] width 583 height 592
click at [102, 353] on span "Voice of Customer - All Areas" at bounding box center [108, 345] width 152 height 16
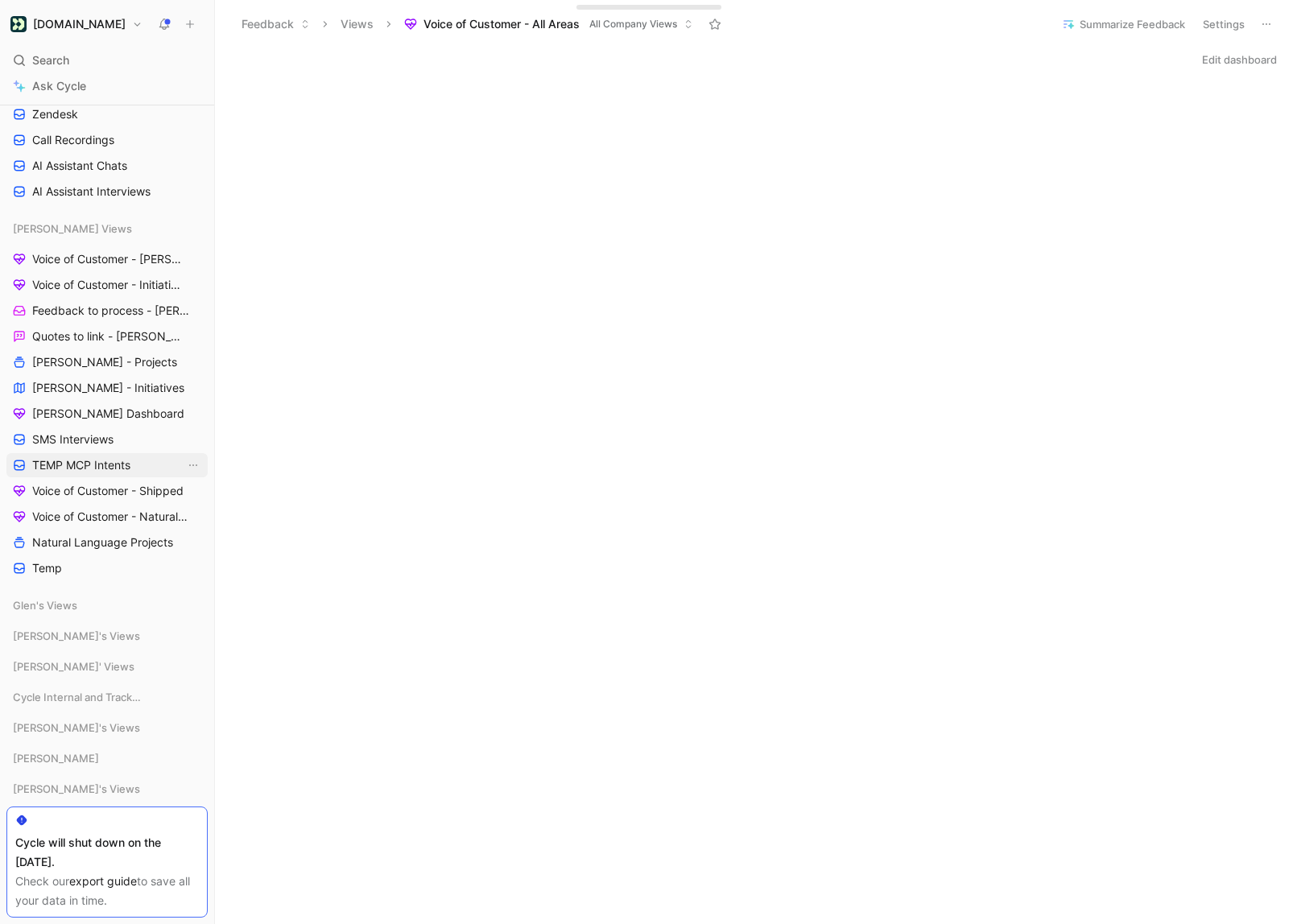
scroll to position [738, 0]
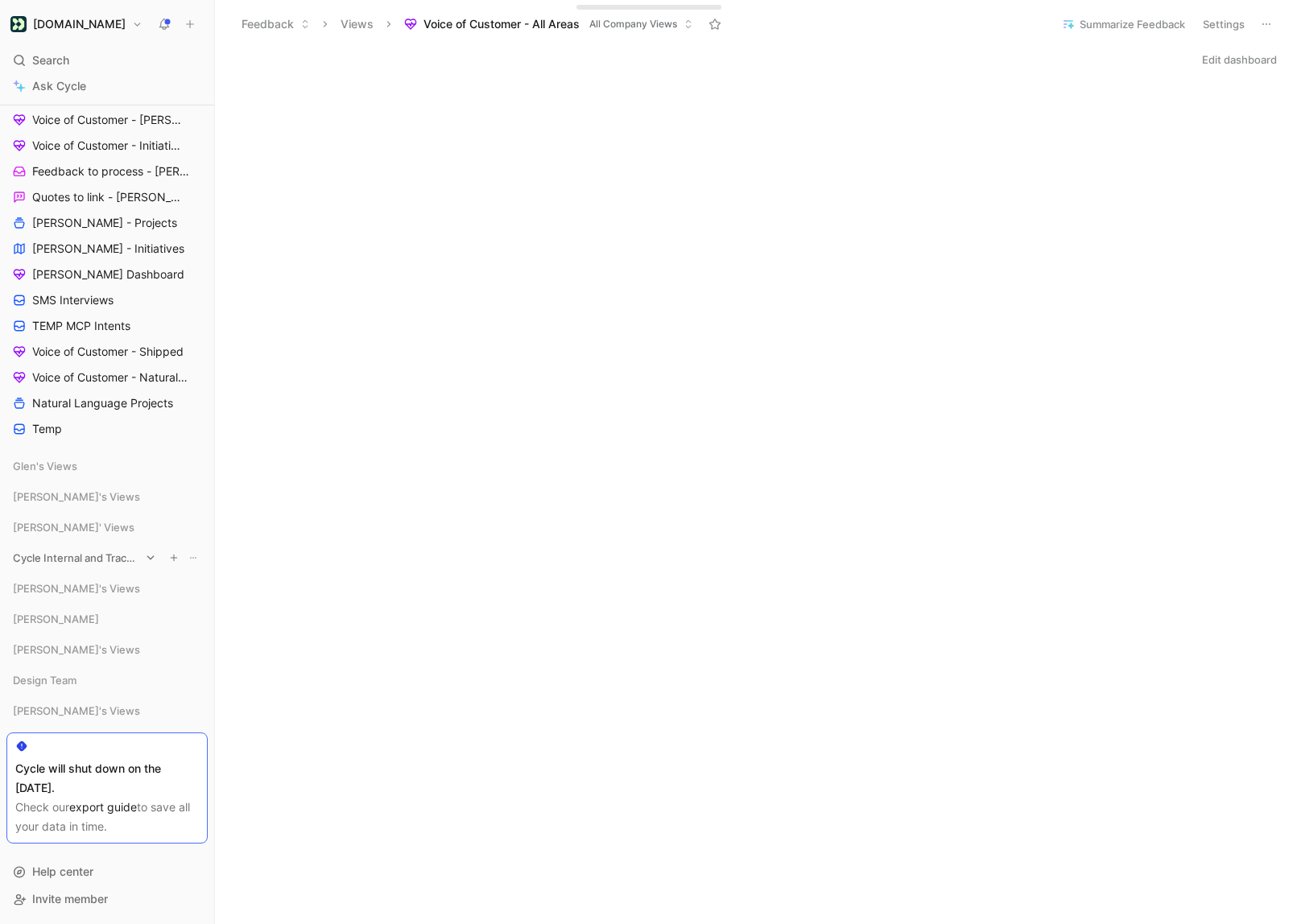
click at [88, 566] on div "Cycle Internal and Tracking" at bounding box center [107, 558] width 201 height 24
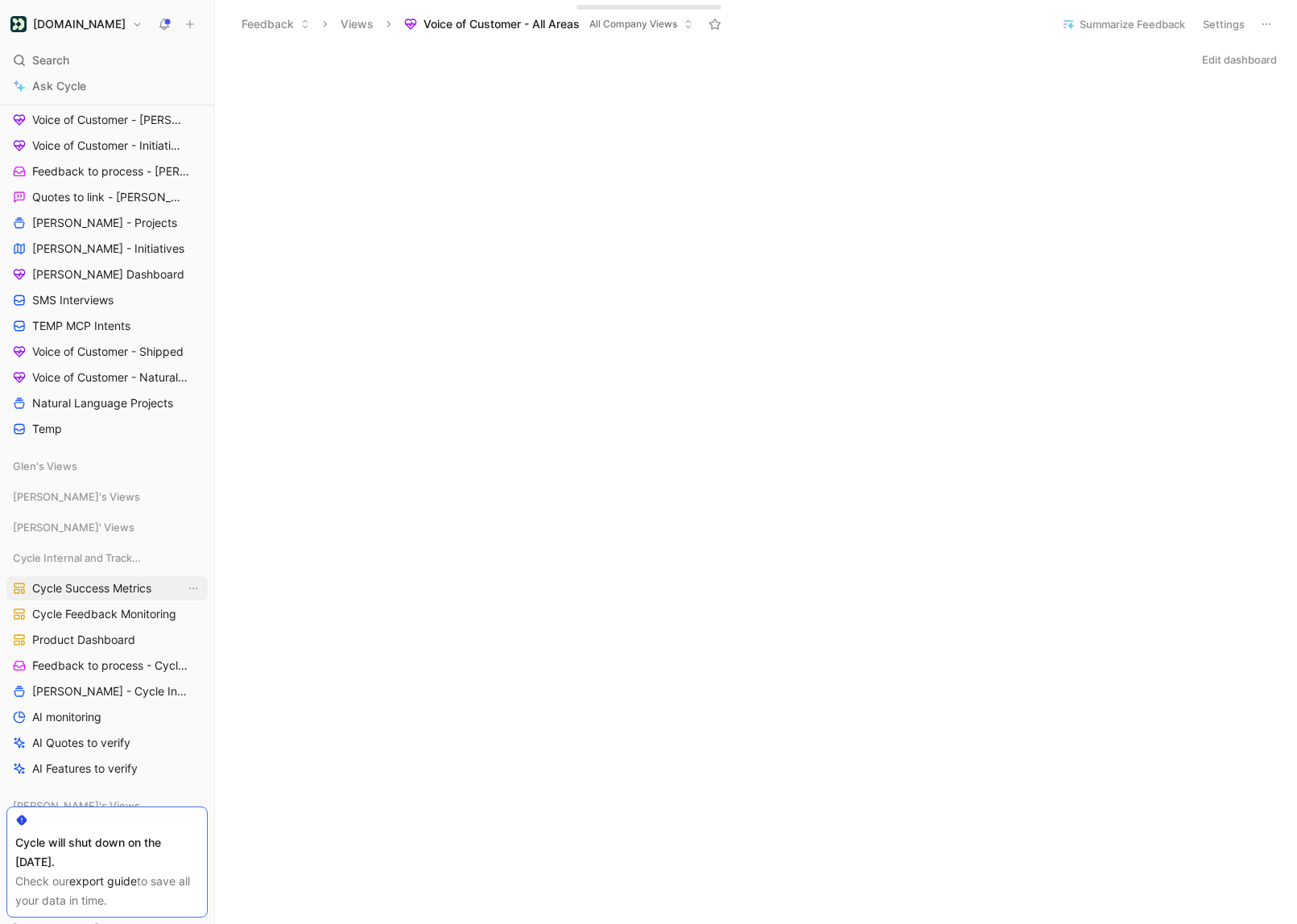
click at [123, 590] on span "Cycle Success Metrics" at bounding box center [92, 588] width 120 height 16
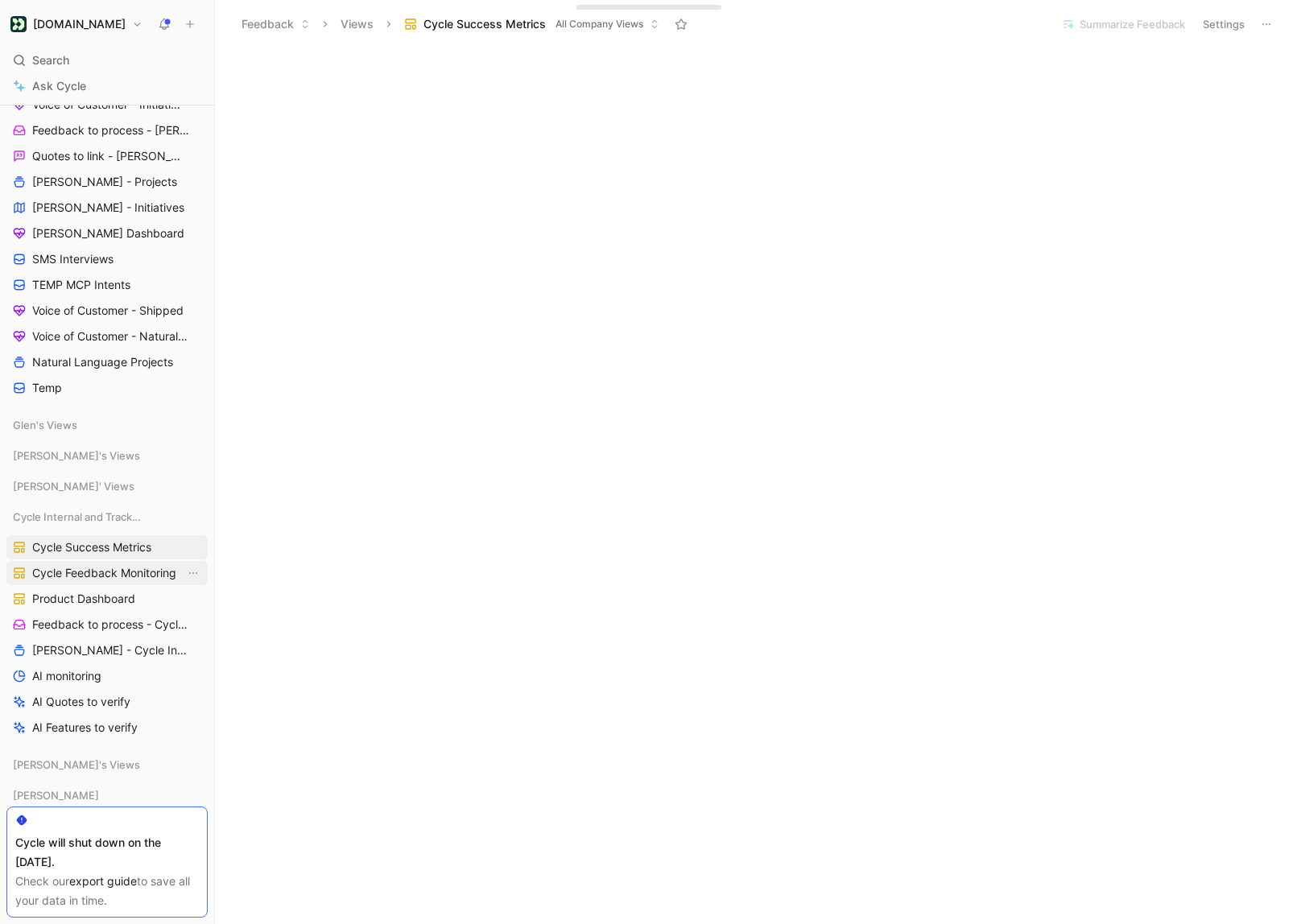
scroll to position [783, 0]
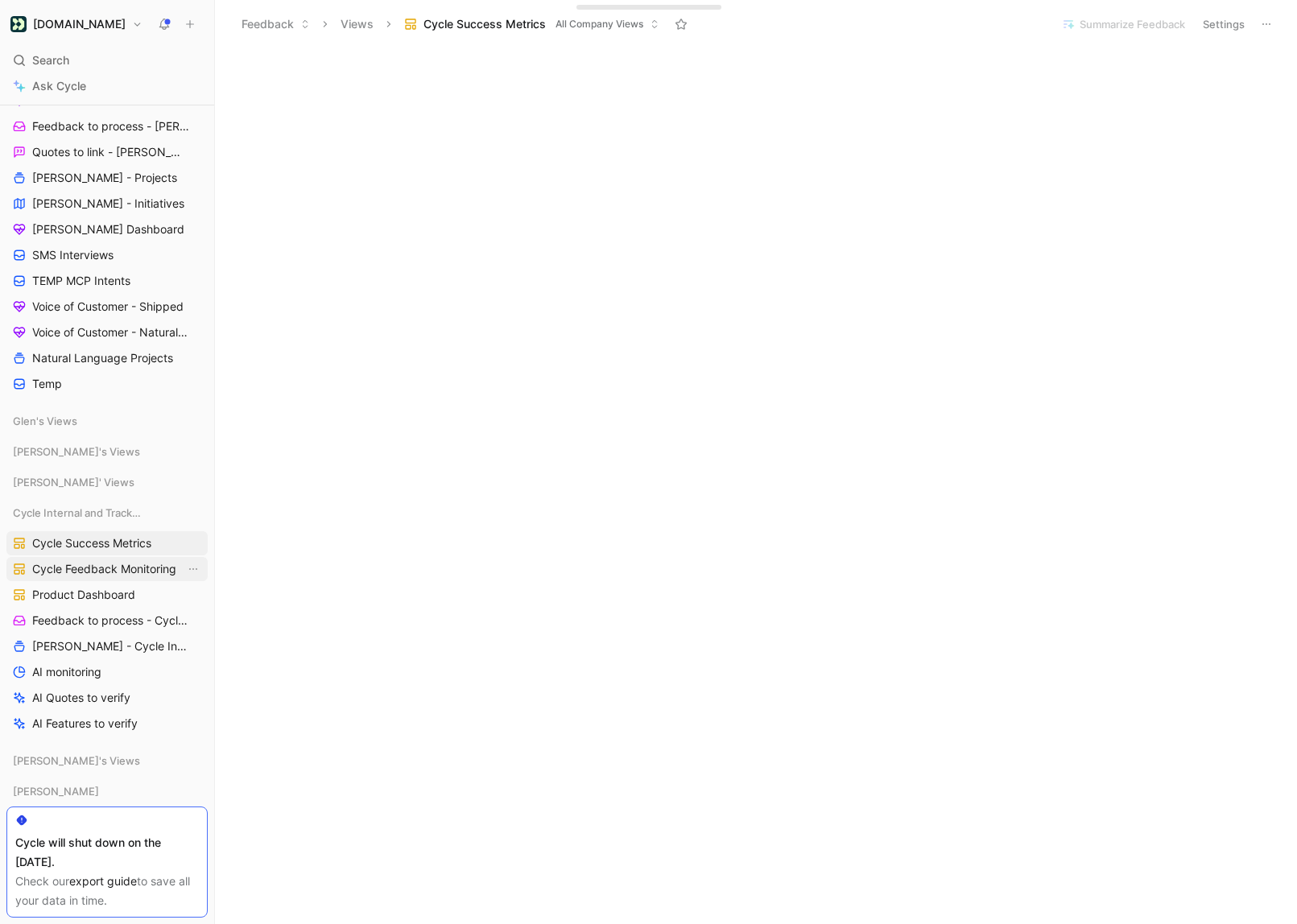
click at [114, 565] on span "Cycle Feedback Monitoring" at bounding box center [104, 568] width 144 height 16
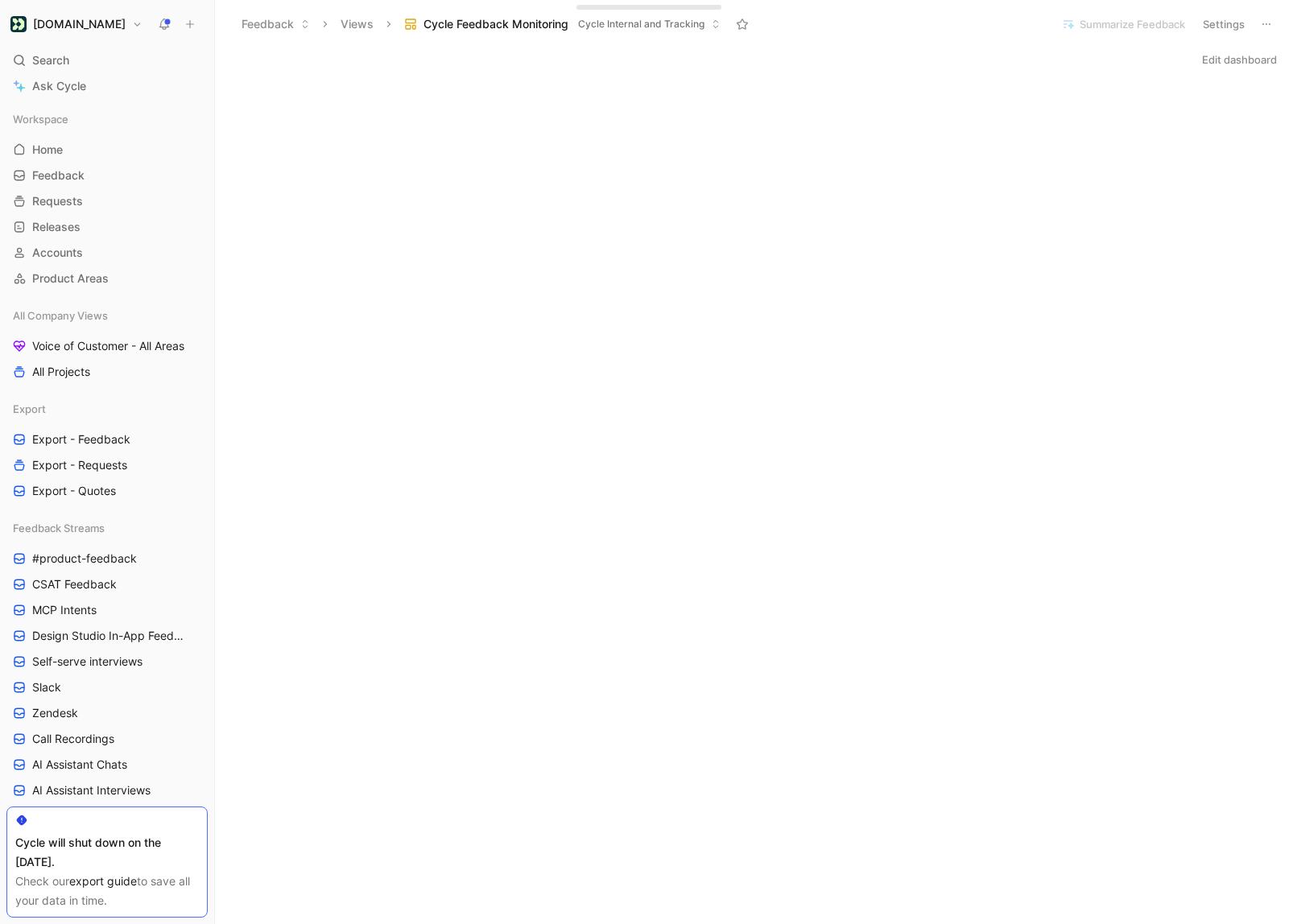
click at [97, 265] on div "Workspace Home G then H Feedback G then F Requests G then R Releases G then L A…" at bounding box center [107, 199] width 201 height 184
click at [101, 277] on span "Product Areas" at bounding box center [71, 278] width 77 height 16
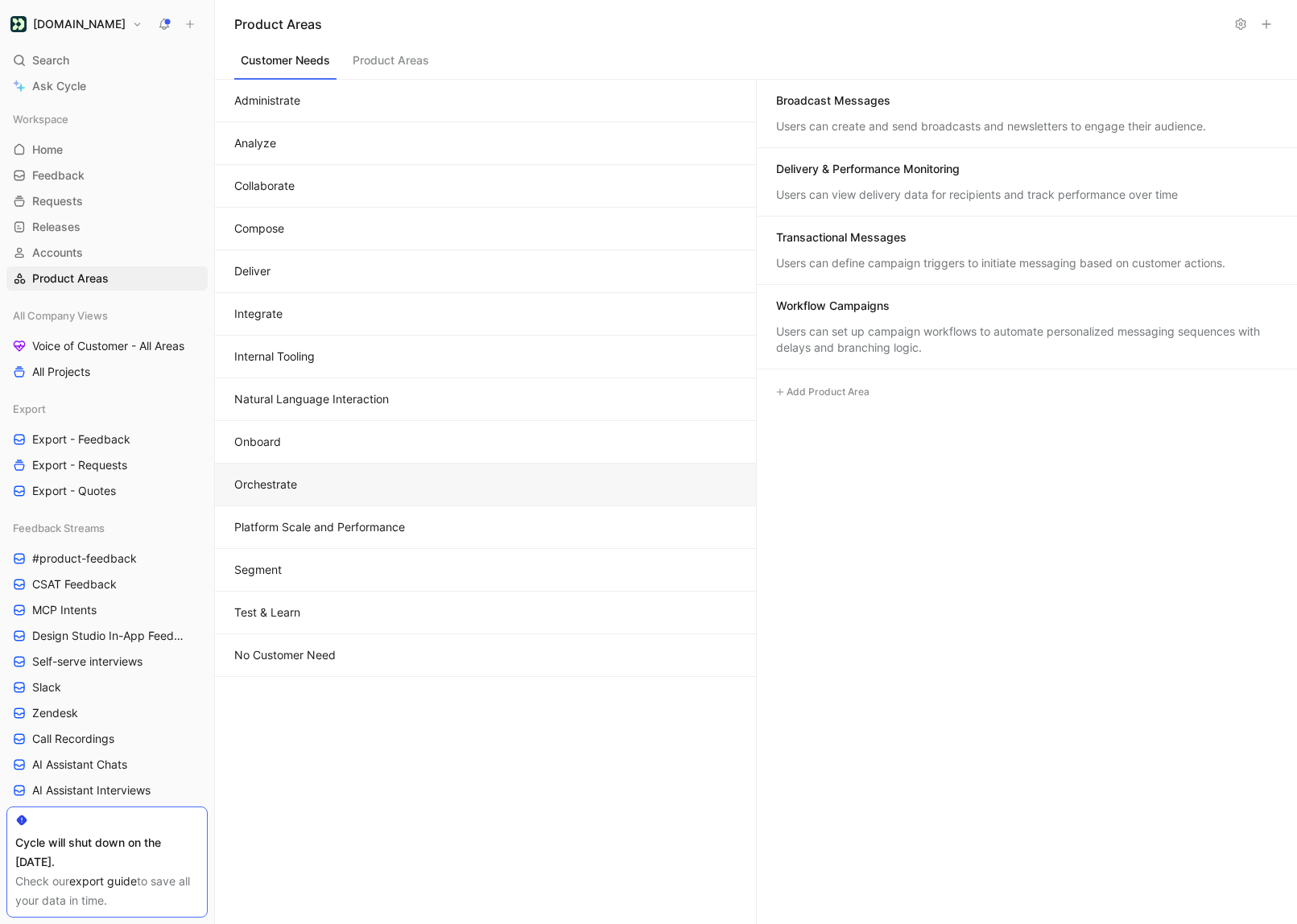
click at [368, 69] on button "Product Areas" at bounding box center [390, 64] width 89 height 31
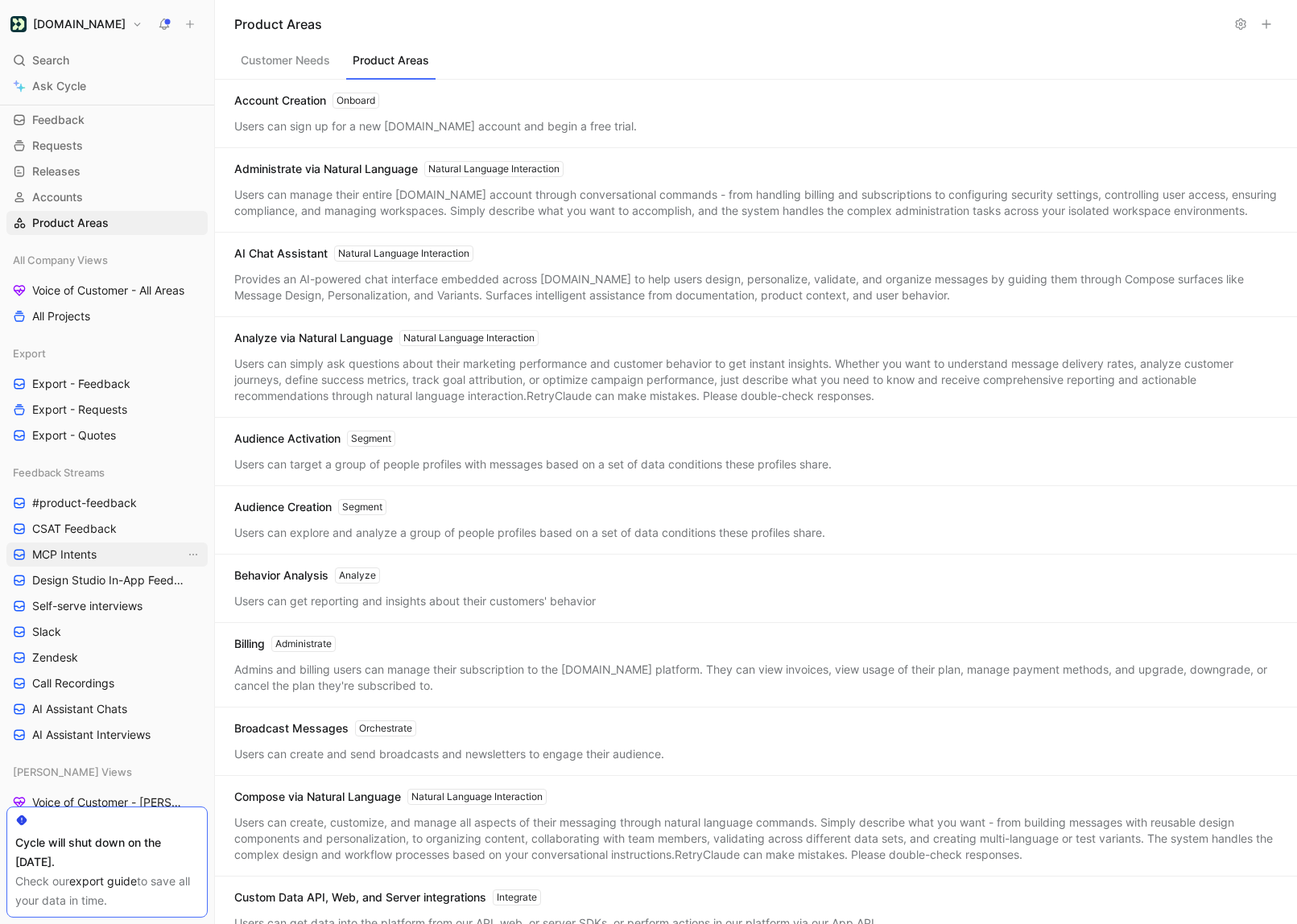
scroll to position [89, 0]
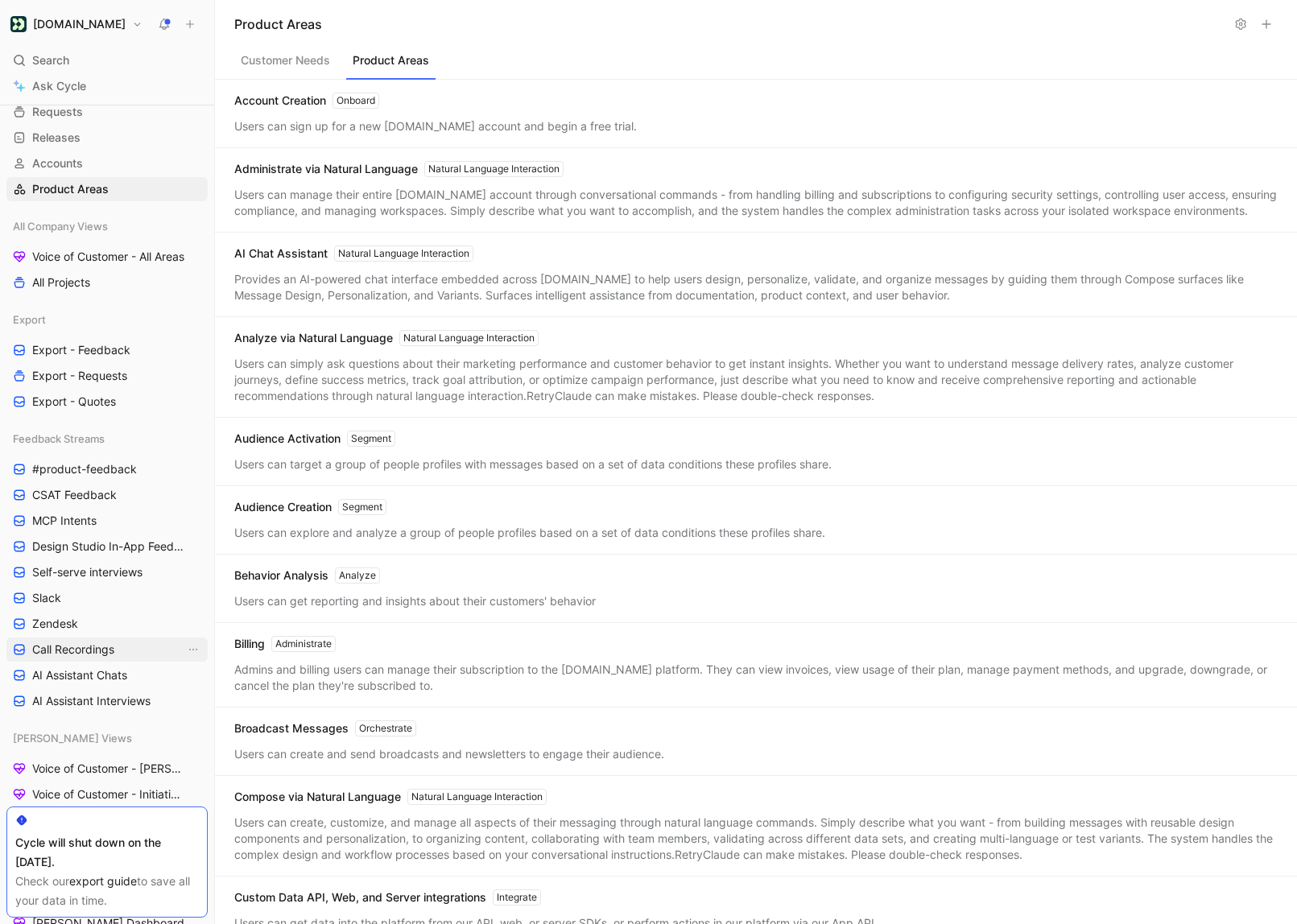
click at [112, 648] on span "Call Recordings" at bounding box center [74, 649] width 82 height 16
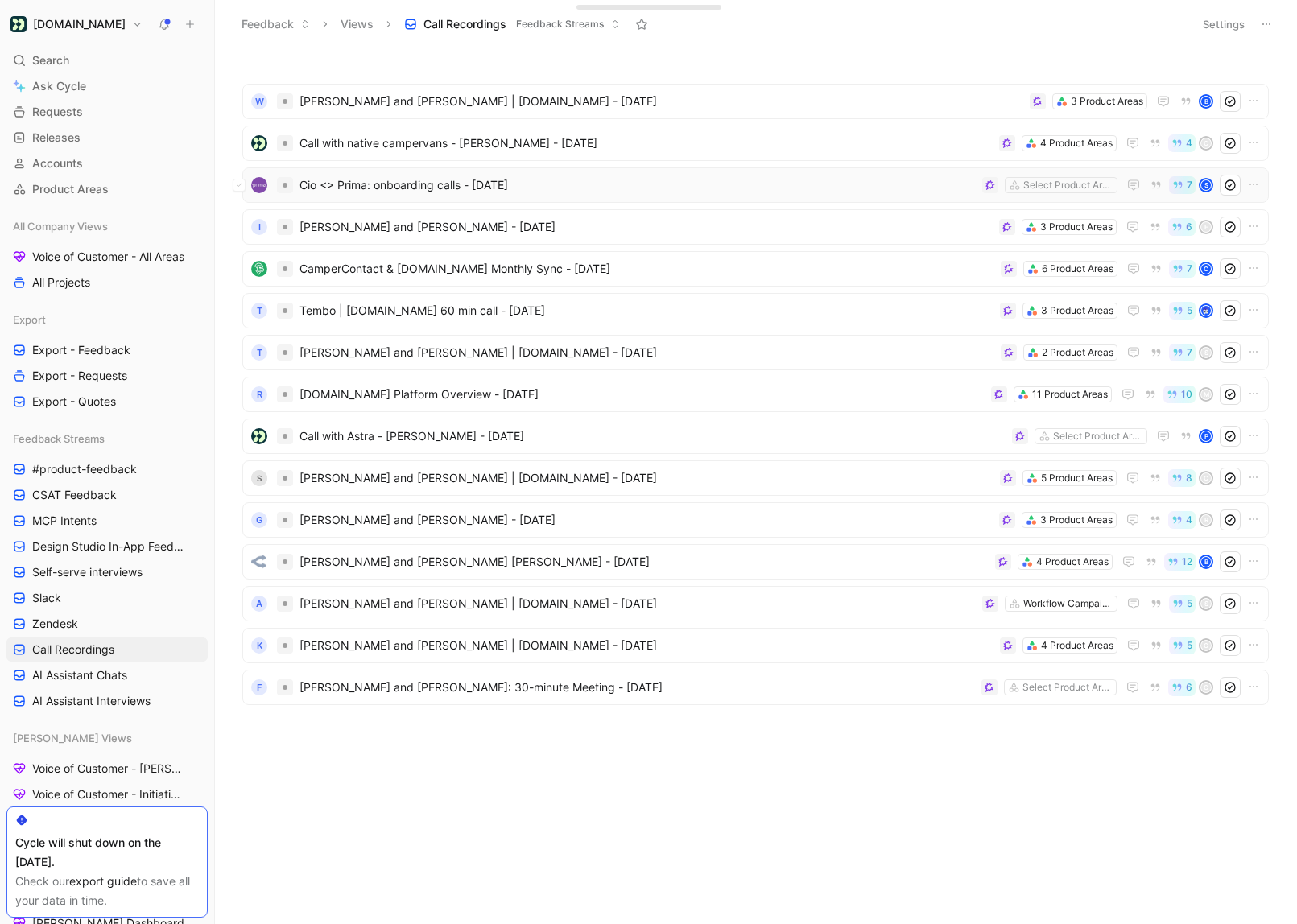
click at [414, 193] on span "Cio <> Prima: onboarding calls - [DATE]" at bounding box center [637, 185] width 676 height 19
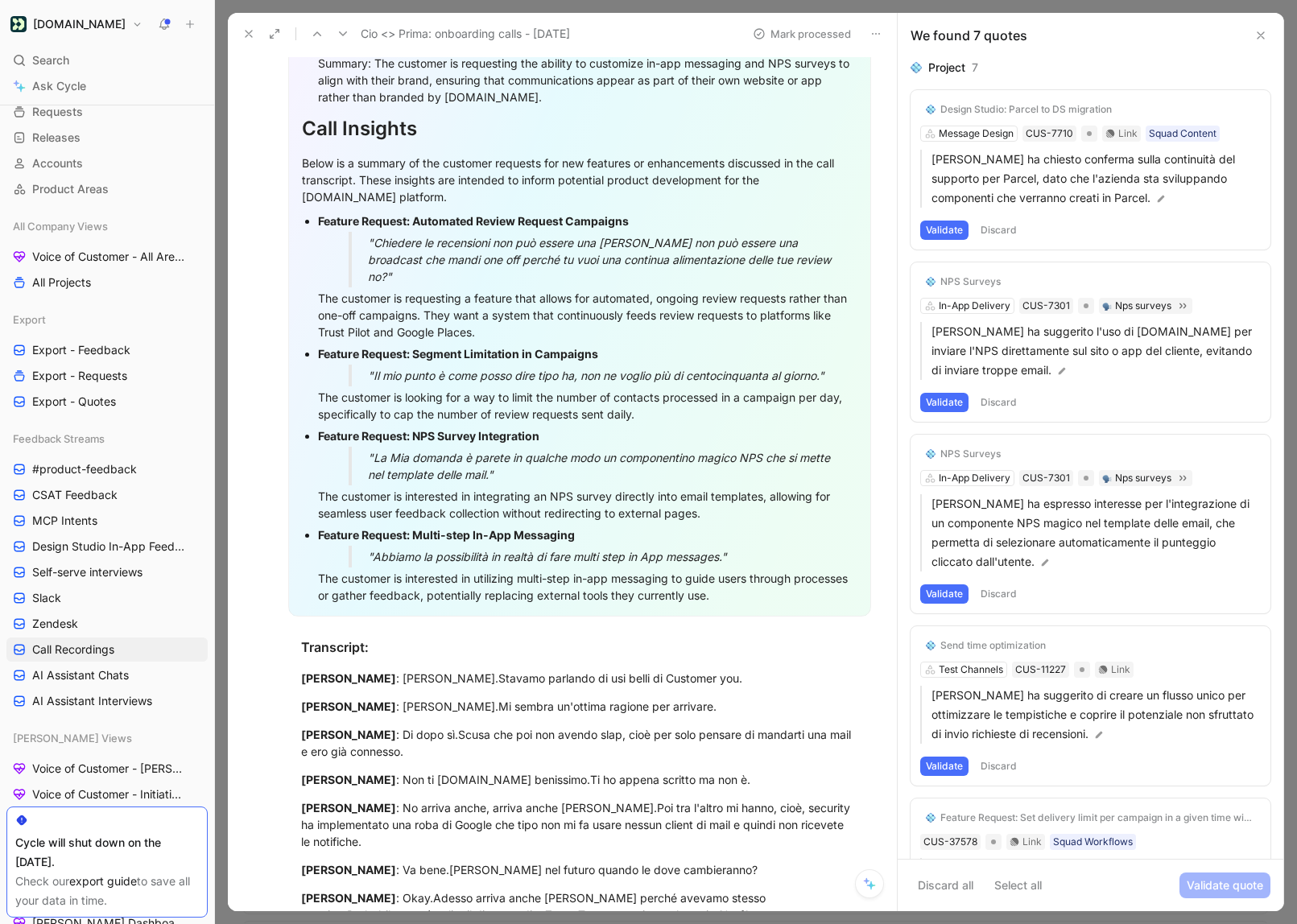
scroll to position [1099, 0]
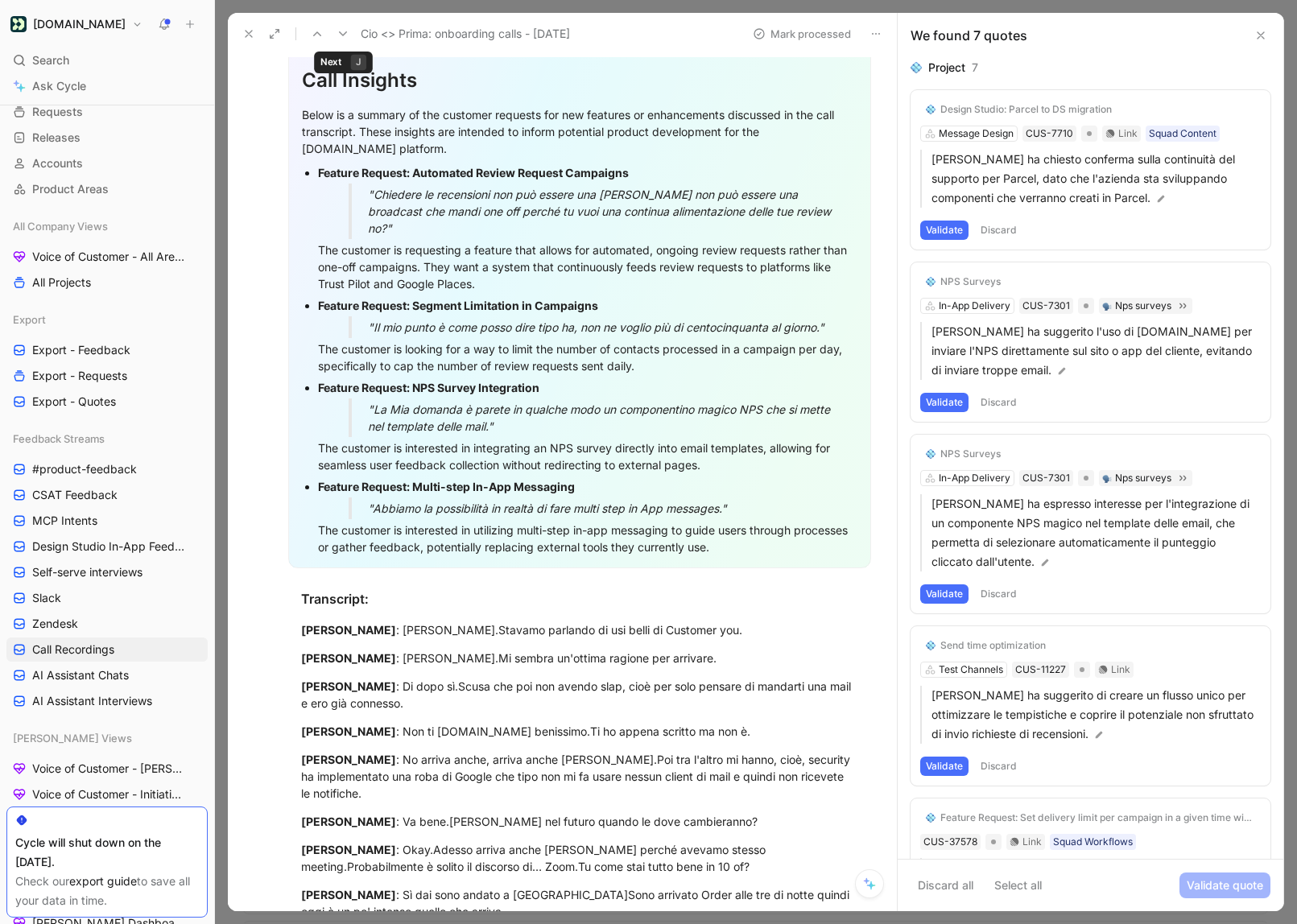
click at [343, 33] on use at bounding box center [342, 33] width 8 height 5
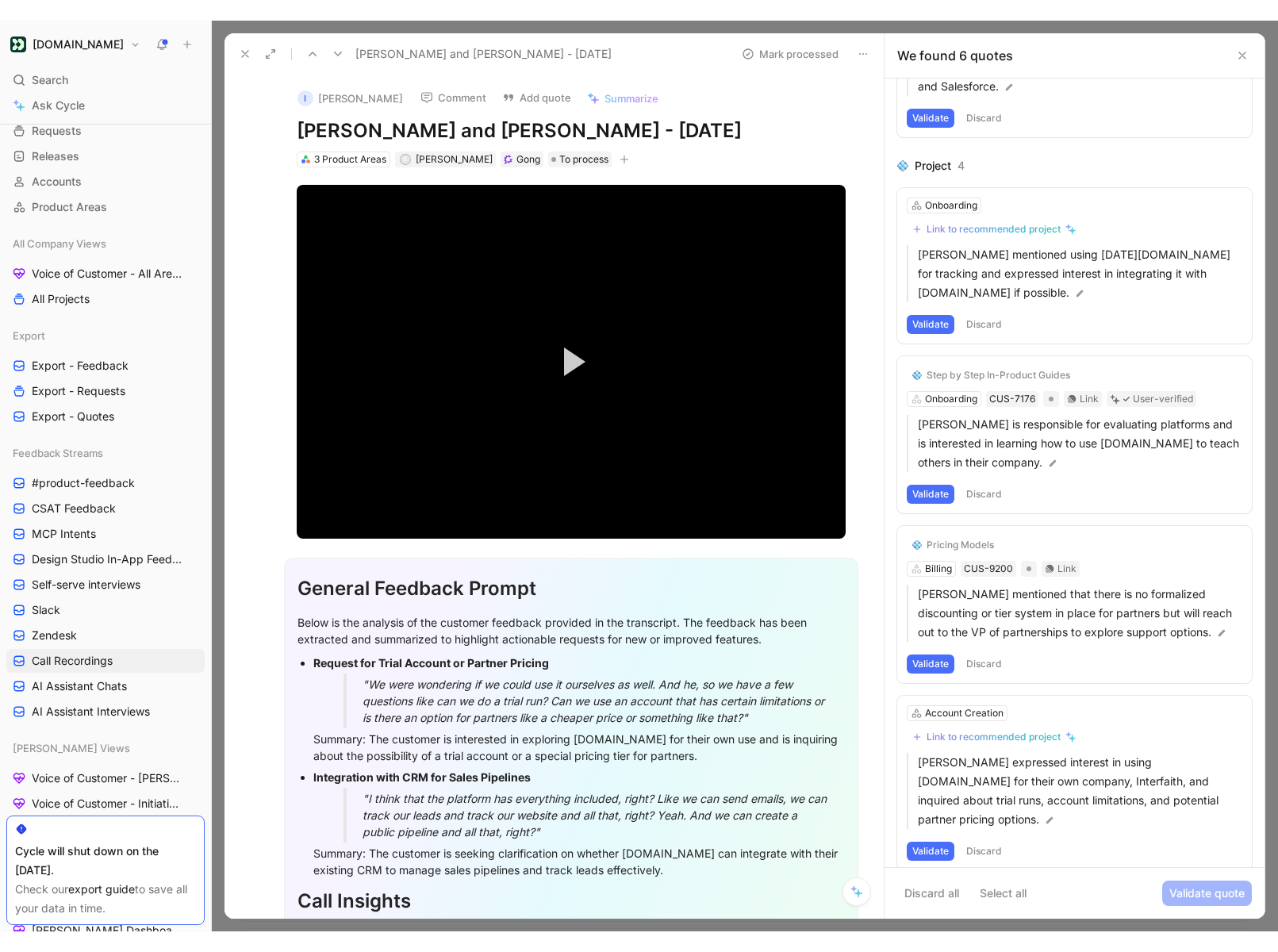
scroll to position [344, 0]
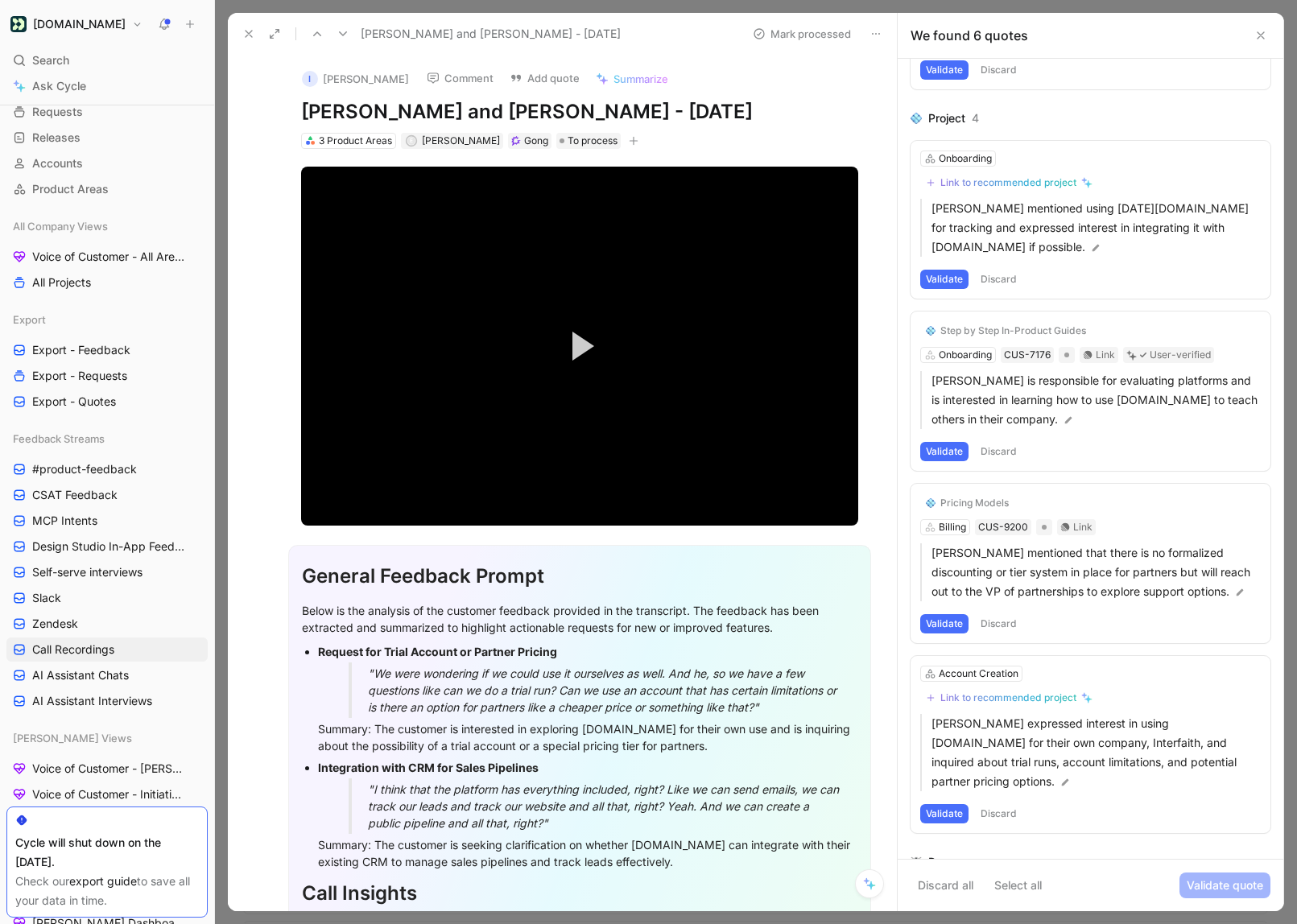
click at [1261, 30] on icon at bounding box center [1260, 34] width 12 height 12
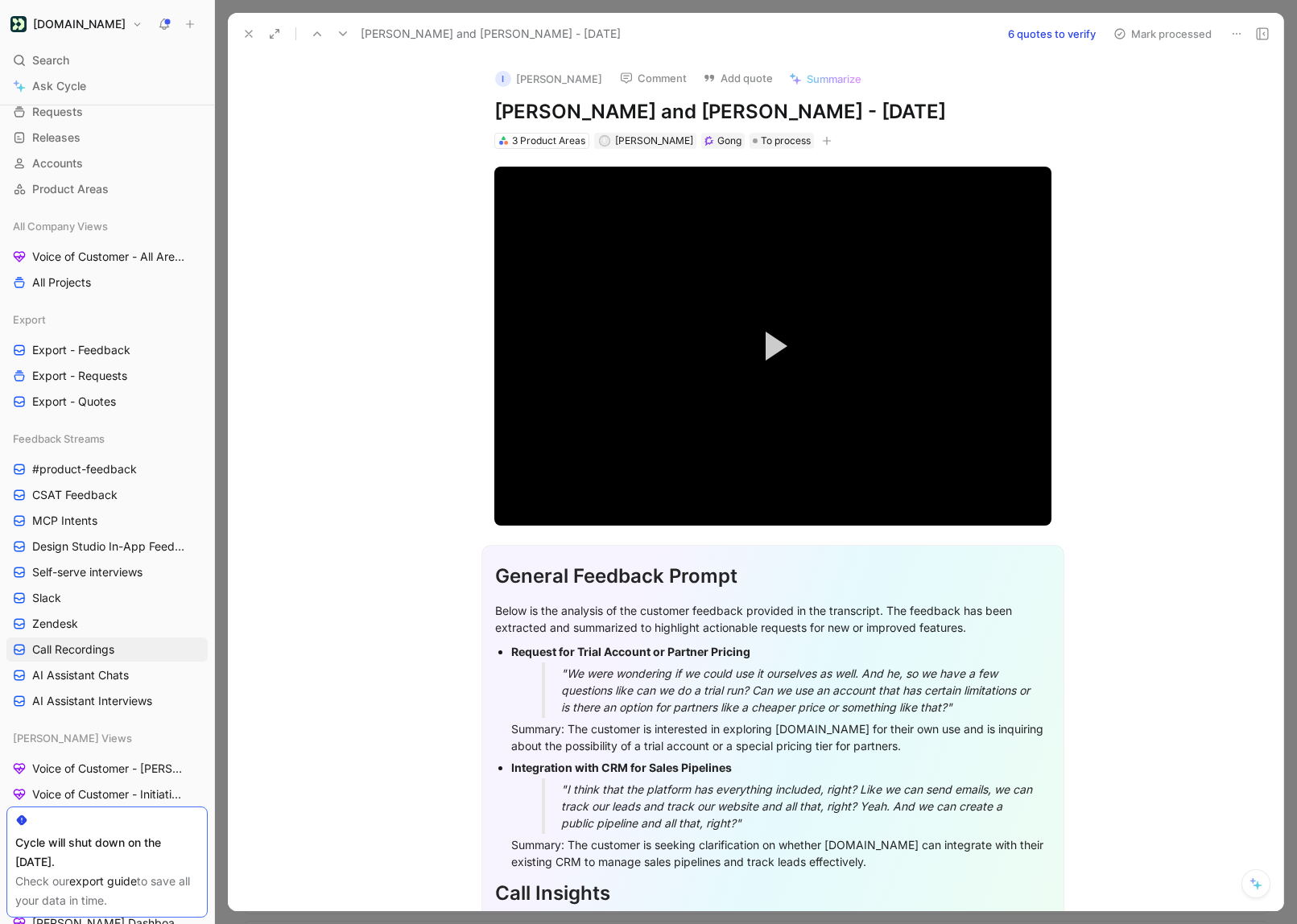
click at [252, 34] on icon at bounding box center [248, 33] width 12 height 12
